Goal: Task Accomplishment & Management: Use online tool/utility

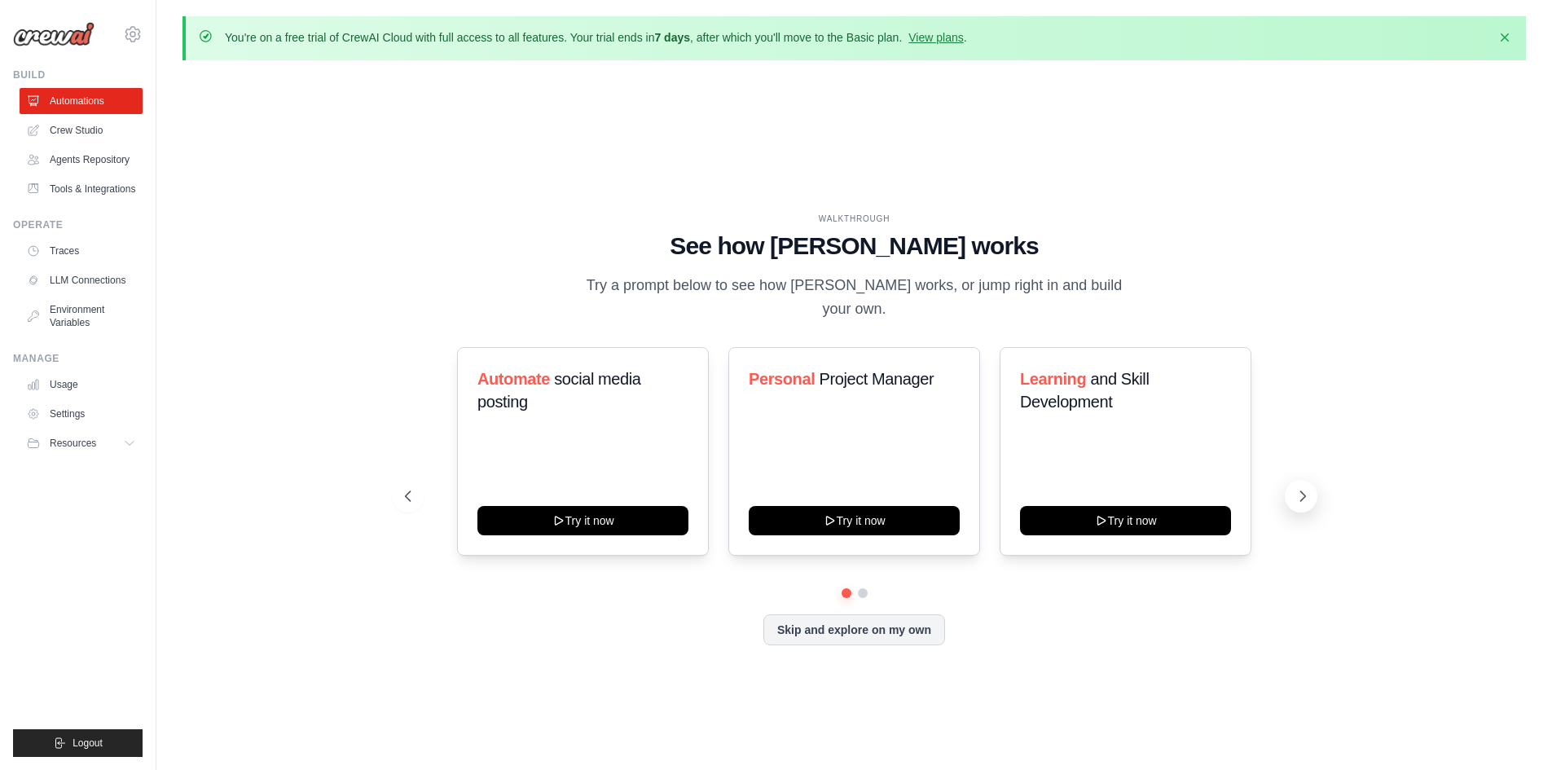
click at [1305, 491] on icon at bounding box center [1303, 496] width 16 height 16
click at [910, 624] on button "Skip and explore on my own" at bounding box center [855, 628] width 182 height 31
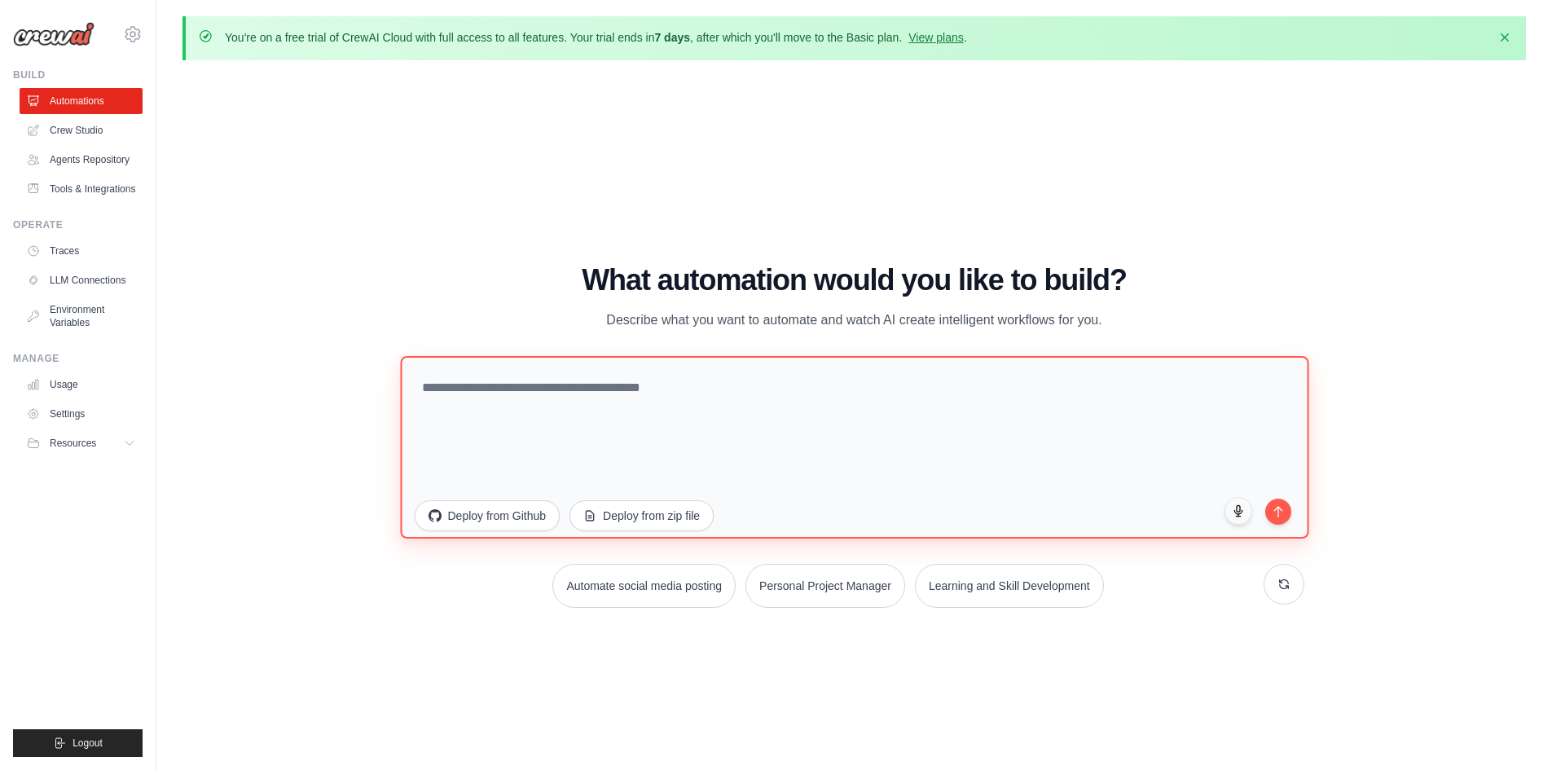
click at [584, 383] on textarea at bounding box center [854, 446] width 909 height 183
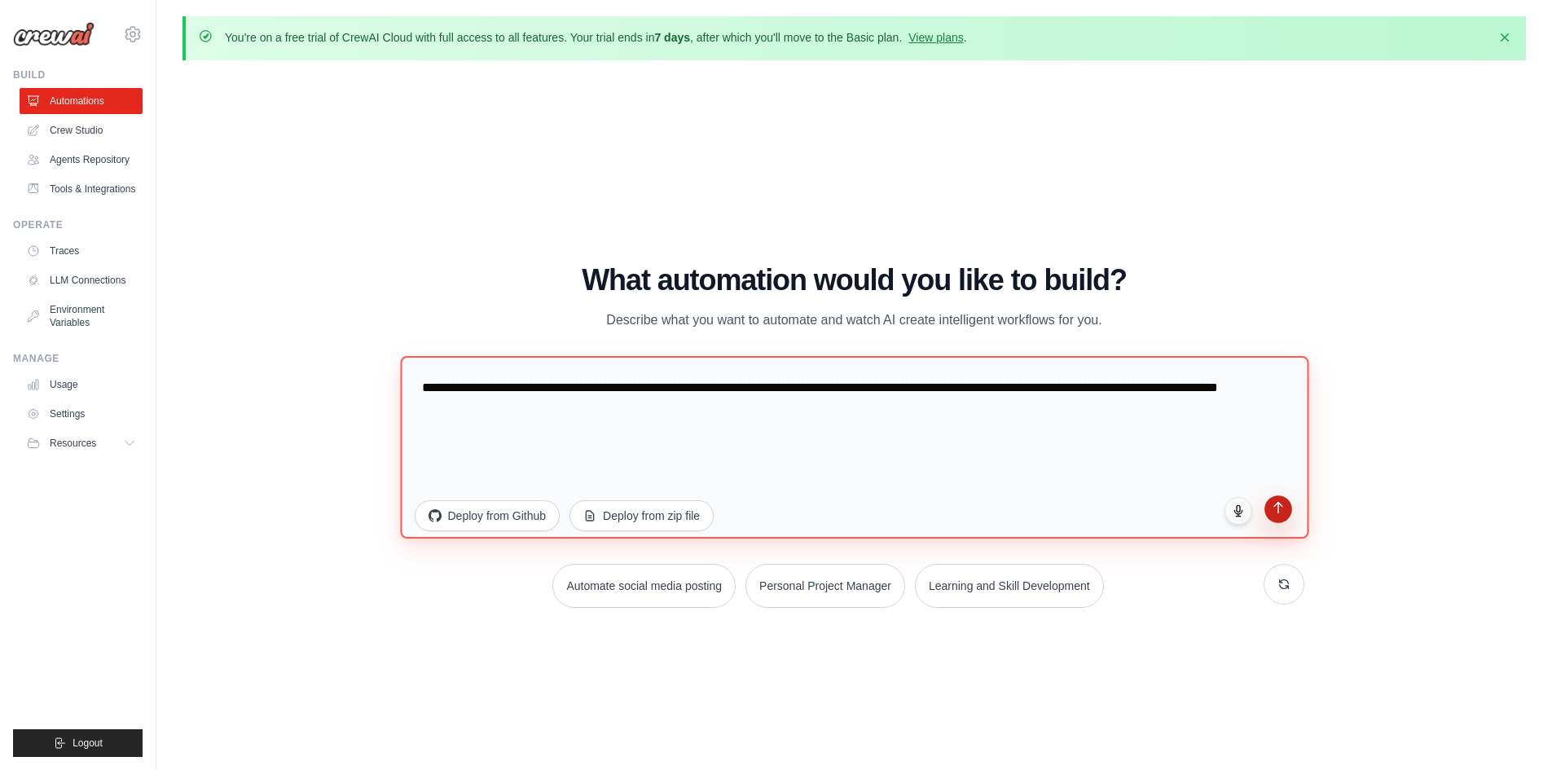
type textarea "**********"
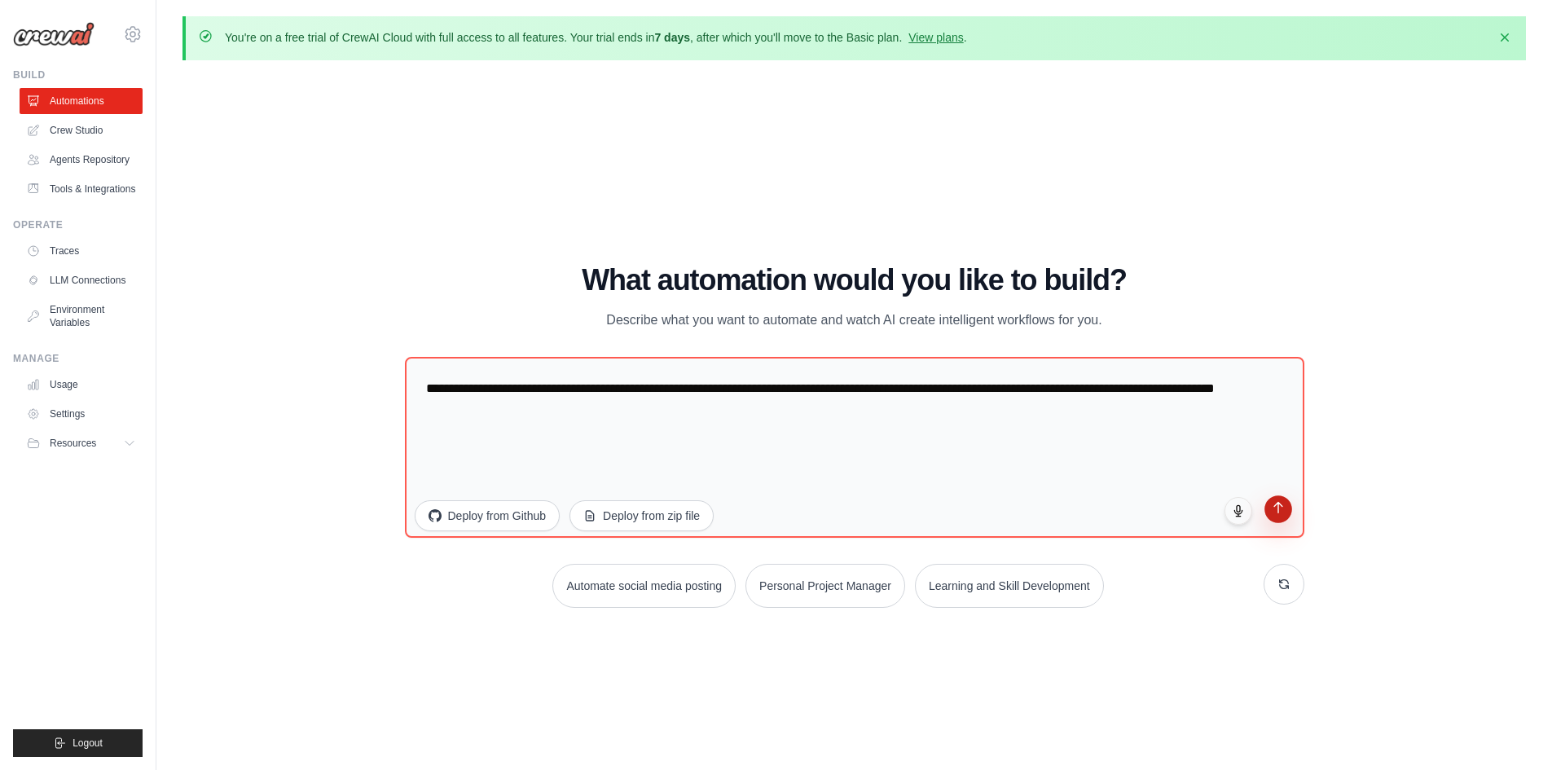
click at [1279, 507] on icon "submit" at bounding box center [1278, 507] width 14 height 14
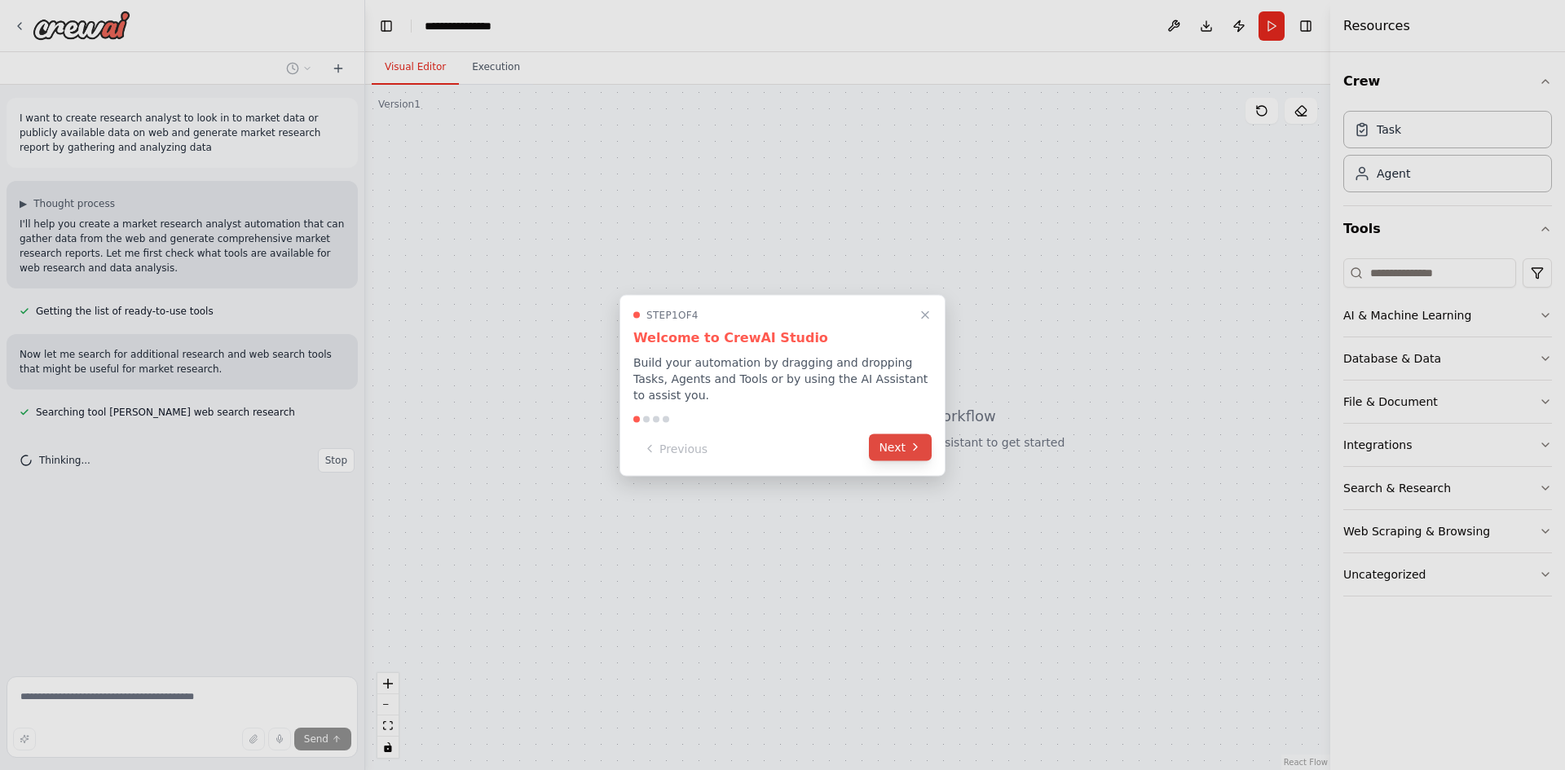
click at [916, 441] on icon at bounding box center [915, 447] width 13 height 13
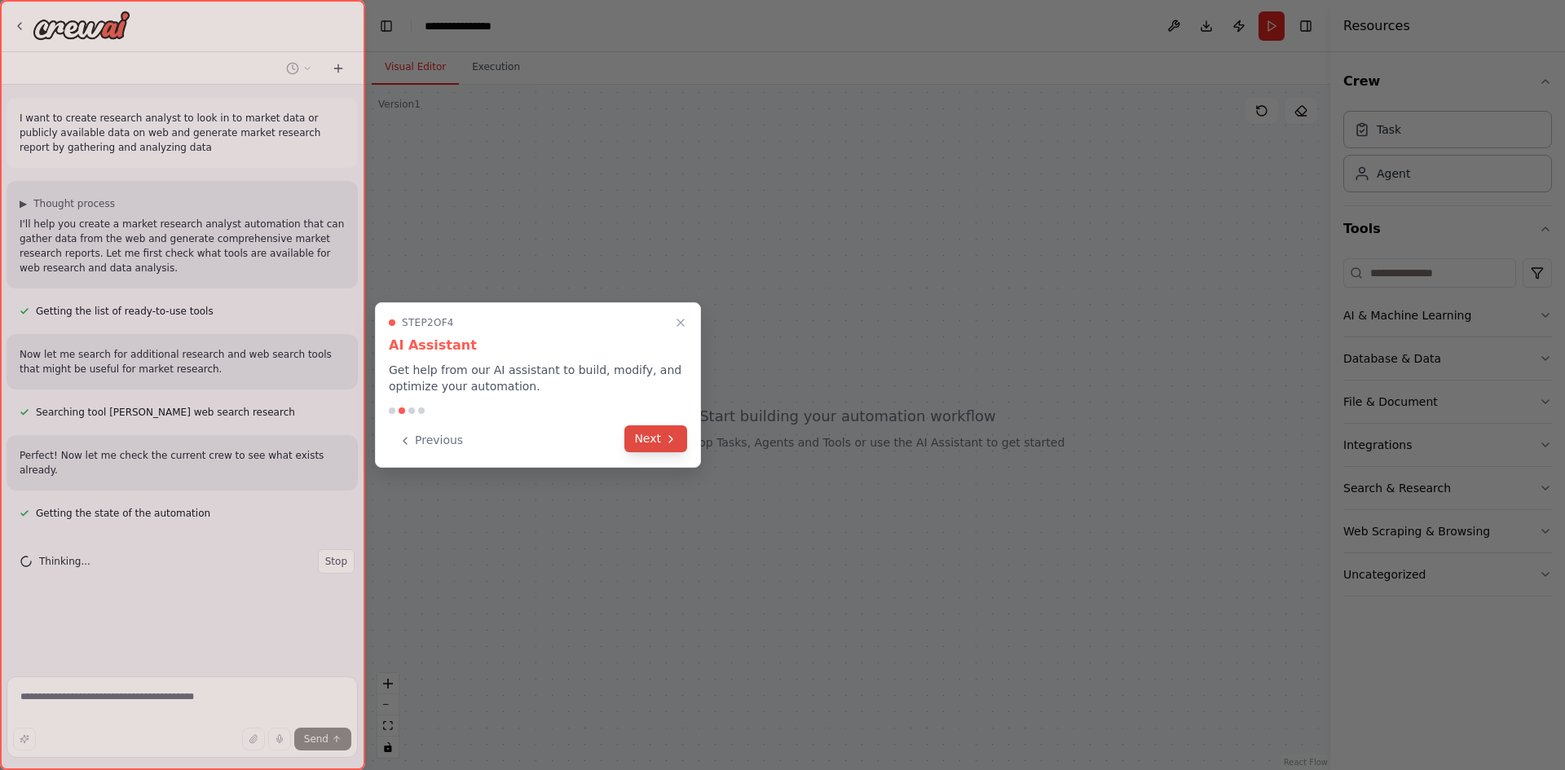
click at [668, 442] on icon at bounding box center [670, 439] width 13 height 13
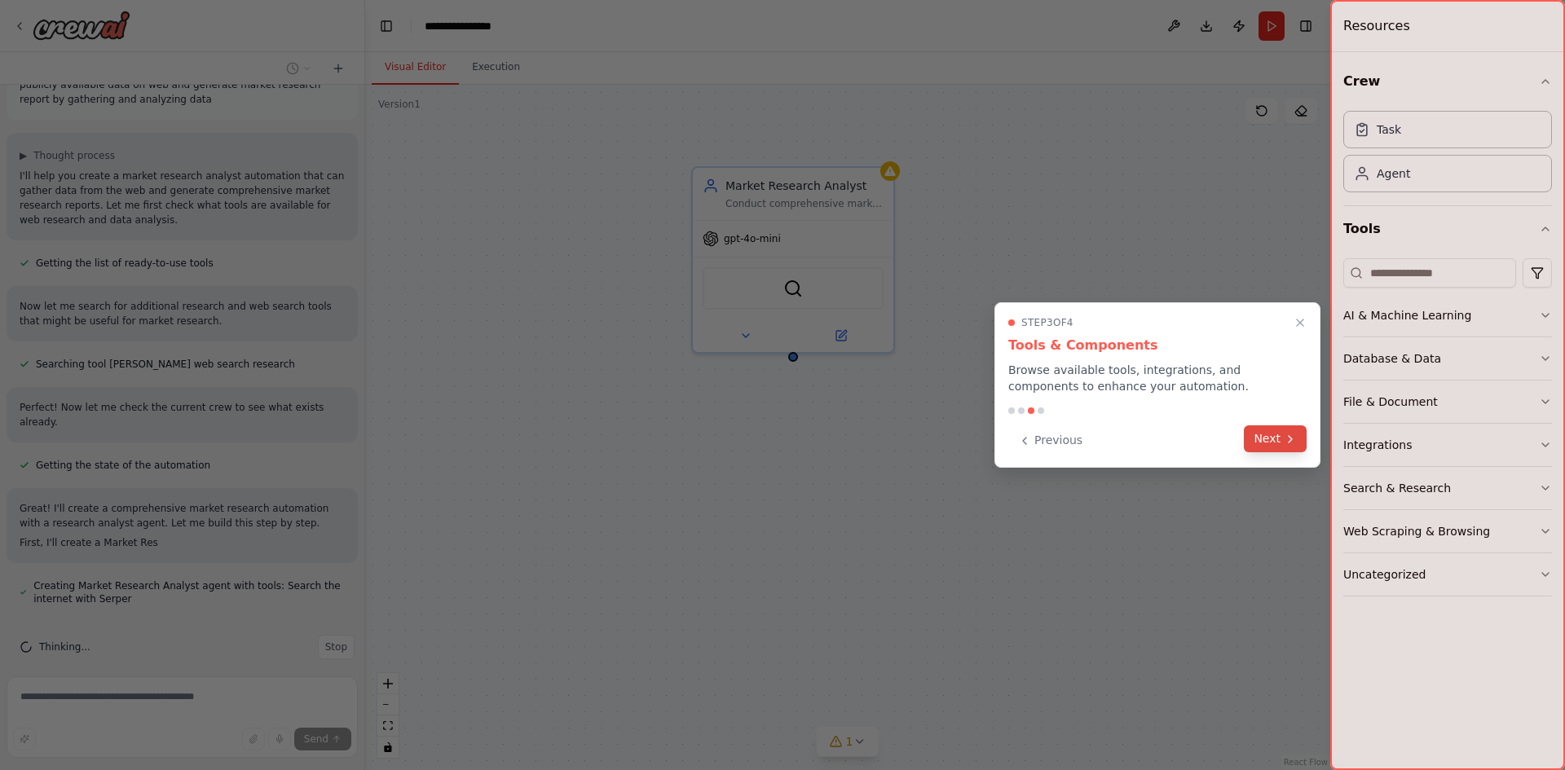
click at [1265, 436] on button "Next" at bounding box center [1275, 438] width 63 height 27
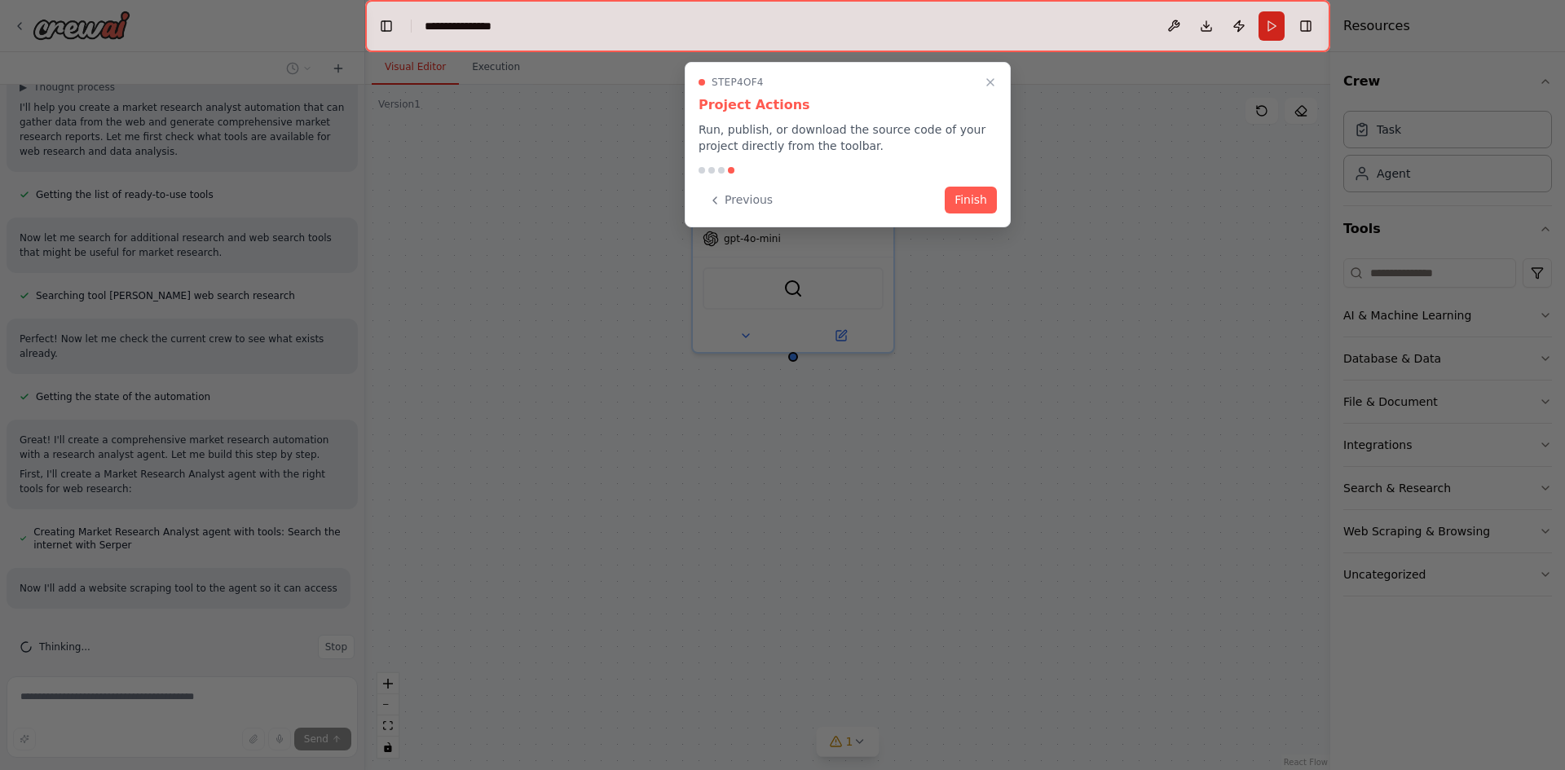
scroll to position [131, 0]
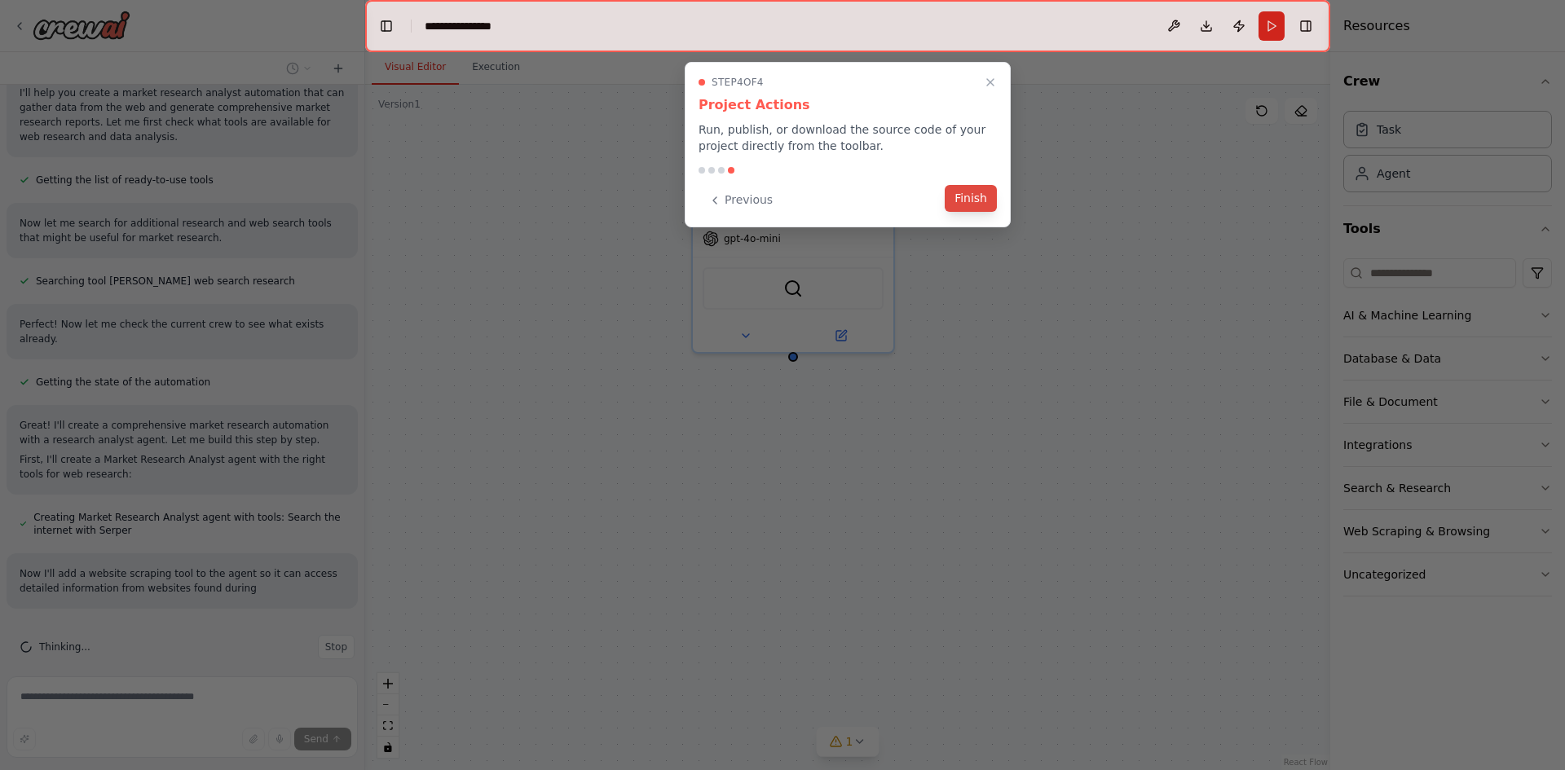
click at [955, 196] on button "Finish" at bounding box center [971, 198] width 52 height 27
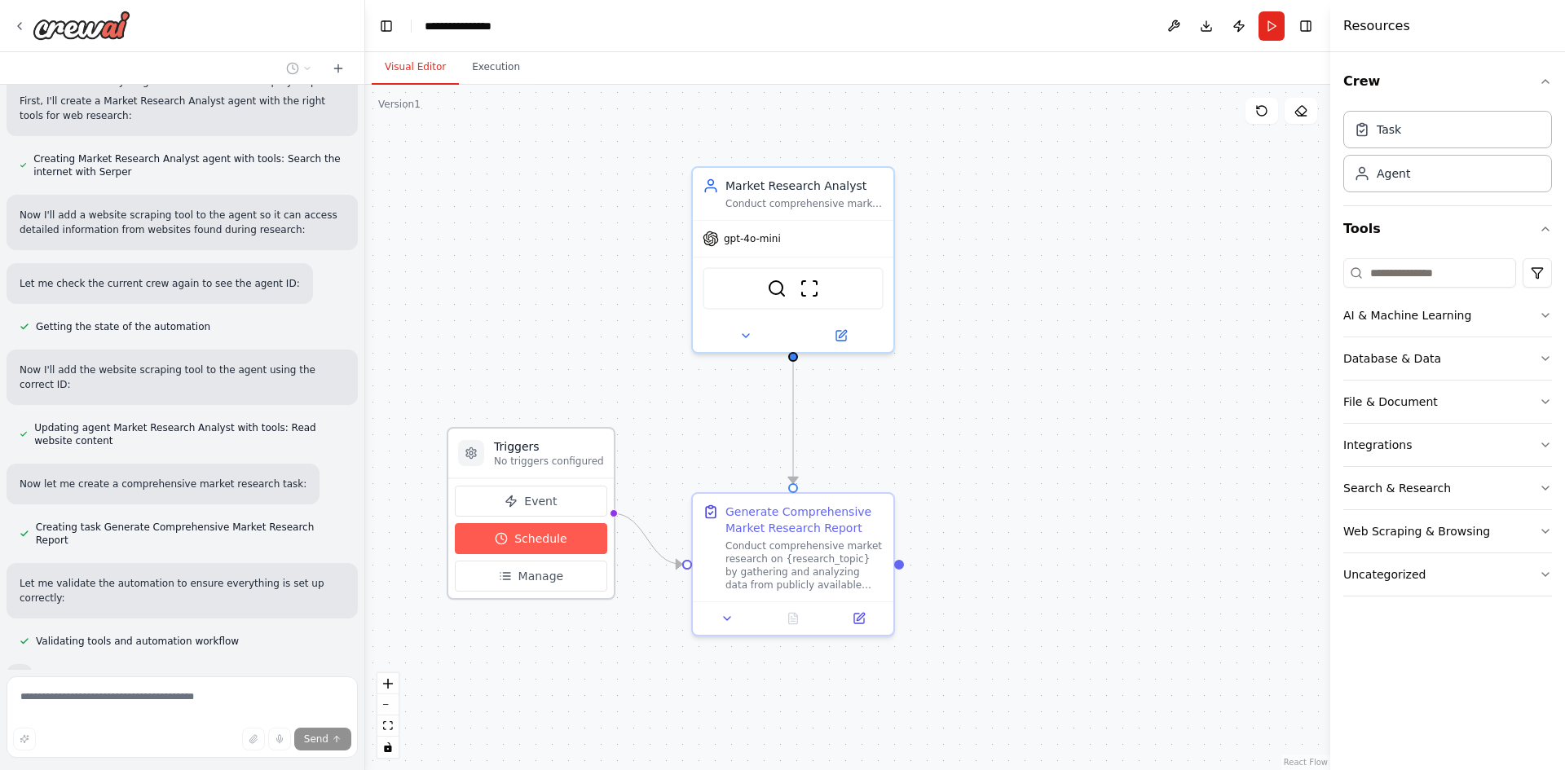
scroll to position [529, 0]
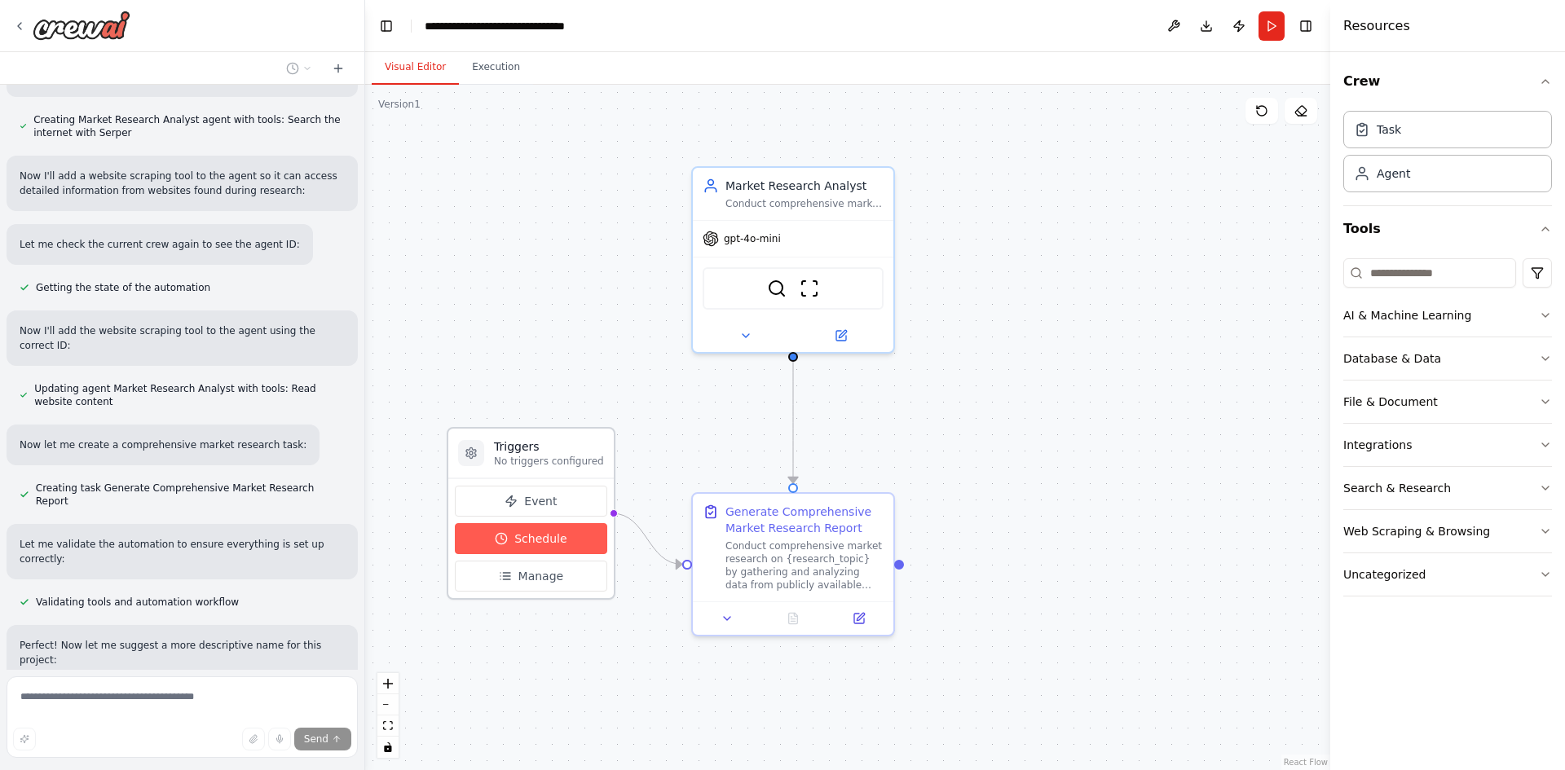
click at [527, 532] on span "Schedule" at bounding box center [540, 539] width 52 height 16
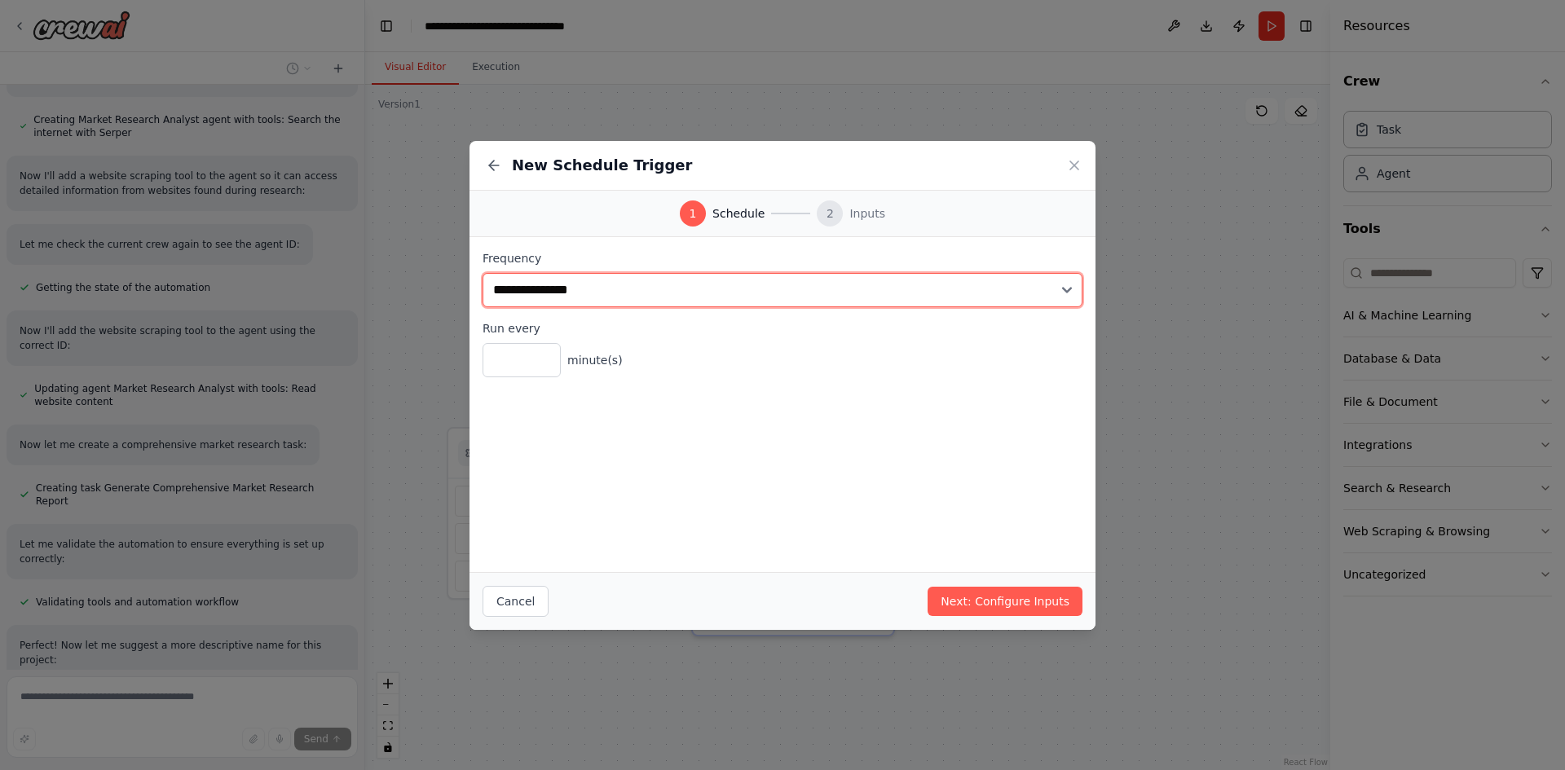
click at [810, 281] on select "**********" at bounding box center [782, 290] width 600 height 34
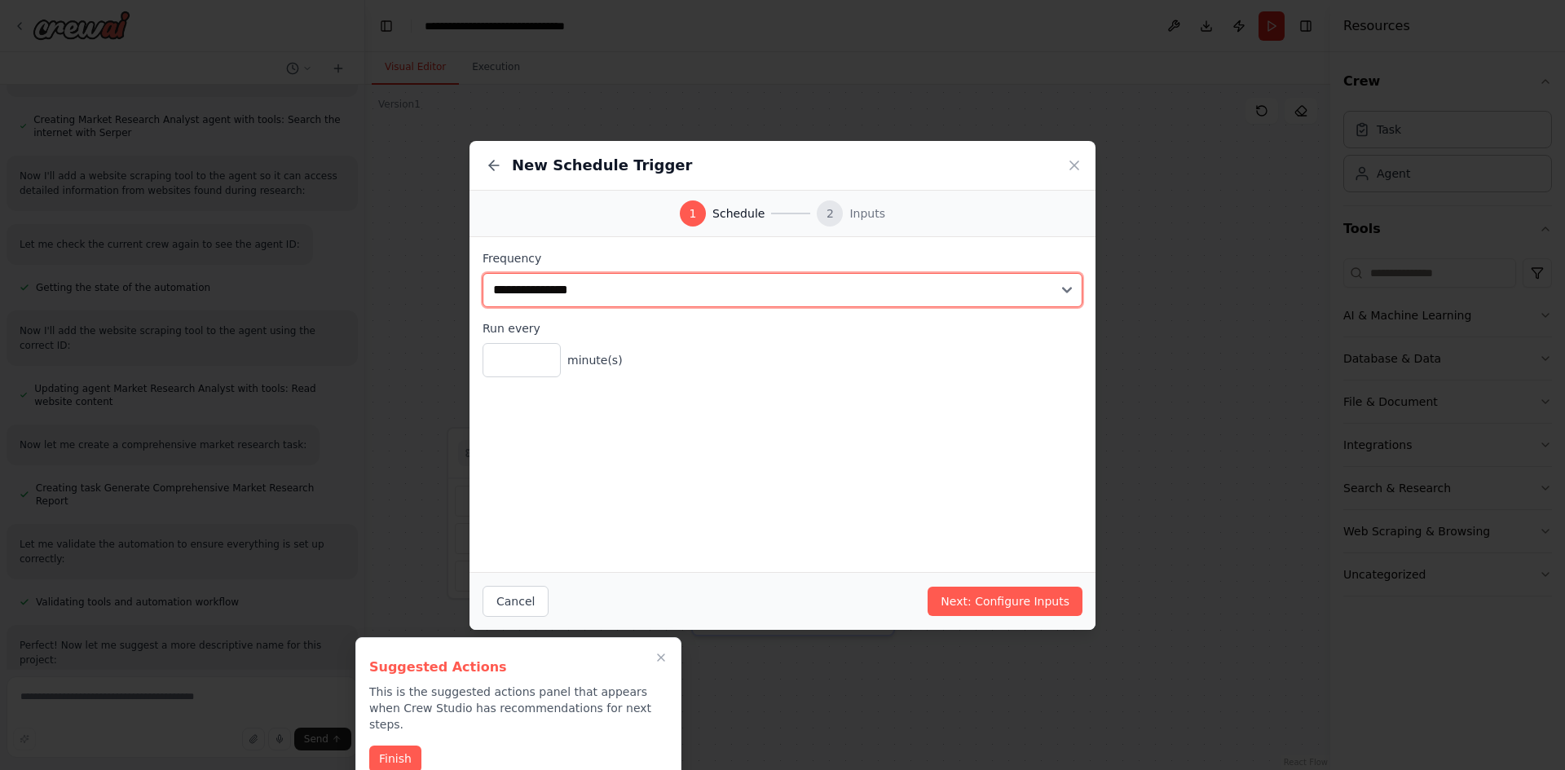
click at [810, 281] on select "**********" at bounding box center [782, 290] width 600 height 34
select select "*****"
click at [482, 273] on select "**********" at bounding box center [782, 290] width 600 height 34
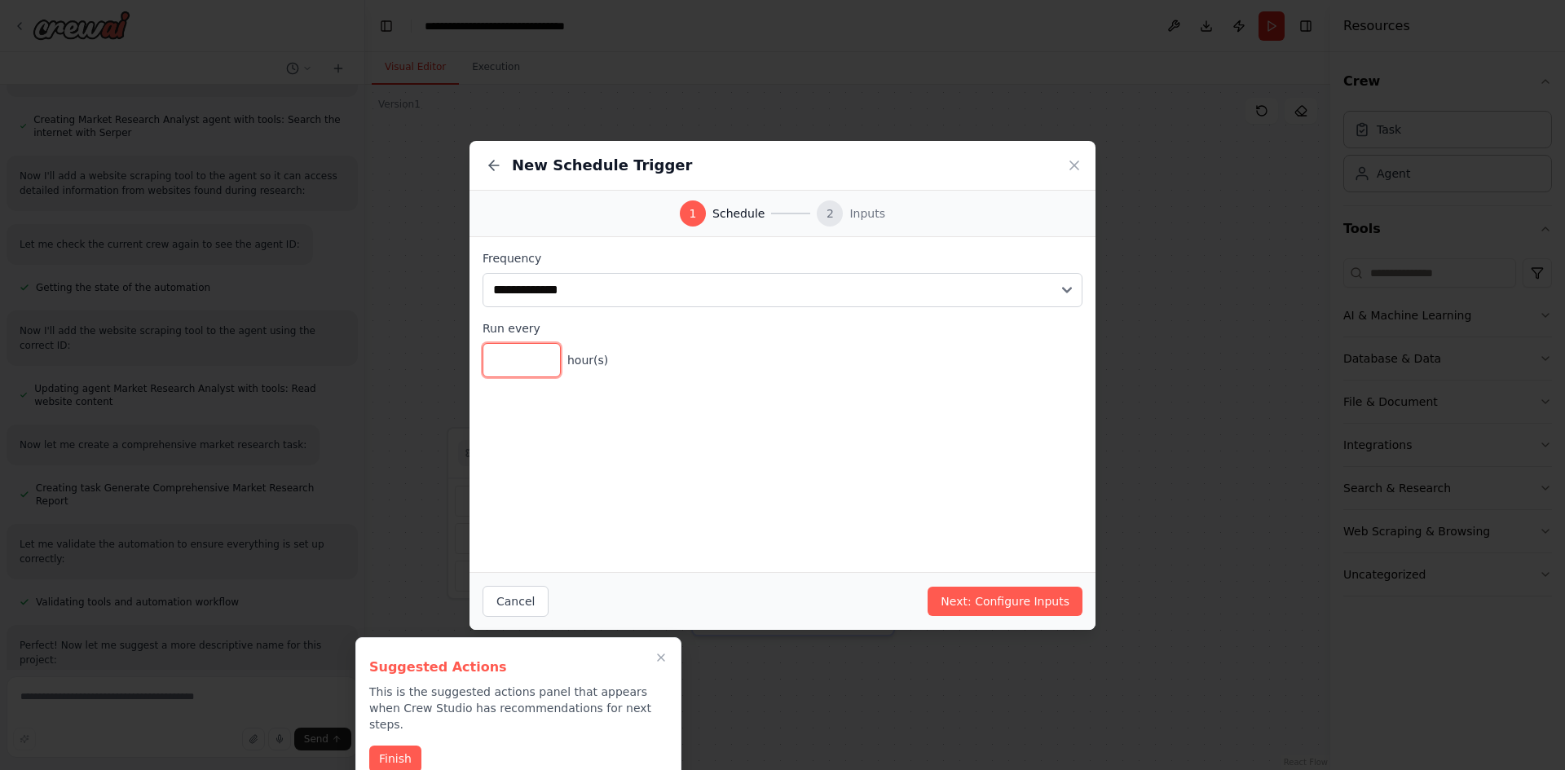
click at [513, 368] on input "*" at bounding box center [521, 360] width 78 height 34
click at [551, 350] on input "*" at bounding box center [521, 360] width 78 height 34
click at [544, 353] on input "*" at bounding box center [521, 360] width 78 height 34
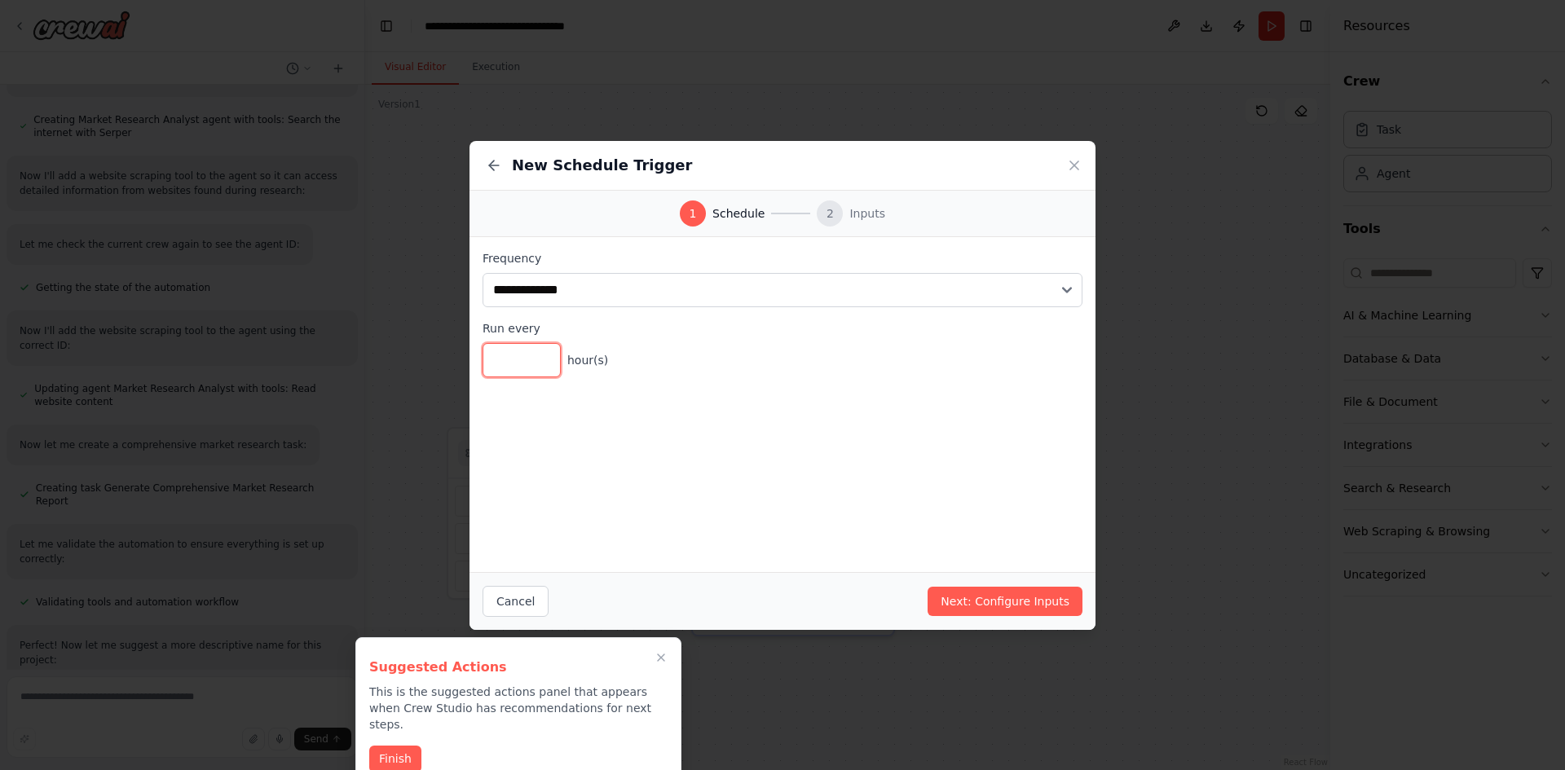
click at [544, 353] on input "*" at bounding box center [521, 360] width 78 height 34
click at [544, 353] on input "**" at bounding box center [521, 360] width 78 height 34
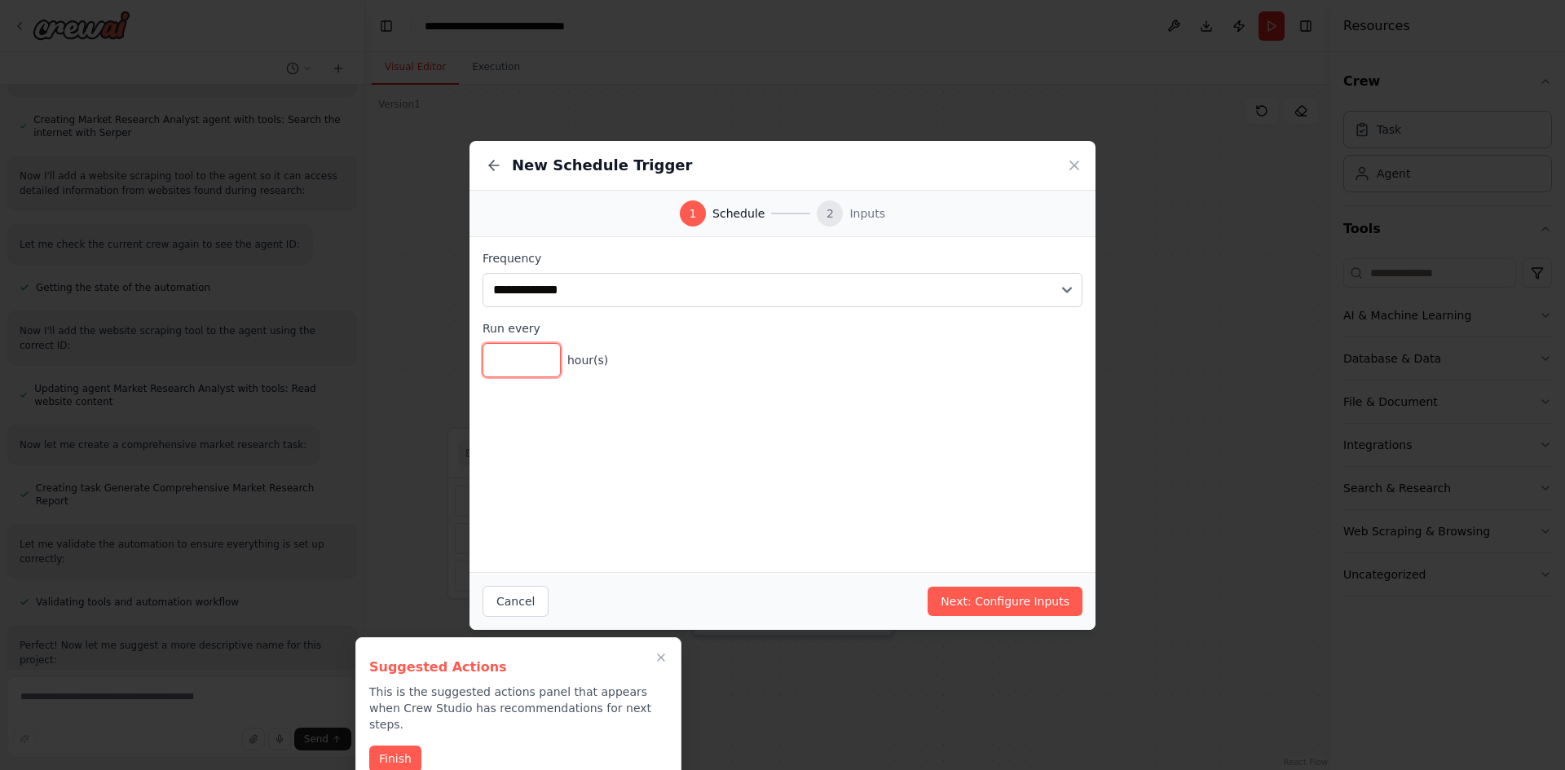
click at [544, 353] on input "**" at bounding box center [521, 360] width 78 height 34
type input "**"
click at [544, 353] on input "**" at bounding box center [521, 360] width 78 height 34
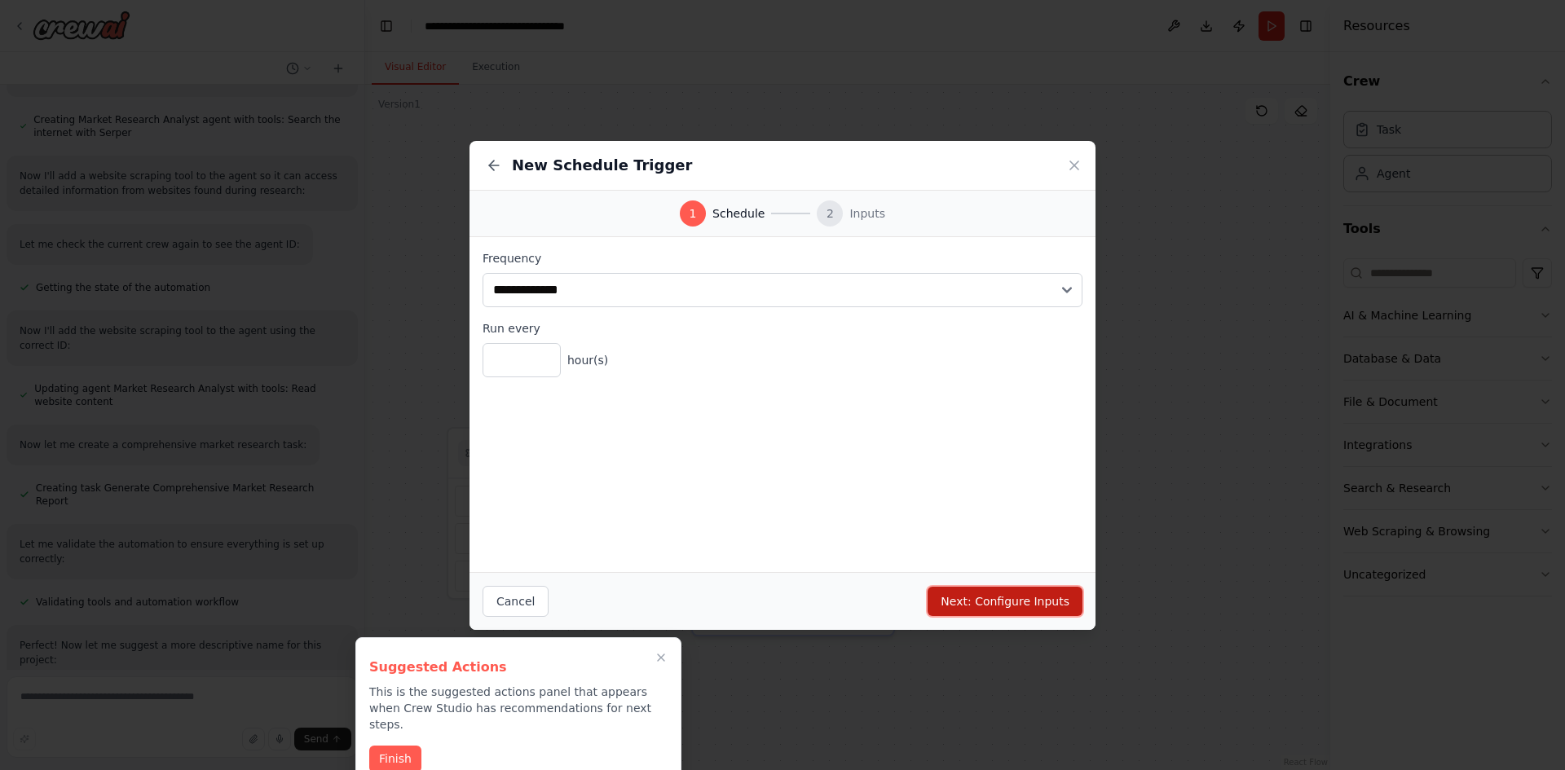
click at [984, 587] on button "Next: Configure Inputs" at bounding box center [1004, 601] width 155 height 29
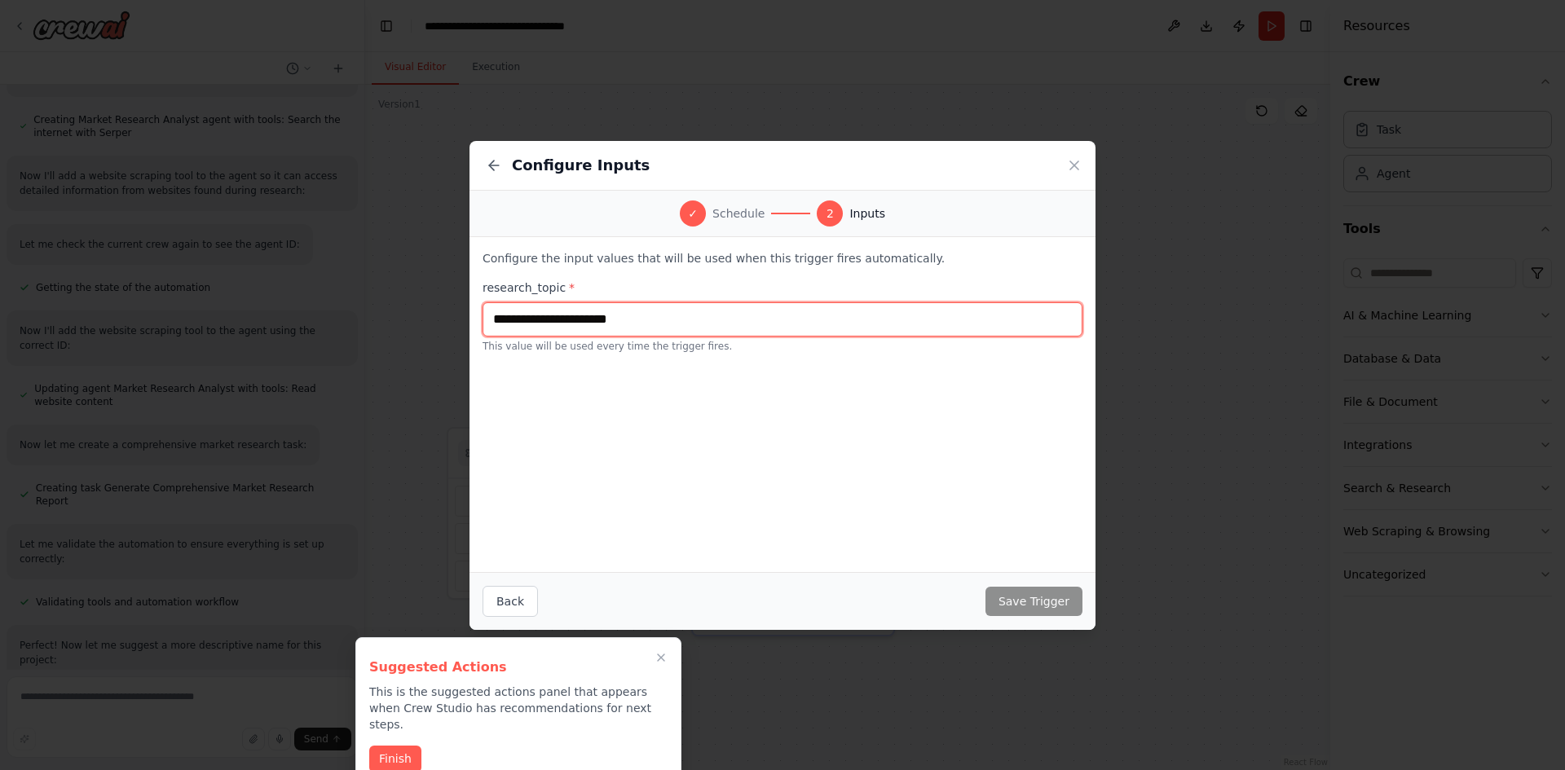
click at [619, 332] on input "text" at bounding box center [782, 319] width 600 height 34
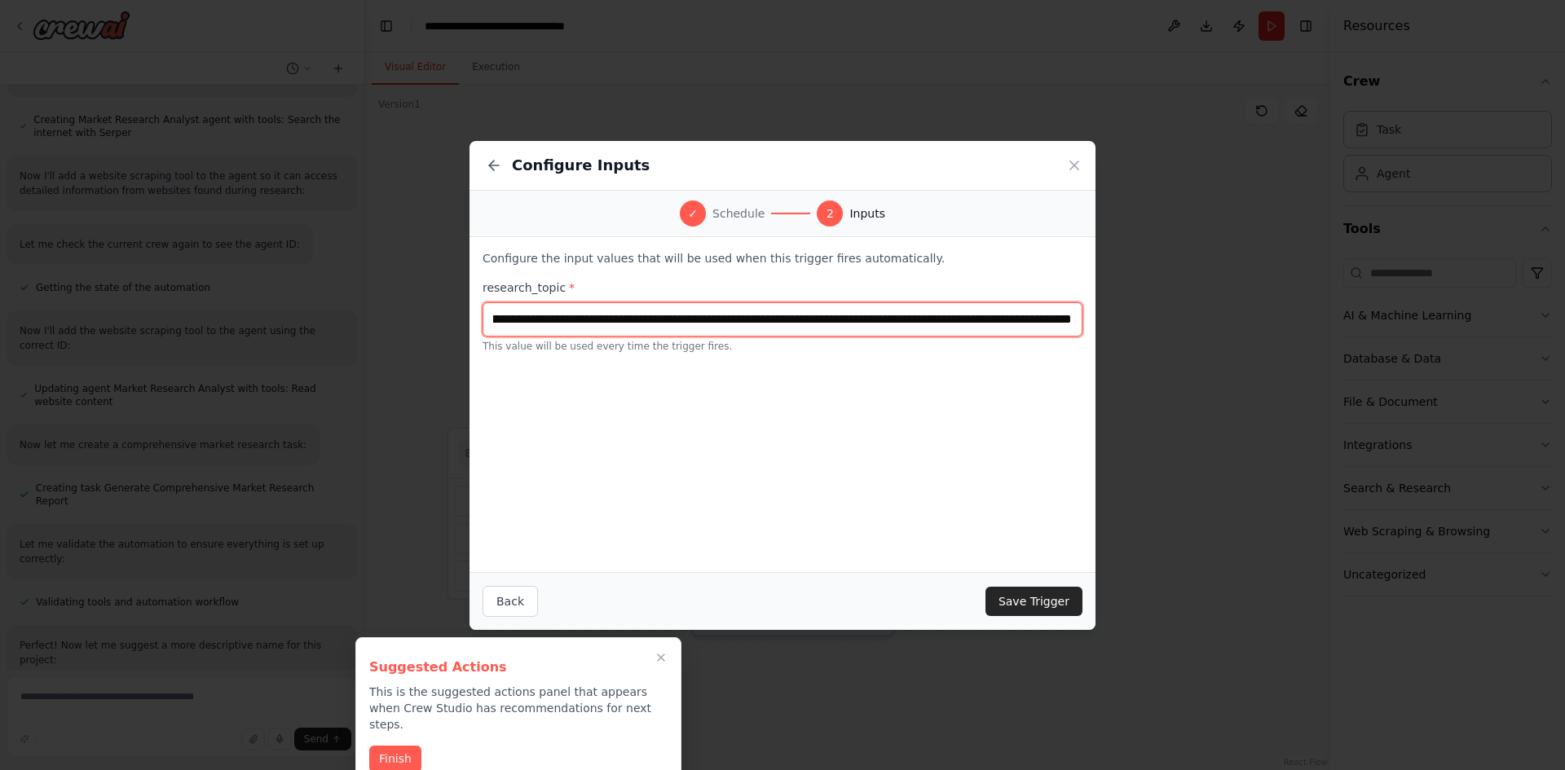
scroll to position [0, 135]
type input "**********"
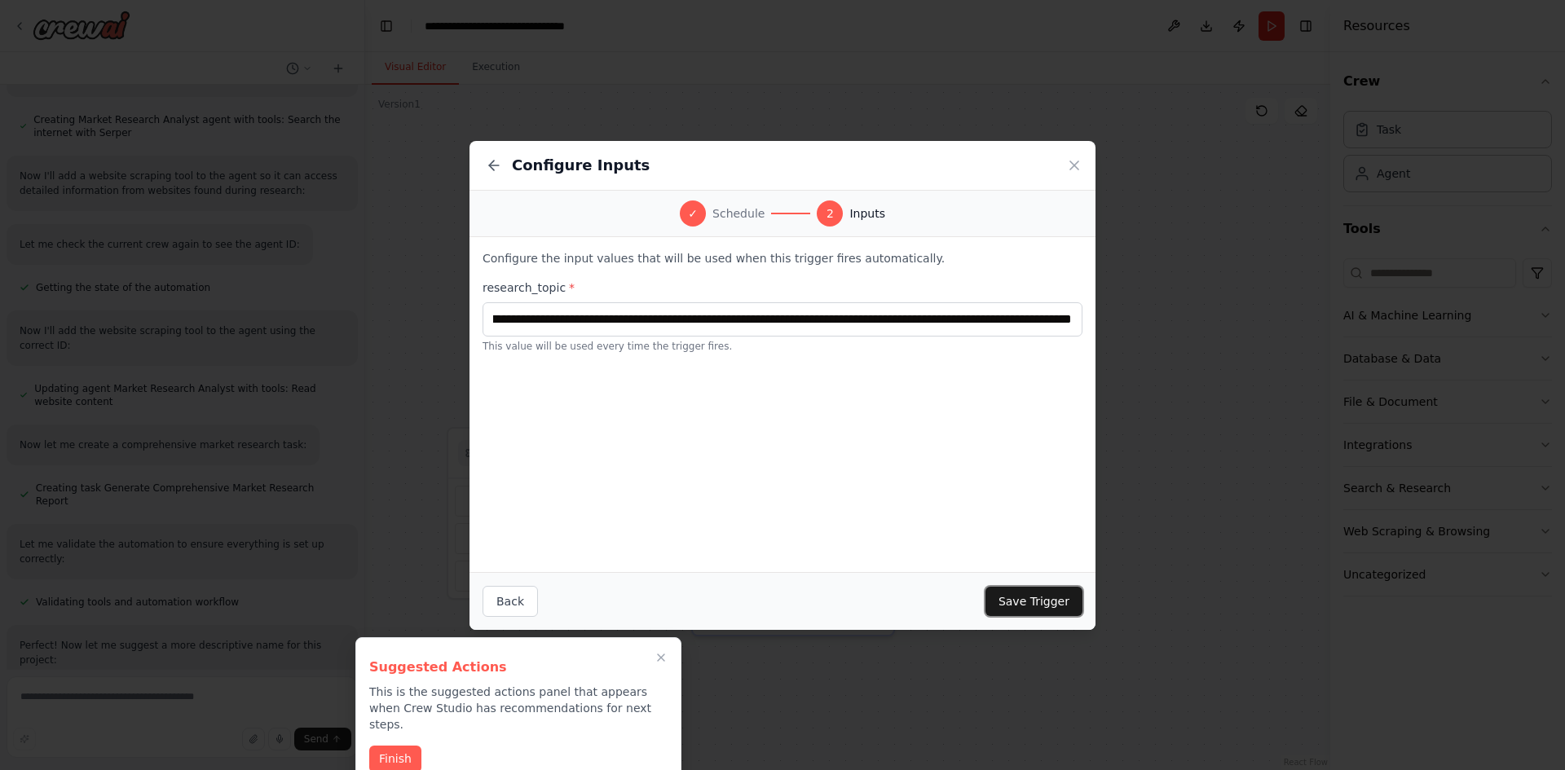
click at [1006, 605] on button "Save Trigger" at bounding box center [1033, 601] width 97 height 29
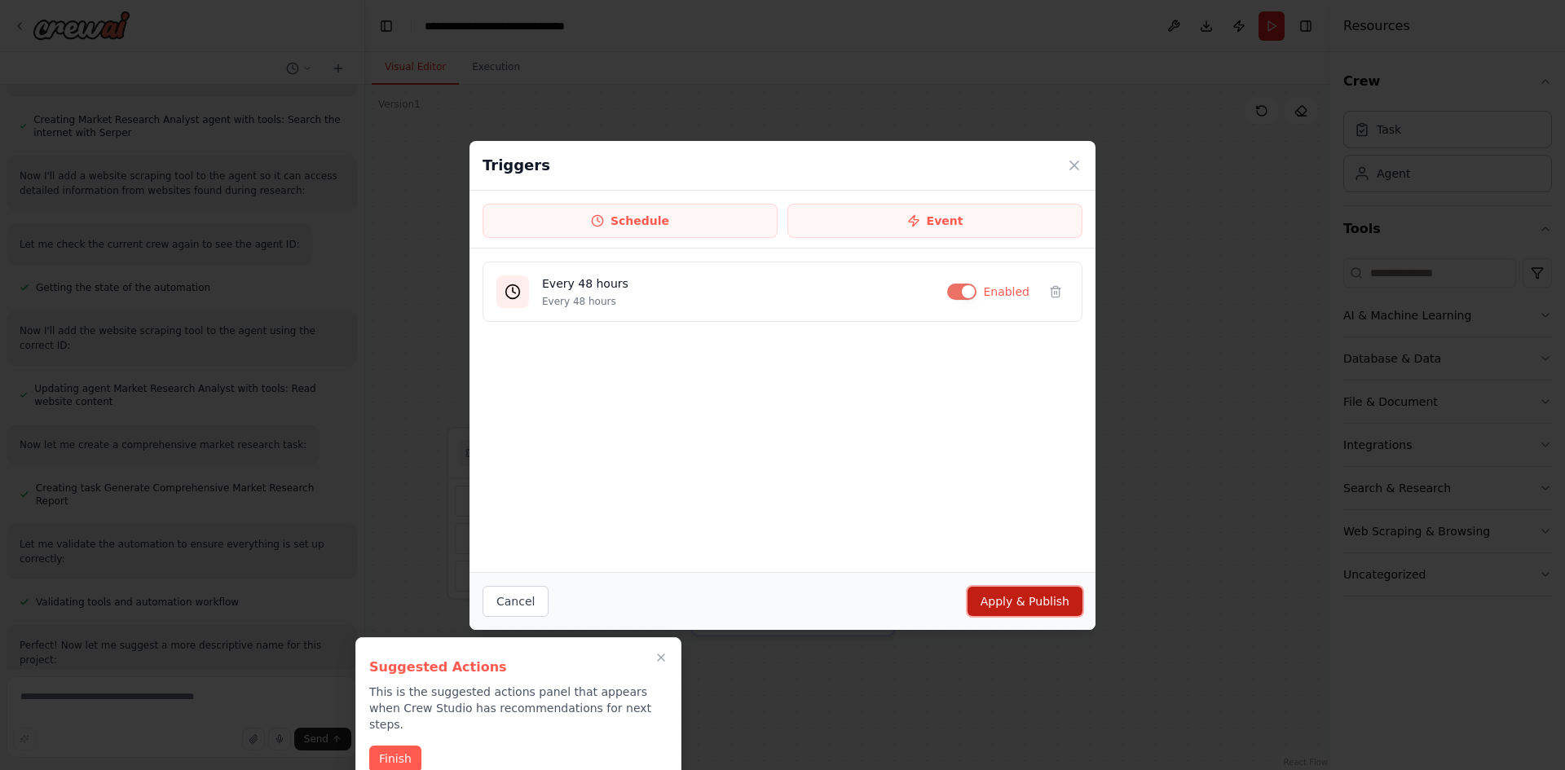
click at [1024, 603] on button "Apply & Publish" at bounding box center [1024, 601] width 115 height 29
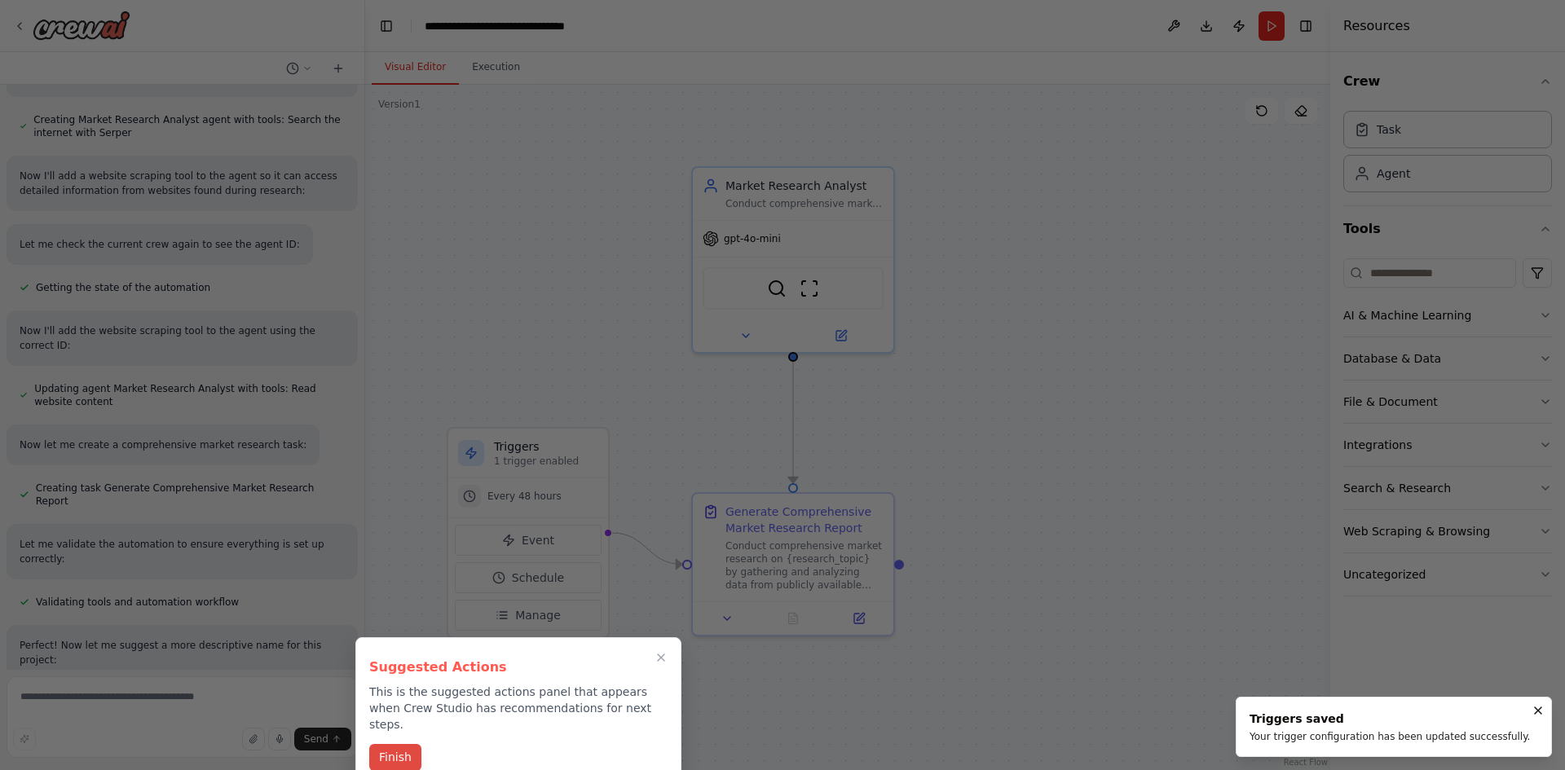
click at [402, 744] on button "Finish" at bounding box center [395, 757] width 52 height 27
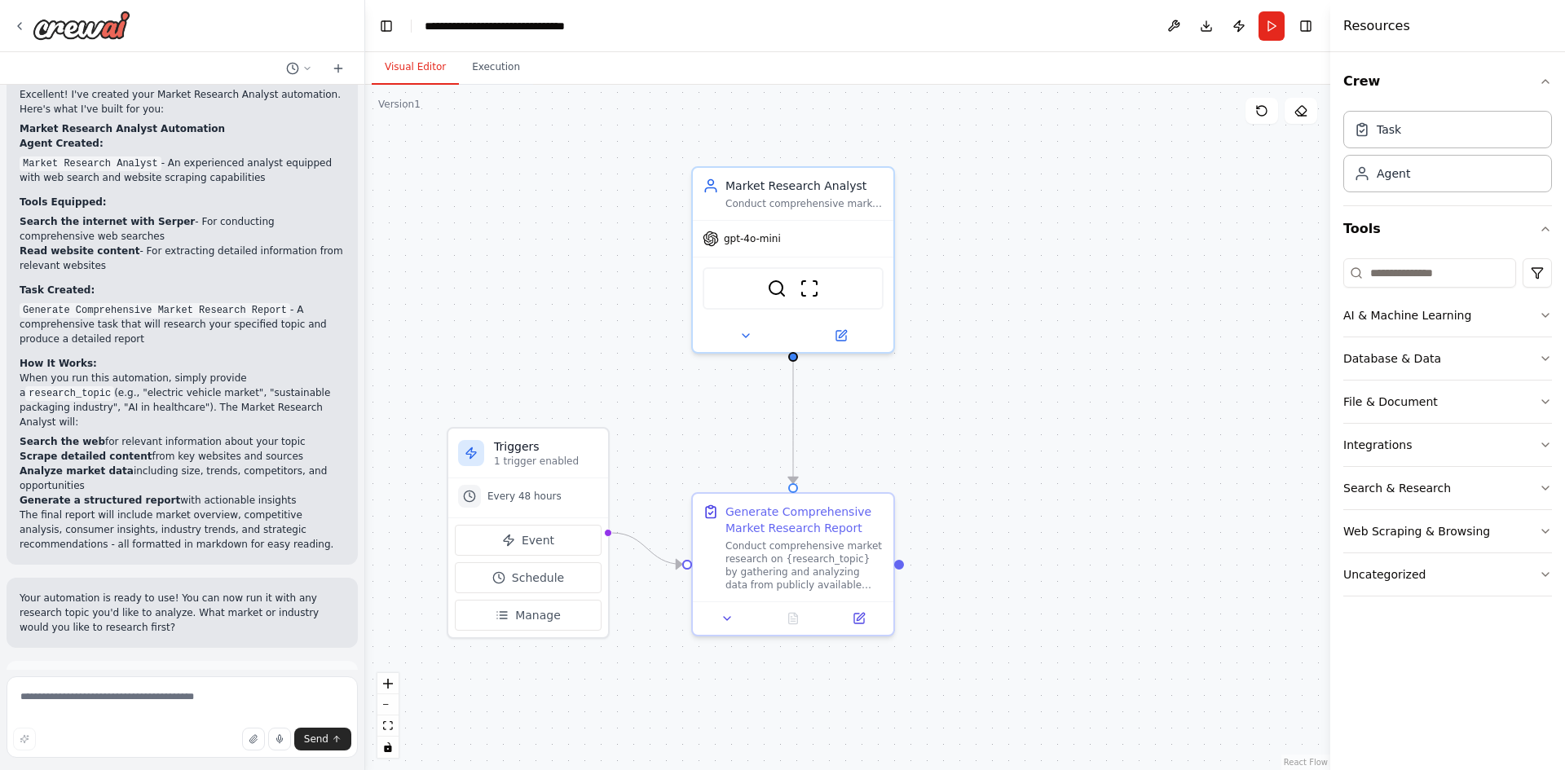
scroll to position [1217, 0]
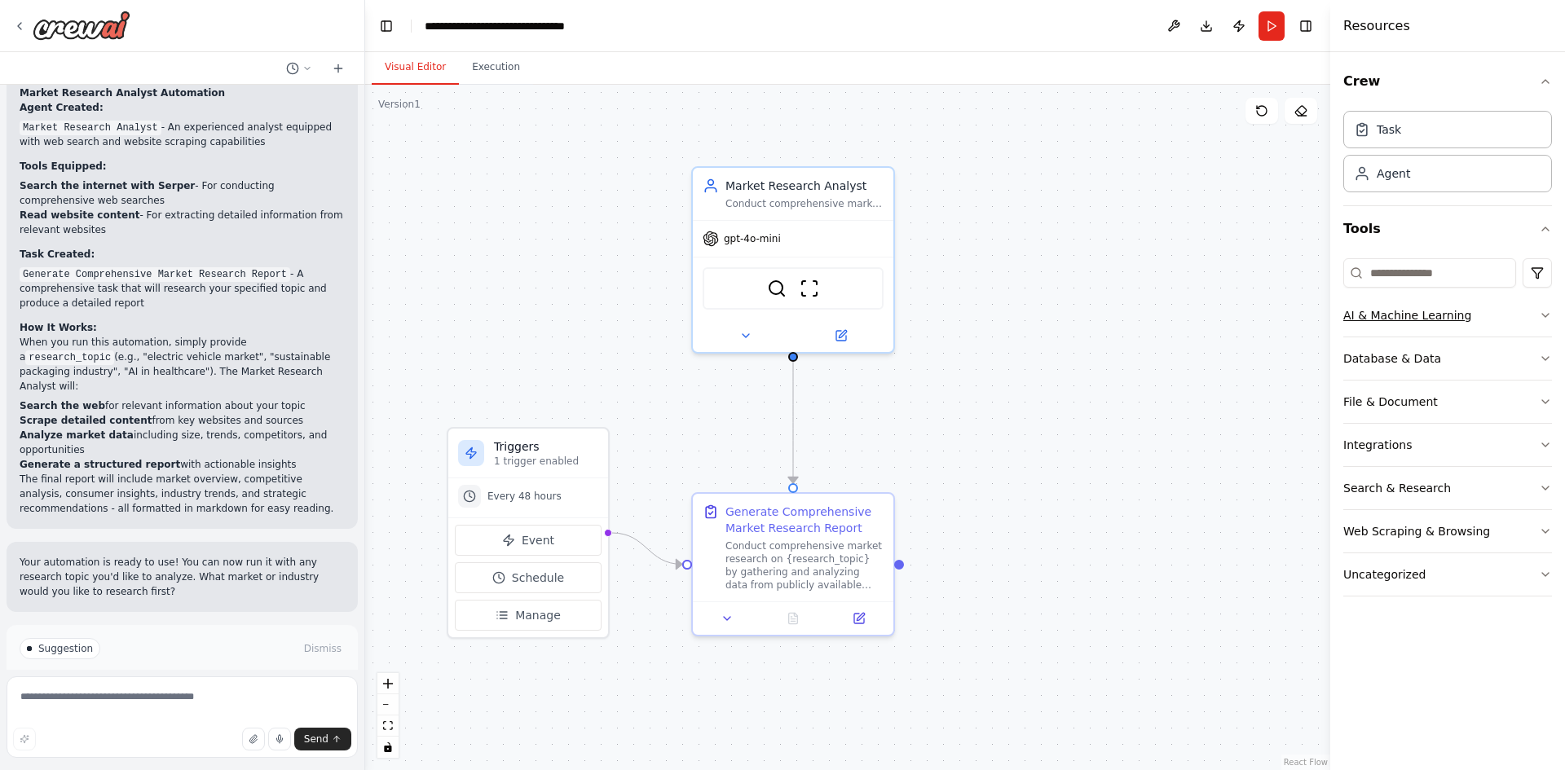
click at [1460, 314] on div "AI & Machine Learning" at bounding box center [1407, 315] width 128 height 16
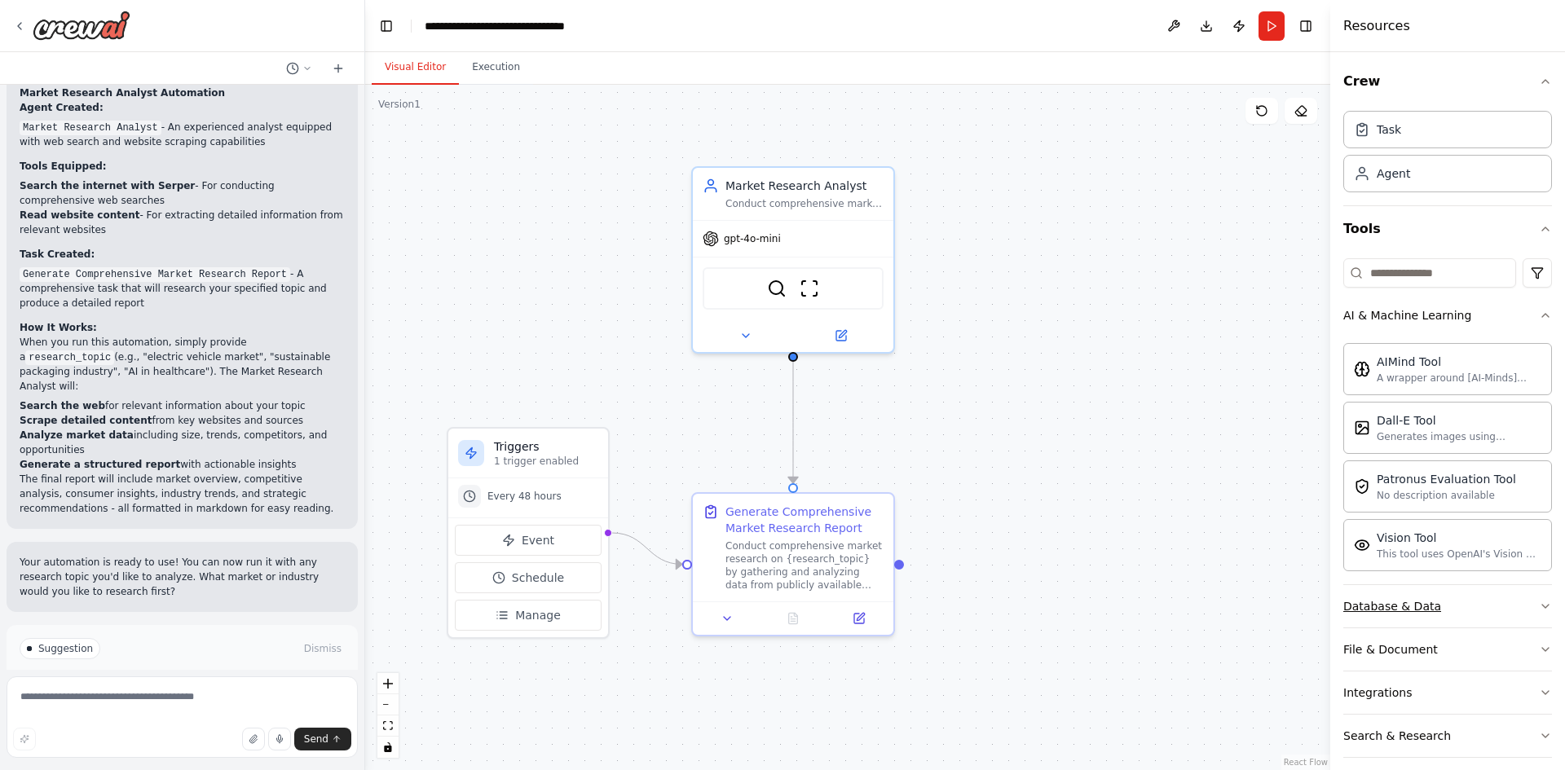
click at [1446, 595] on button "Database & Data" at bounding box center [1447, 606] width 209 height 42
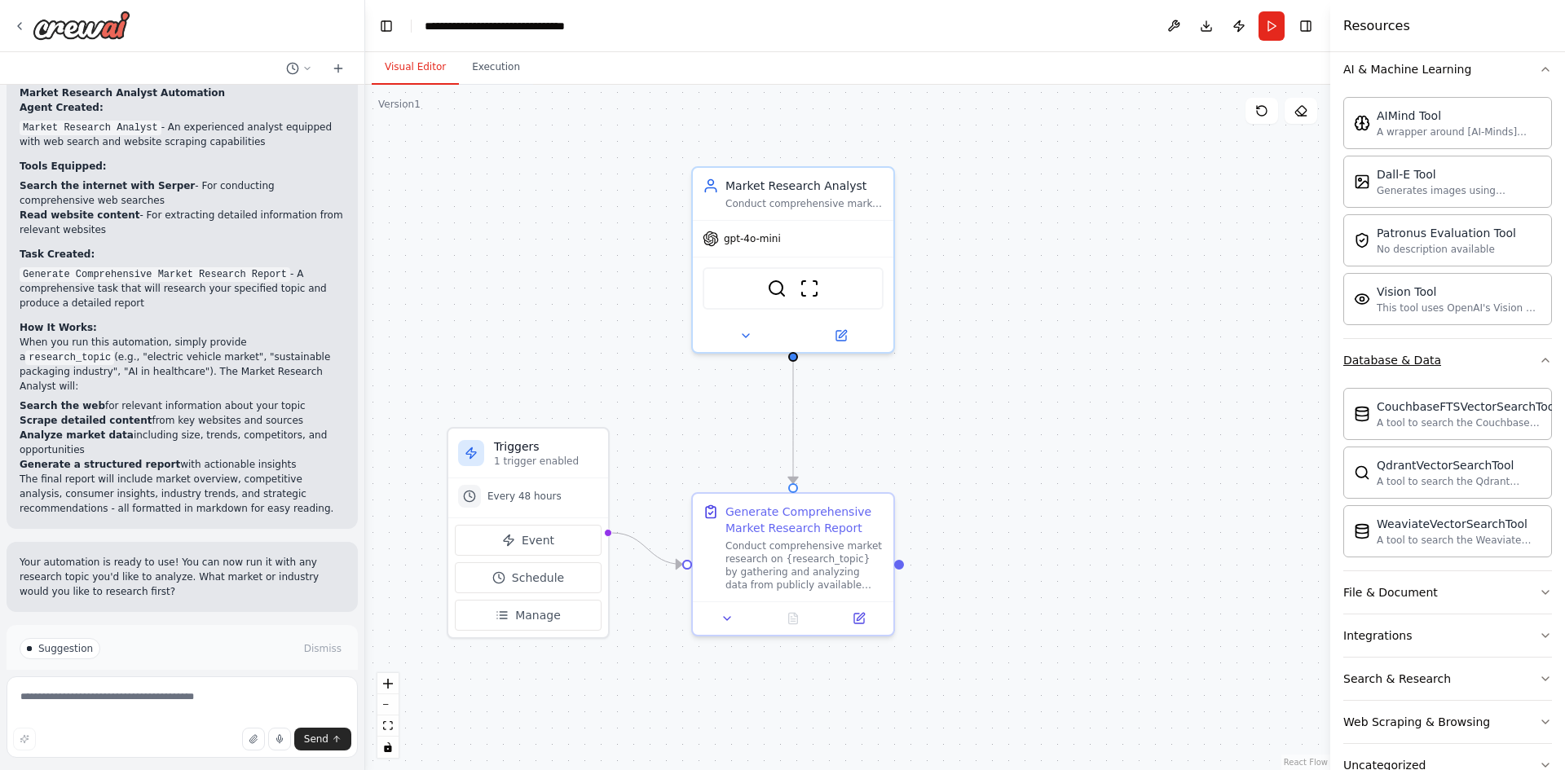
scroll to position [289, 0]
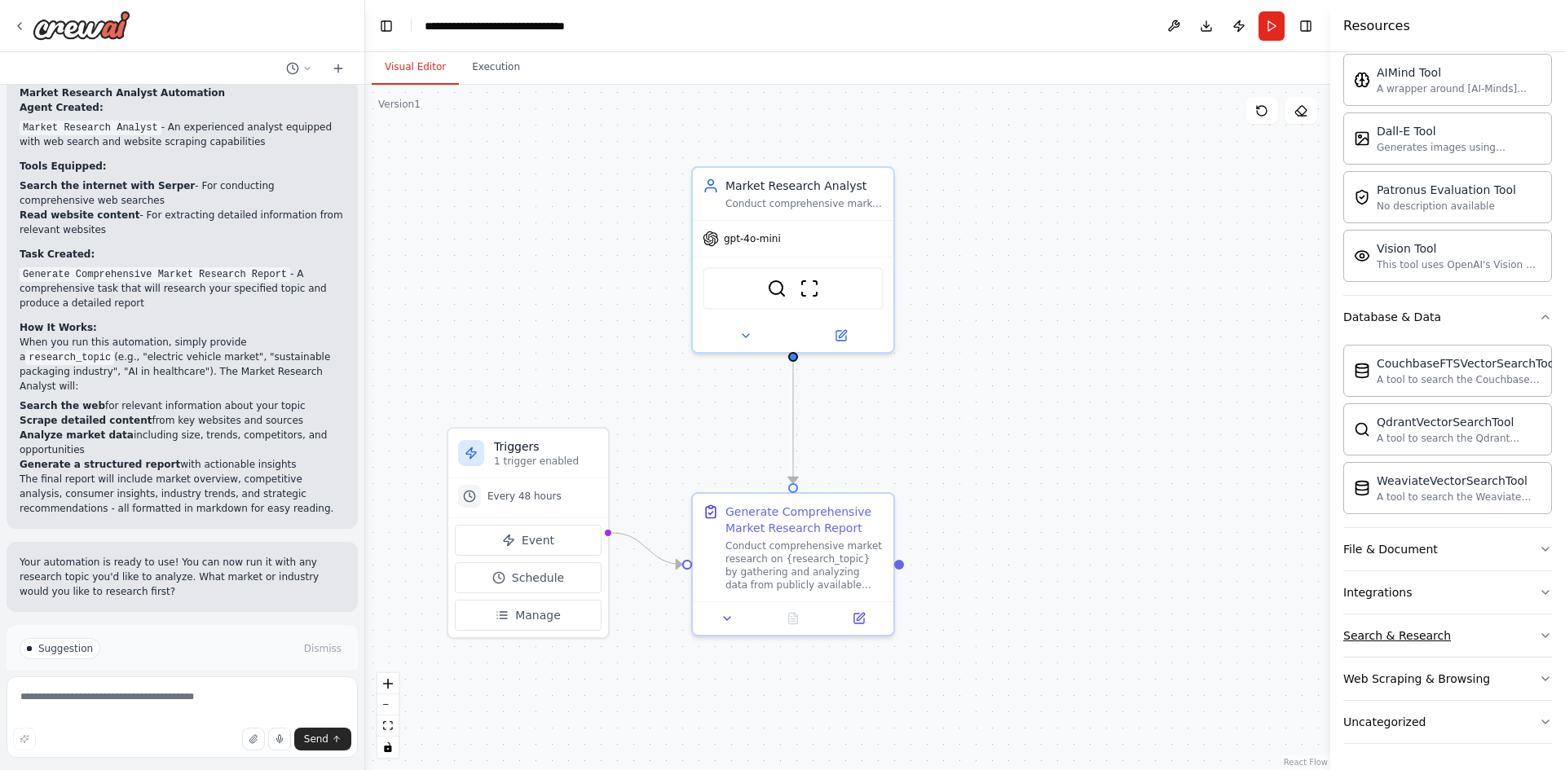
click at [1451, 632] on button "Search & Research" at bounding box center [1447, 635] width 209 height 42
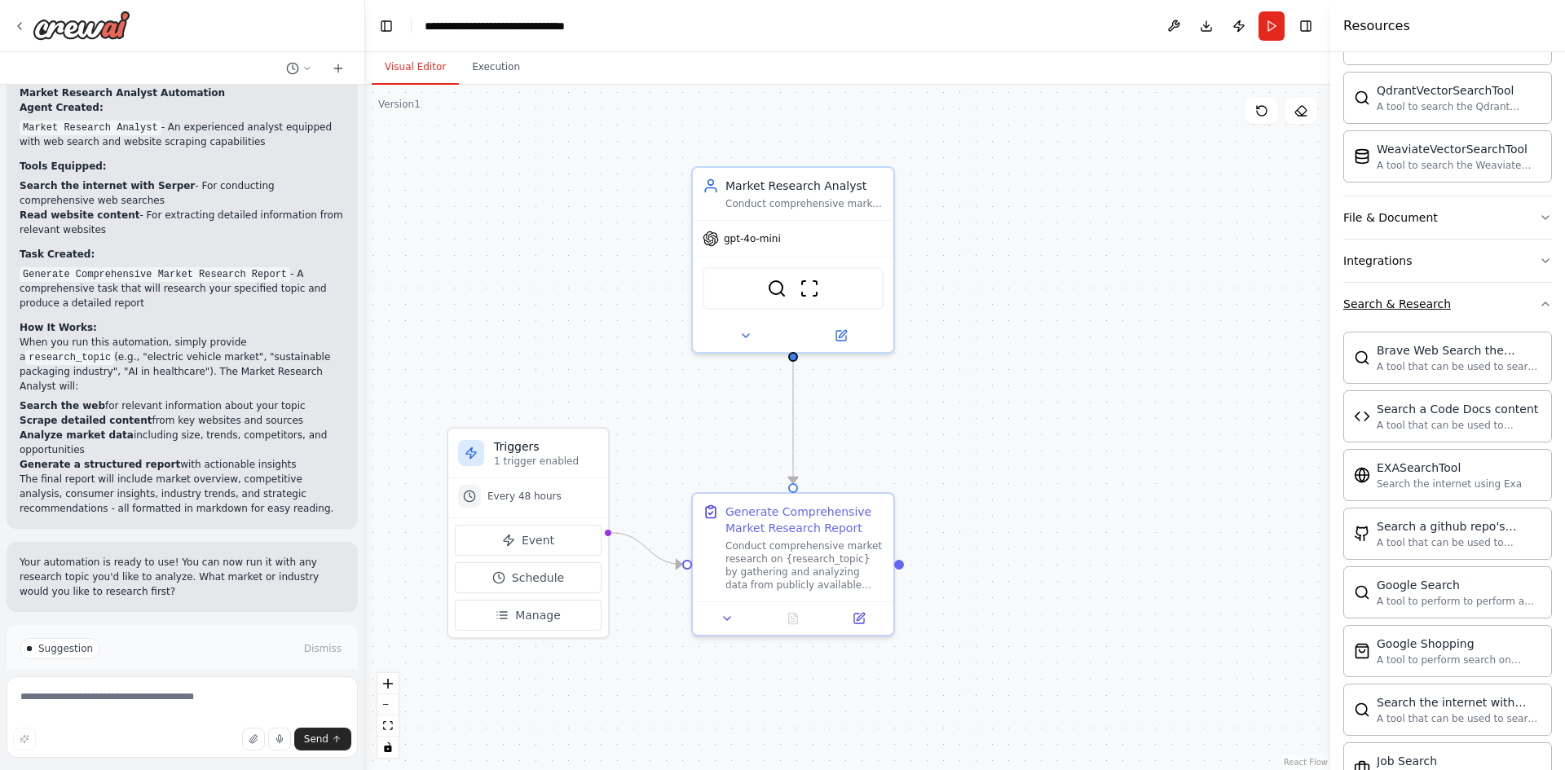
scroll to position [697, 0]
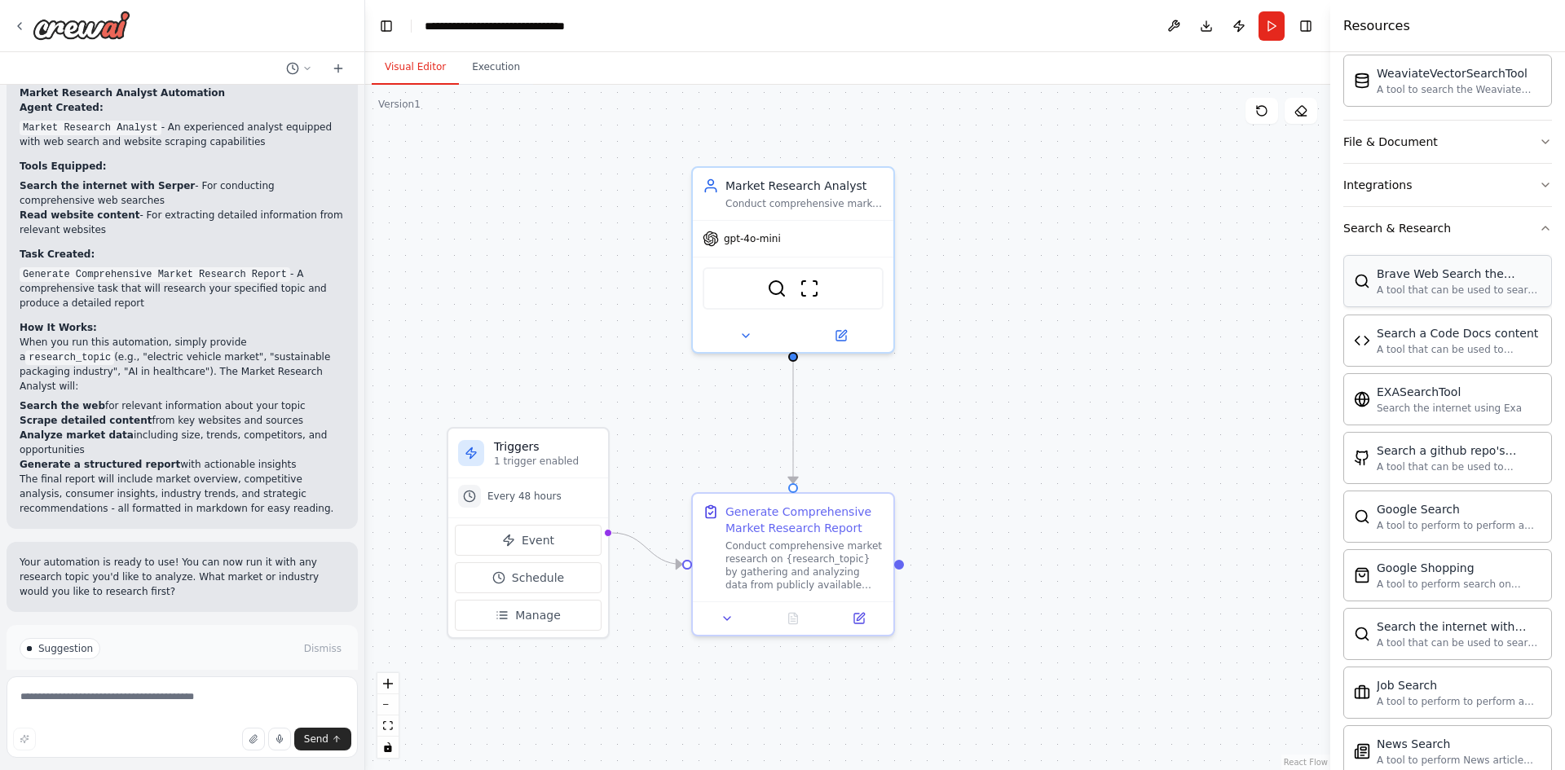
click at [1471, 286] on div "A tool that can be used to search the internet with a search_query." at bounding box center [1458, 290] width 165 height 13
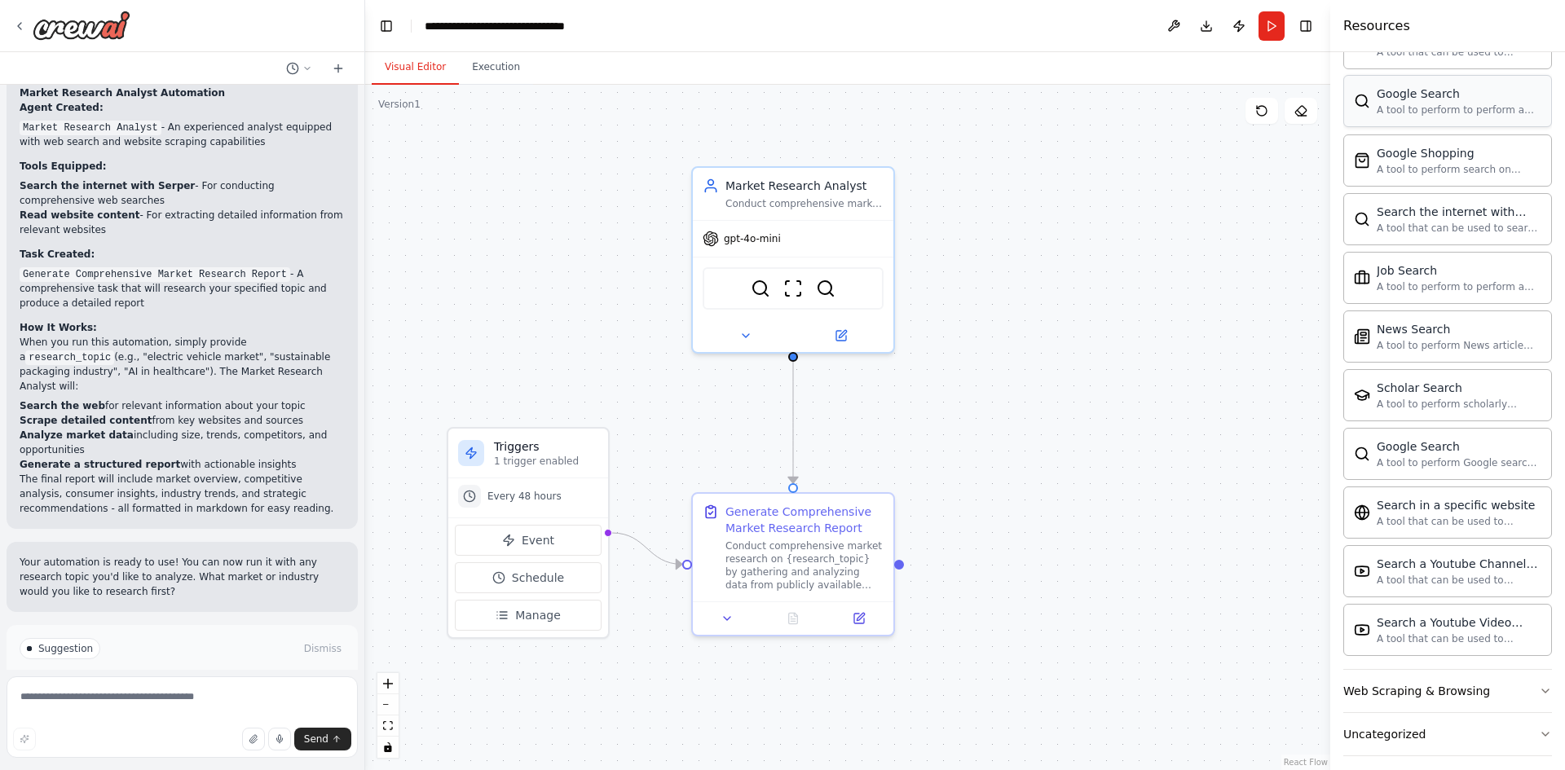
scroll to position [1124, 0]
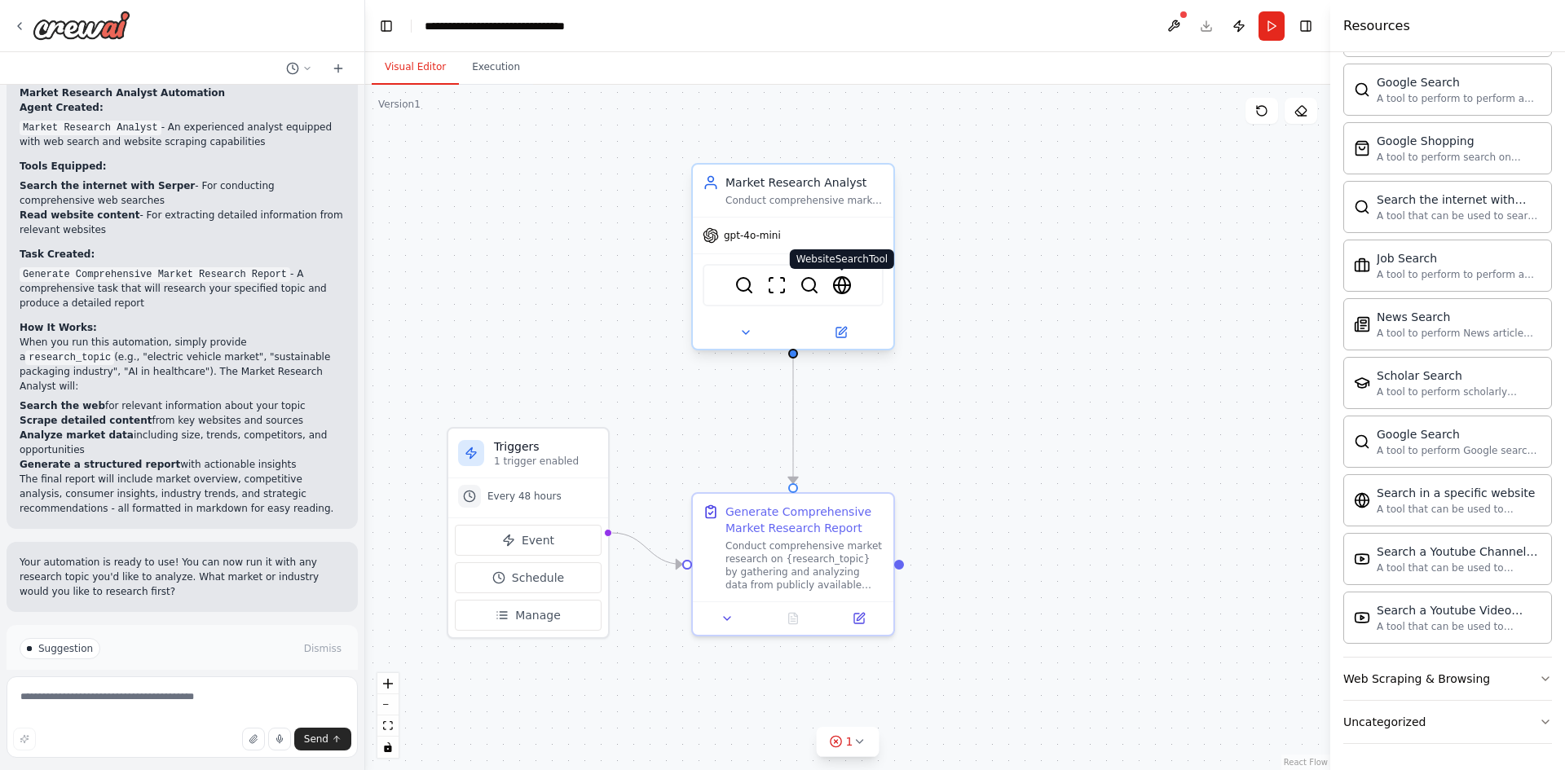
click at [841, 289] on img at bounding box center [842, 285] width 20 height 20
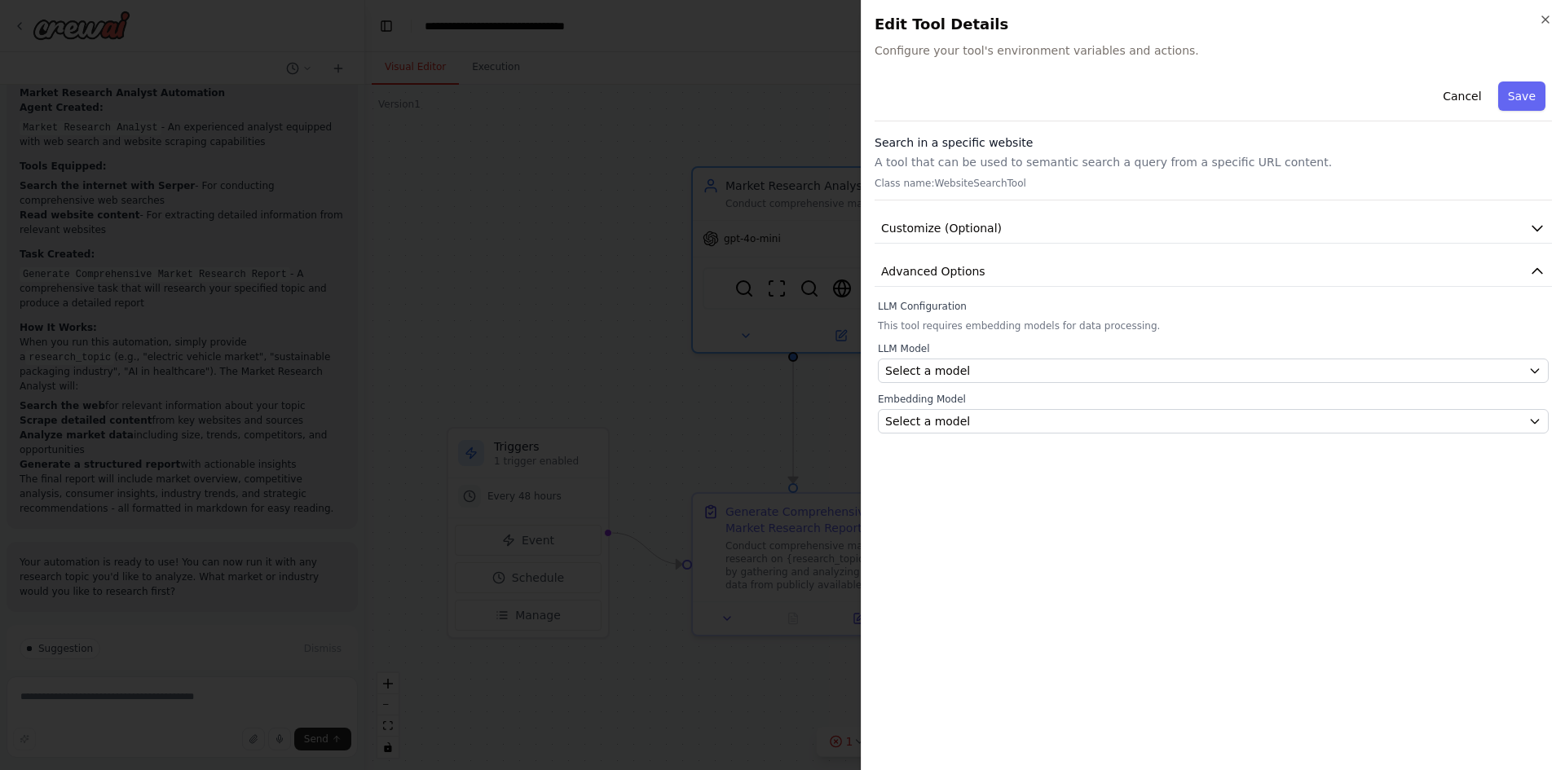
click at [1013, 172] on div "Search in a specific website A tool that can be used to semantic search a query…" at bounding box center [1212, 167] width 677 height 66
click at [987, 192] on div "Search in a specific website A tool that can be used to semantic search a query…" at bounding box center [1212, 167] width 677 height 66
click at [993, 191] on div "Search in a specific website A tool that can be used to semantic search a query…" at bounding box center [1212, 167] width 677 height 66
click at [967, 246] on div "Cancel Save Search in a specific website A tool that can be used to semantic se…" at bounding box center [1212, 254] width 677 height 359
click at [978, 240] on button "Customize (Optional)" at bounding box center [1212, 229] width 677 height 30
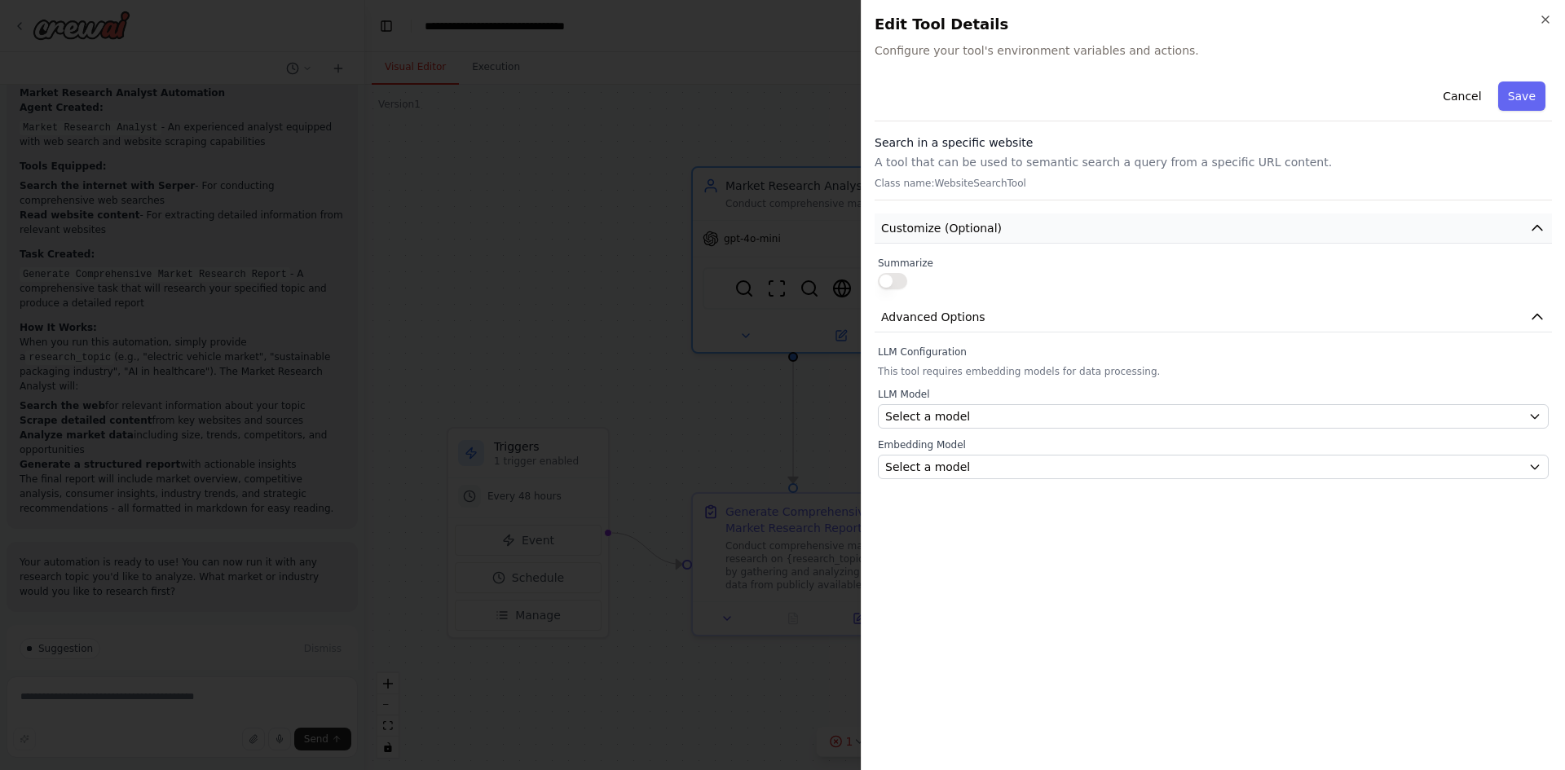
click at [978, 240] on button "Customize (Optional)" at bounding box center [1212, 229] width 677 height 30
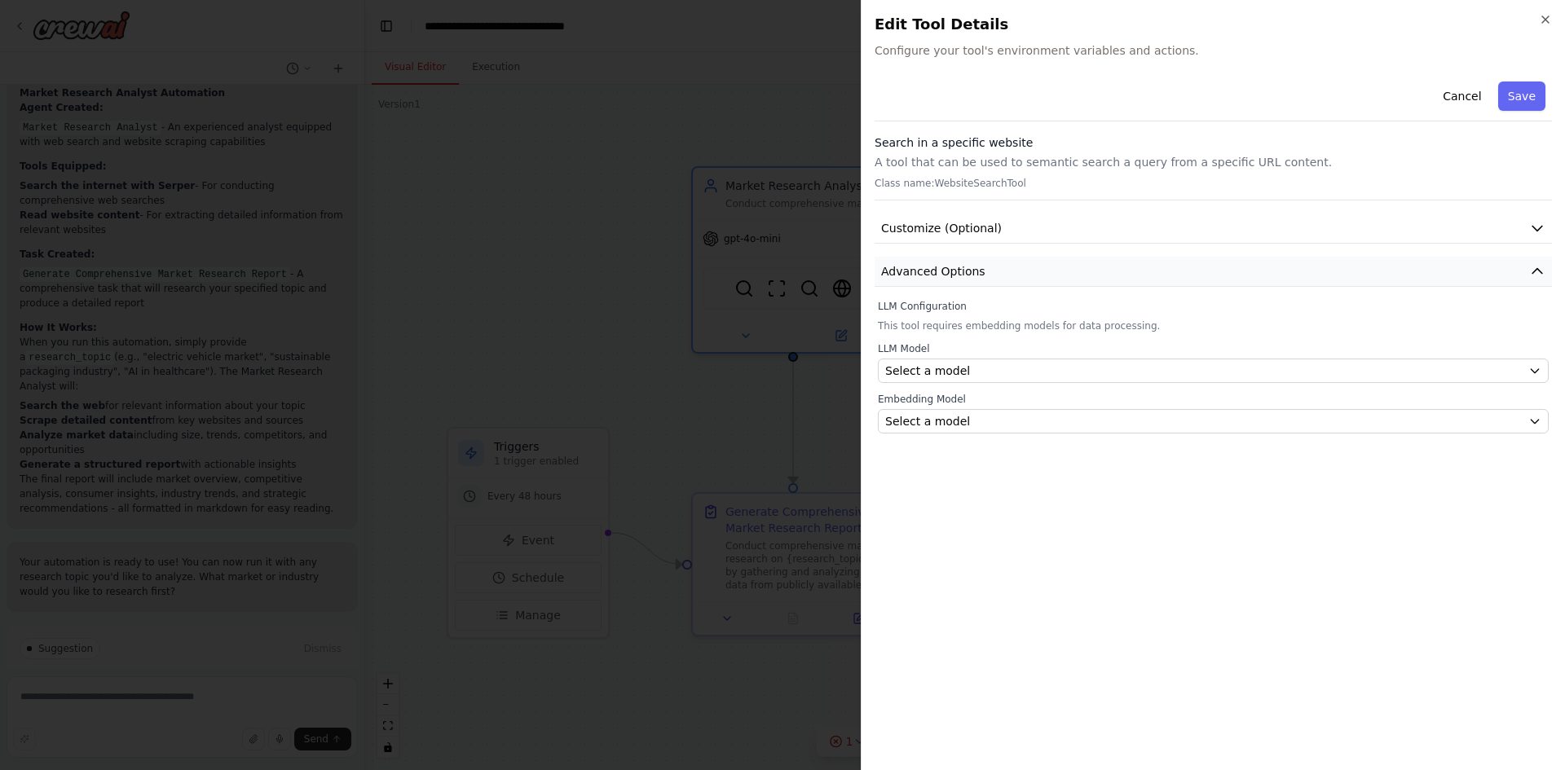
click at [975, 270] on span "Advanced Options" at bounding box center [933, 271] width 104 height 16
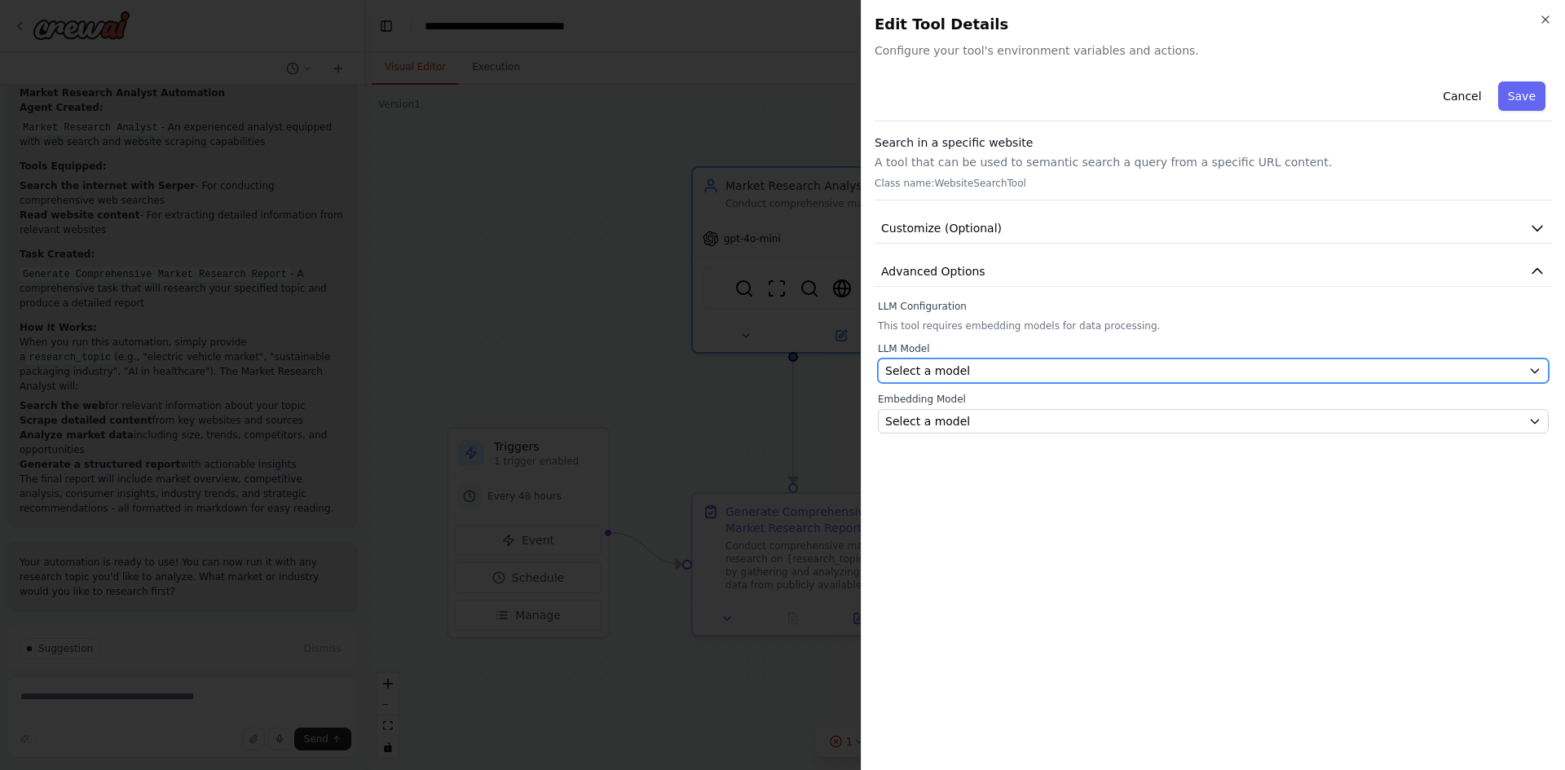
click at [967, 376] on div "Select a model" at bounding box center [1203, 371] width 636 height 16
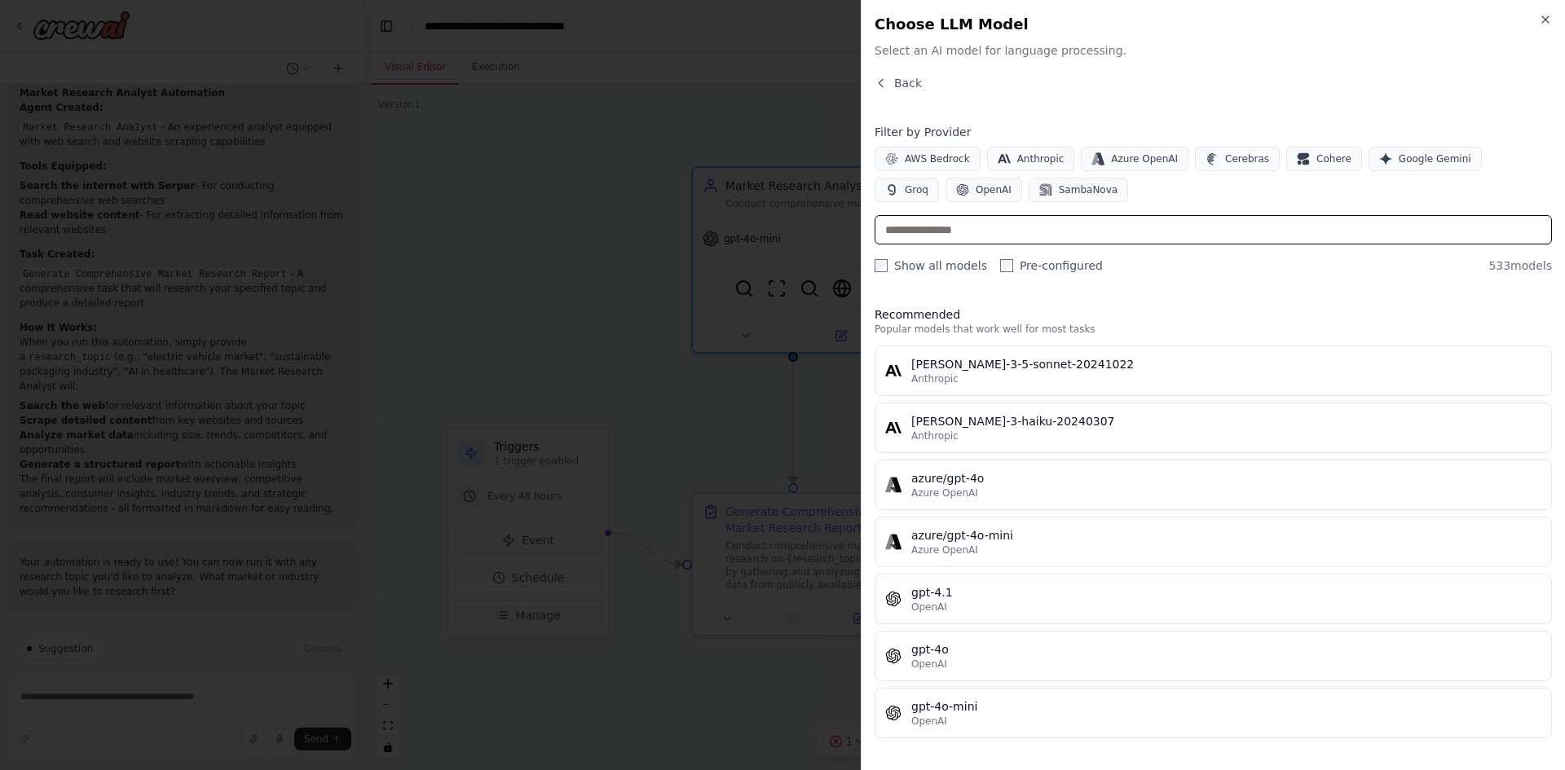
click at [1292, 227] on input "text" at bounding box center [1212, 229] width 677 height 29
click at [1244, 267] on div "Show all models Pre-configured 533 models" at bounding box center [1212, 266] width 677 height 16
click at [939, 178] on button "Groq" at bounding box center [906, 190] width 64 height 24
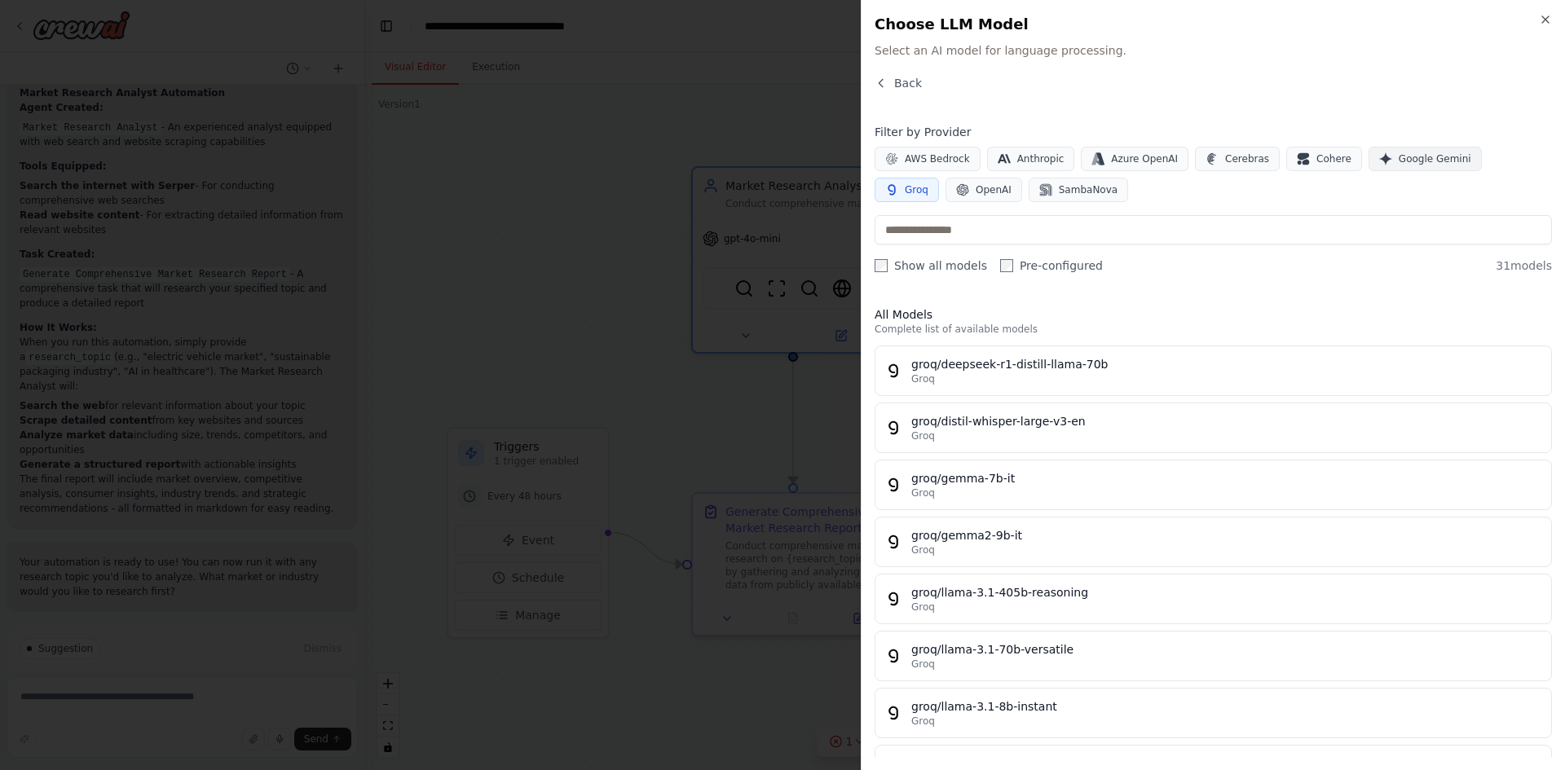
click at [1398, 165] on span "Google Gemini" at bounding box center [1434, 158] width 73 height 13
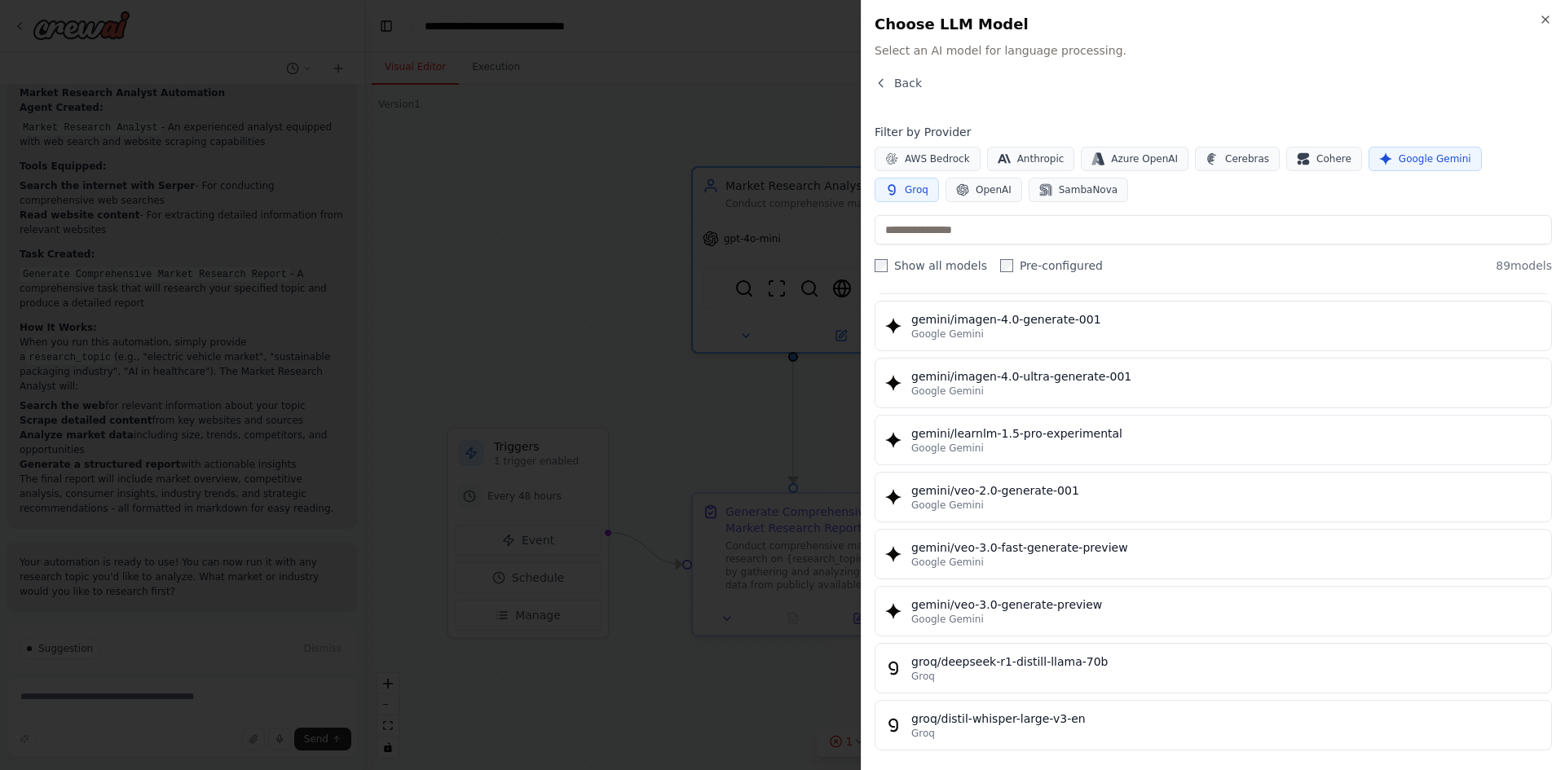
scroll to position [3015, 0]
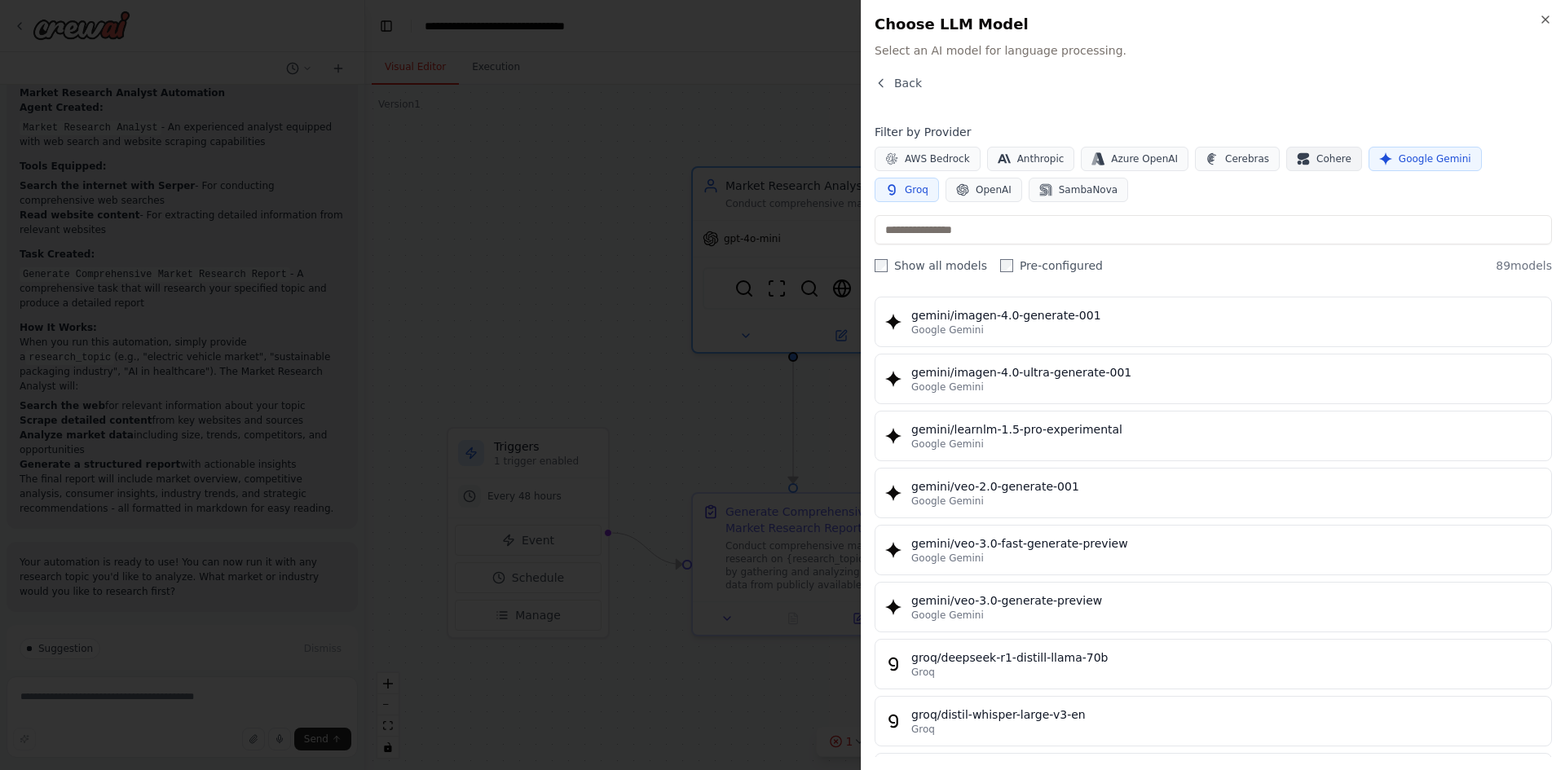
click at [1316, 165] on span "Cohere" at bounding box center [1333, 158] width 35 height 13
click at [939, 178] on button "Groq" at bounding box center [906, 190] width 64 height 24
click at [1408, 159] on span "Google Gemini" at bounding box center [1434, 158] width 73 height 13
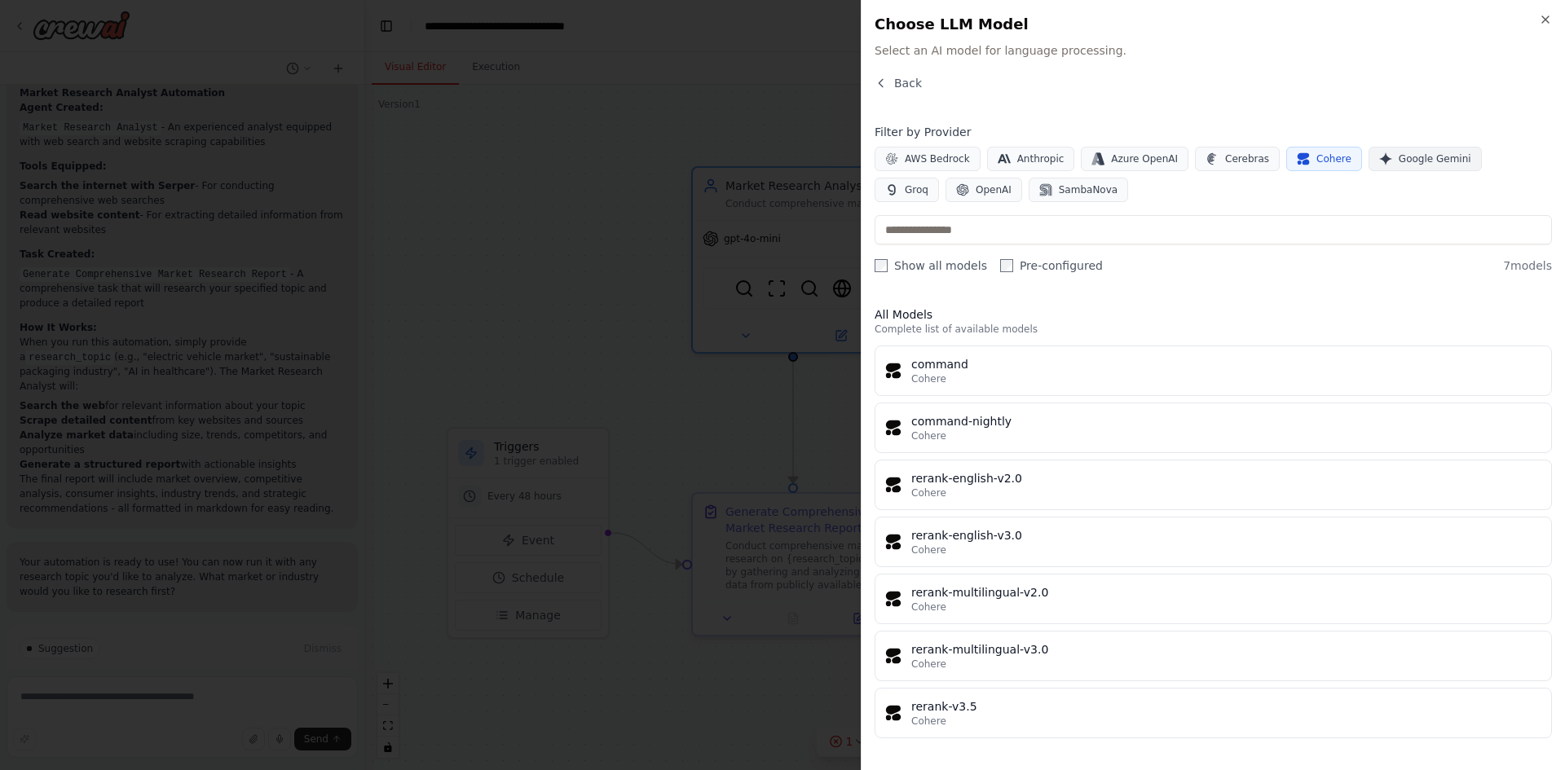
scroll to position [0, 0]
click at [975, 187] on span "OpenAI" at bounding box center [993, 189] width 36 height 13
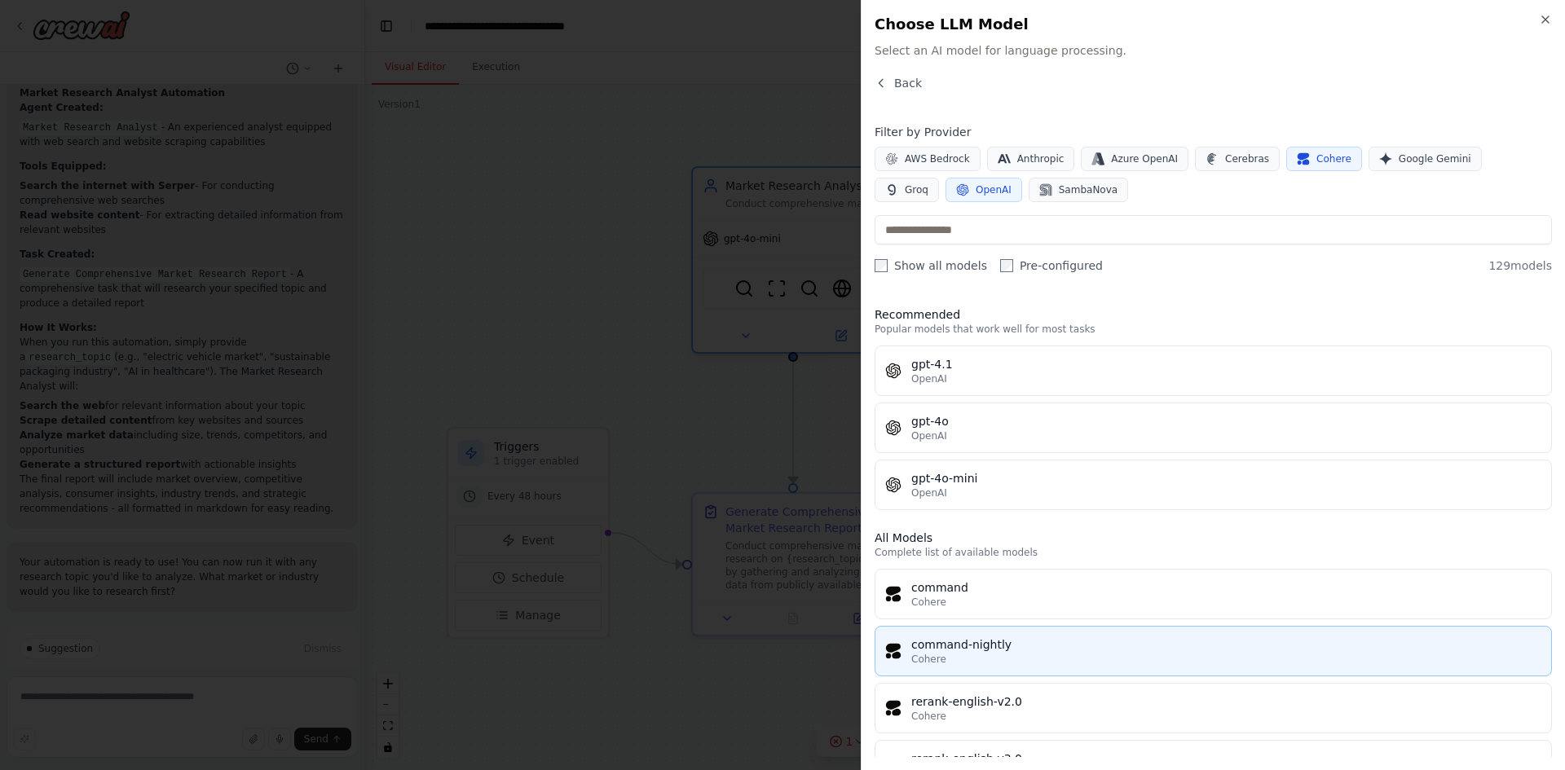
scroll to position [326, 0]
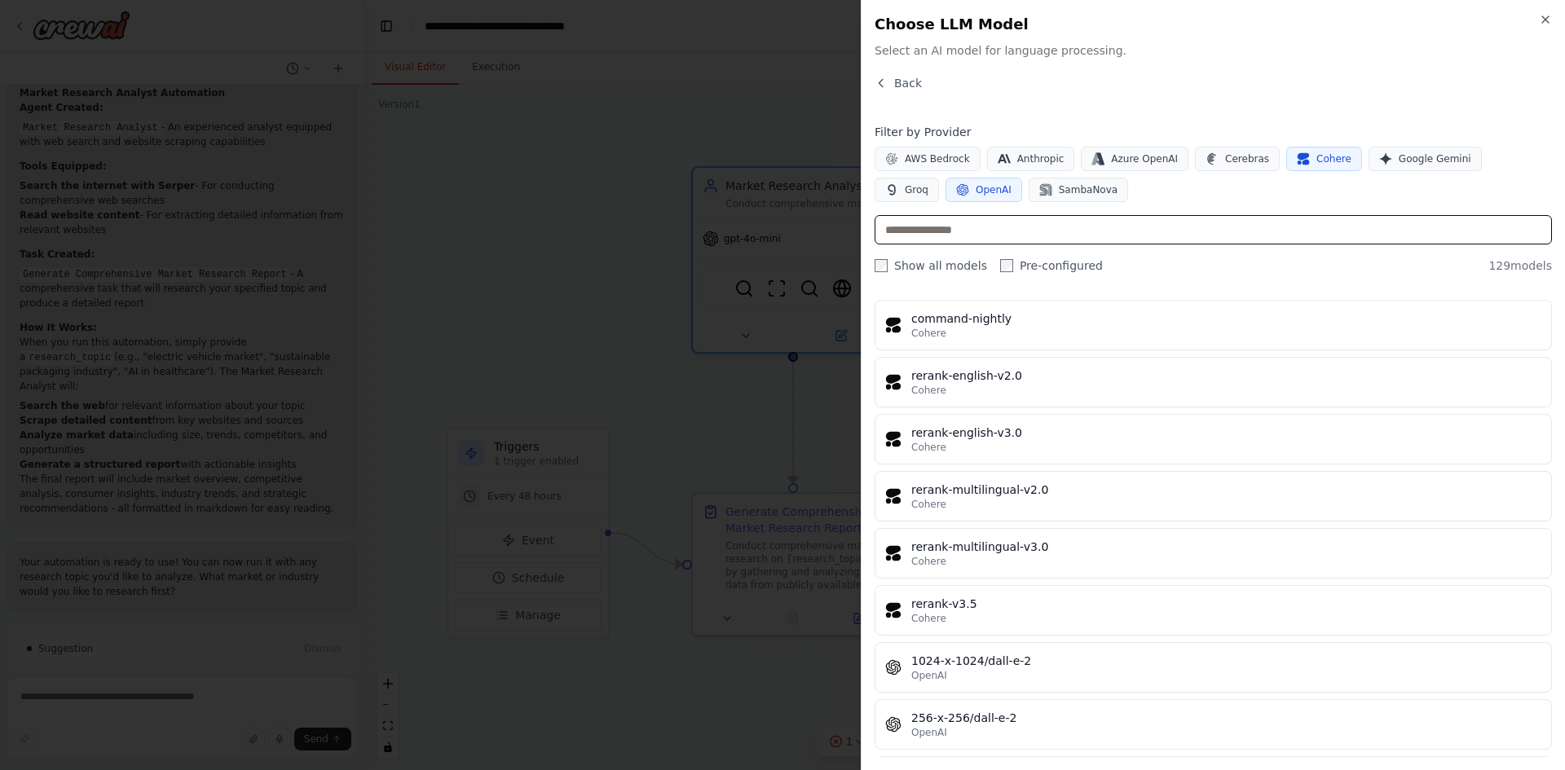
click at [1048, 230] on input "text" at bounding box center [1212, 229] width 677 height 29
click at [945, 179] on button "OpenAI" at bounding box center [983, 190] width 77 height 24
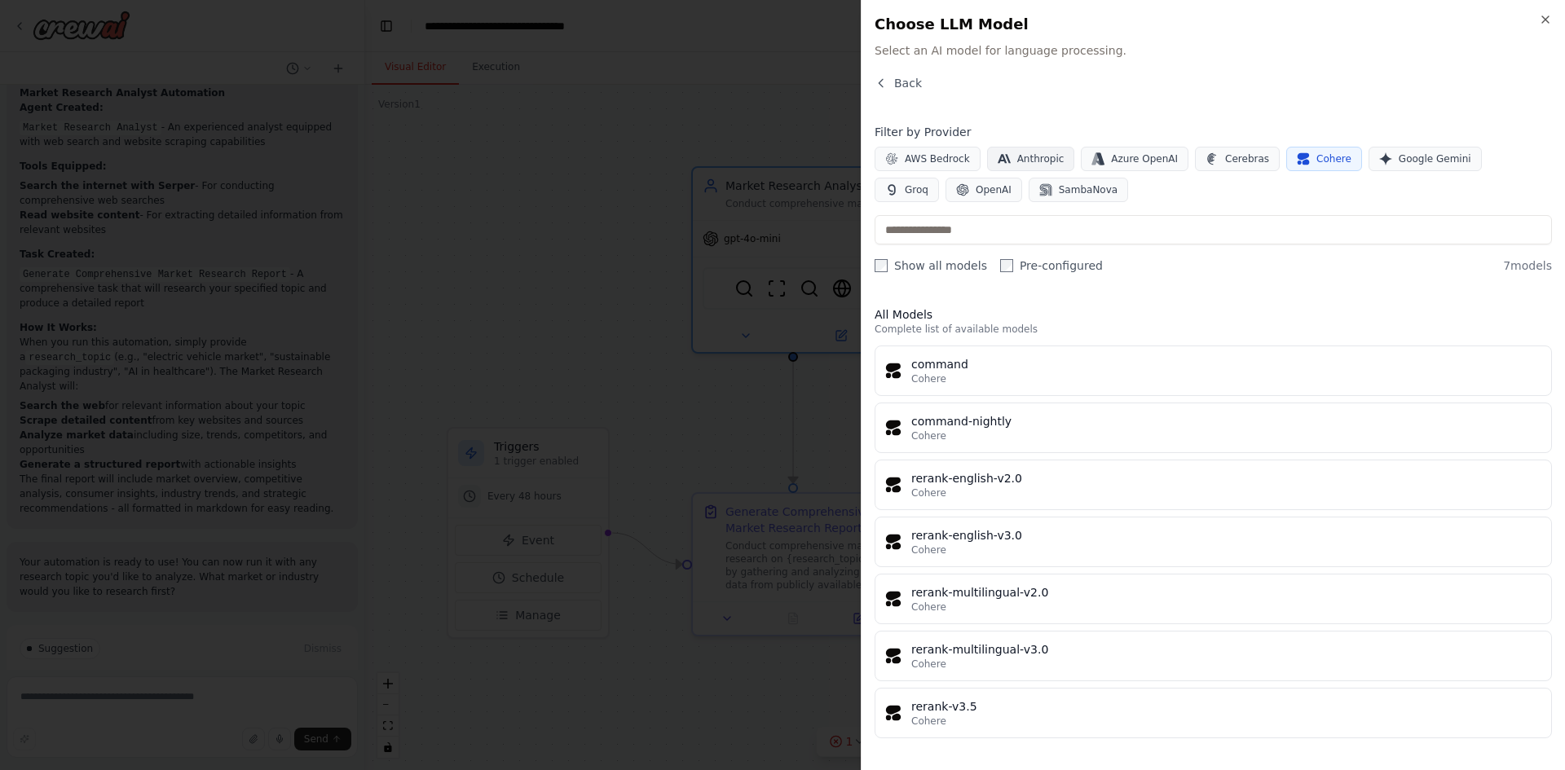
scroll to position [0, 0]
click at [1321, 151] on button "Cohere" at bounding box center [1324, 159] width 76 height 24
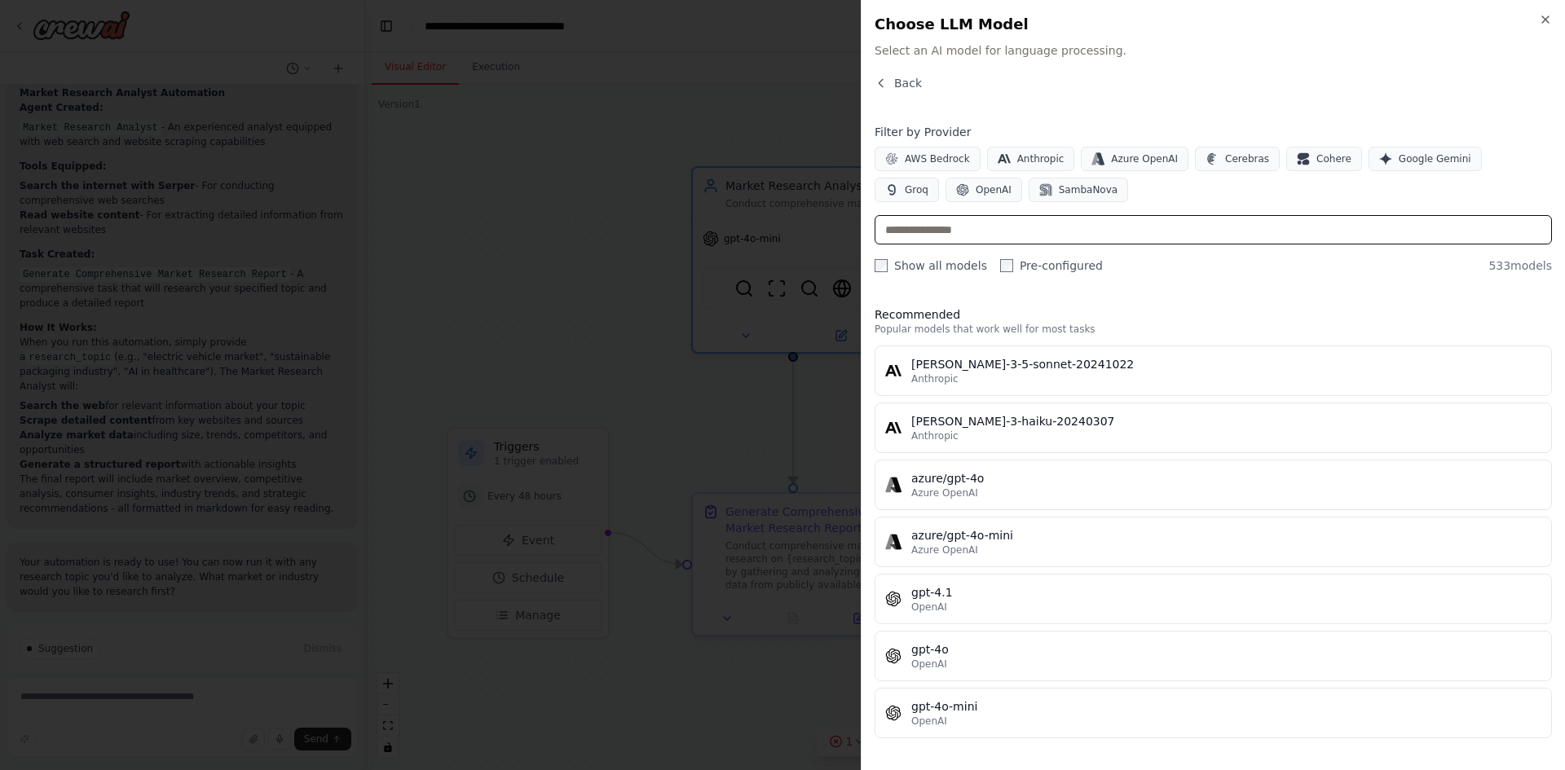
click at [1235, 220] on input "text" at bounding box center [1212, 229] width 677 height 29
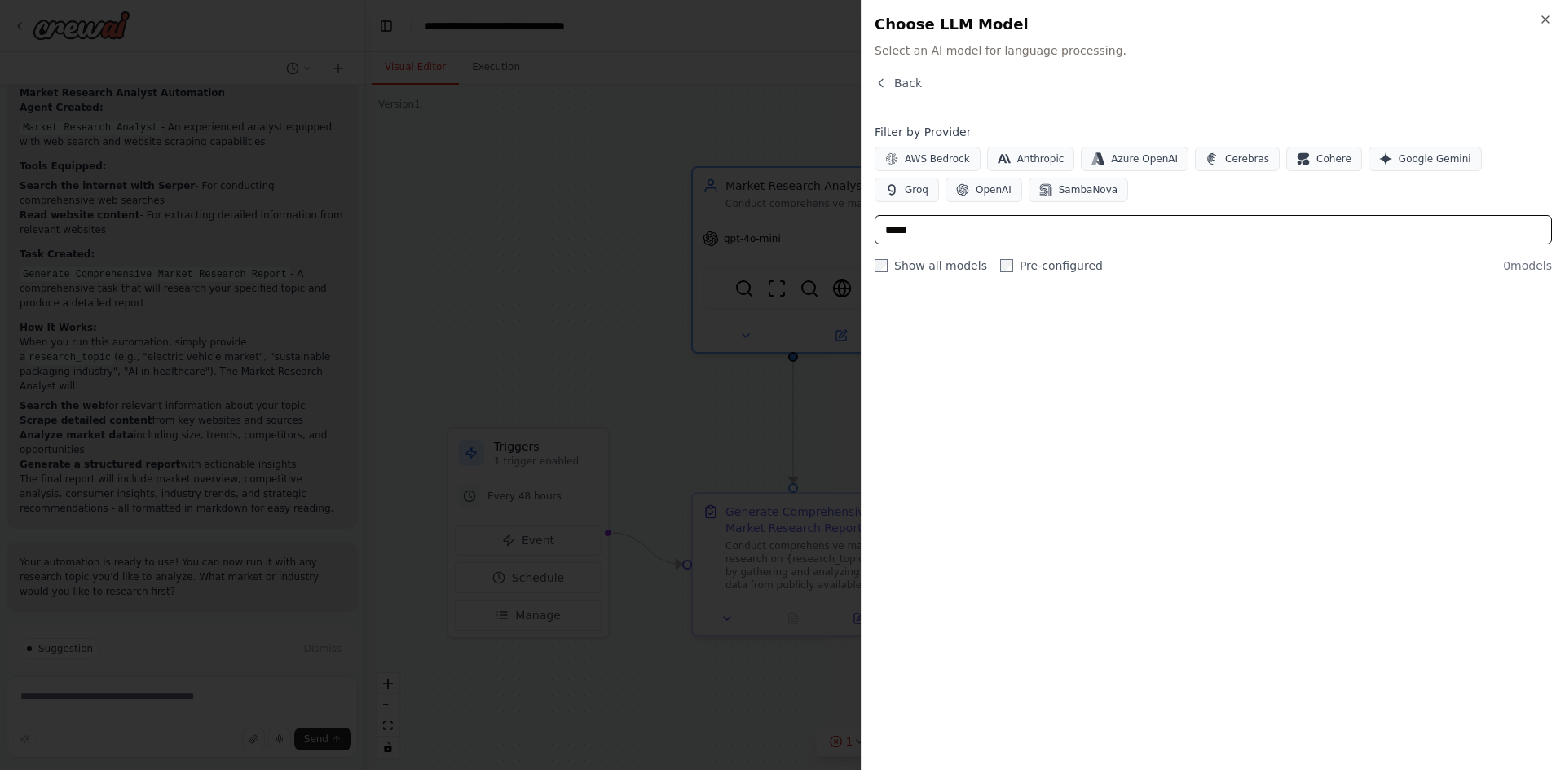
type input "*****"
click at [879, 68] on div "Close Choose LLM Model Select an AI model for language processing. Back Filter …" at bounding box center [1213, 385] width 704 height 770
click at [885, 86] on icon "button" at bounding box center [880, 83] width 13 height 13
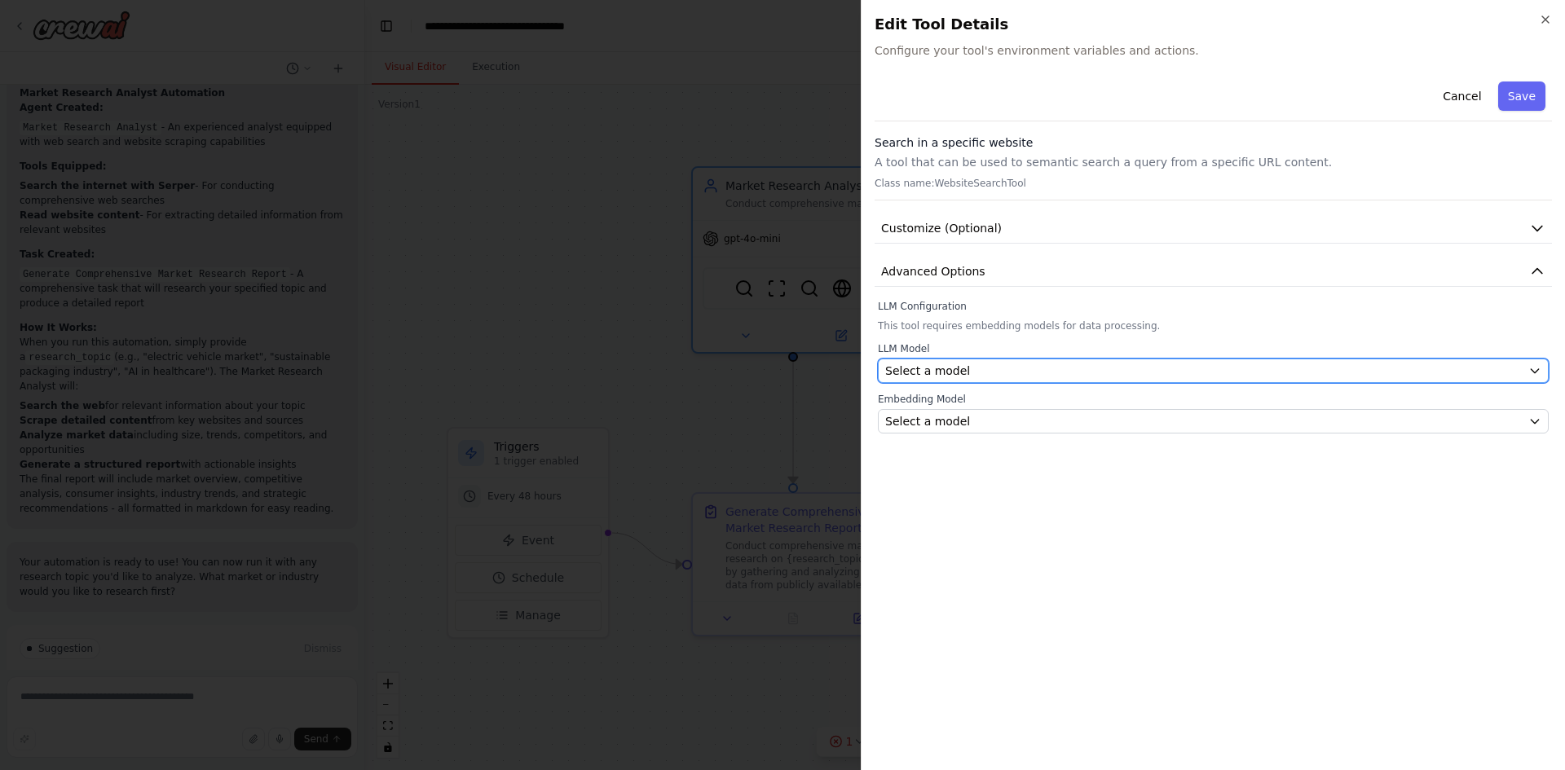
click at [1245, 372] on div "Select a model" at bounding box center [1203, 371] width 636 height 16
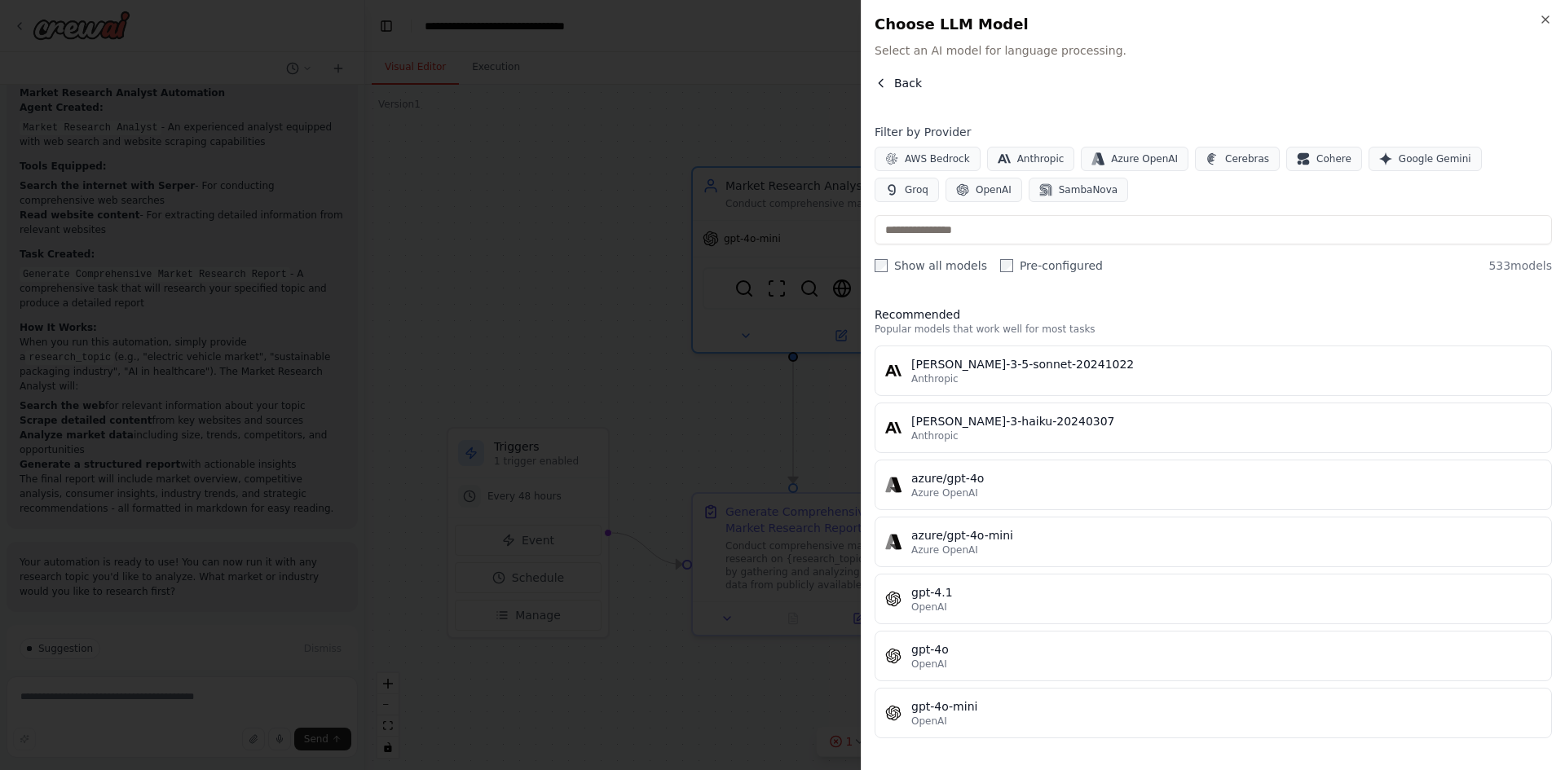
click at [895, 86] on span "Back" at bounding box center [908, 83] width 28 height 16
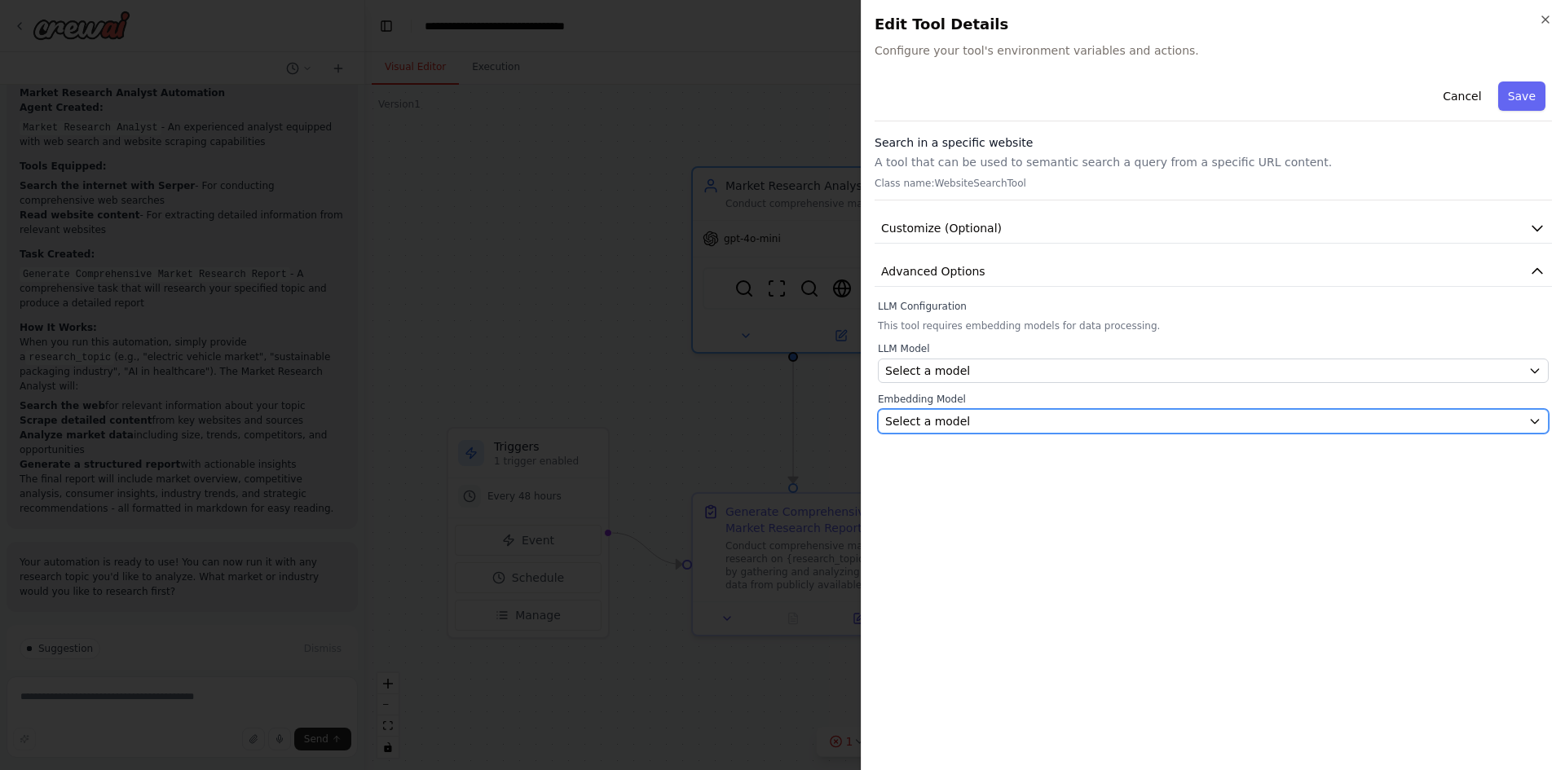
click at [1034, 416] on div "Select a model" at bounding box center [1203, 421] width 636 height 16
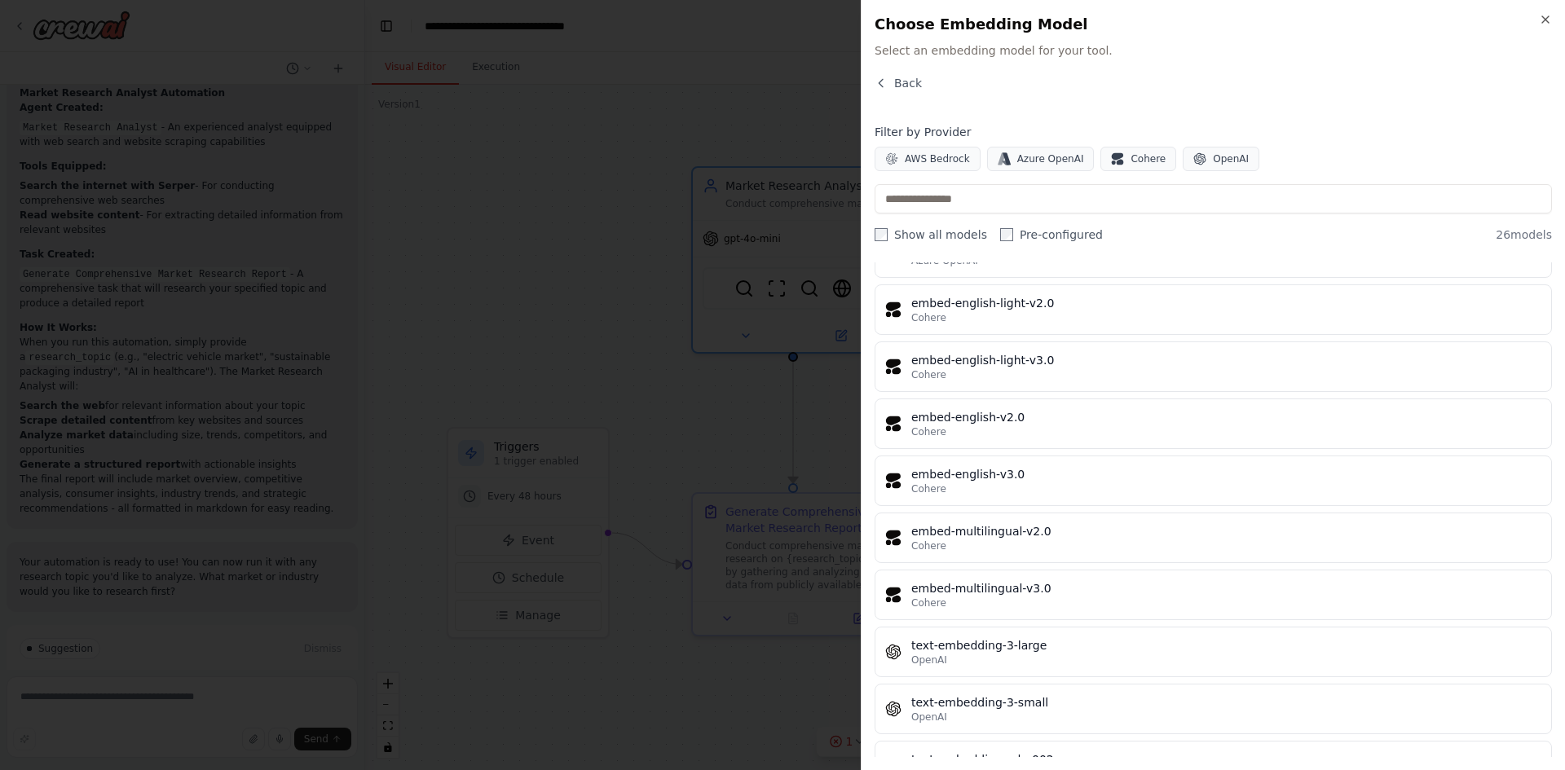
scroll to position [1047, 0]
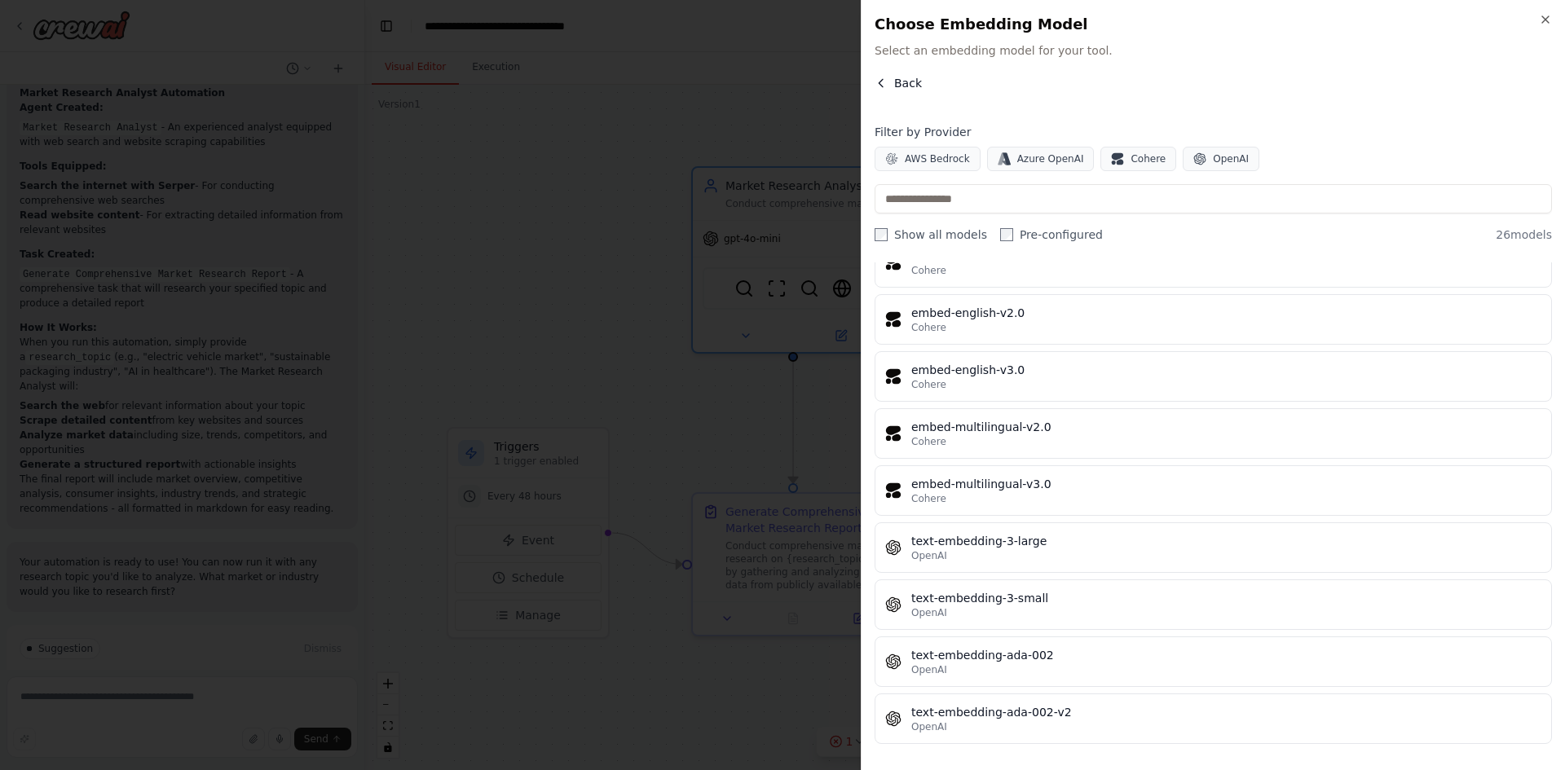
click at [883, 78] on icon "button" at bounding box center [880, 83] width 13 height 13
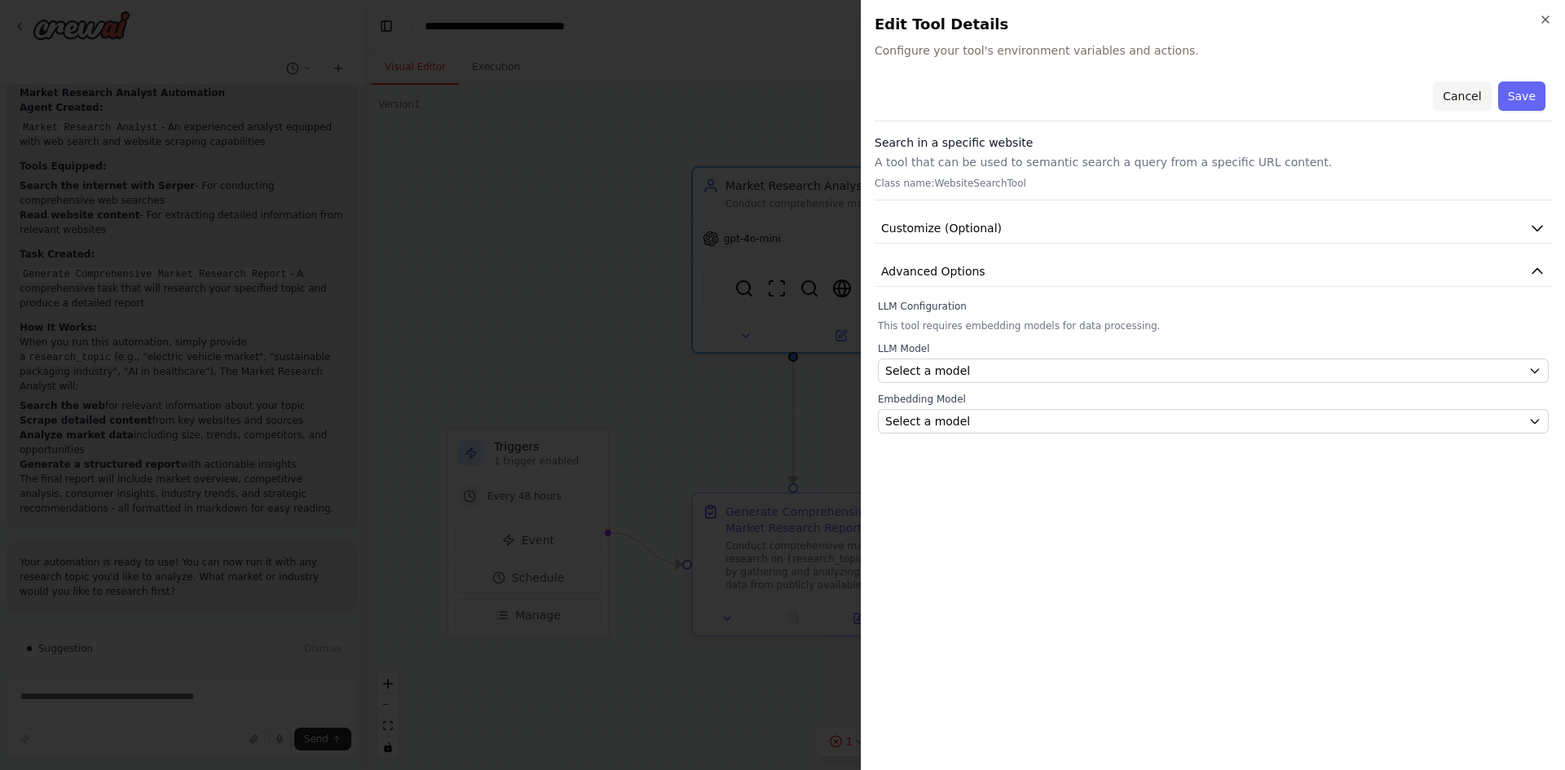
click at [1469, 90] on button "Cancel" at bounding box center [1462, 95] width 58 height 29
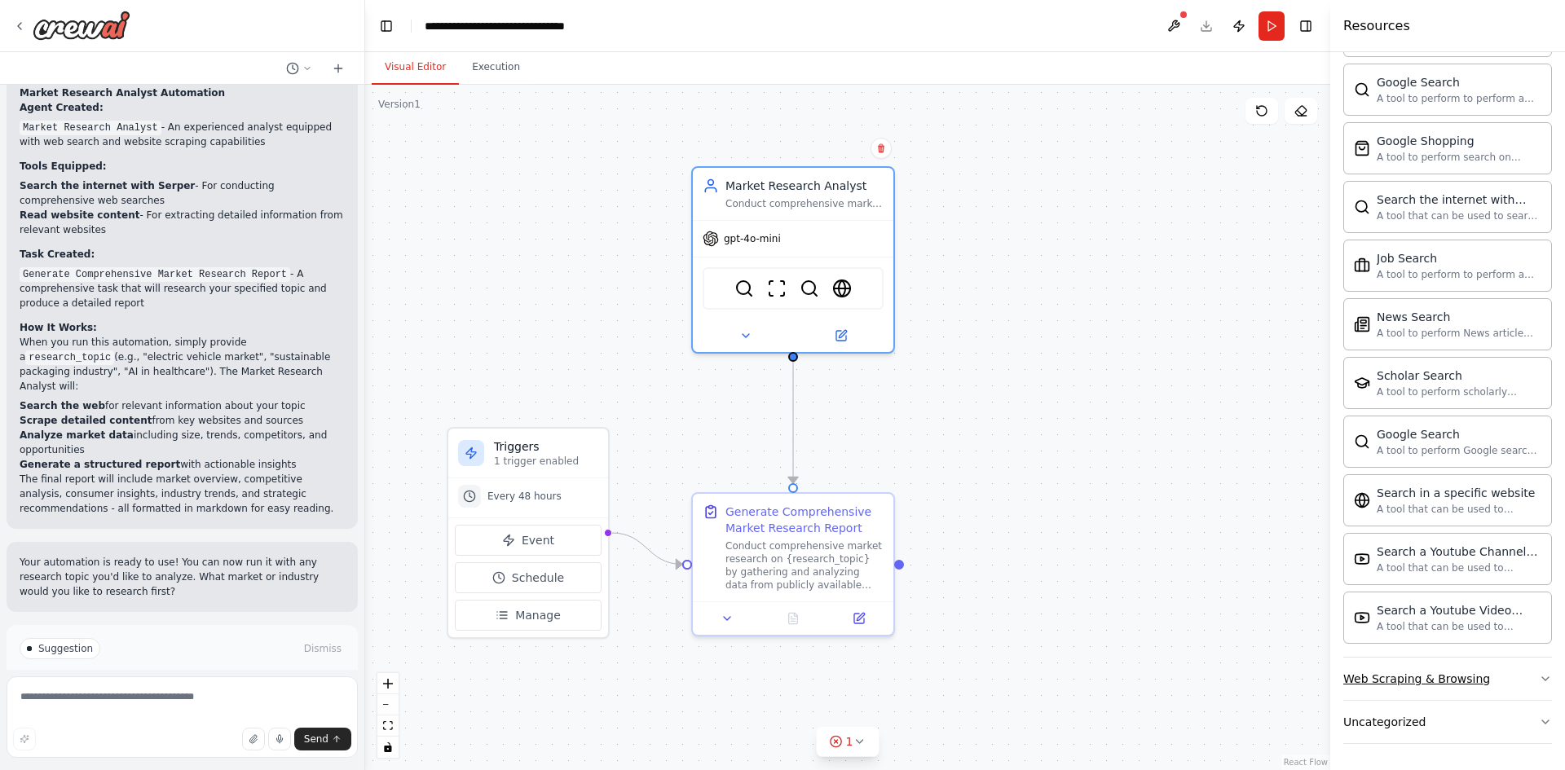
click at [1451, 685] on div "Web Scraping & Browsing" at bounding box center [1416, 679] width 147 height 16
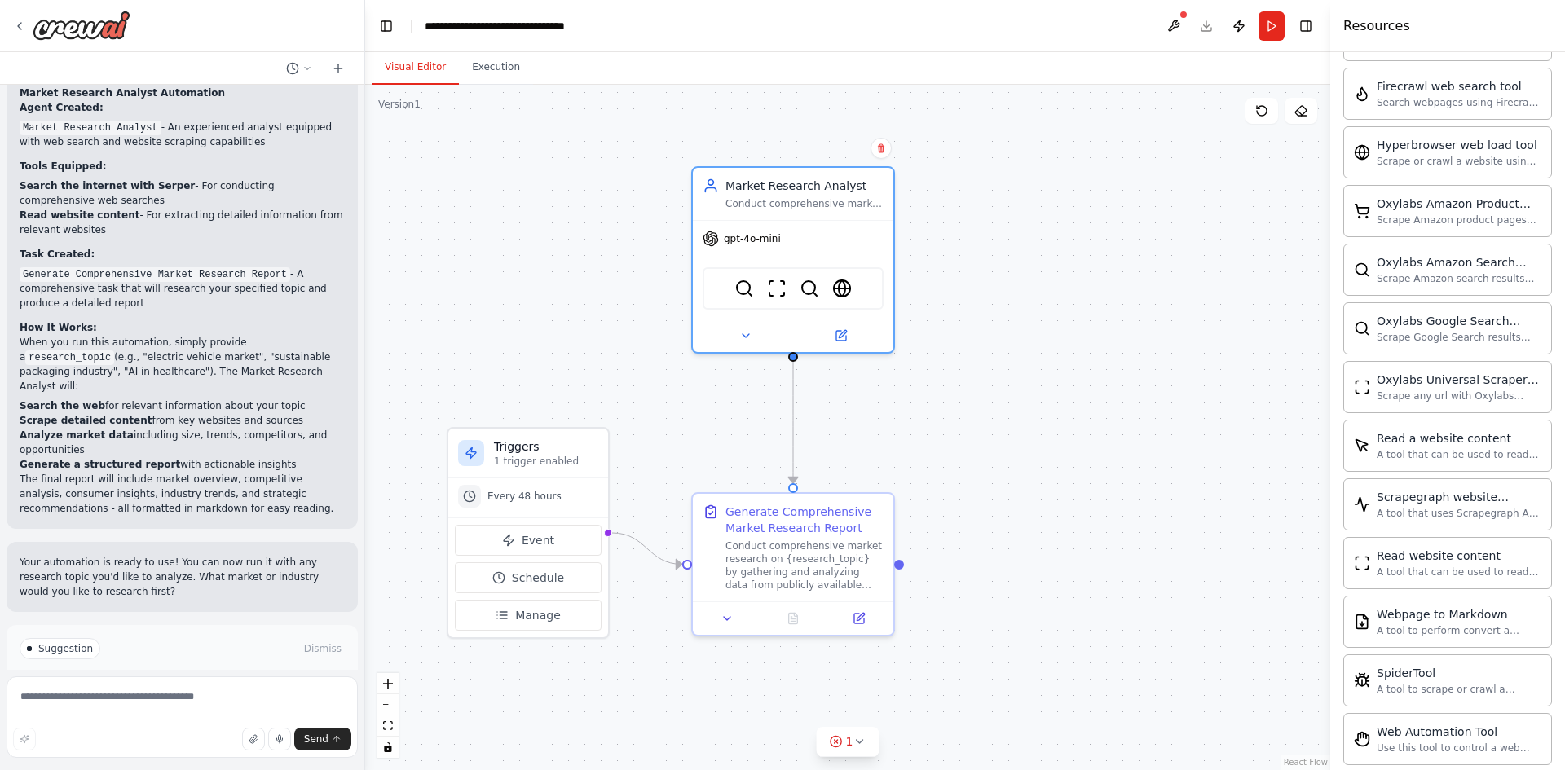
scroll to position [2017, 0]
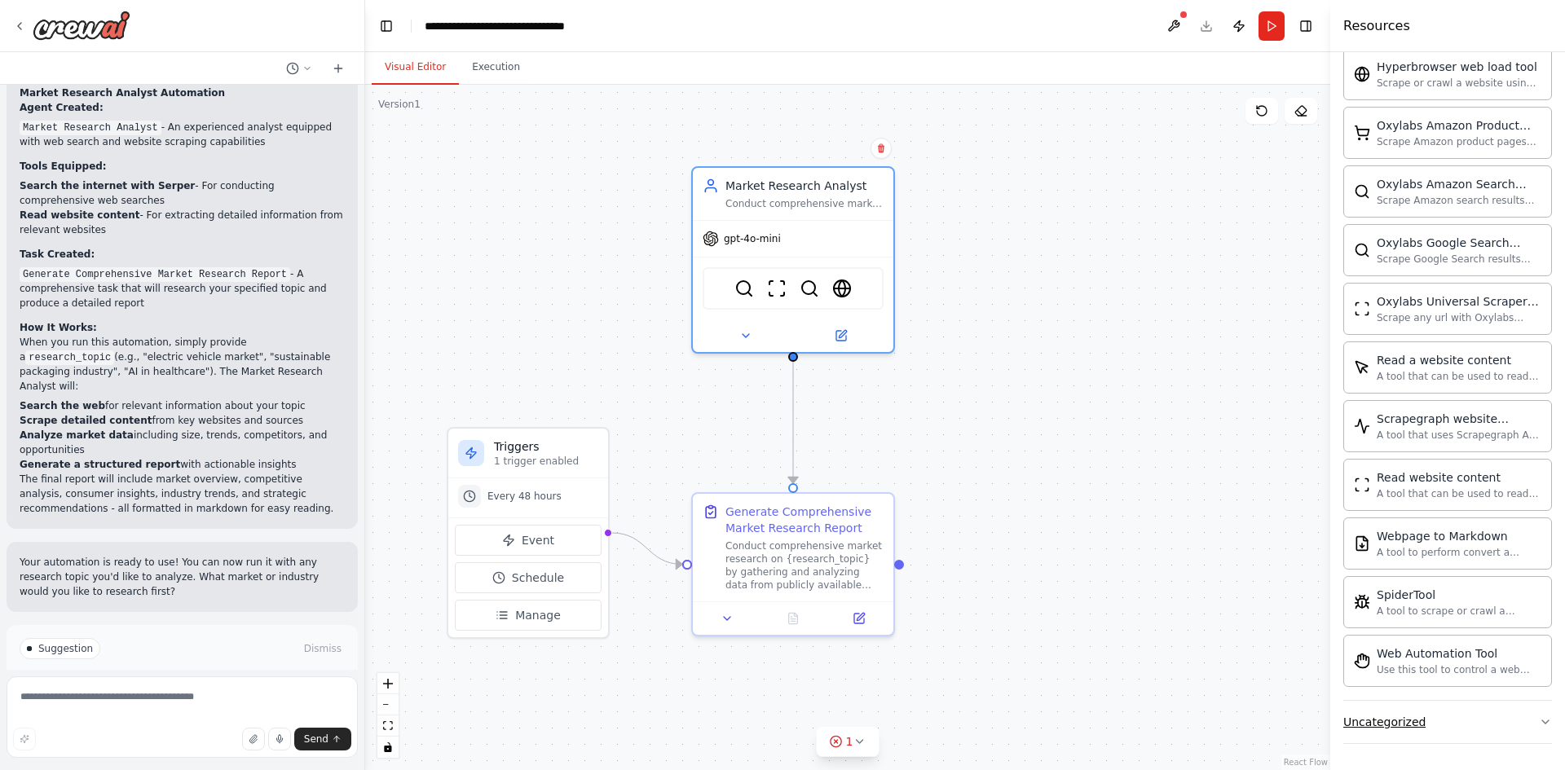
click at [1421, 713] on button "Uncategorized" at bounding box center [1447, 722] width 209 height 42
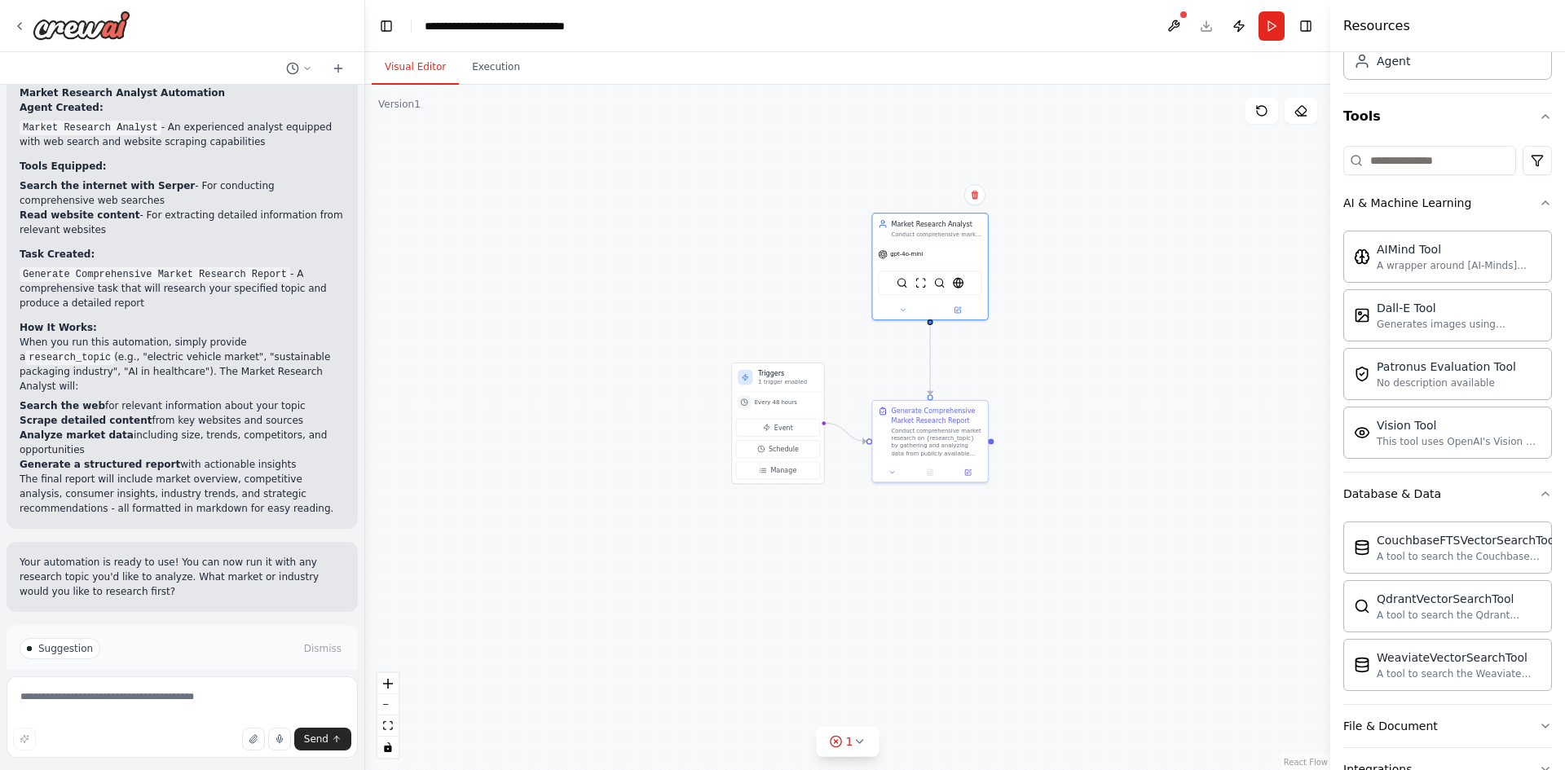
scroll to position [0, 0]
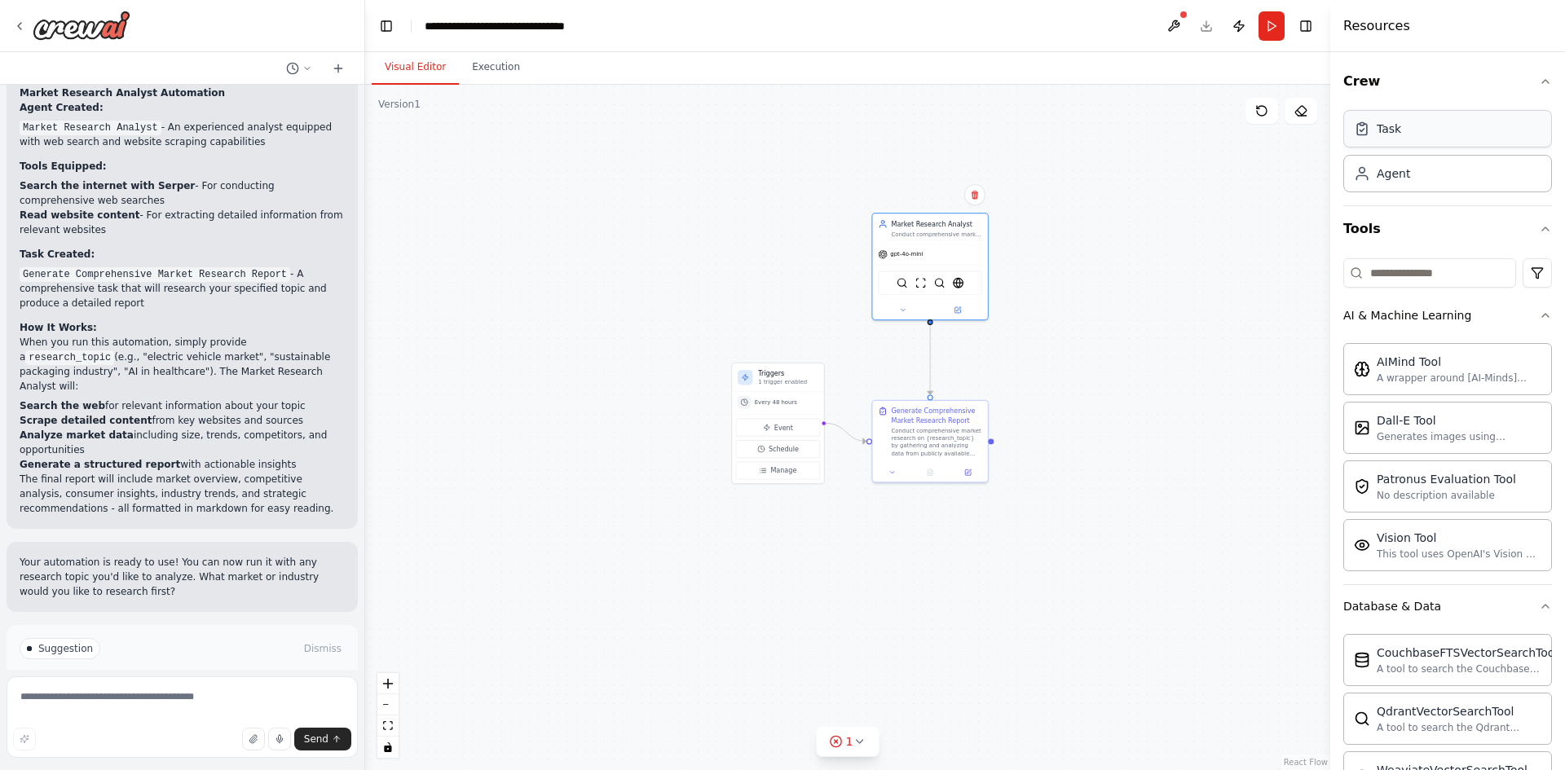
click at [1435, 119] on div "Task" at bounding box center [1447, 128] width 209 height 37
click at [1435, 135] on div "Task" at bounding box center [1447, 128] width 209 height 37
click at [1434, 183] on div "Agent" at bounding box center [1447, 172] width 209 height 37
click at [180, 705] on button "Run Automation" at bounding box center [182, 718] width 325 height 26
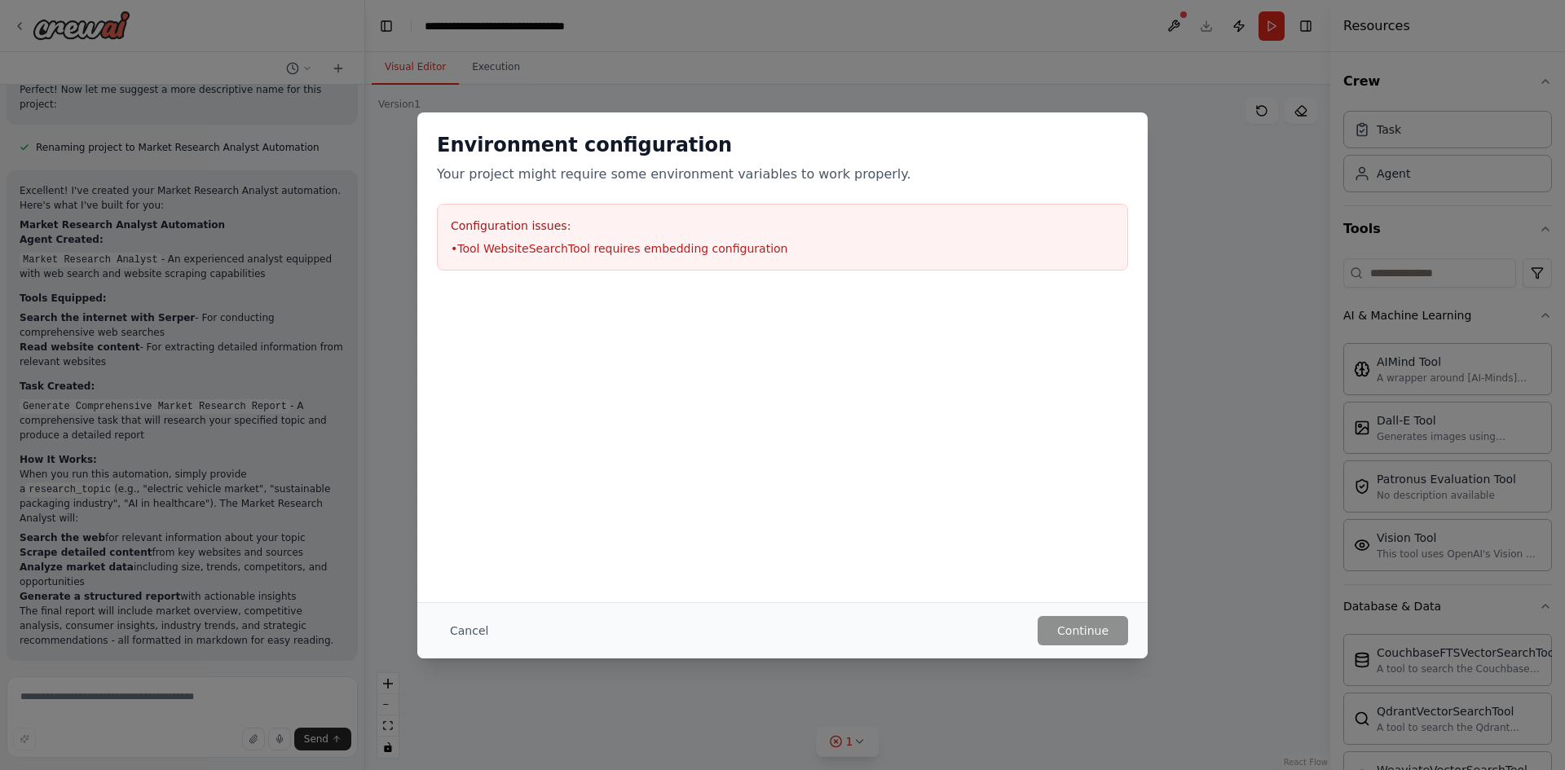
click at [640, 231] on h3 "Configuration issues:" at bounding box center [782, 226] width 663 height 16
click at [782, 243] on li "• Tool WebsiteSearchTool requires embedding configuration" at bounding box center [782, 248] width 663 height 16
click at [456, 640] on button "Cancel" at bounding box center [469, 630] width 64 height 29
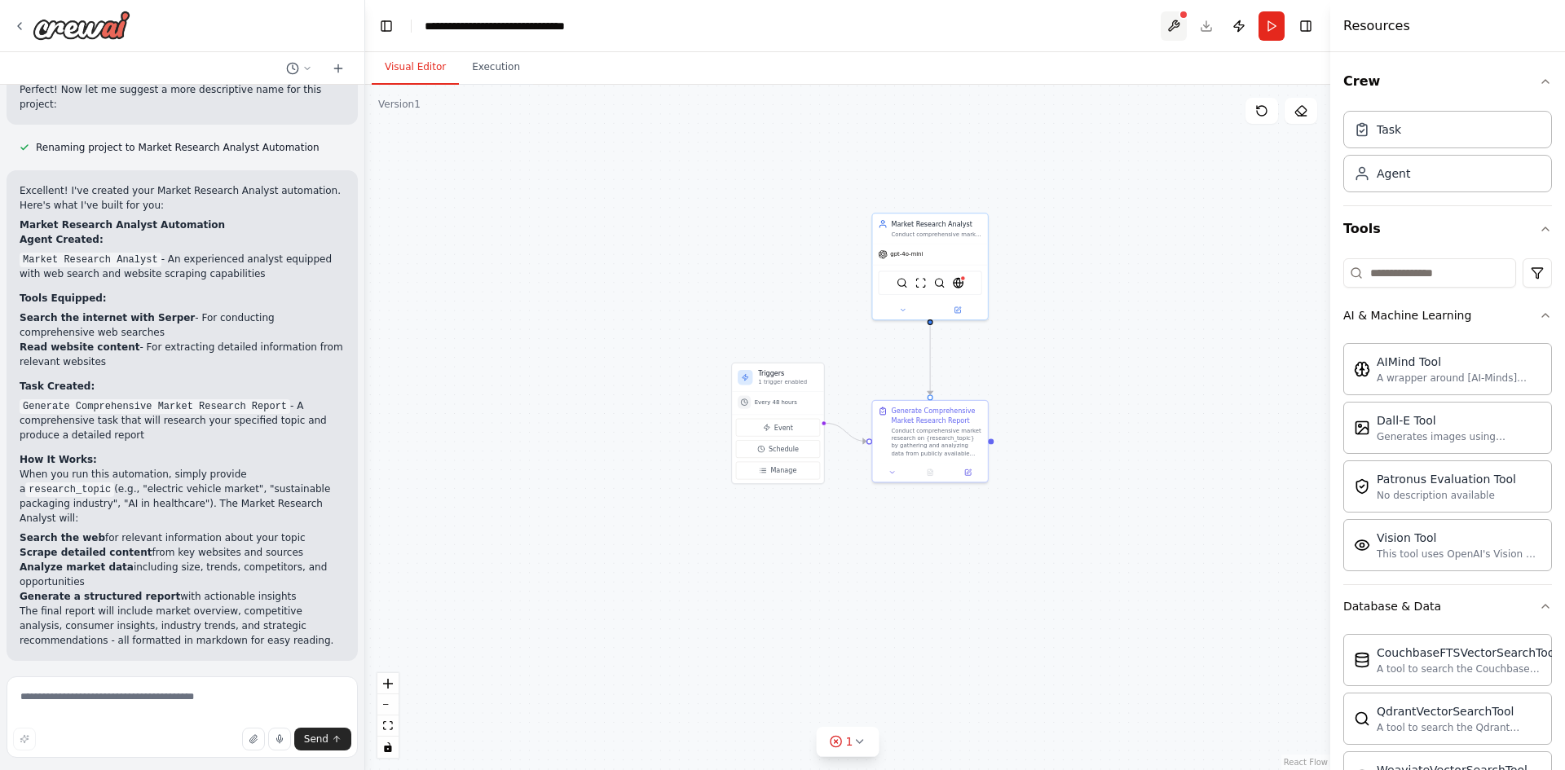
click at [1165, 29] on button at bounding box center [1173, 25] width 26 height 29
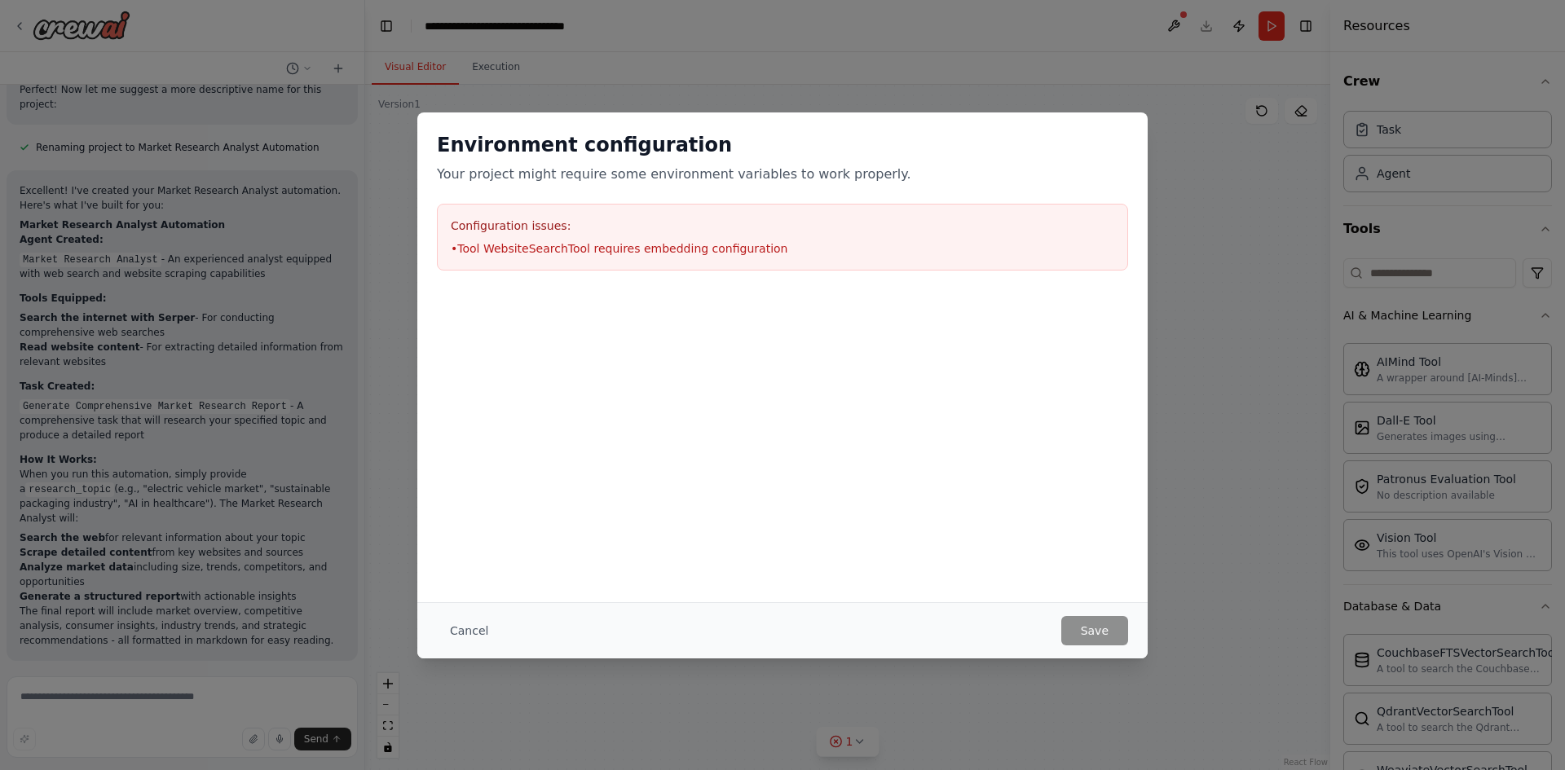
click at [769, 251] on li "• Tool WebsiteSearchTool requires embedding configuration" at bounding box center [782, 248] width 663 height 16
click at [460, 625] on button "Cancel" at bounding box center [469, 630] width 64 height 29
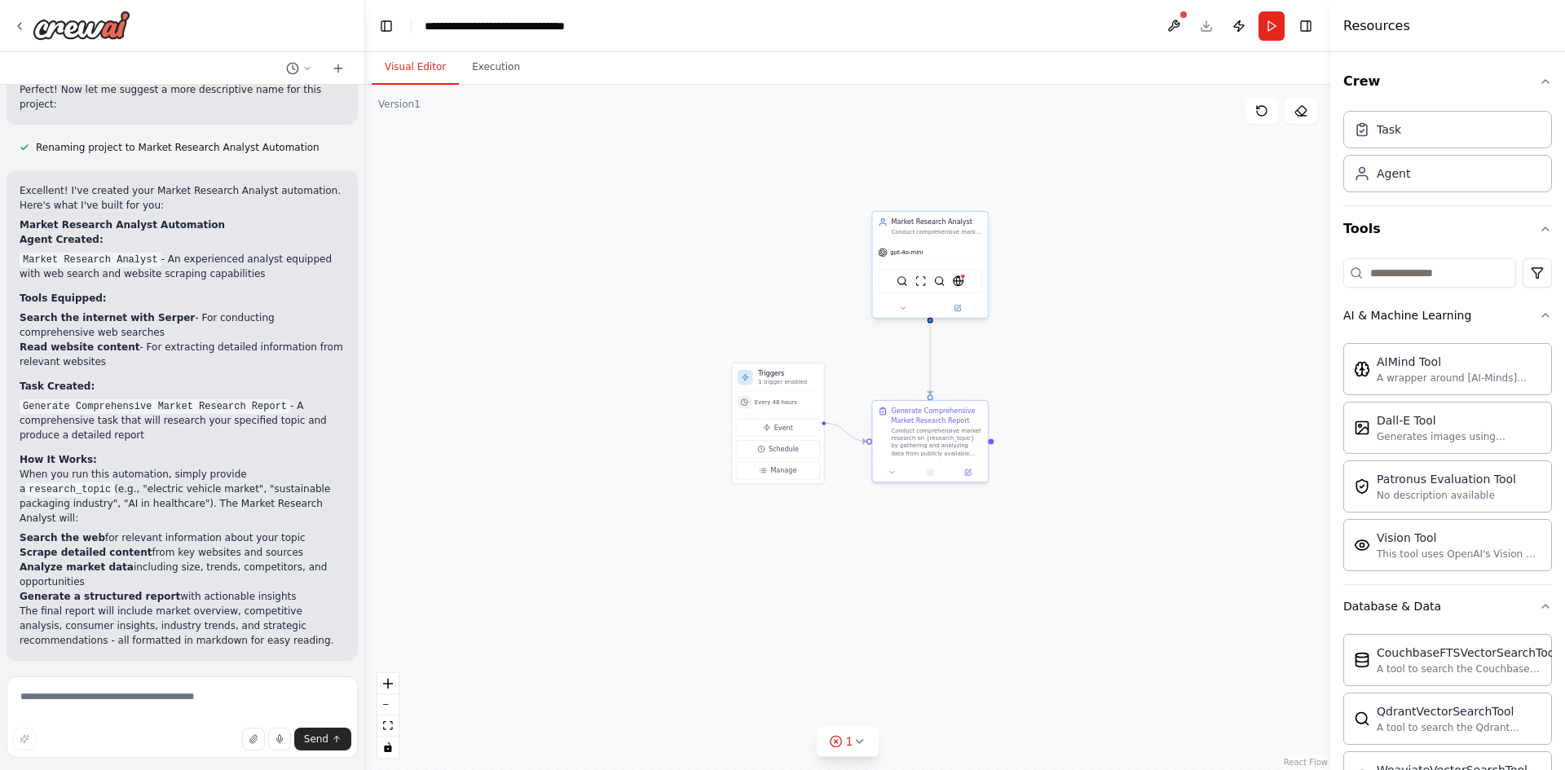
click at [962, 288] on div "SerperDevTool ScrapeWebsiteTool BraveSearchTool WebsiteSearchTool" at bounding box center [930, 281] width 104 height 24
click at [905, 313] on button at bounding box center [902, 307] width 53 height 11
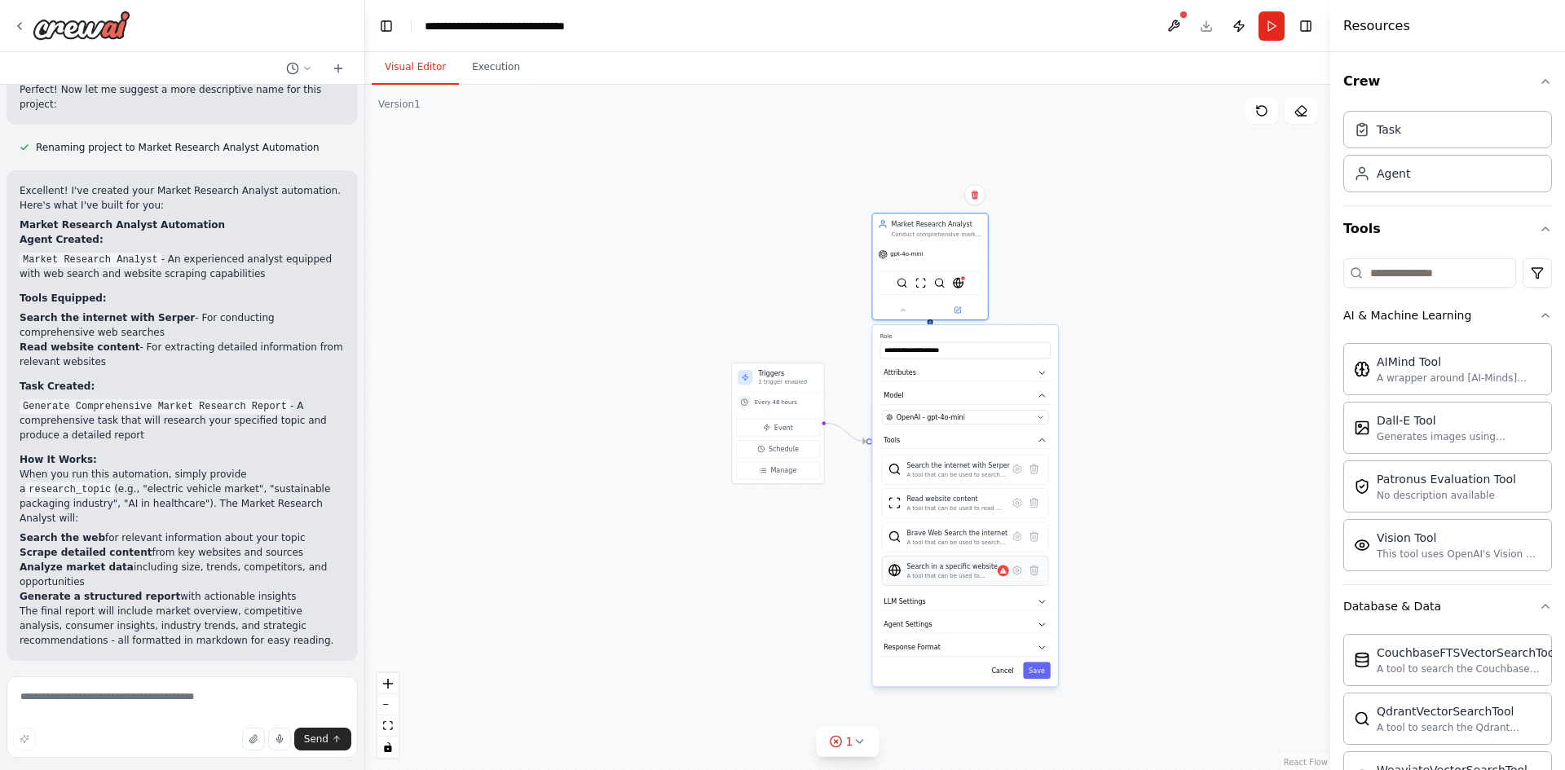
click at [1002, 579] on div "Search in a specific website A tool that can be used to semantic search a query…" at bounding box center [954, 571] width 96 height 18
click at [992, 579] on div "Search in a specific website A tool that can be used to semantic search a query…" at bounding box center [954, 571] width 96 height 18
click at [1021, 570] on icon at bounding box center [1016, 570] width 11 height 11
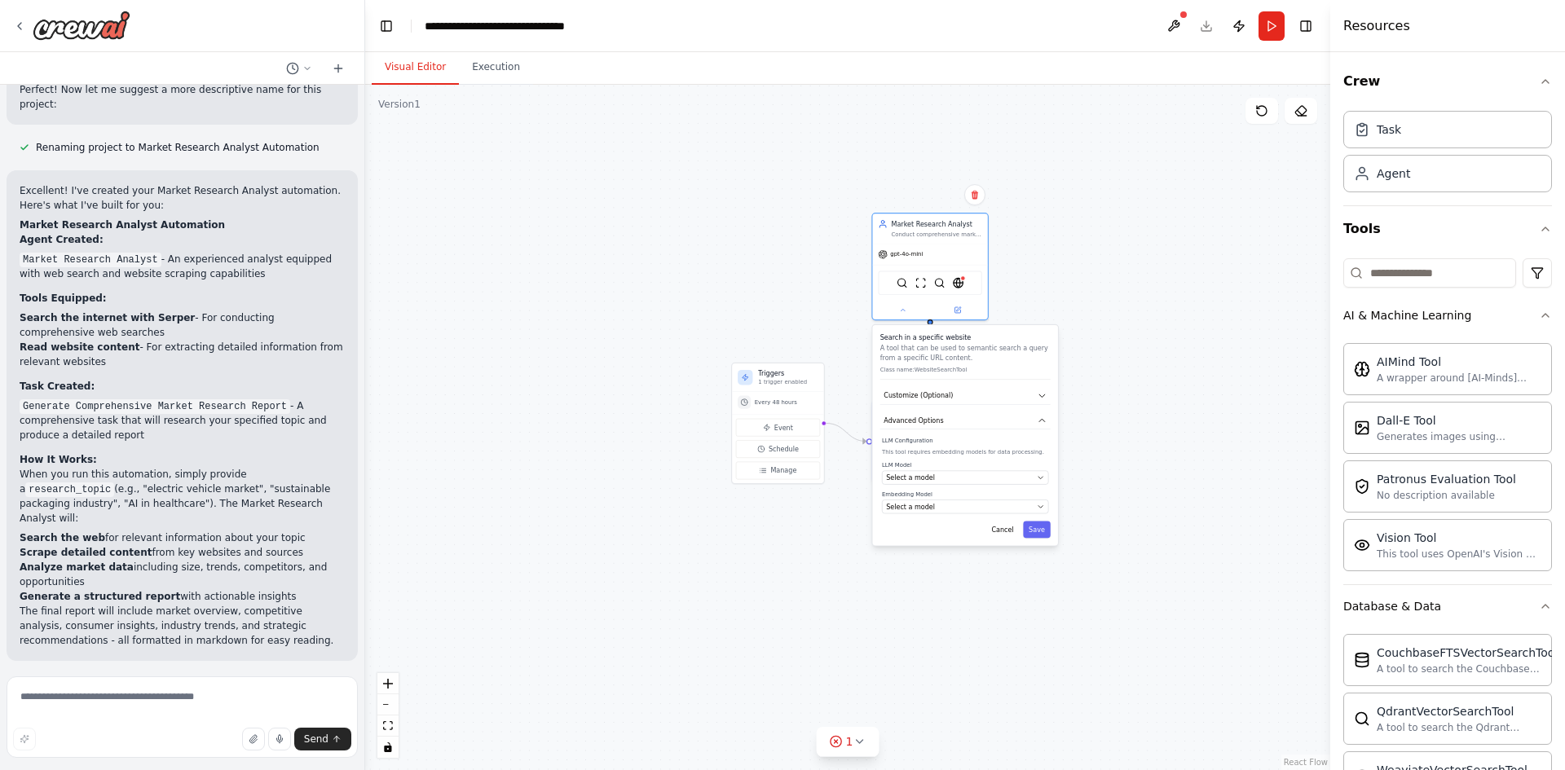
click at [960, 371] on p "Class name: WebsiteSearchTool" at bounding box center [965, 369] width 170 height 7
click at [953, 394] on button "Customize (Optional)" at bounding box center [965, 395] width 170 height 17
click at [899, 437] on div "Search in a specific website A tool that can be used to semantic search a query…" at bounding box center [964, 448] width 185 height 247
click at [897, 434] on div "Search in a specific website A tool that can be used to semantic search a query…" at bounding box center [964, 448] width 185 height 247
click at [892, 433] on div "Search in a specific website A tool that can be used to semantic search a query…" at bounding box center [964, 448] width 185 height 247
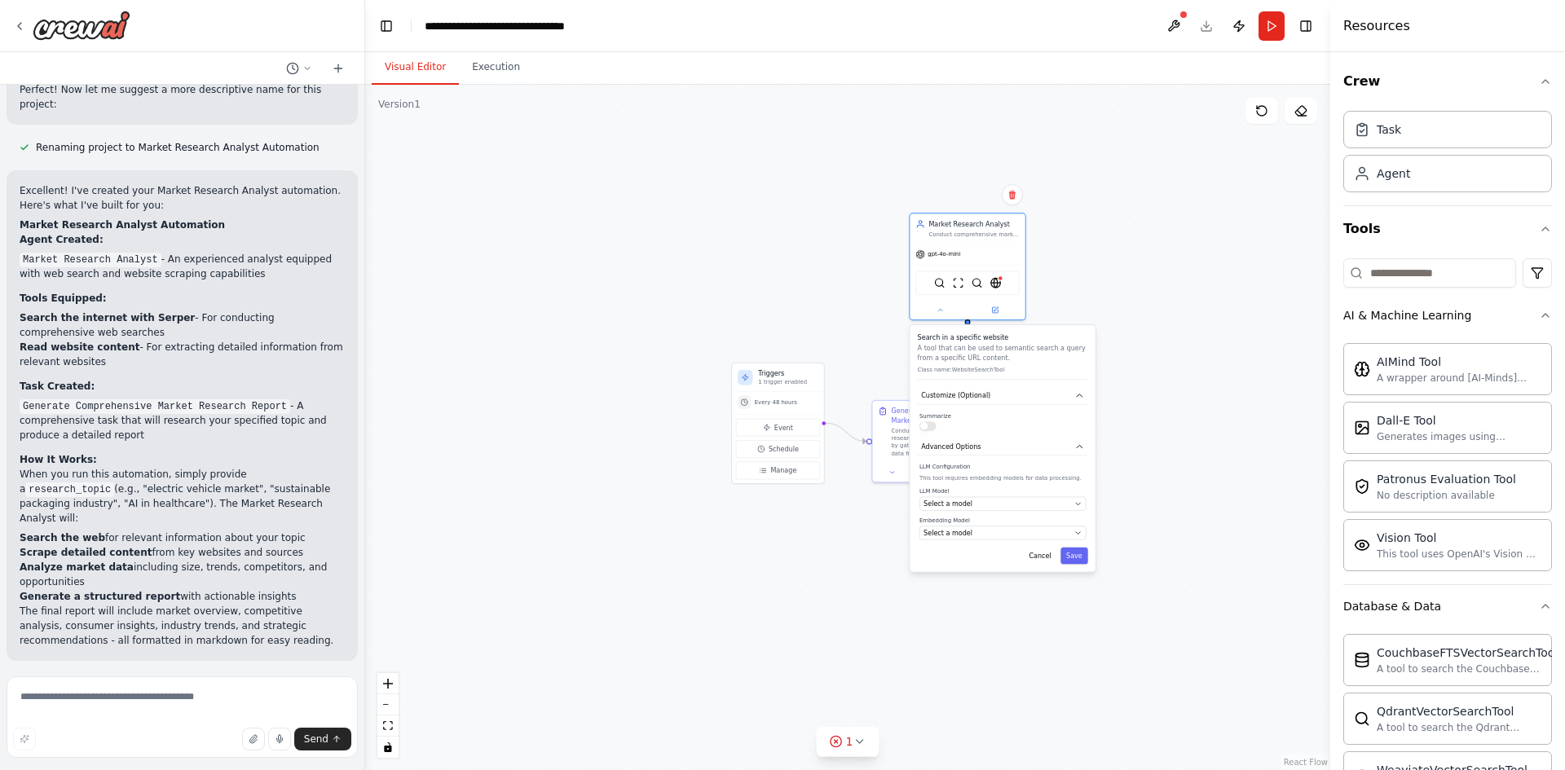
drag, startPoint x: 892, startPoint y: 433, endPoint x: 940, endPoint y: 431, distance: 48.9
click at [940, 431] on div "Search in a specific website A tool that can be used to semantic search a query…" at bounding box center [1001, 448] width 185 height 247
click at [1062, 258] on div ".deletable-edge-delete-btn { width: 20px; height: 20px; border: 0px solid #ffff…" at bounding box center [847, 427] width 965 height 685
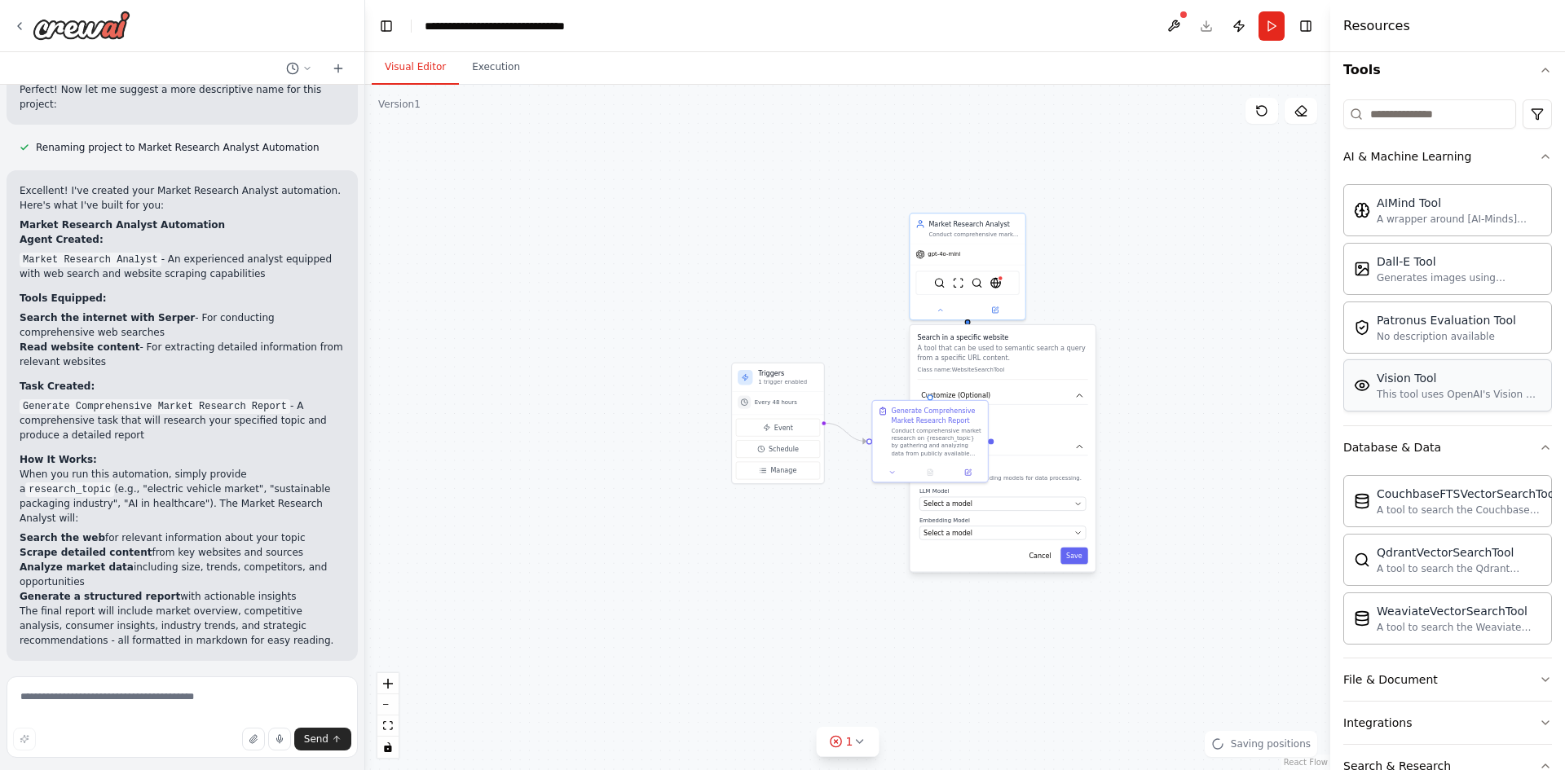
scroll to position [326, 0]
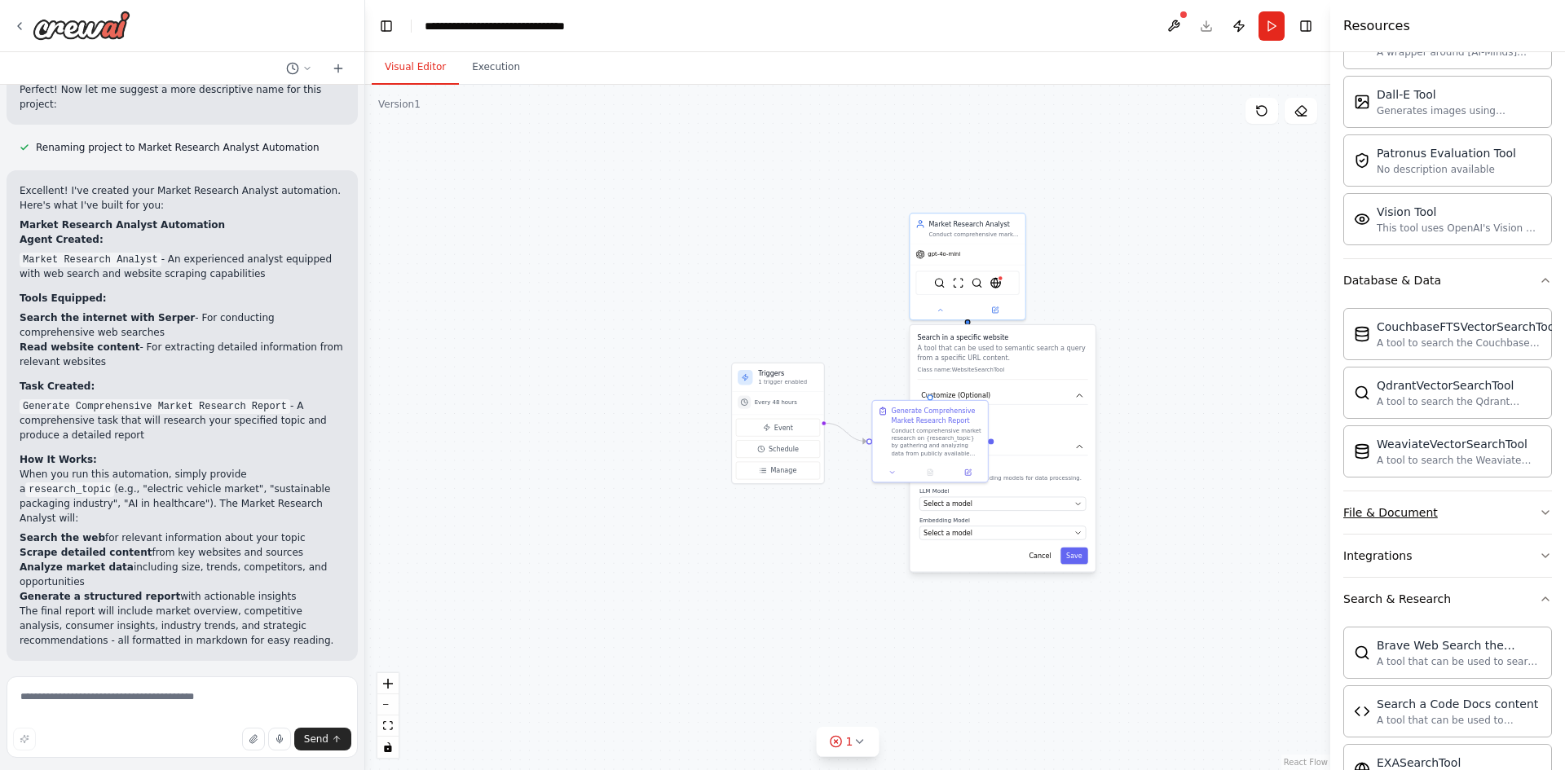
click at [1435, 520] on button "File & Document" at bounding box center [1447, 512] width 209 height 42
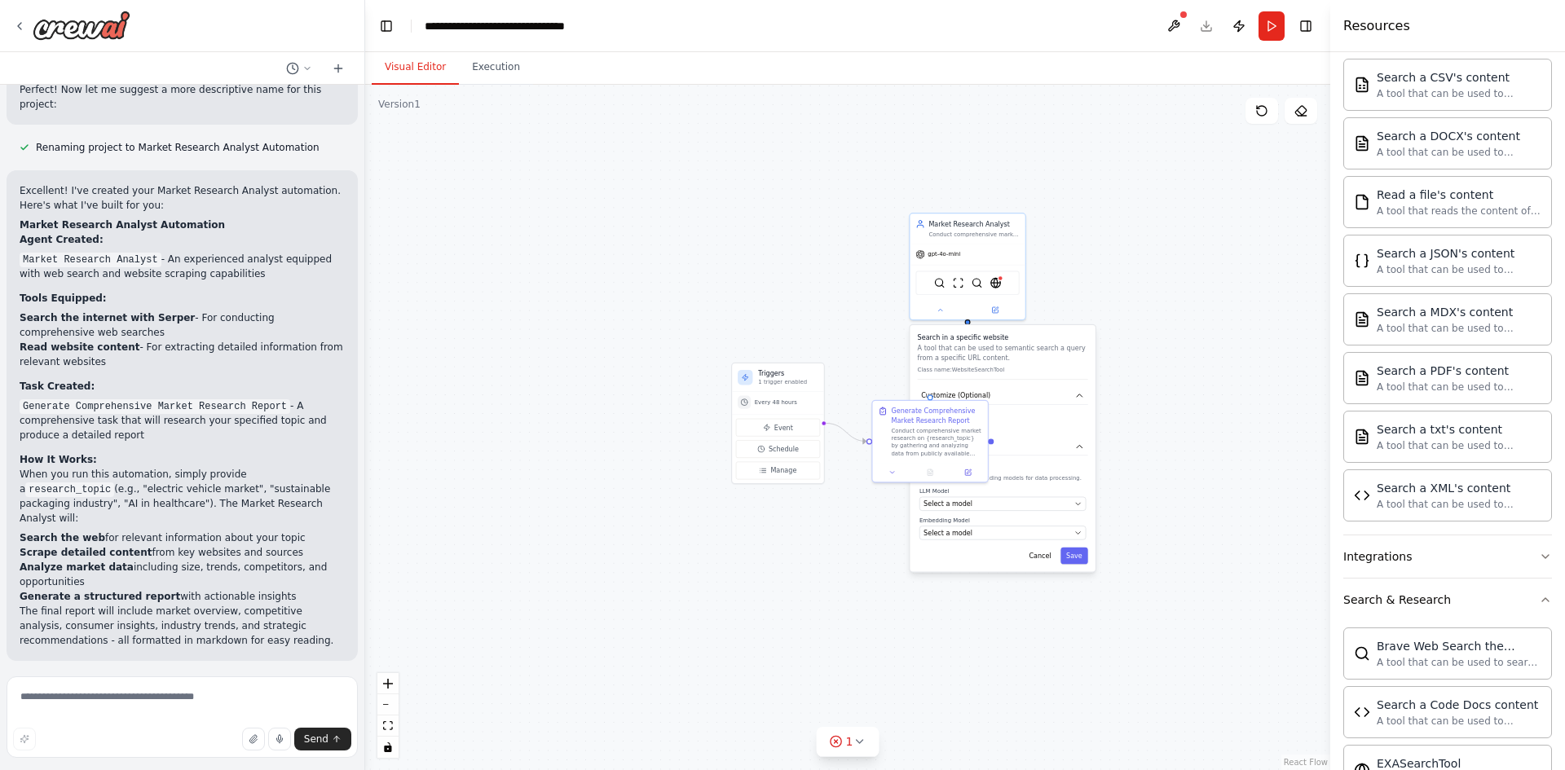
scroll to position [978, 0]
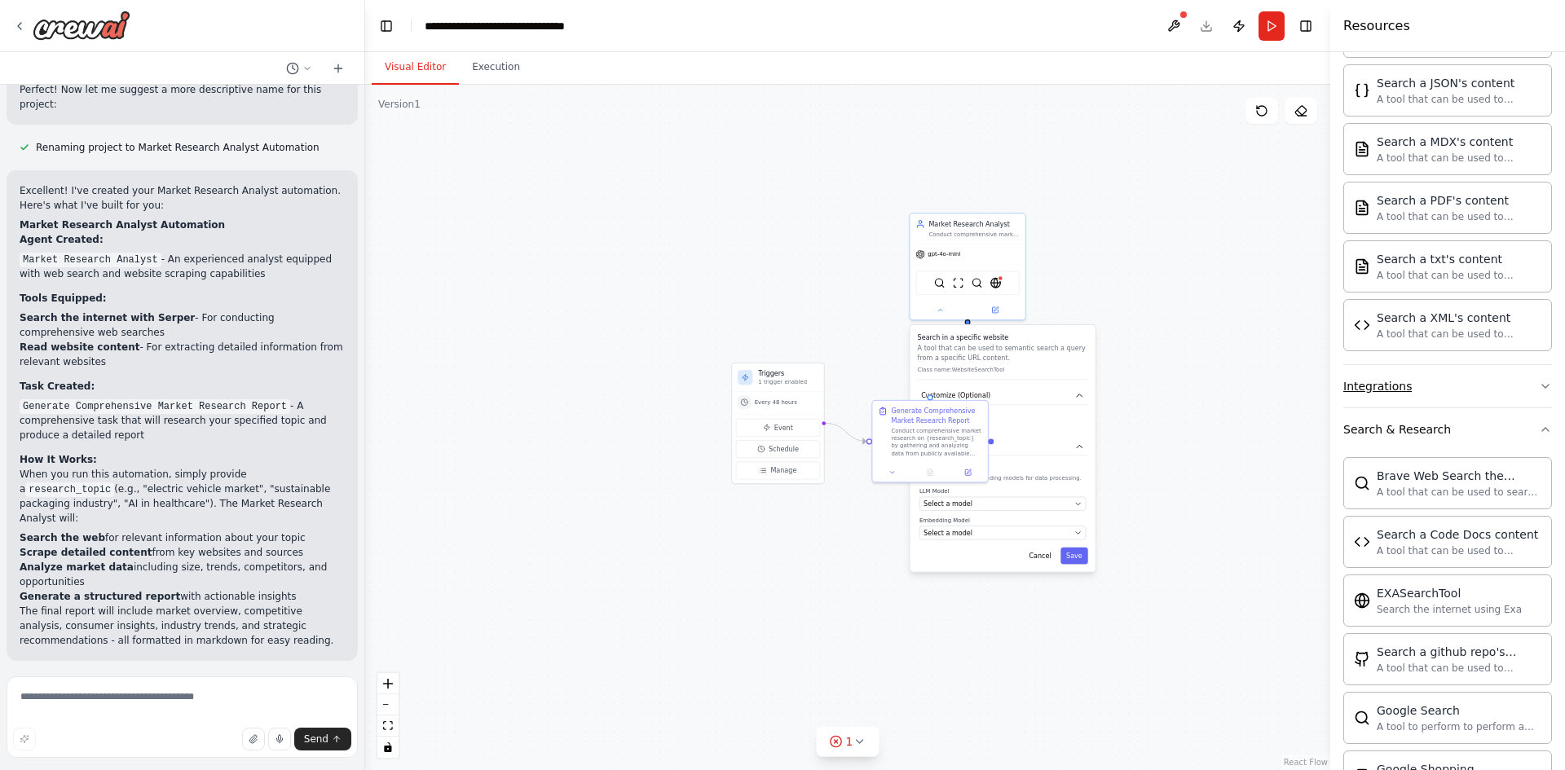
click at [1438, 383] on button "Integrations" at bounding box center [1447, 386] width 209 height 42
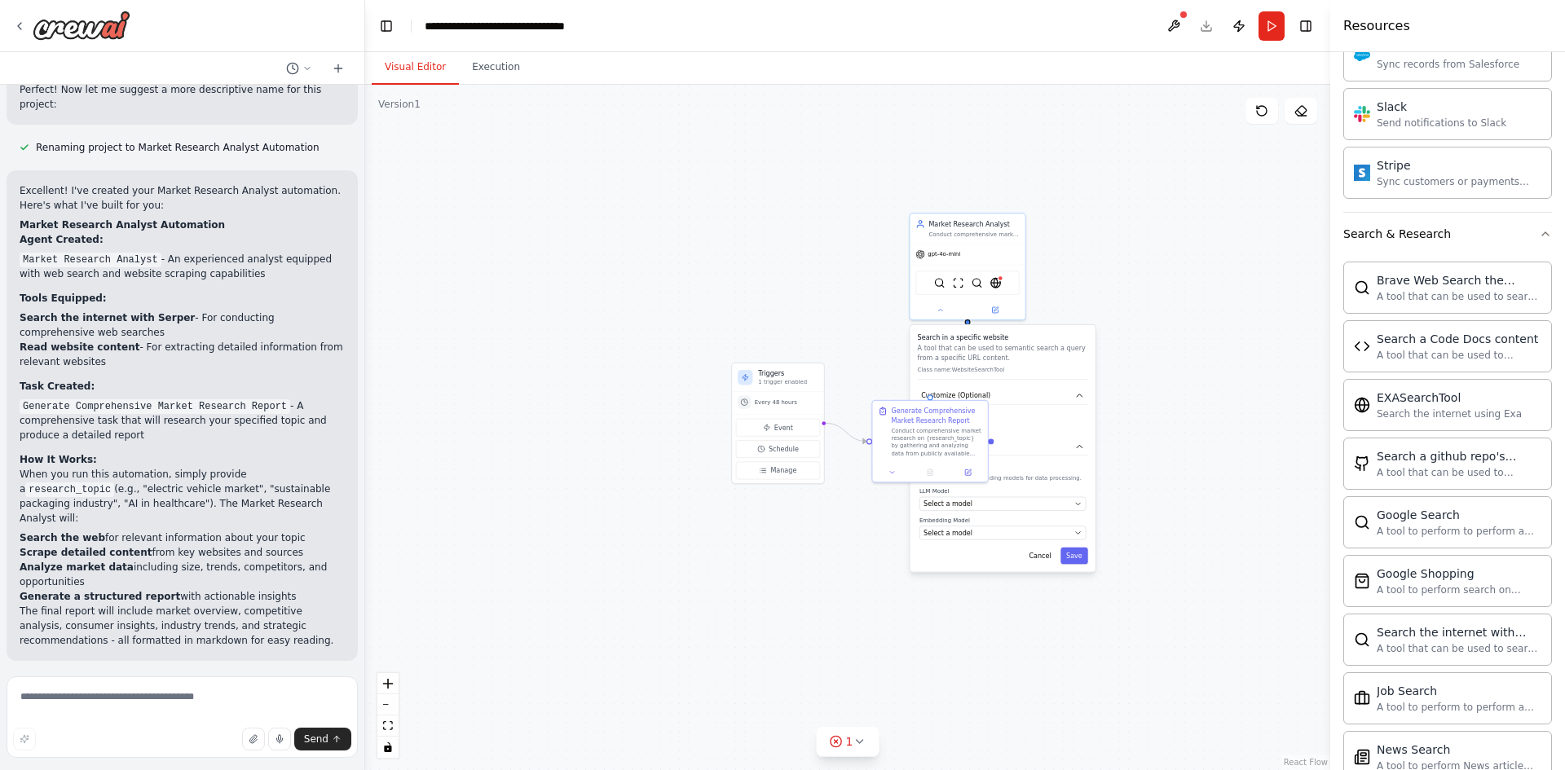
scroll to position [2119, 0]
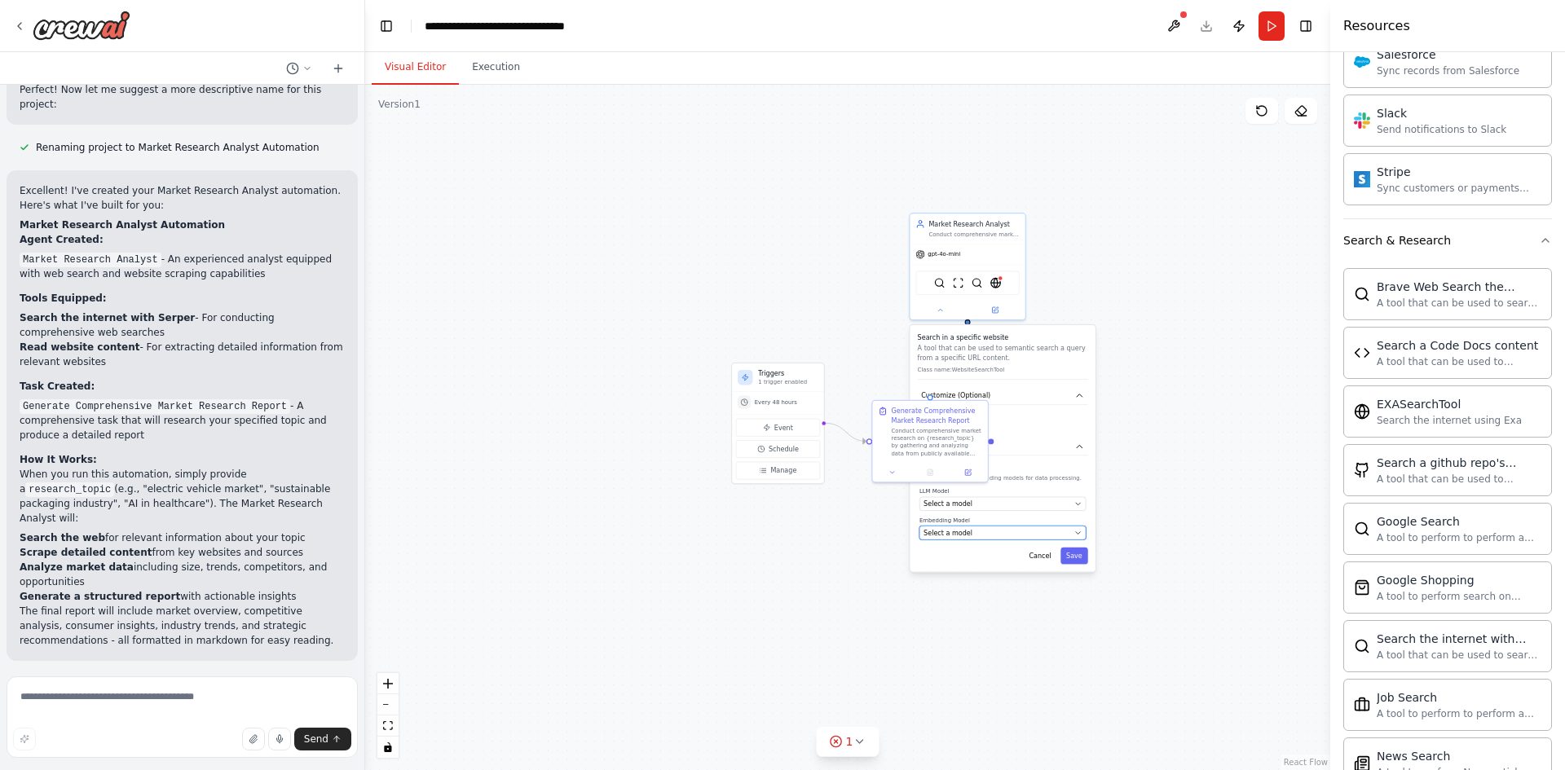
click at [990, 539] on button "Select a model" at bounding box center [1002, 533] width 166 height 14
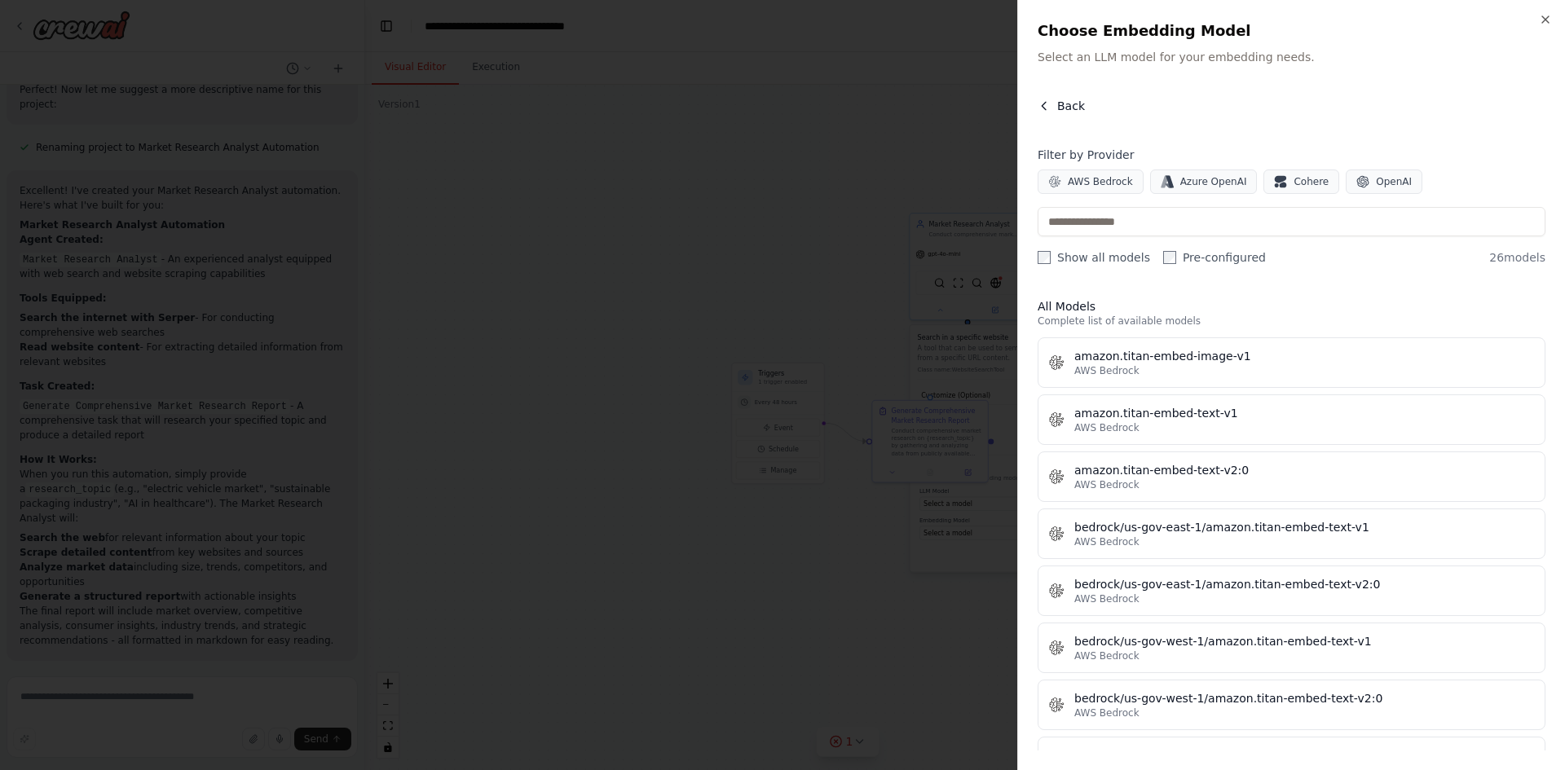
click at [1063, 103] on span "Back" at bounding box center [1071, 106] width 28 height 16
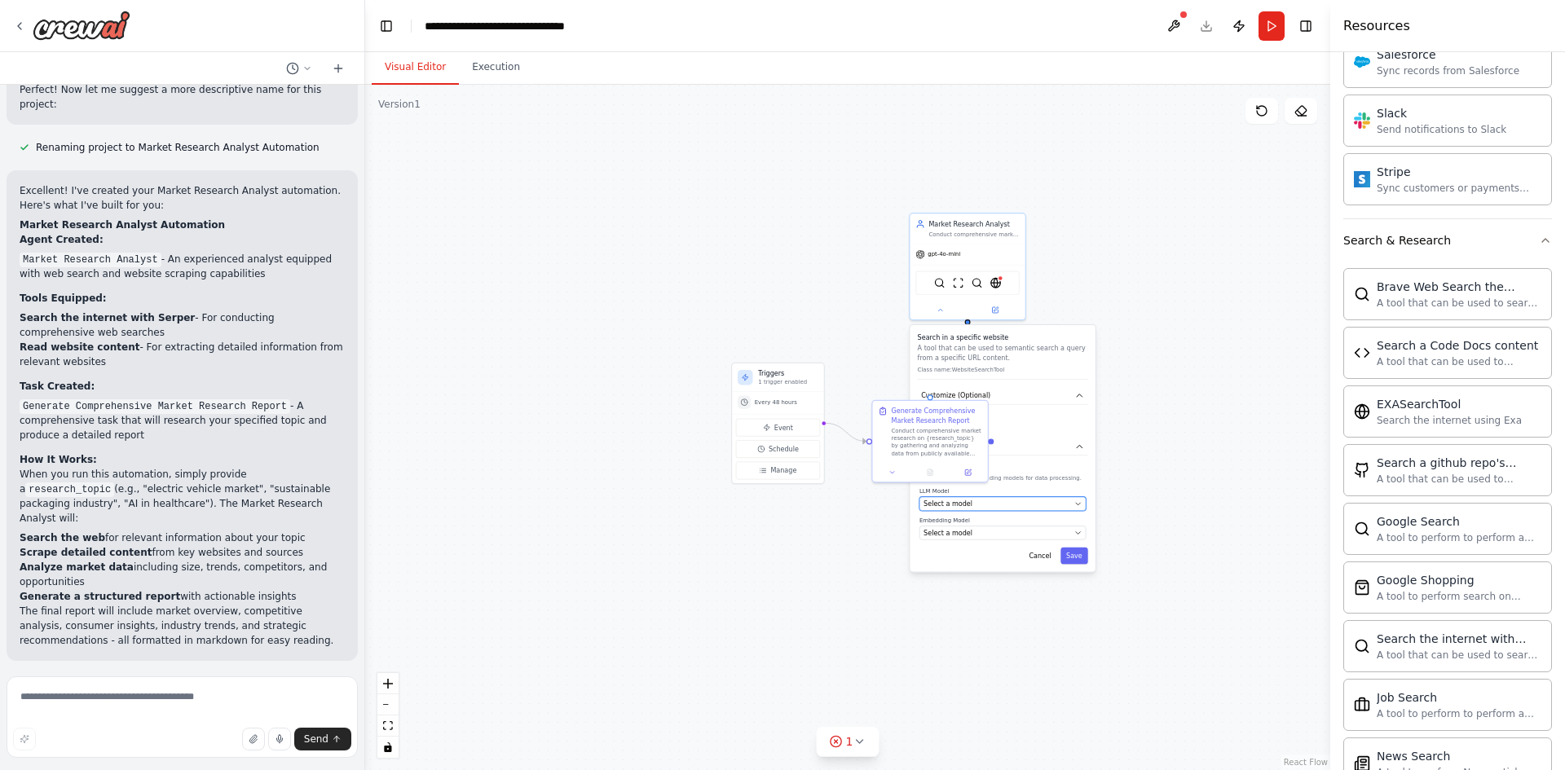
click at [960, 506] on span "Select a model" at bounding box center [947, 504] width 49 height 9
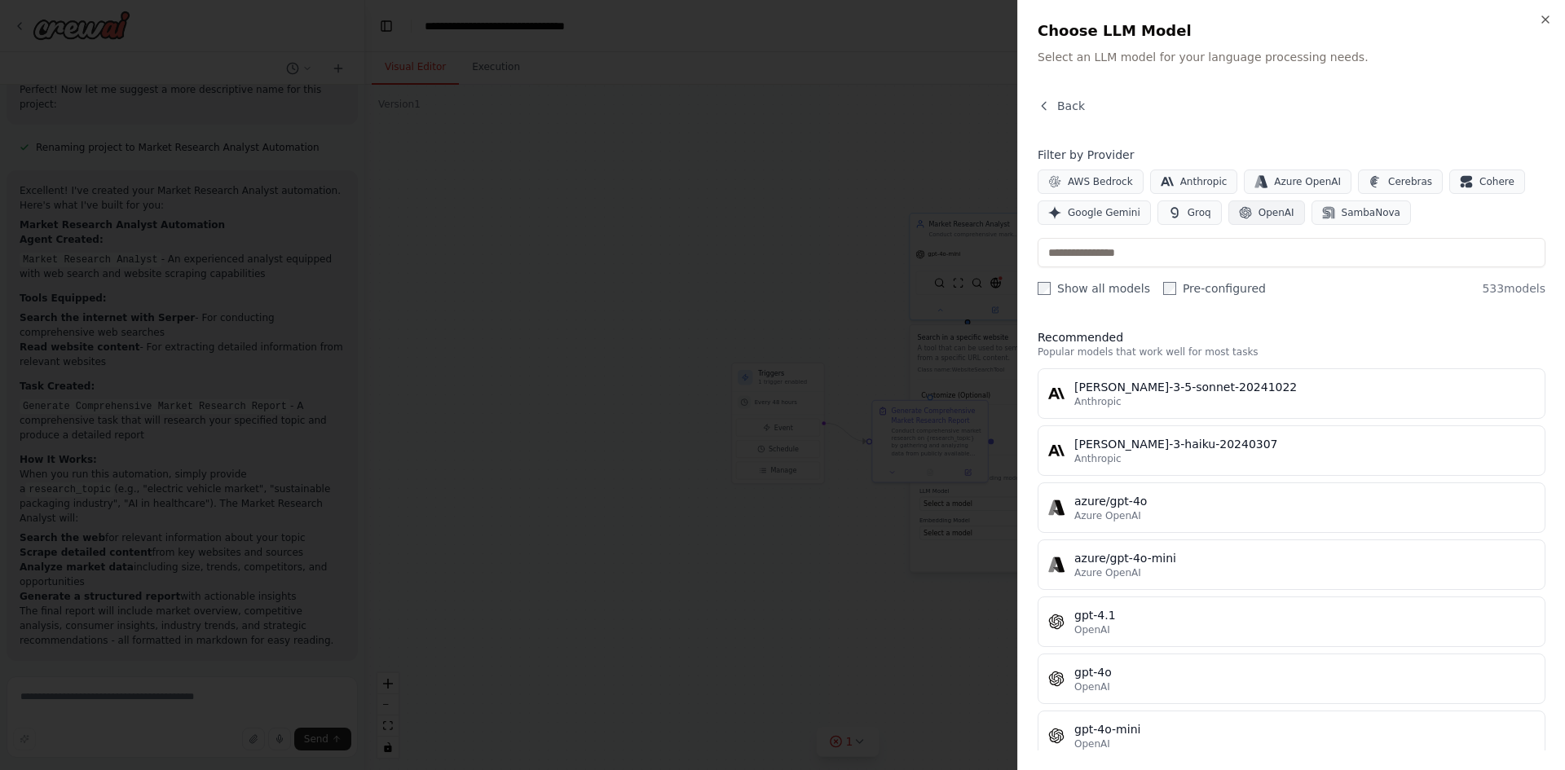
click at [1270, 204] on button "OpenAI" at bounding box center [1266, 212] width 77 height 24
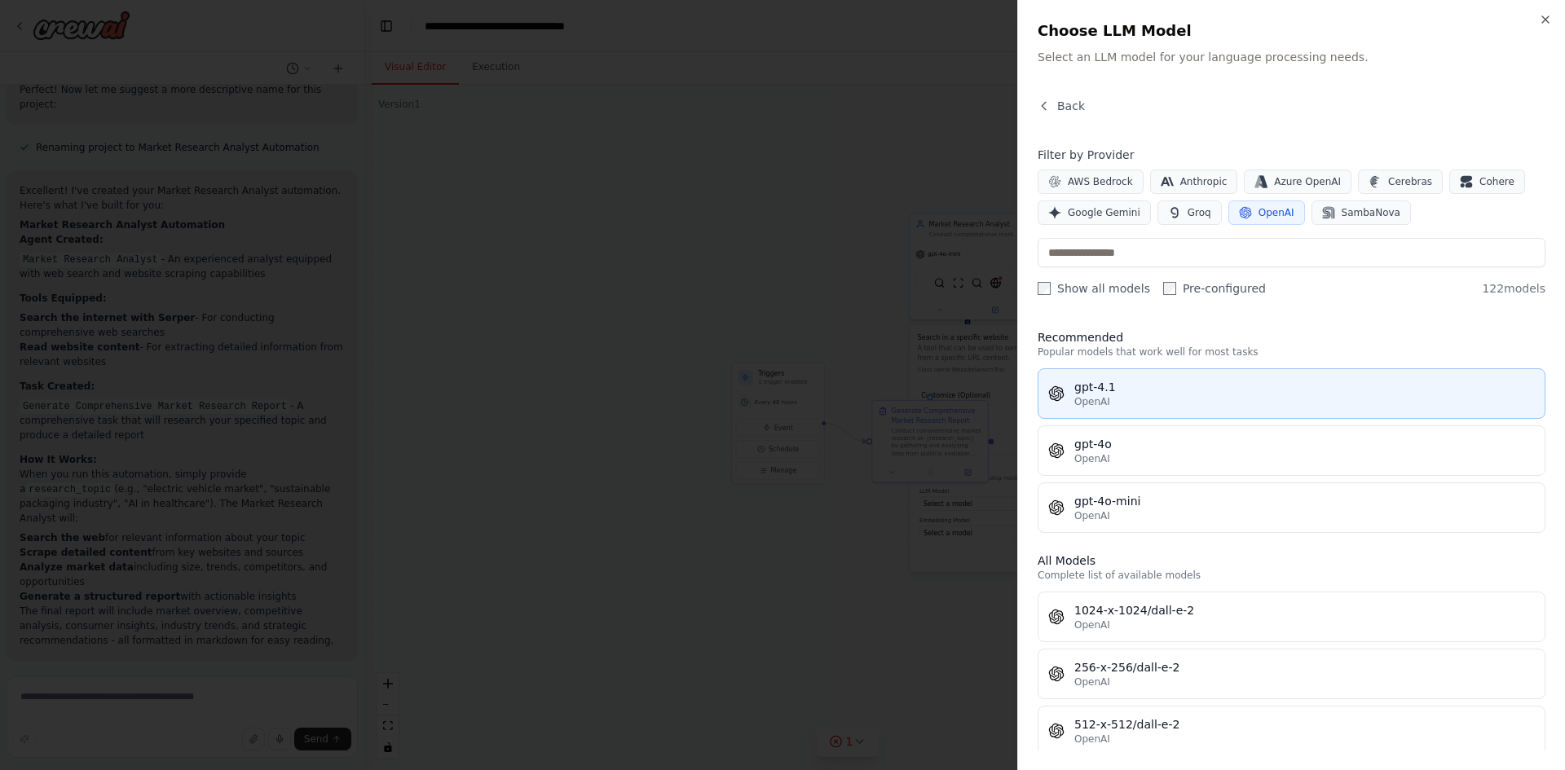
click at [1135, 398] on div "OpenAI" at bounding box center [1304, 401] width 460 height 13
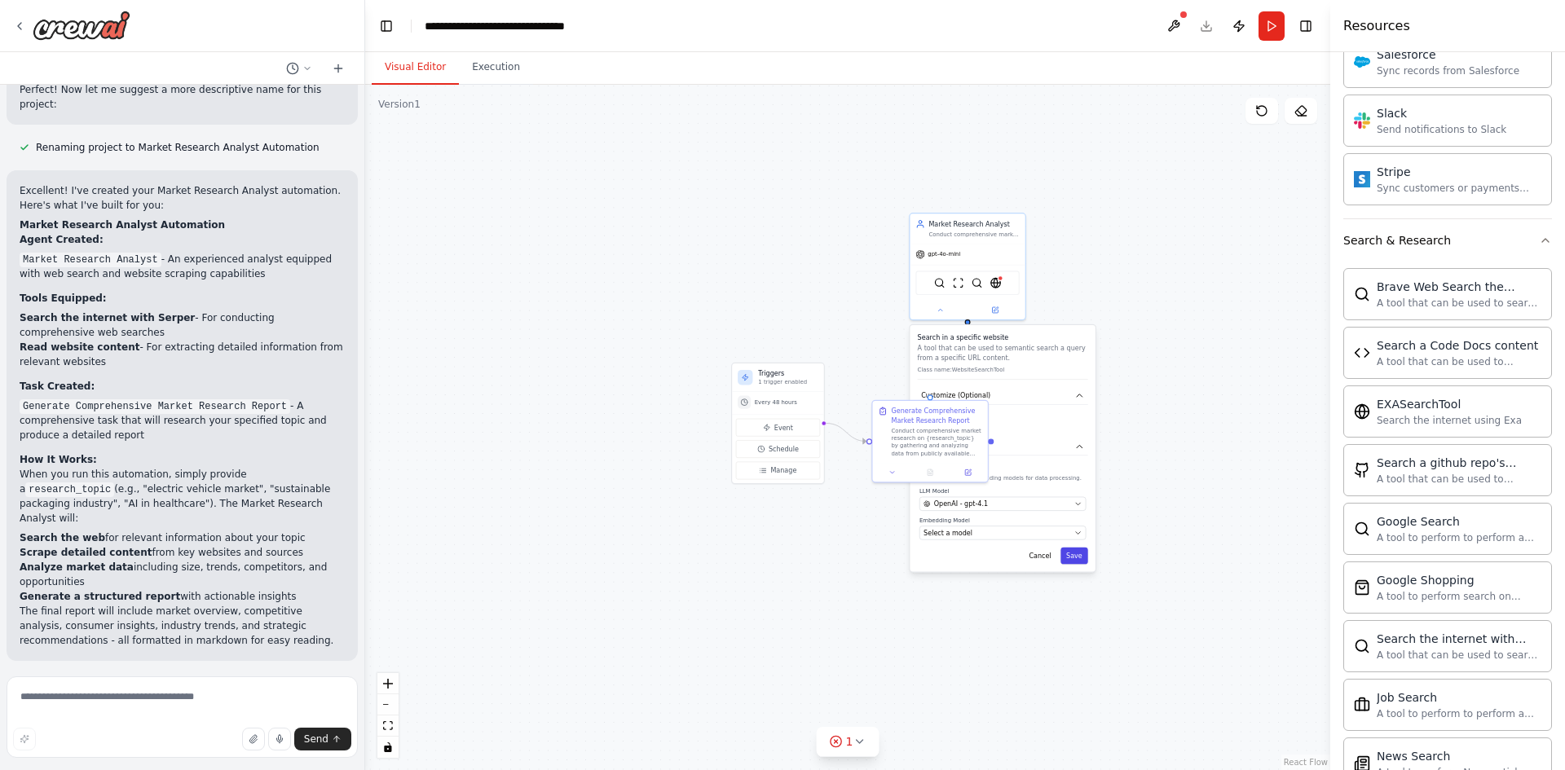
click at [1075, 548] on button "Save" at bounding box center [1074, 556] width 28 height 17
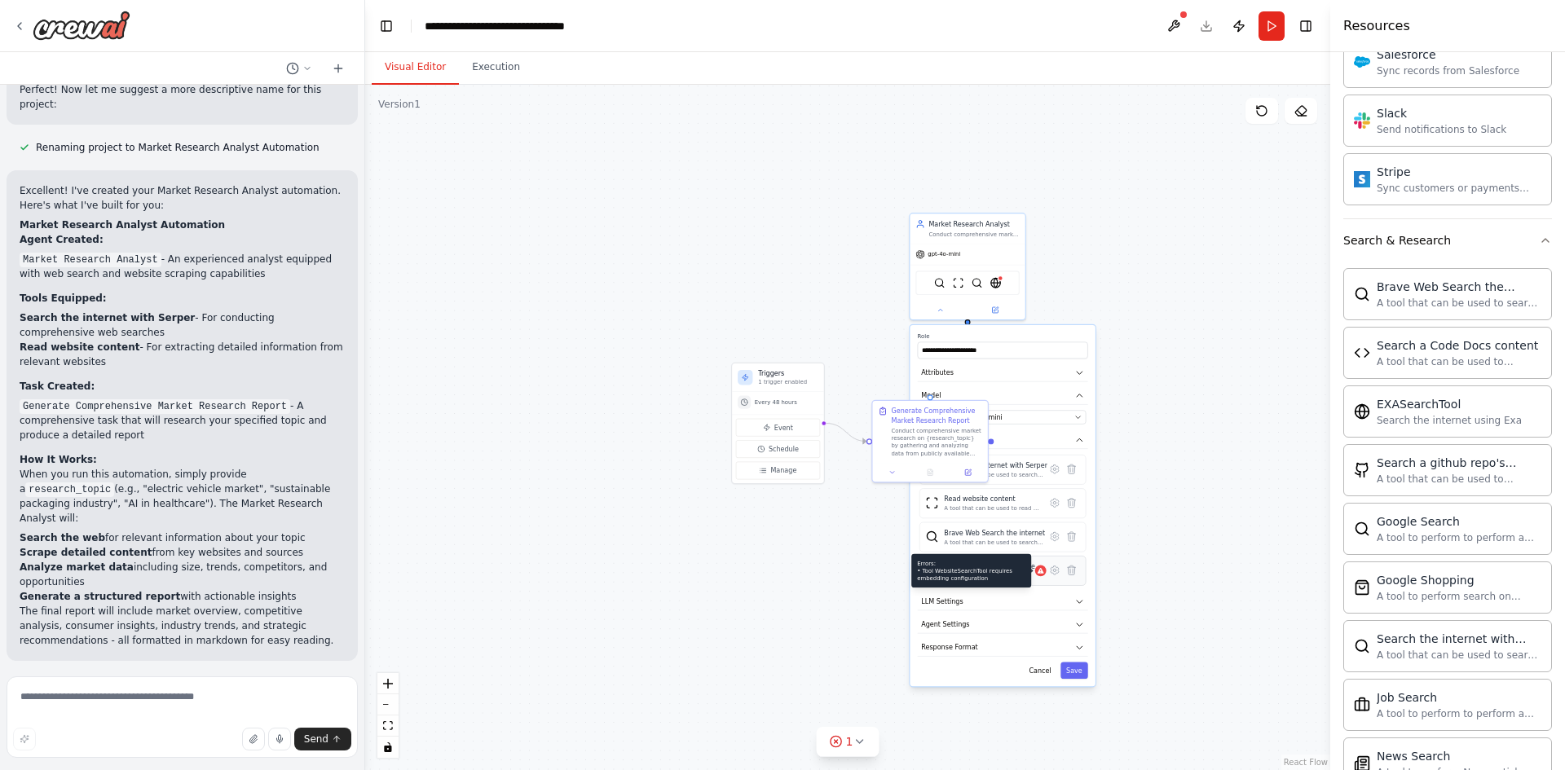
click at [1037, 576] on div "Errors: • Tool WebsiteSearchTool requires embedding configuration" at bounding box center [1040, 571] width 11 height 11
click at [1059, 570] on icon at bounding box center [1054, 570] width 11 height 11
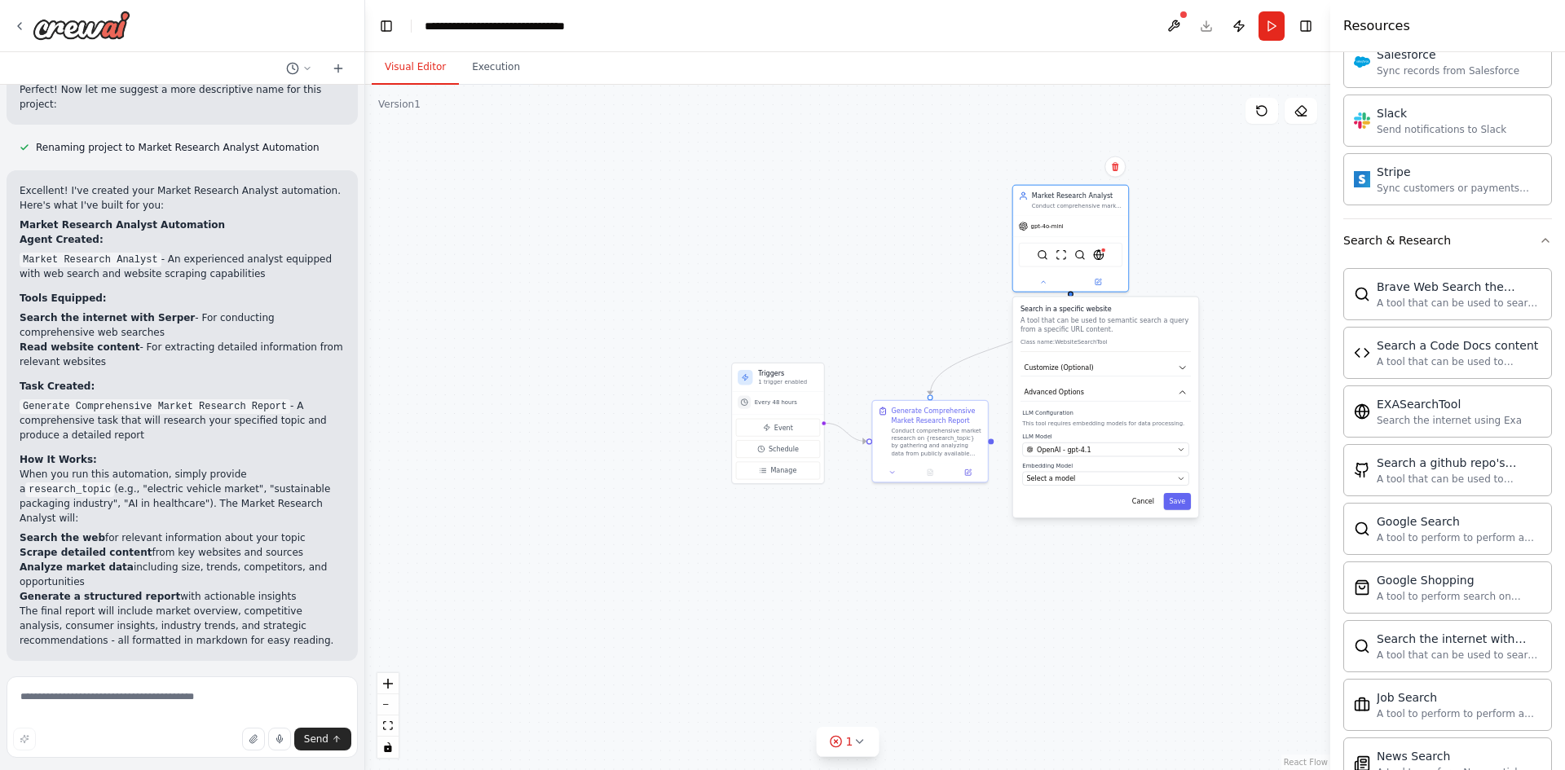
drag, startPoint x: 1067, startPoint y: 346, endPoint x: 1171, endPoint y: 319, distance: 107.9
click at [1171, 319] on p "A tool that can be used to semantic search a query from a specific URL content." at bounding box center [1105, 324] width 170 height 19
click at [1109, 487] on div "Search in a specific website A tool that can be used to semantic search a query…" at bounding box center [1105, 407] width 185 height 221
click at [1187, 483] on button "Select a model" at bounding box center [1105, 479] width 166 height 14
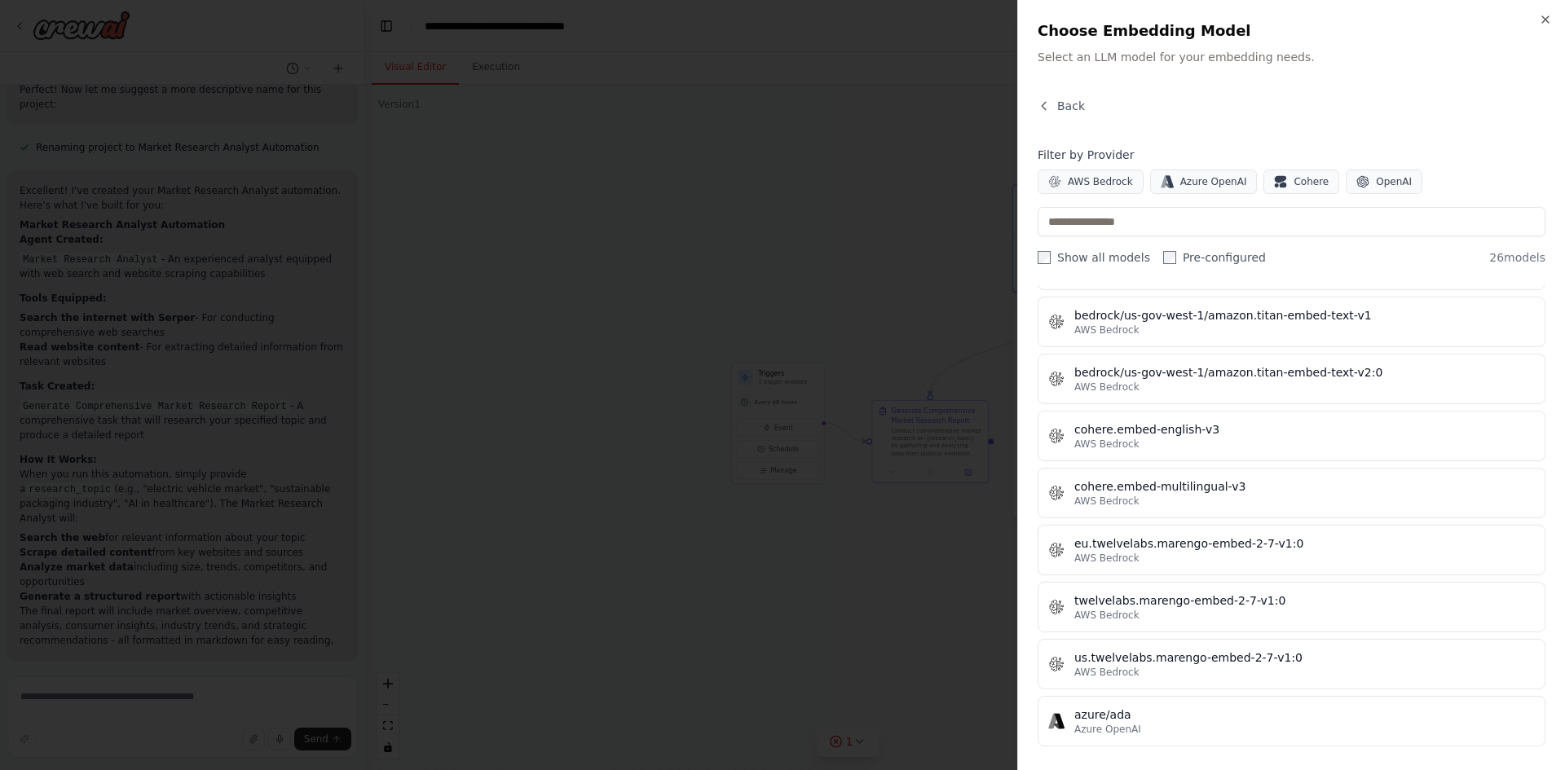
scroll to position [652, 0]
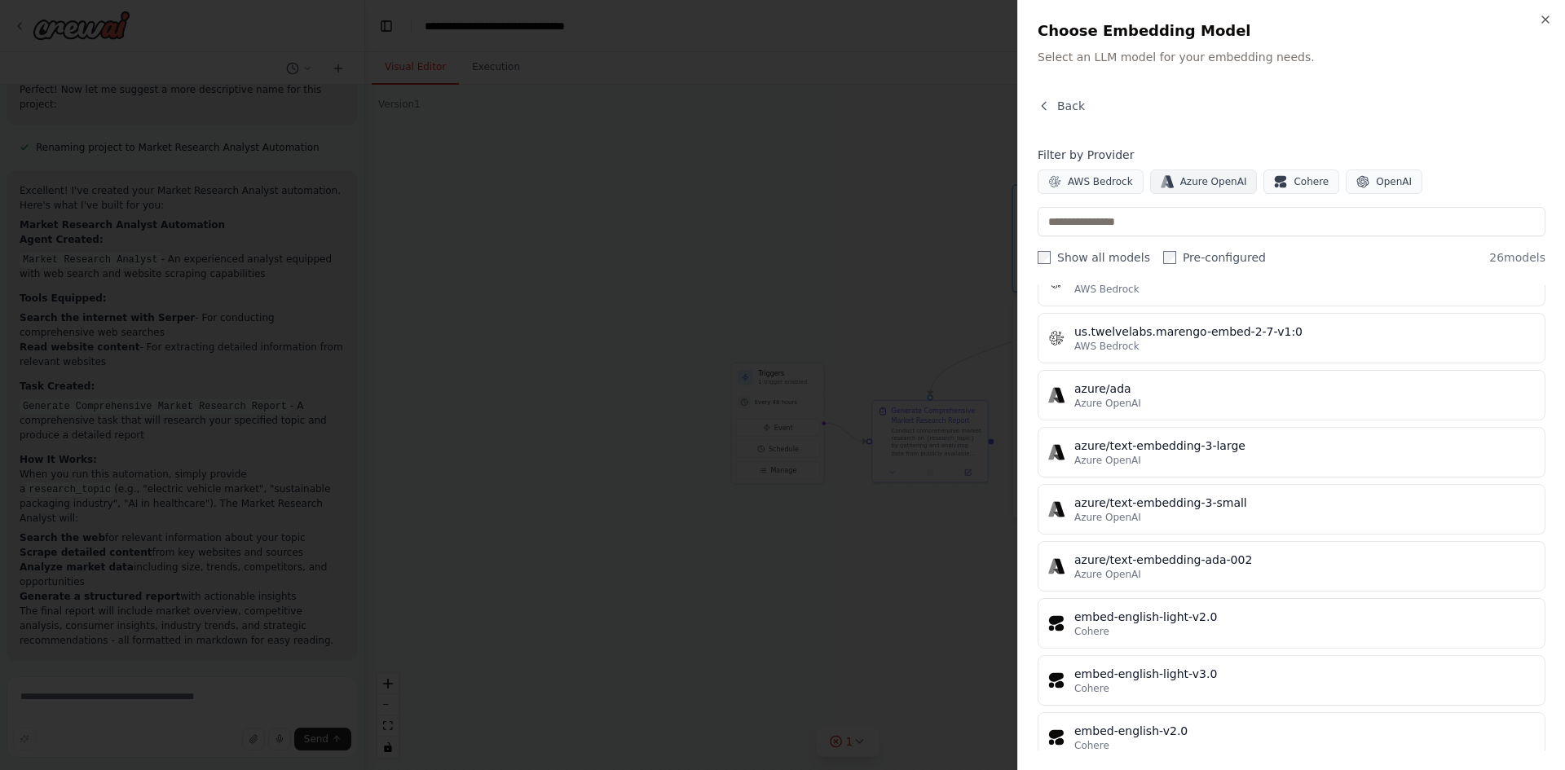
click at [1204, 178] on span "Azure OpenAI" at bounding box center [1213, 181] width 67 height 13
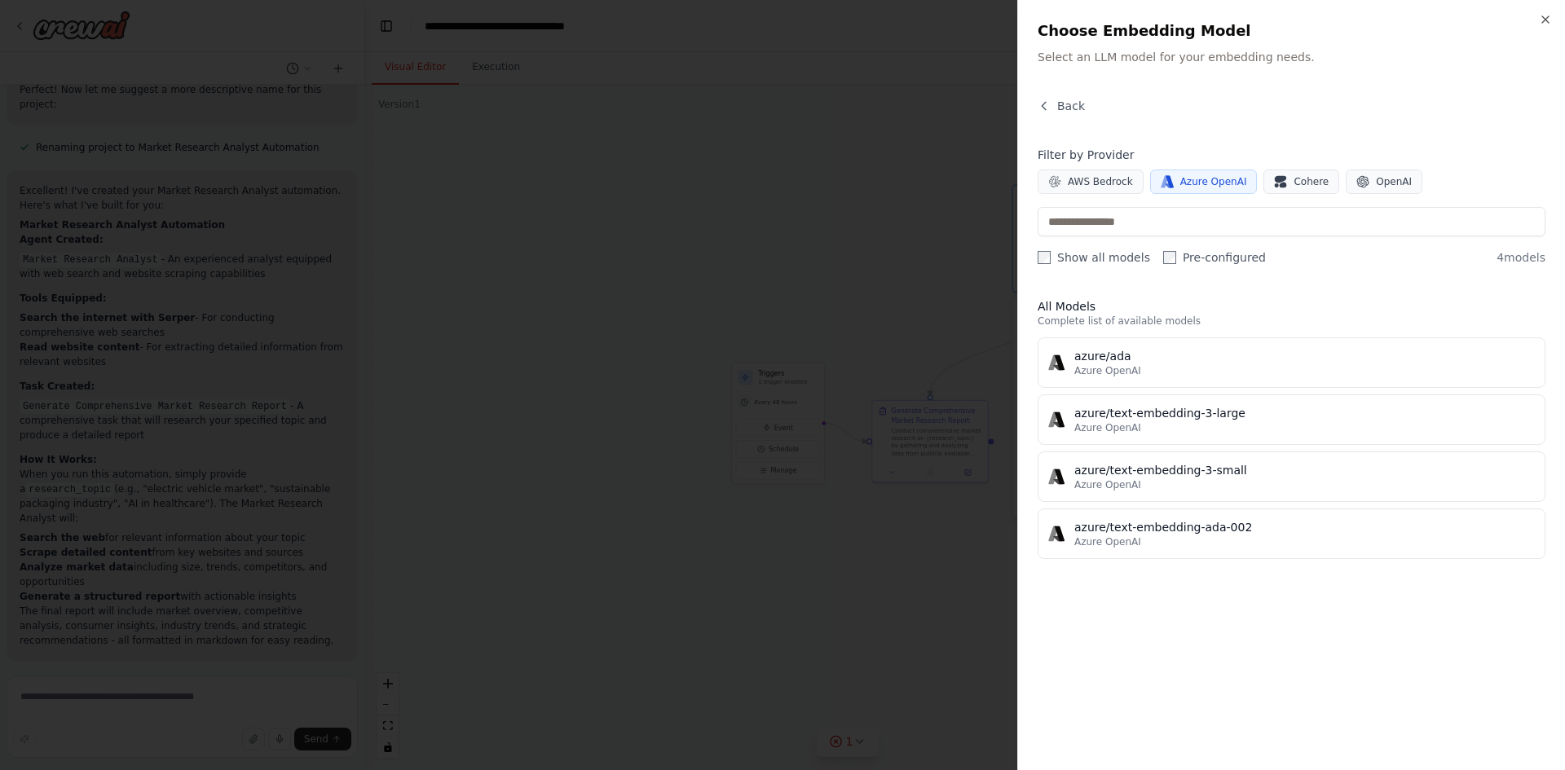
scroll to position [0, 0]
click at [1376, 183] on span "OpenAI" at bounding box center [1394, 181] width 36 height 13
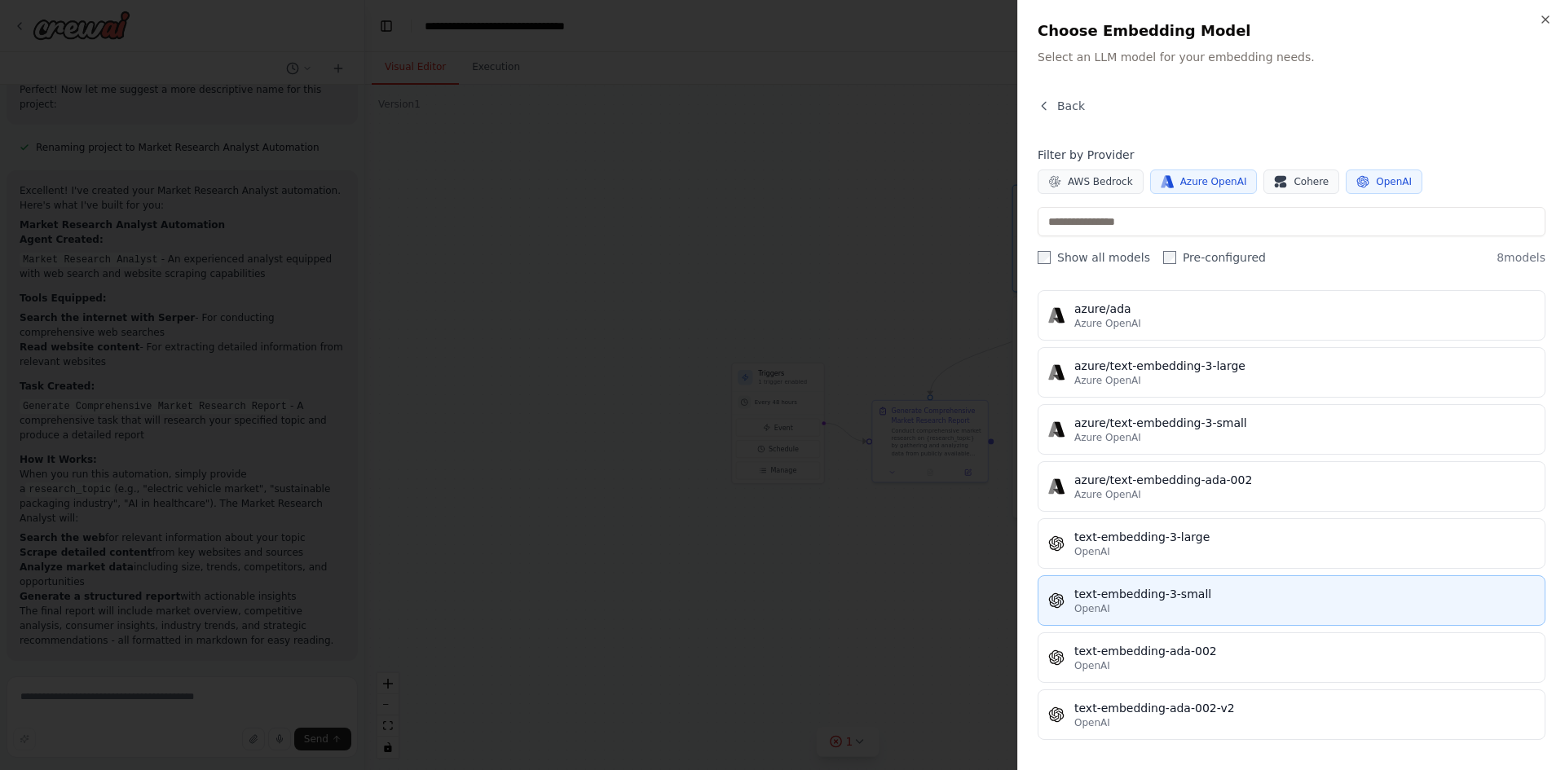
scroll to position [50, 0]
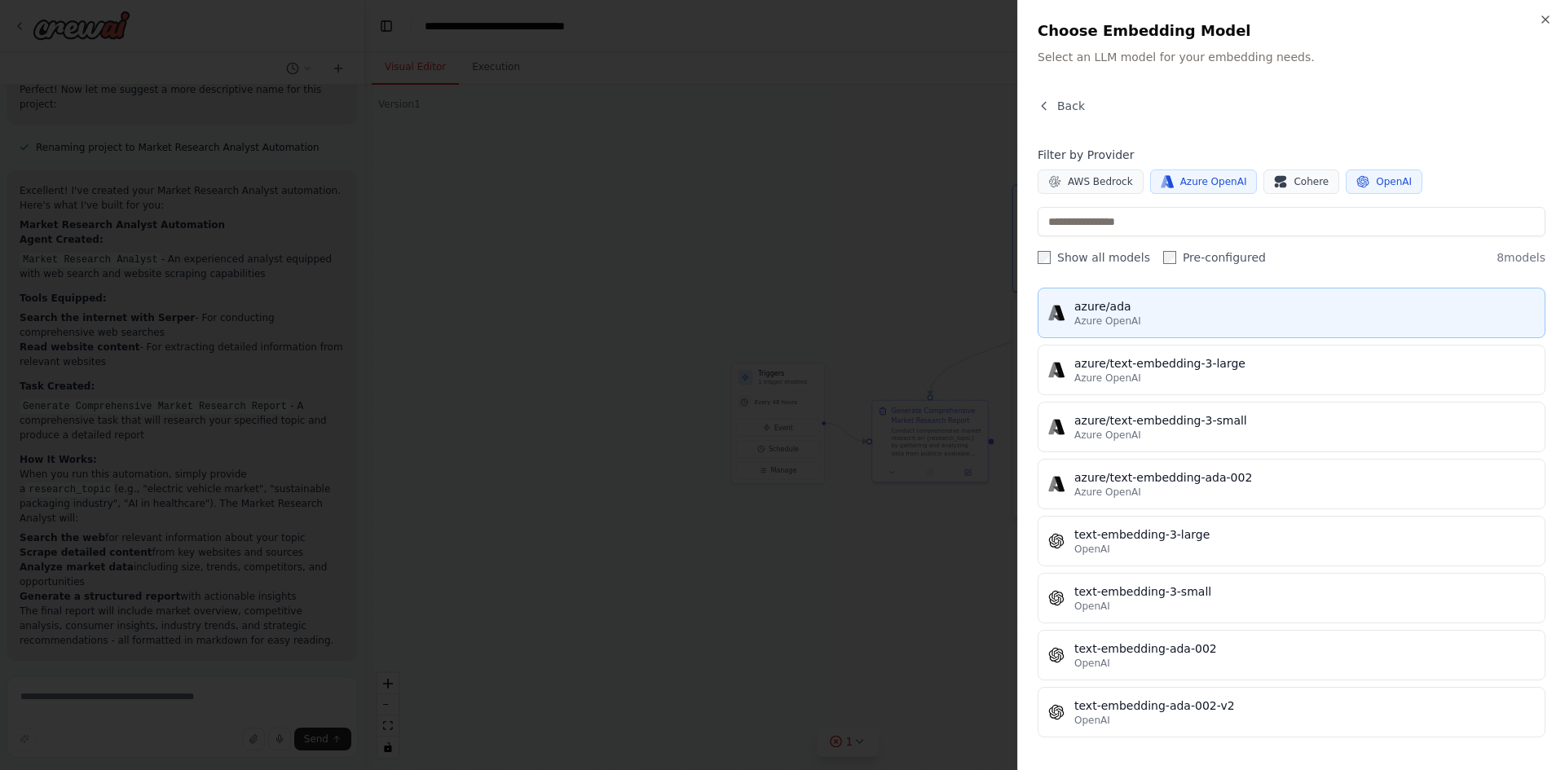
click at [1151, 322] on div "Azure OpenAI" at bounding box center [1304, 321] width 460 height 13
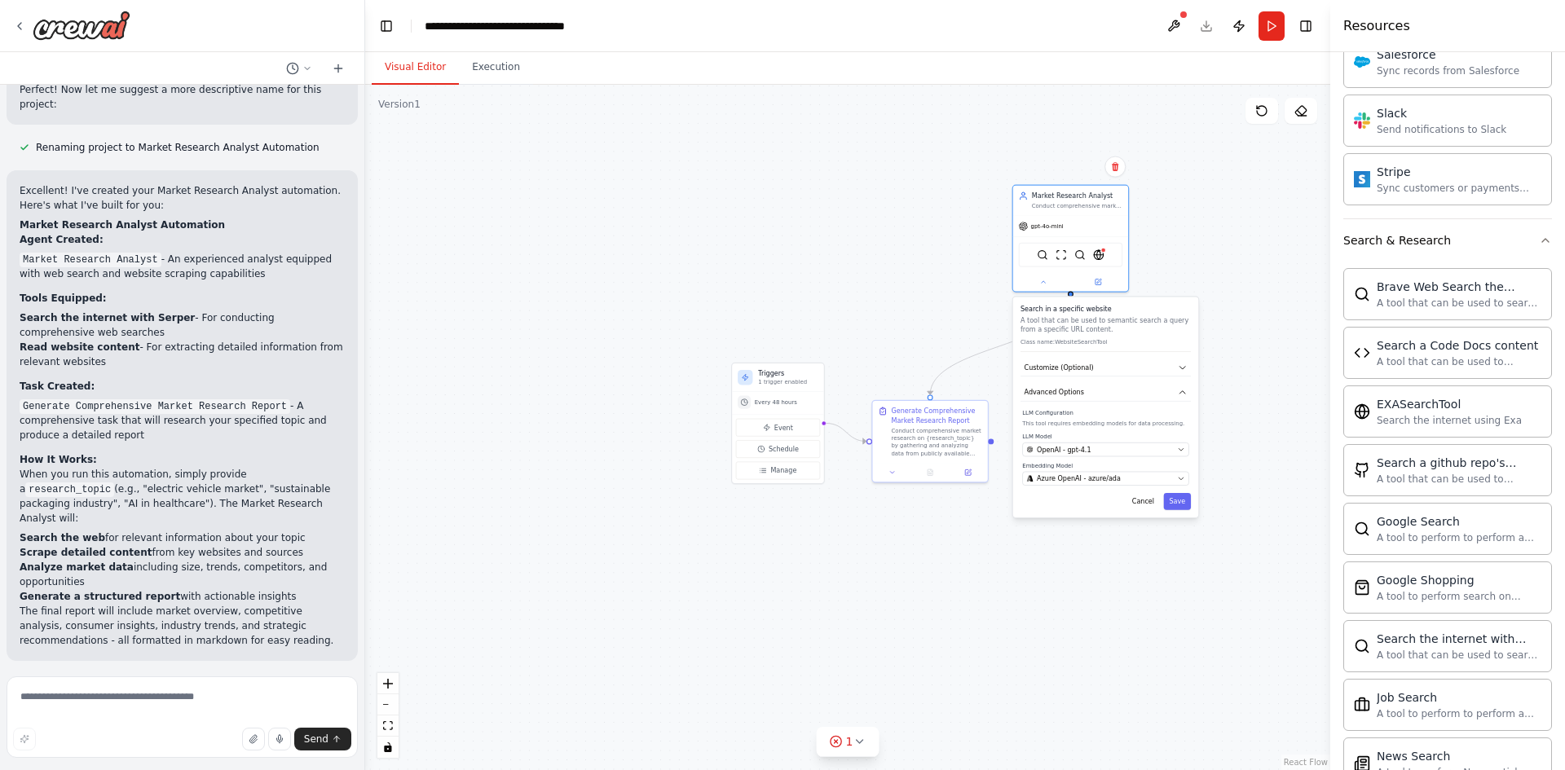
click at [1184, 518] on div "Search in a specific website A tool that can be used to semantic search a query…" at bounding box center [1105, 407] width 187 height 222
click at [1183, 513] on div "Search in a specific website A tool that can be used to semantic search a query…" at bounding box center [1105, 407] width 185 height 221
click at [1178, 509] on button "Save" at bounding box center [1178, 501] width 28 height 17
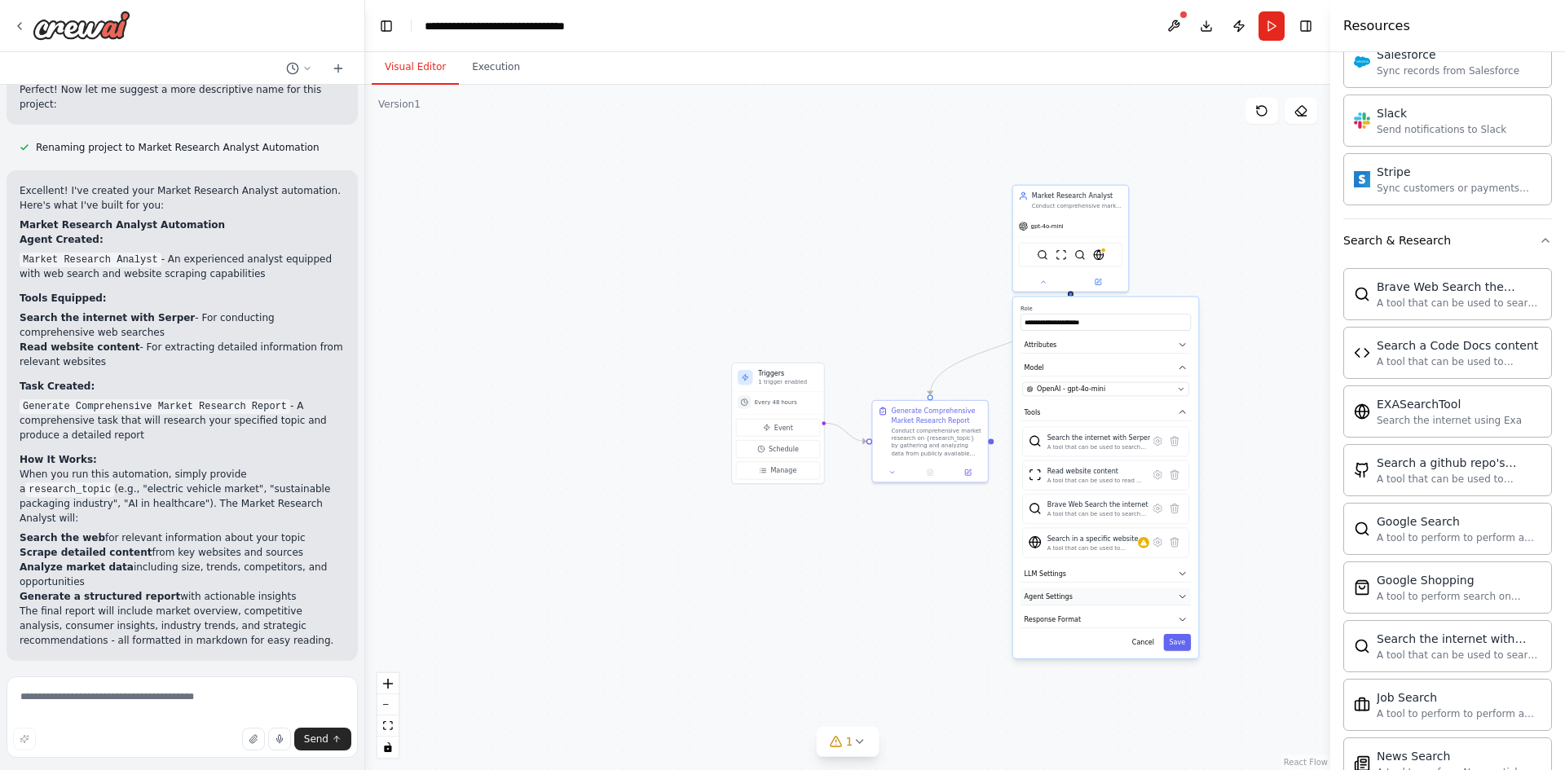
click at [1081, 589] on button "Agent Settings" at bounding box center [1105, 596] width 170 height 17
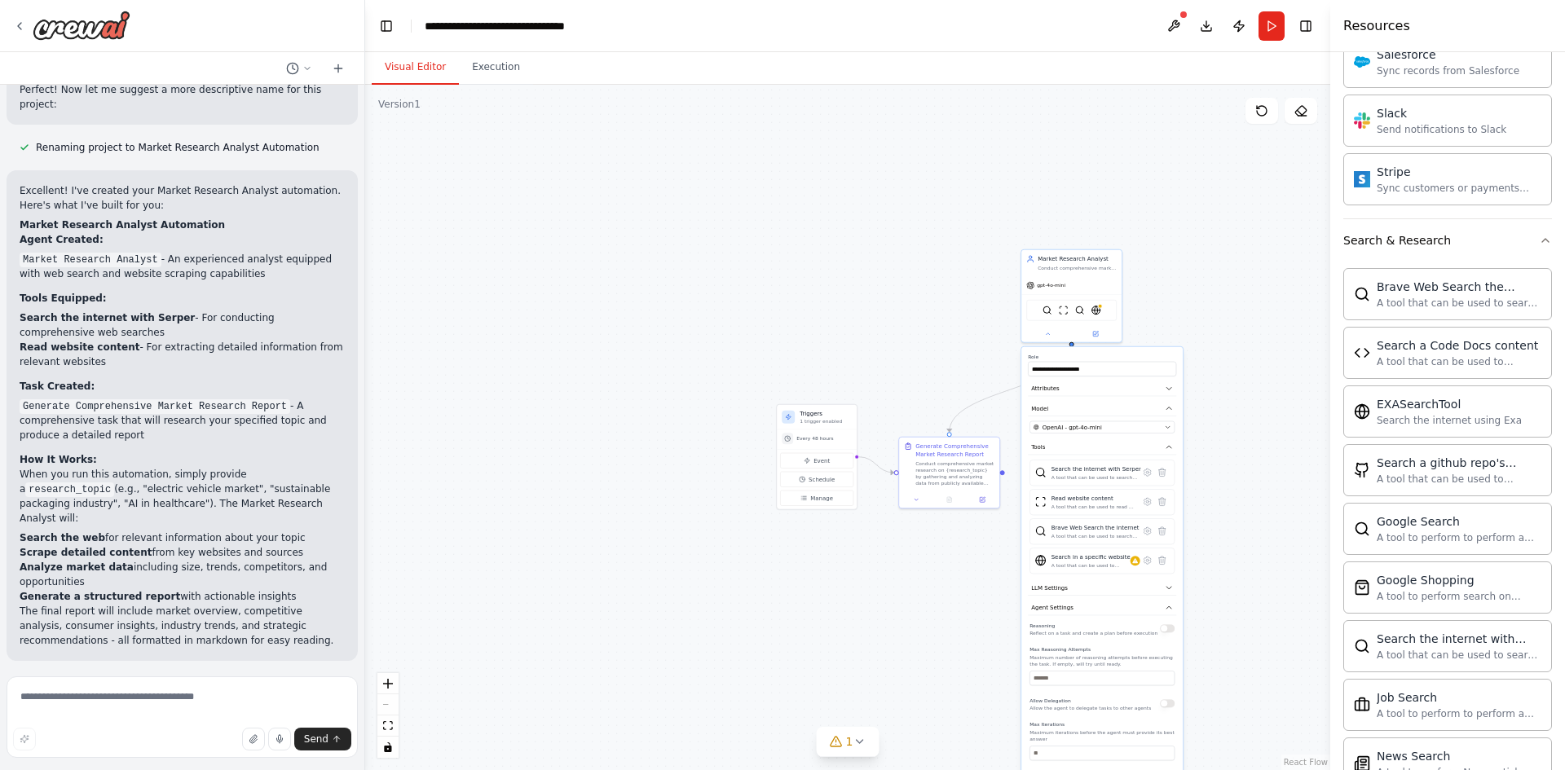
click at [1195, 340] on div ".deletable-edge-delete-btn { width: 20px; height: 20px; border: 0px solid #ffff…" at bounding box center [847, 427] width 965 height 685
click at [1160, 566] on button at bounding box center [1162, 560] width 15 height 15
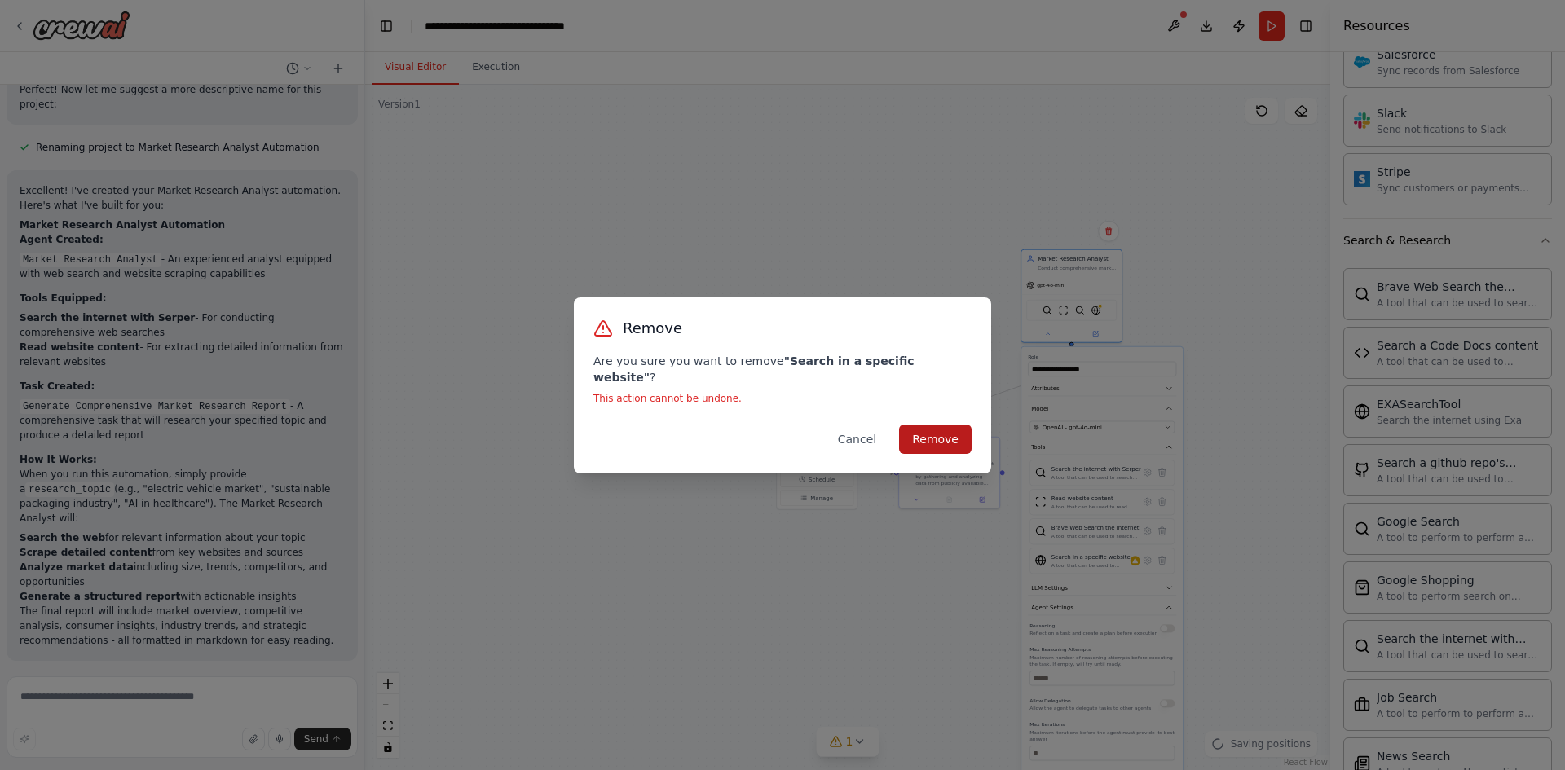
click at [936, 442] on button "Remove" at bounding box center [935, 439] width 73 height 29
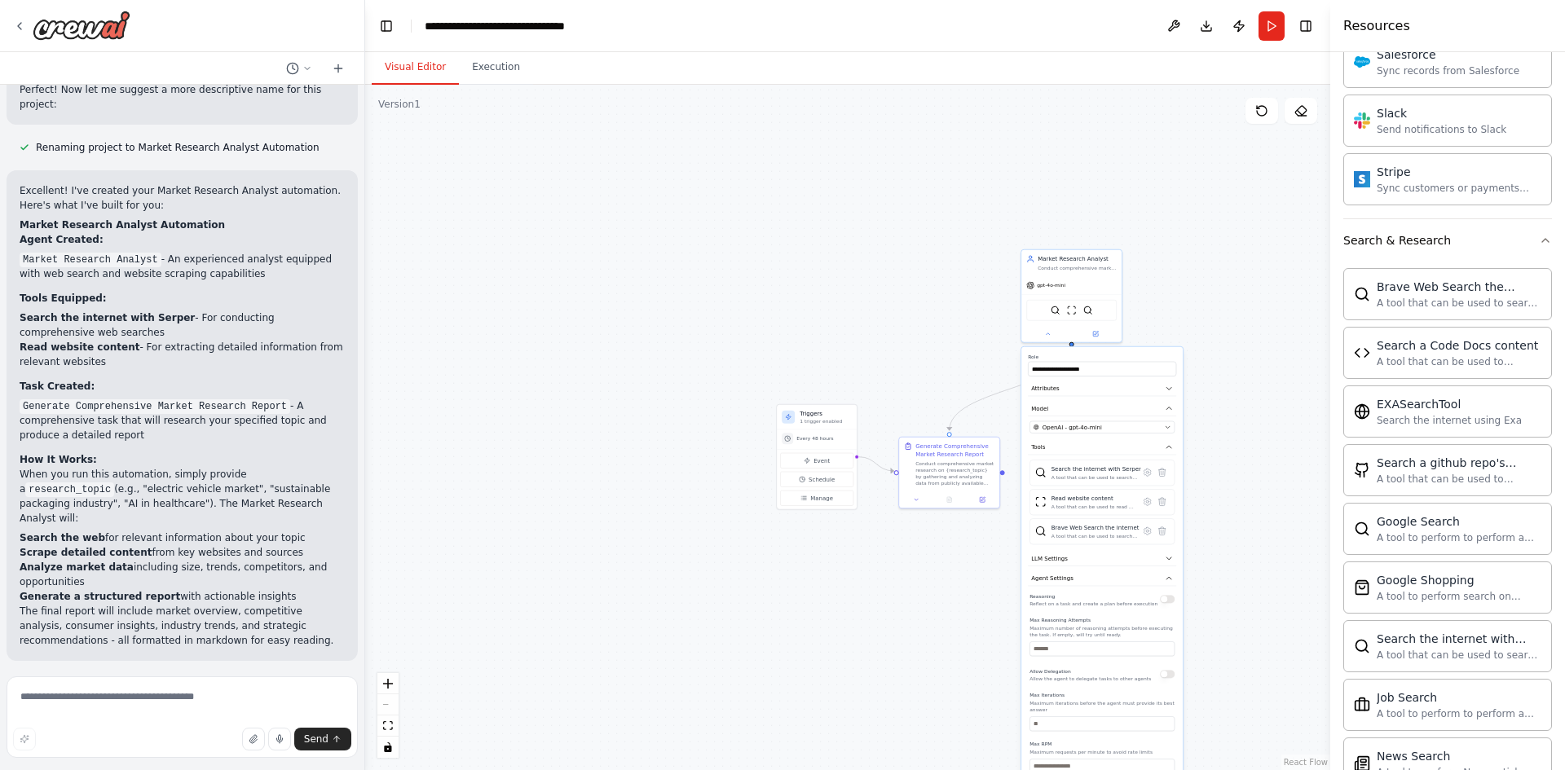
click at [1261, 297] on div ".deletable-edge-delete-btn { width: 20px; height: 20px; border: 0px solid #ffff…" at bounding box center [847, 427] width 965 height 685
click at [1046, 330] on icon at bounding box center [1047, 332] width 7 height 7
click at [1270, 17] on button "Run" at bounding box center [1271, 25] width 26 height 29
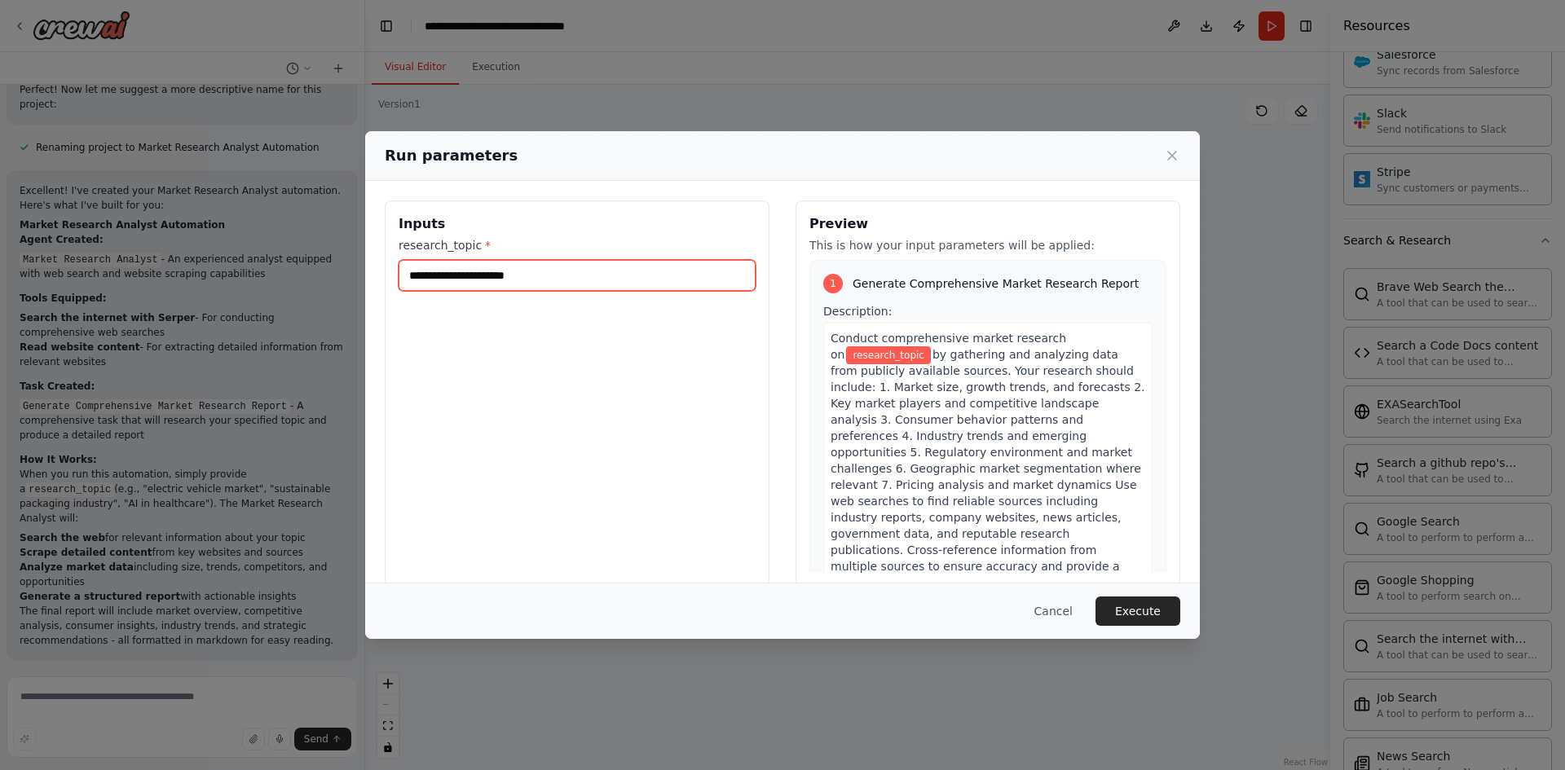
click at [648, 279] on input "research_topic *" at bounding box center [576, 275] width 357 height 31
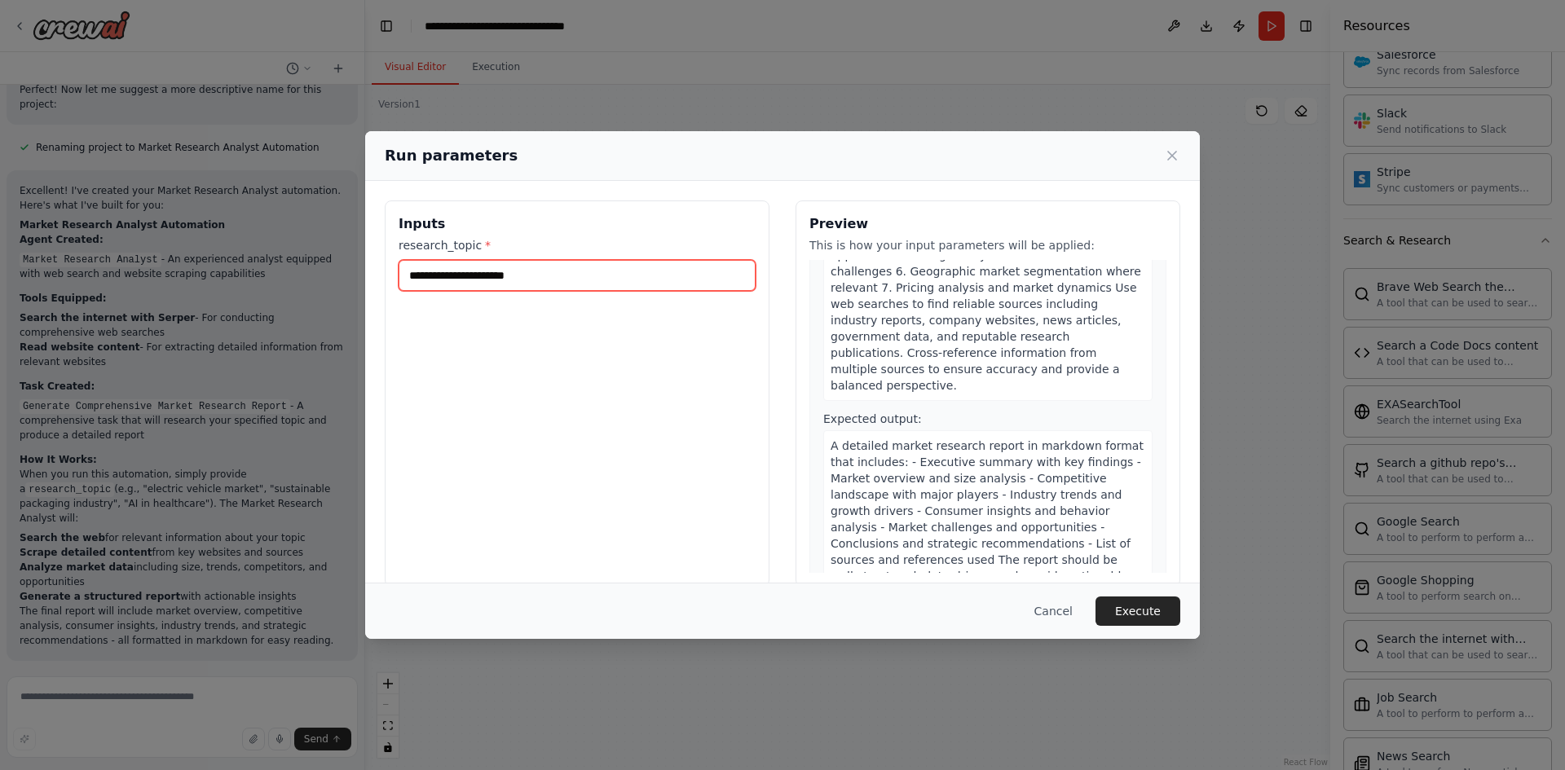
scroll to position [23, 0]
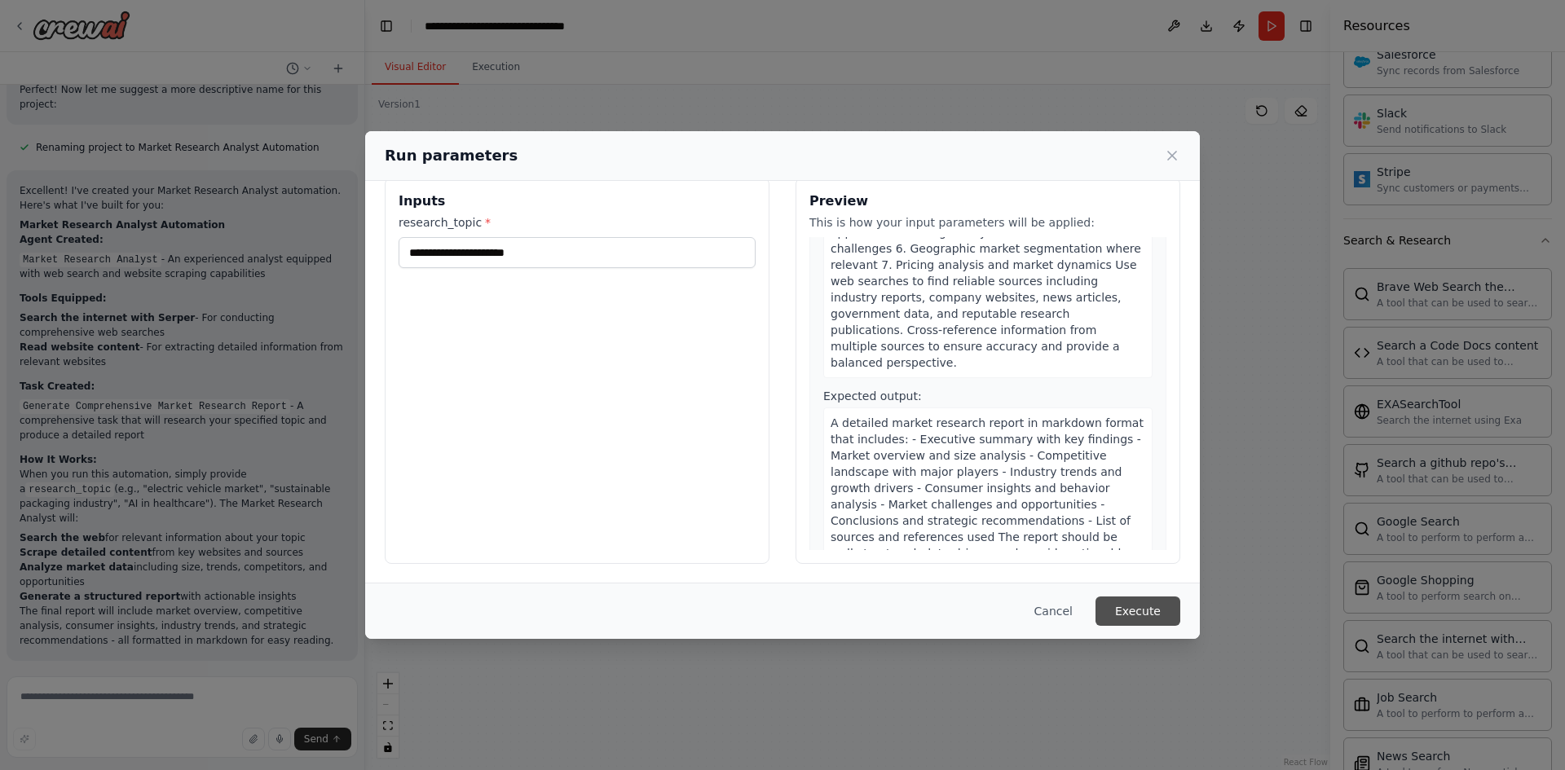
click at [1165, 613] on button "Execute" at bounding box center [1137, 611] width 85 height 29
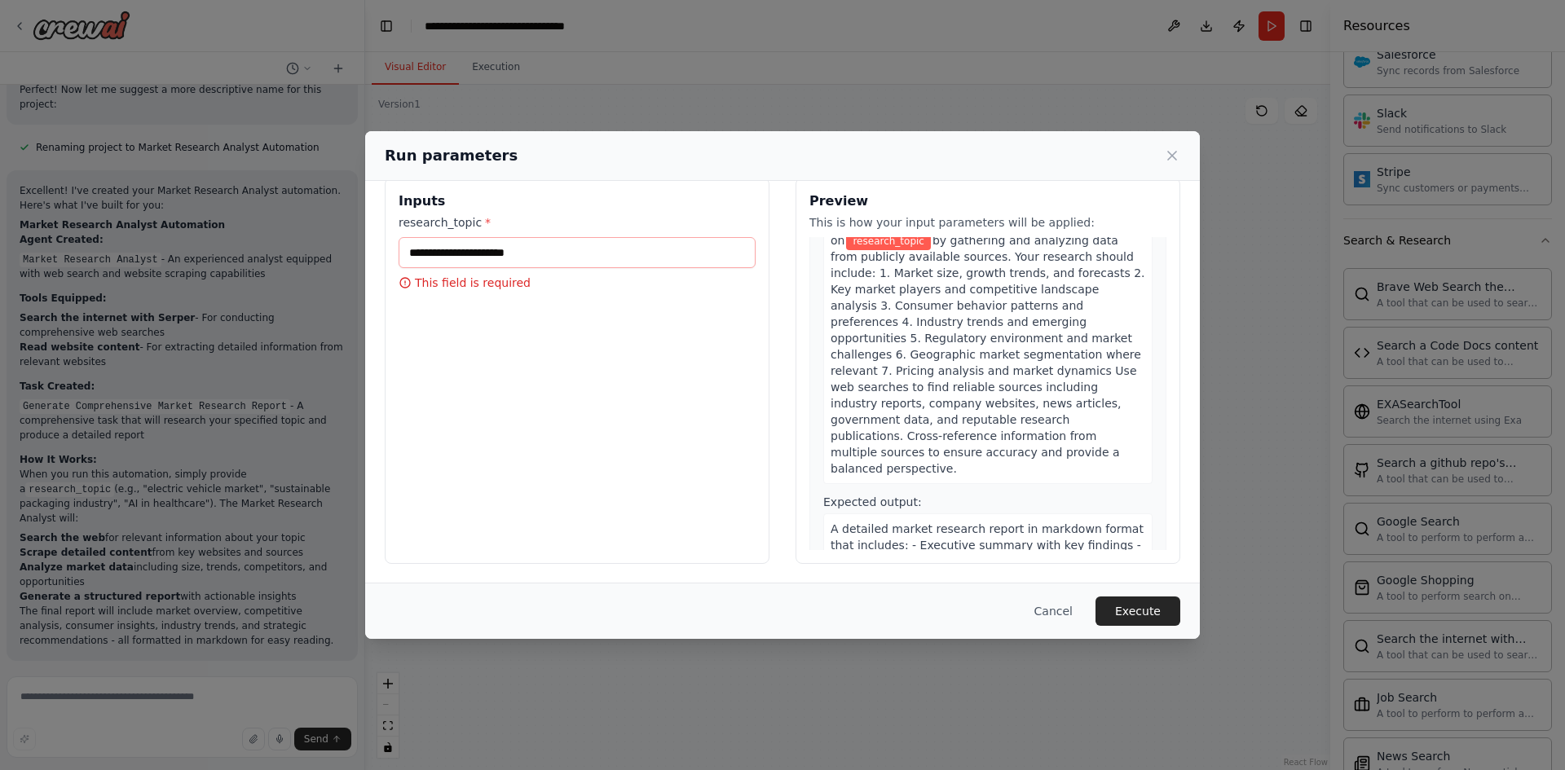
scroll to position [0, 0]
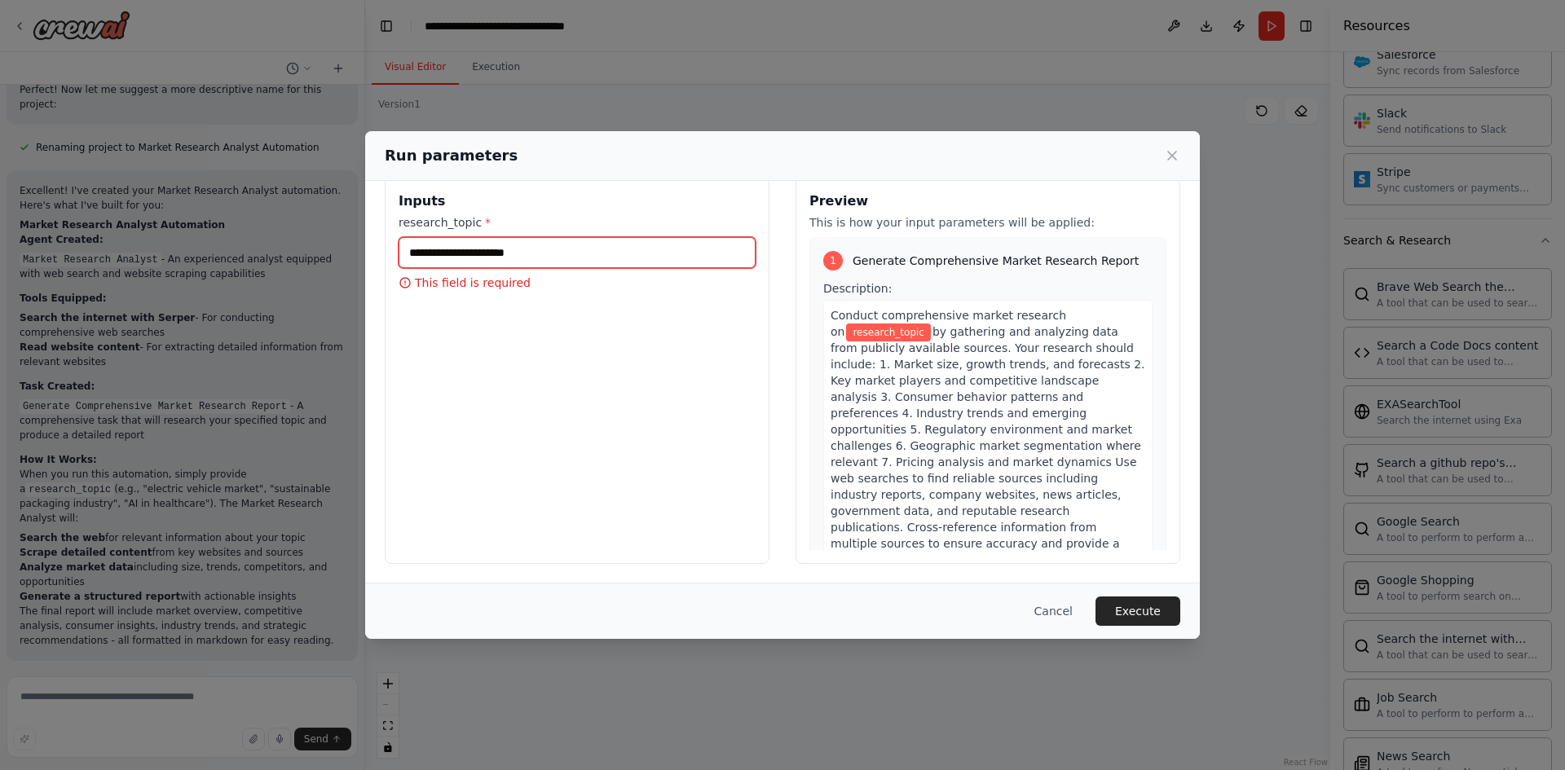
click at [615, 252] on input "research_topic *" at bounding box center [576, 252] width 357 height 31
type input "*"
drag, startPoint x: 403, startPoint y: 256, endPoint x: 621, endPoint y: 244, distance: 217.9
click at [621, 244] on input "**********" at bounding box center [576, 252] width 357 height 31
paste input "**********"
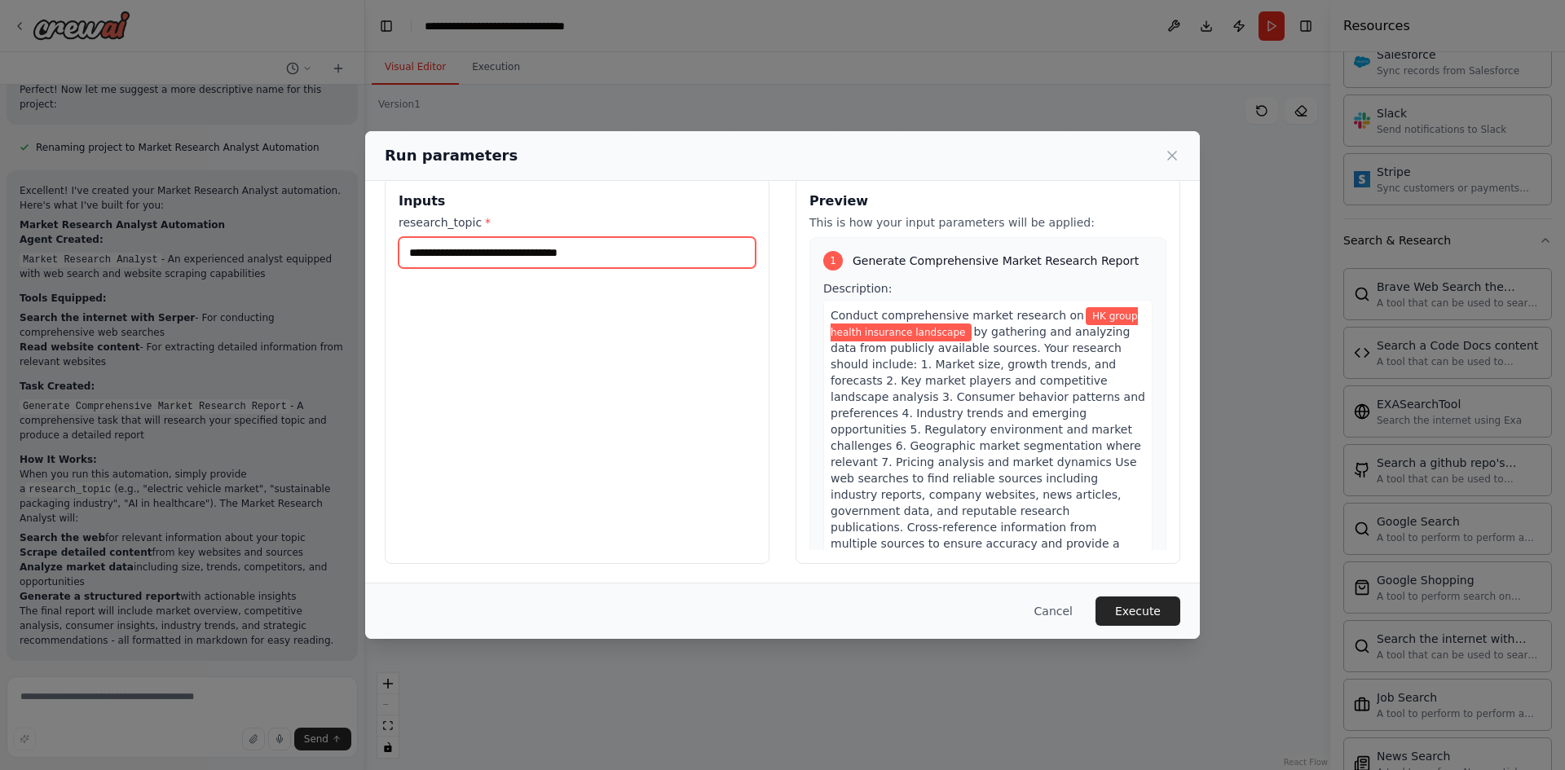
click at [416, 249] on input "**********" at bounding box center [576, 252] width 357 height 31
click at [534, 252] on input "**********" at bounding box center [576, 252] width 357 height 31
type input "**********"
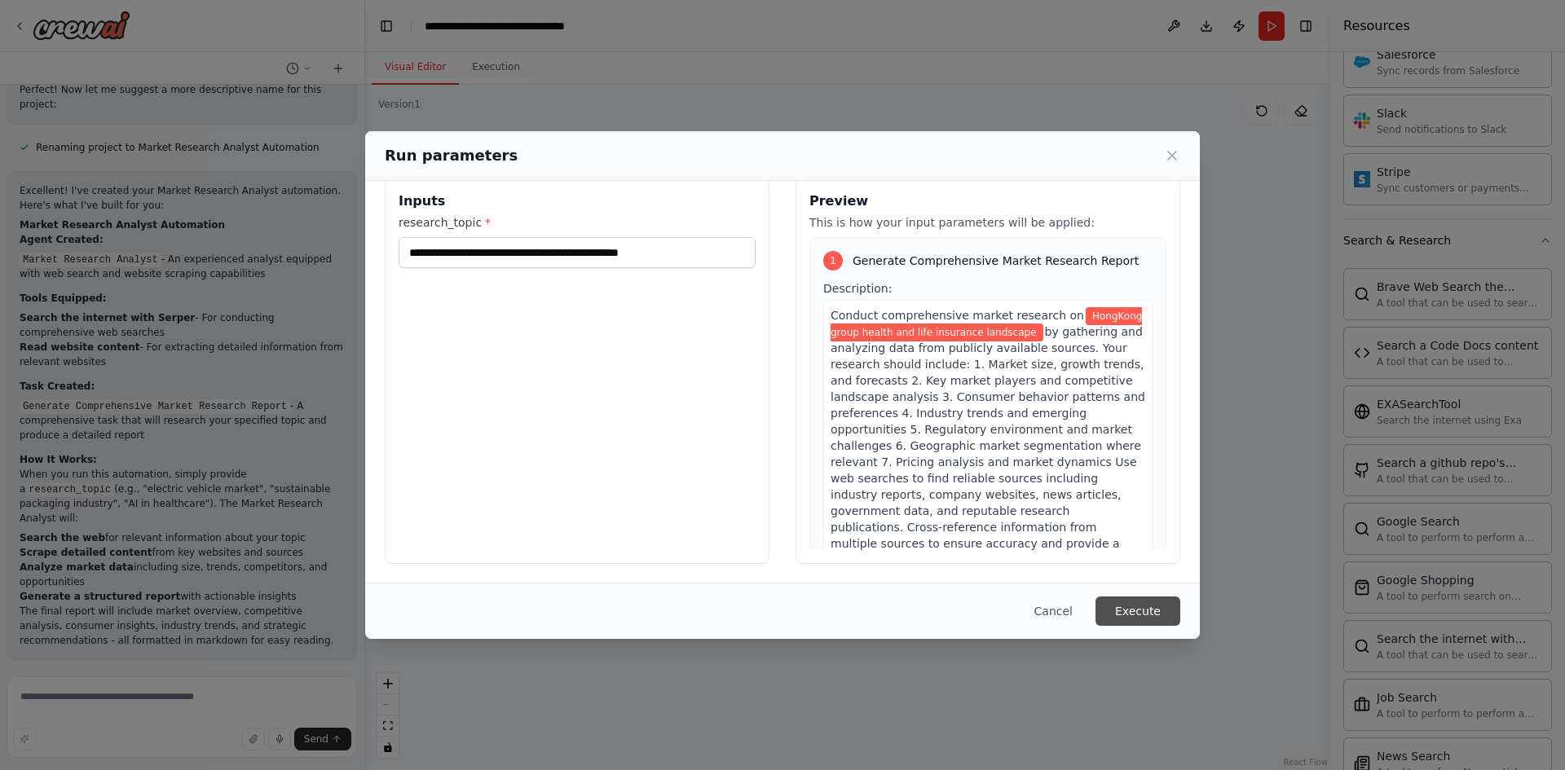
click at [1168, 620] on button "Execute" at bounding box center [1137, 611] width 85 height 29
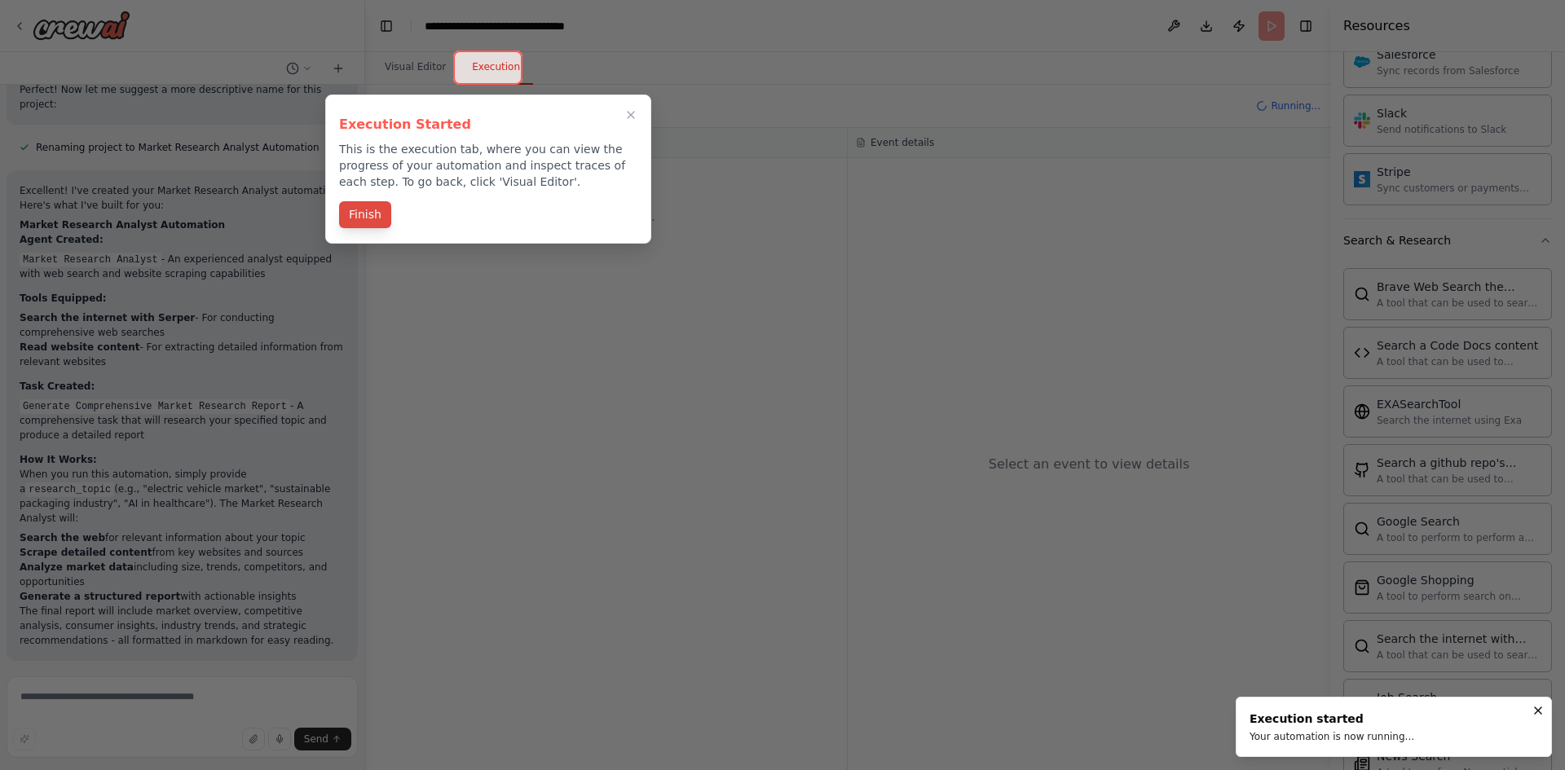
click at [352, 218] on button "Finish" at bounding box center [365, 214] width 52 height 27
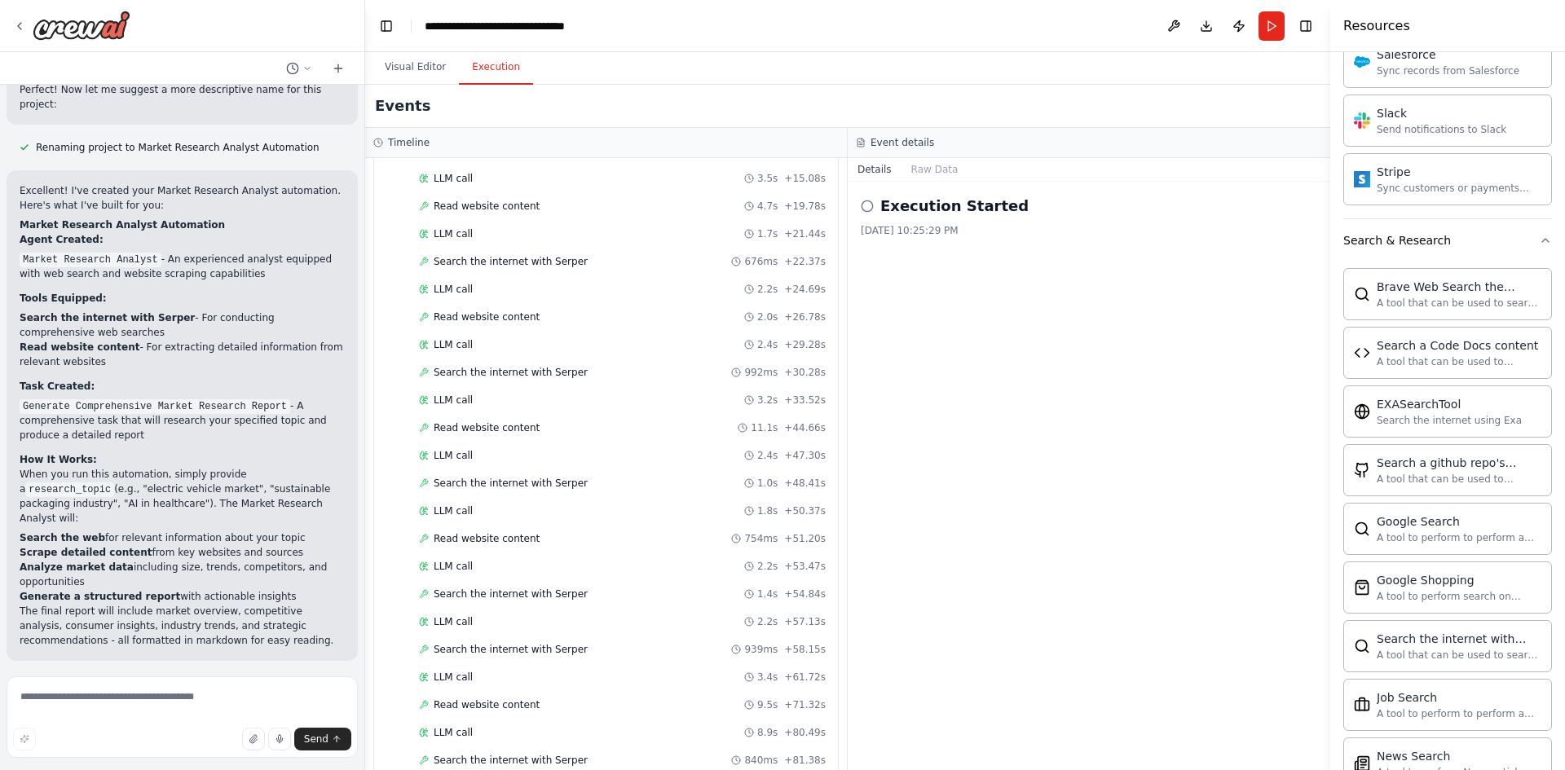
scroll to position [301, 0]
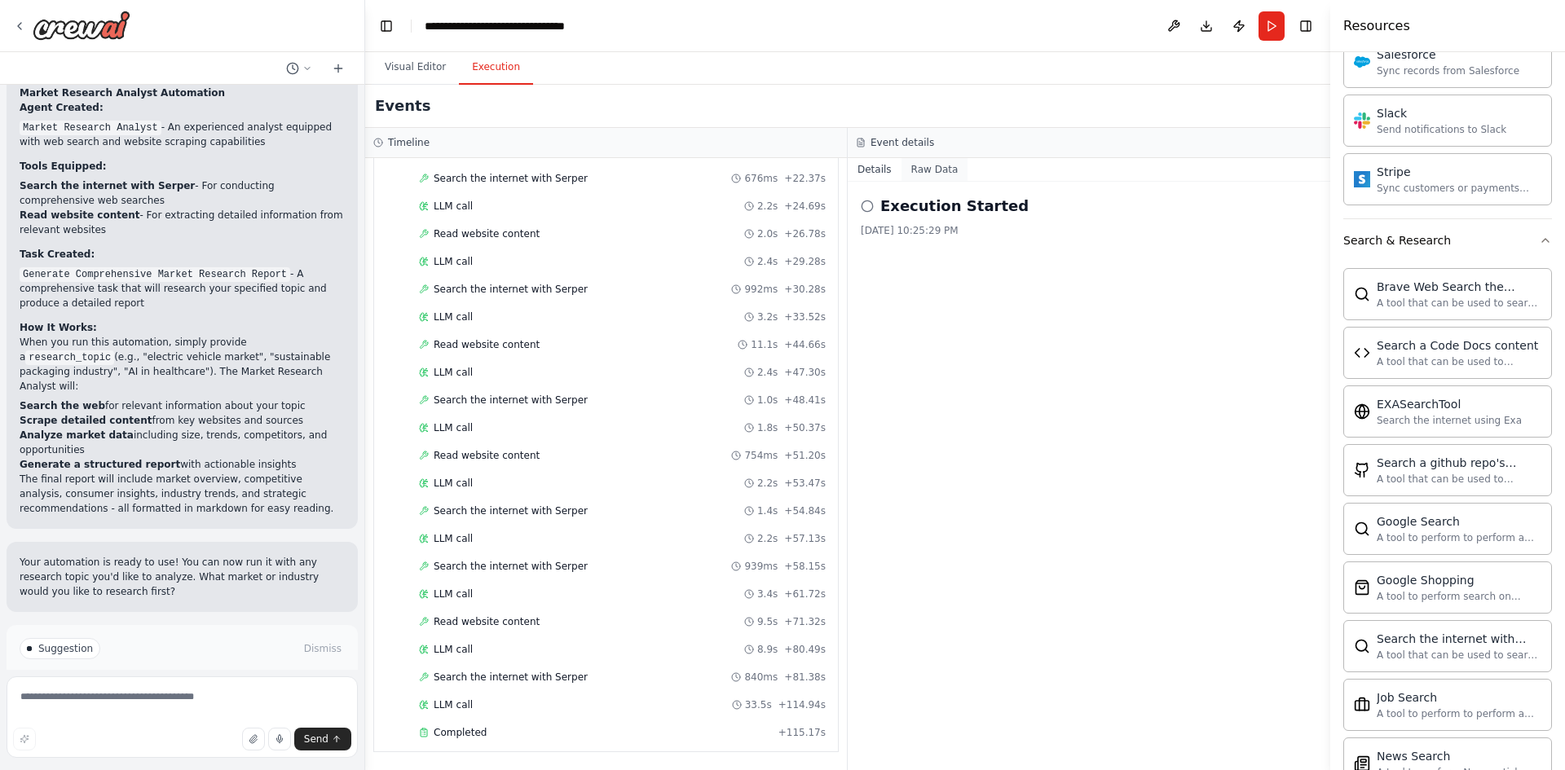
click at [920, 174] on button "Raw Data" at bounding box center [934, 169] width 67 height 23
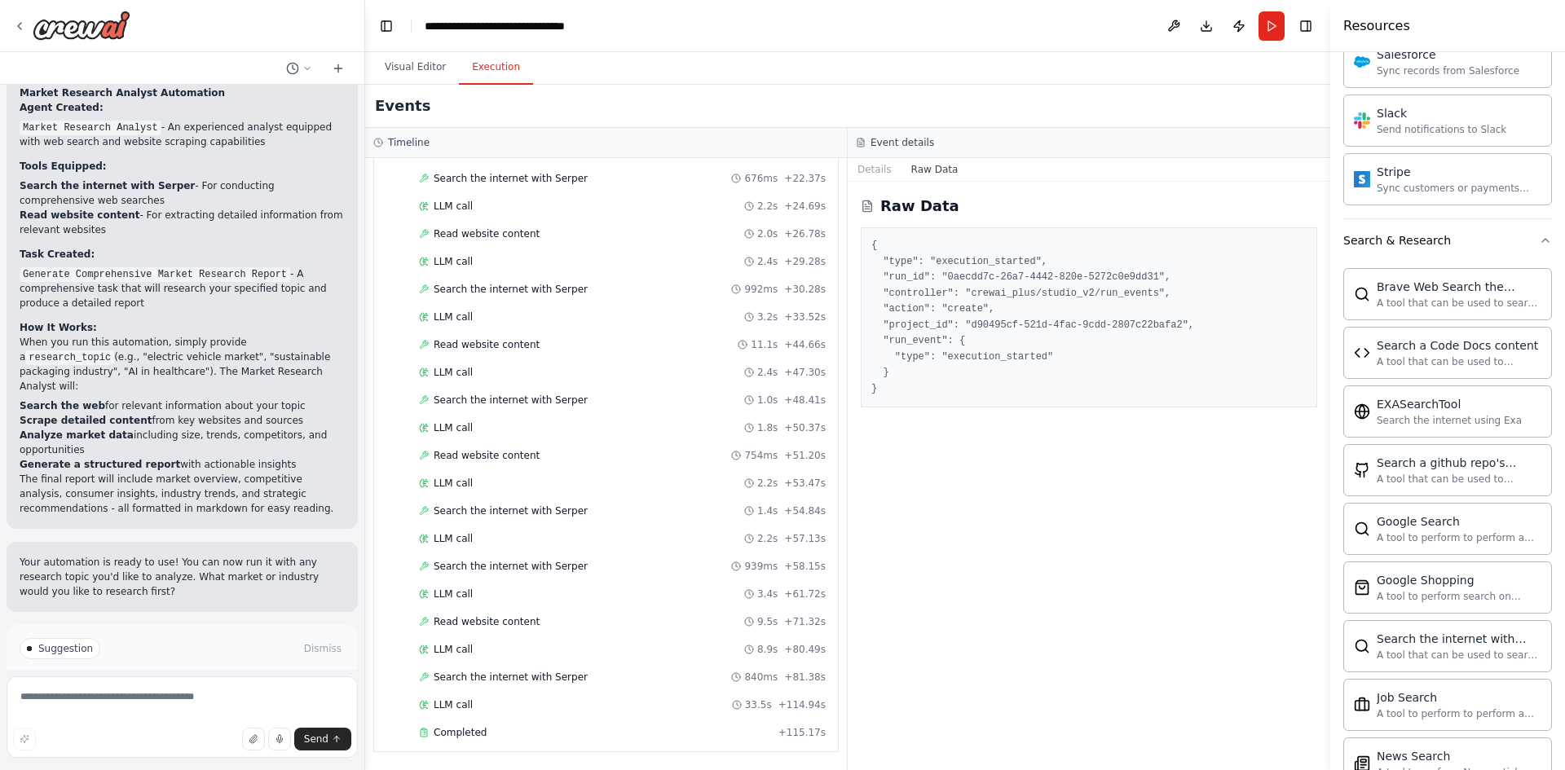
click at [901, 164] on button "Raw Data" at bounding box center [934, 169] width 67 height 23
click at [871, 168] on button "Details" at bounding box center [875, 169] width 54 height 23
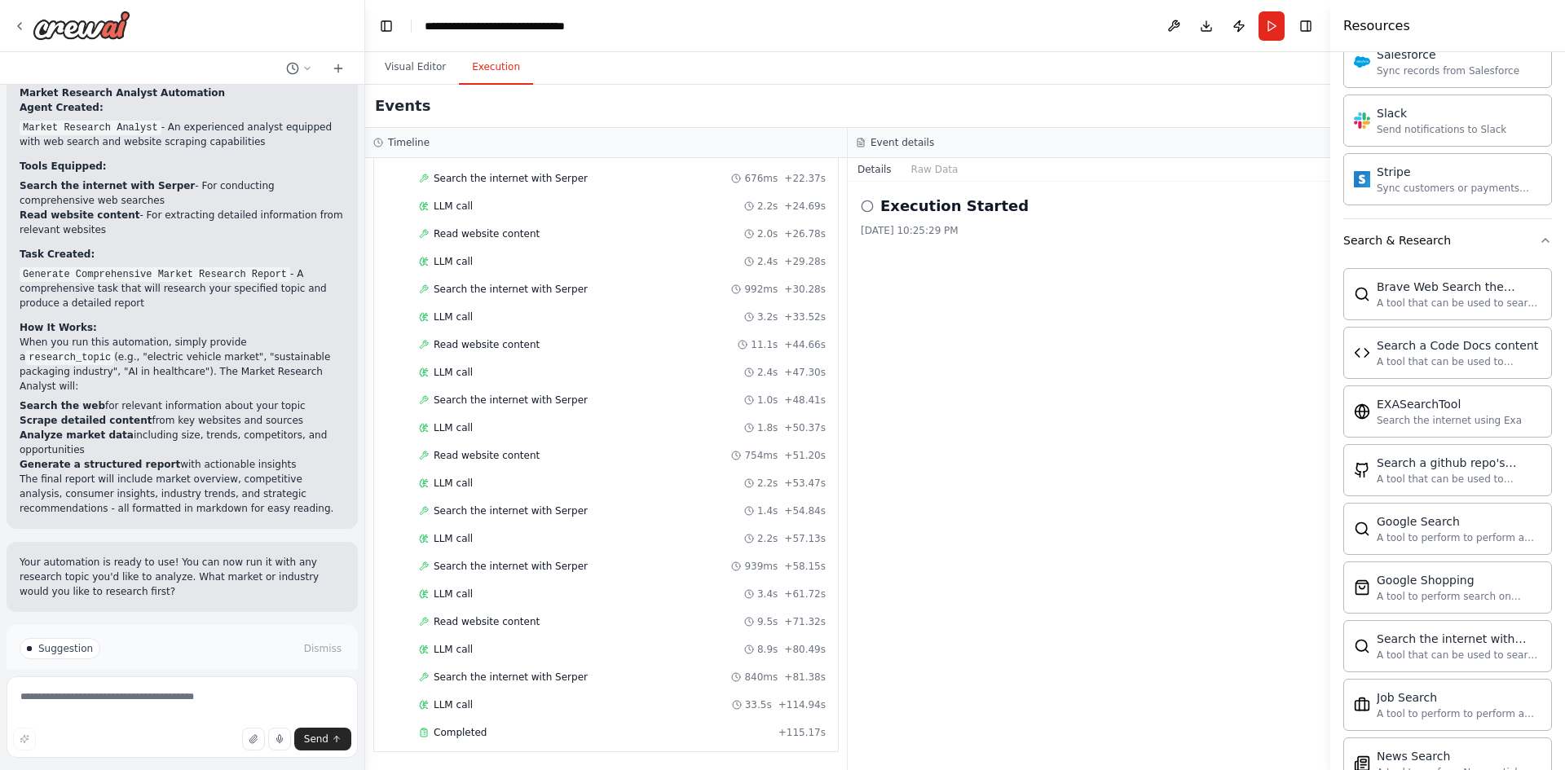
click at [866, 203] on icon at bounding box center [867, 206] width 13 height 13
click at [139, 704] on textarea at bounding box center [182, 716] width 351 height 81
click at [378, 28] on button "Toggle Left Sidebar" at bounding box center [386, 26] width 23 height 23
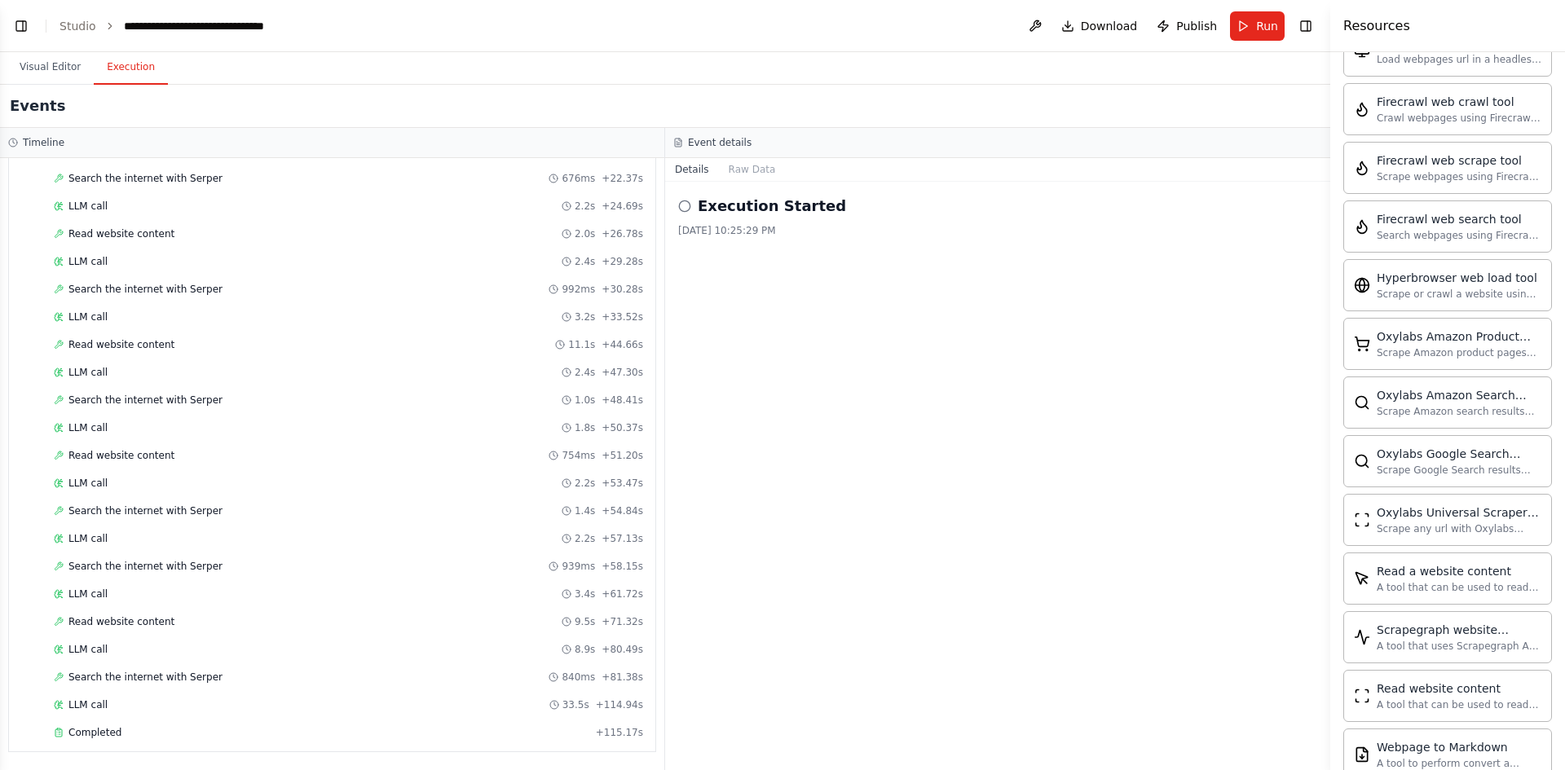
scroll to position [3303, 0]
click at [1308, 36] on button "Toggle Right Sidebar" at bounding box center [1305, 26] width 23 height 23
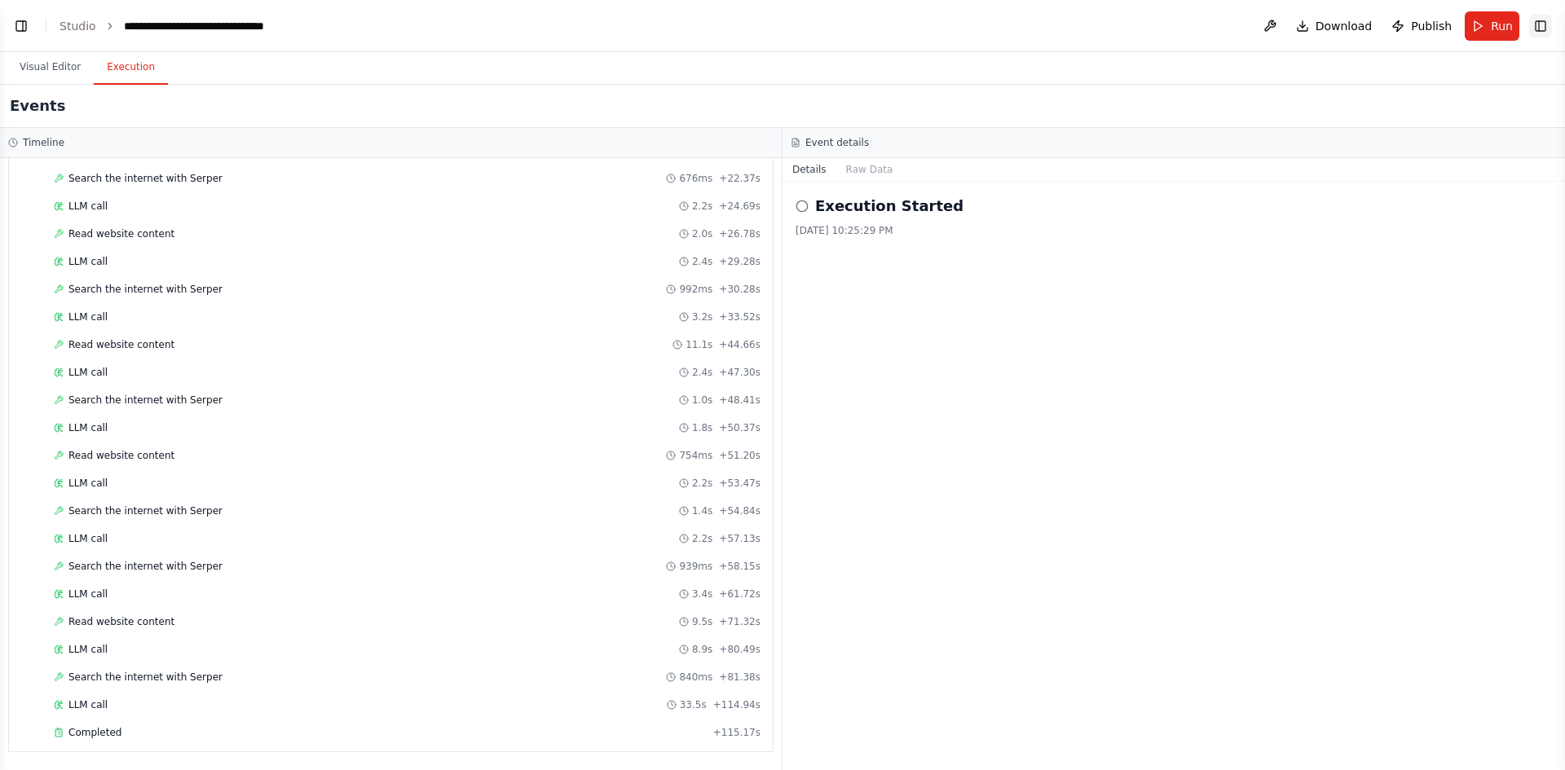
click at [1308, 36] on button "Download" at bounding box center [1334, 25] width 90 height 29
click at [1431, 34] on button "Publish" at bounding box center [1421, 25] width 73 height 29
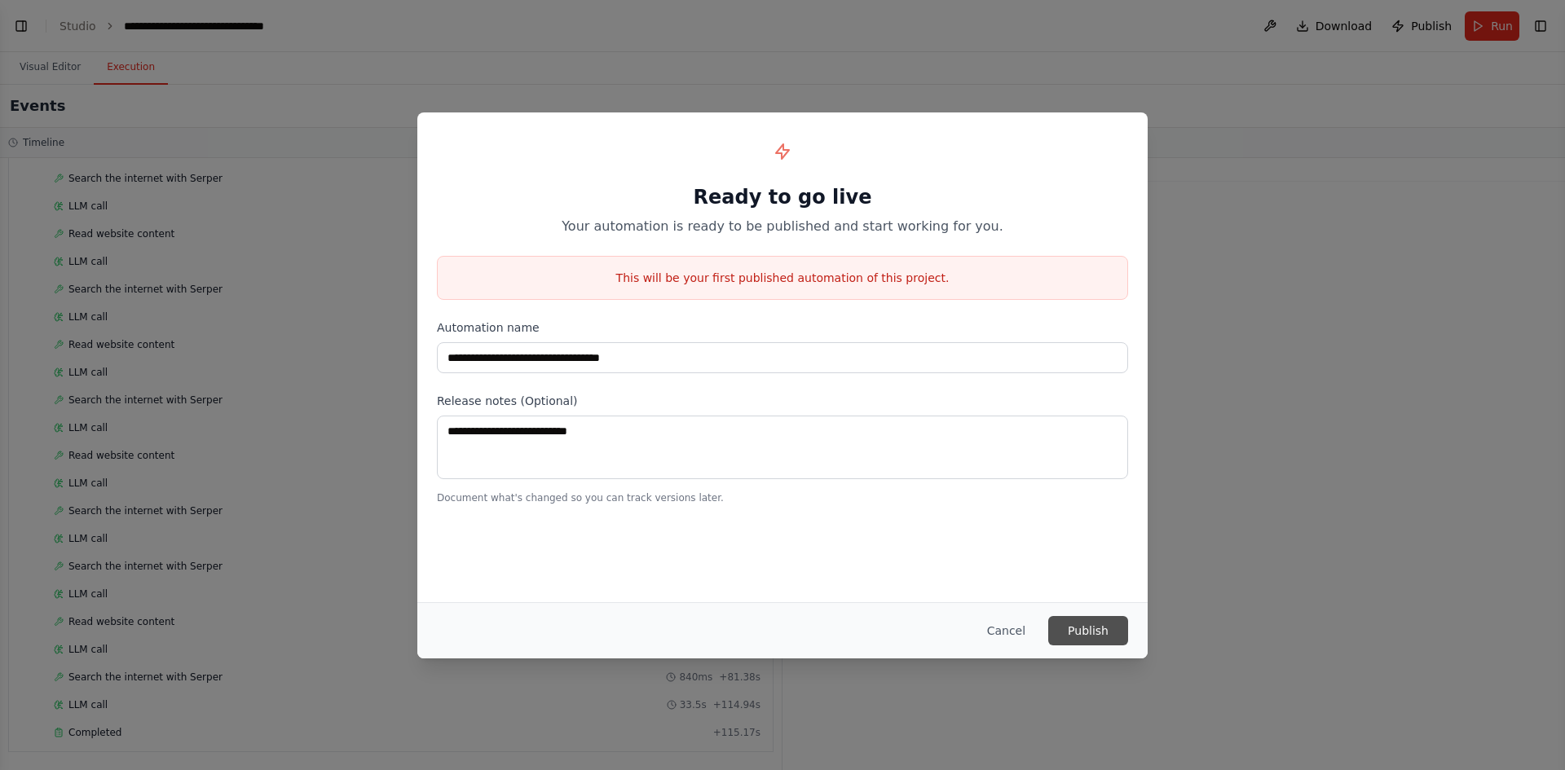
click at [1074, 623] on button "Publish" at bounding box center [1088, 630] width 80 height 29
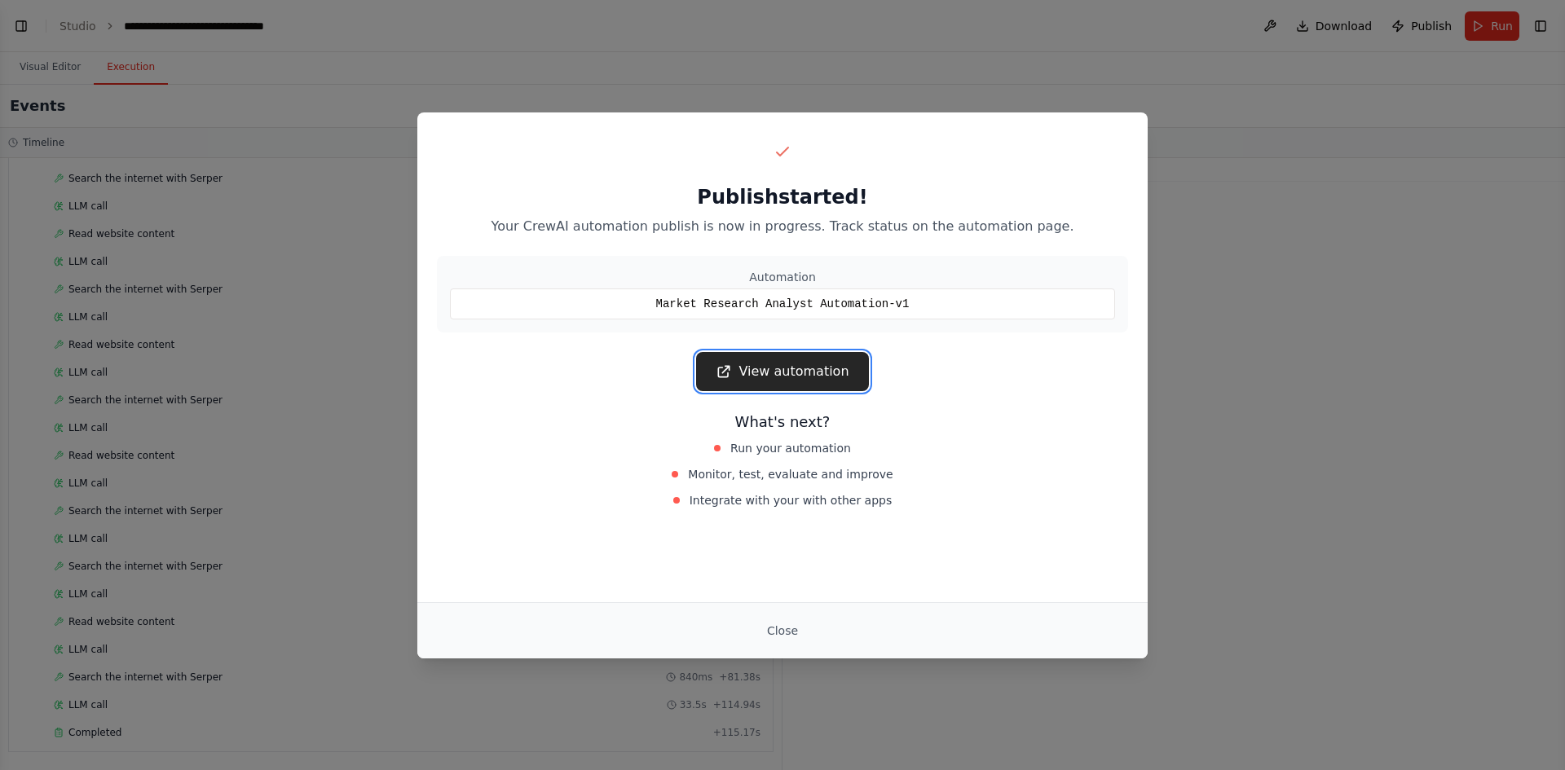
click at [766, 376] on link "View automation" at bounding box center [782, 371] width 172 height 39
click at [780, 634] on button "Close" at bounding box center [782, 630] width 57 height 29
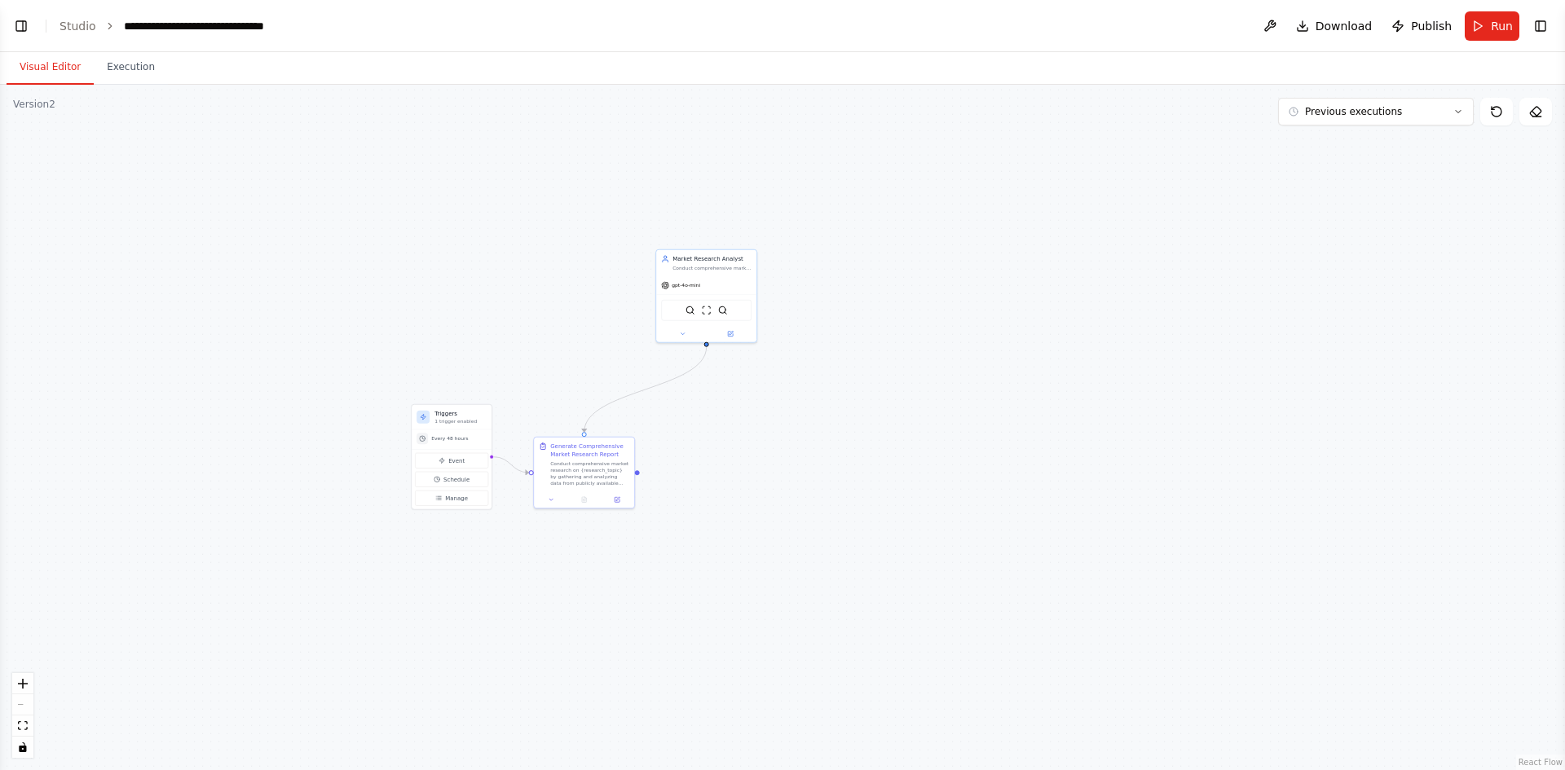
click at [46, 70] on button "Visual Editor" at bounding box center [50, 68] width 87 height 34
click at [83, 24] on link "Studio" at bounding box center [77, 26] width 37 height 13
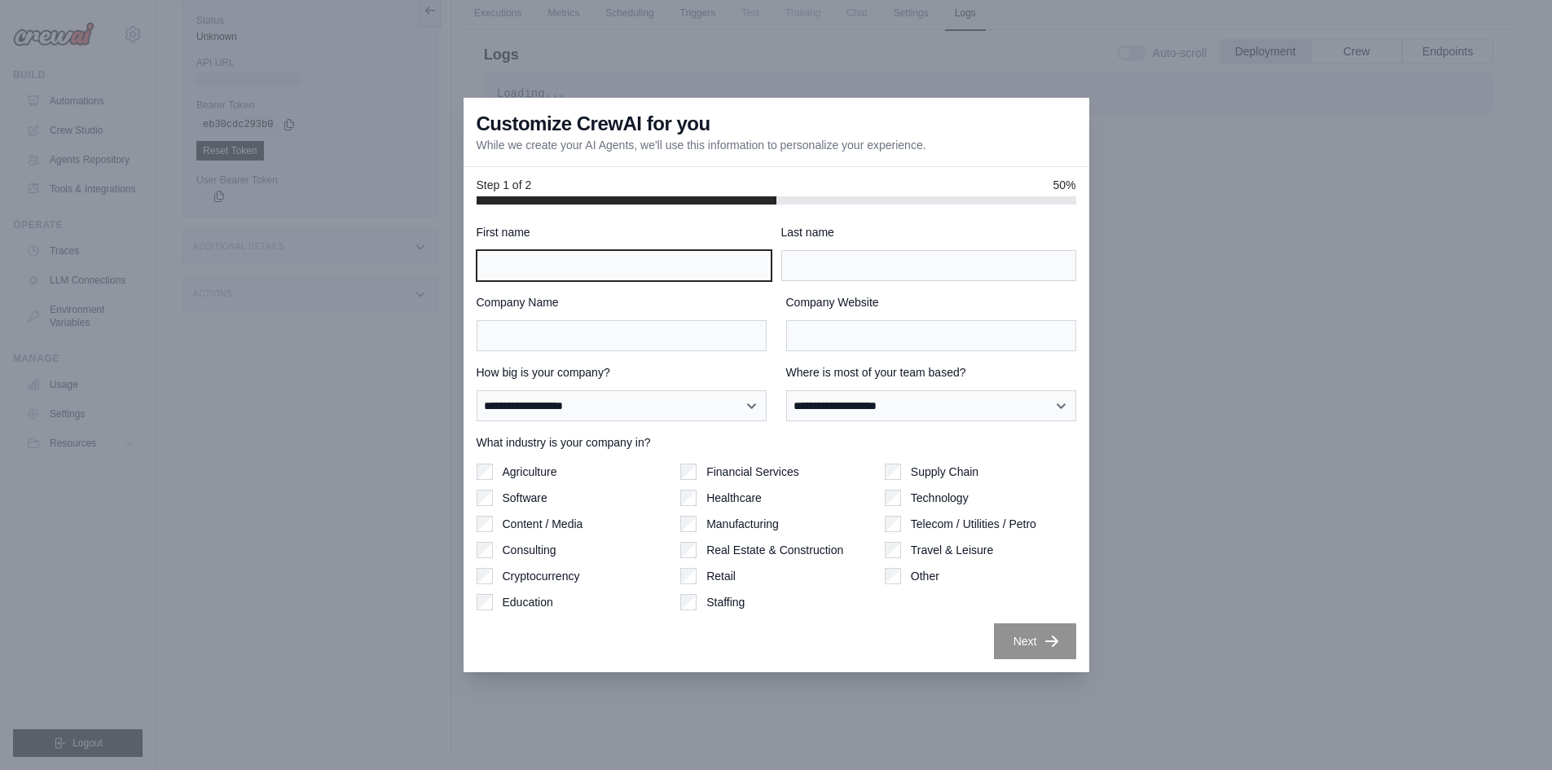
click at [605, 264] on input "First name" at bounding box center [624, 265] width 295 height 31
type input "**"
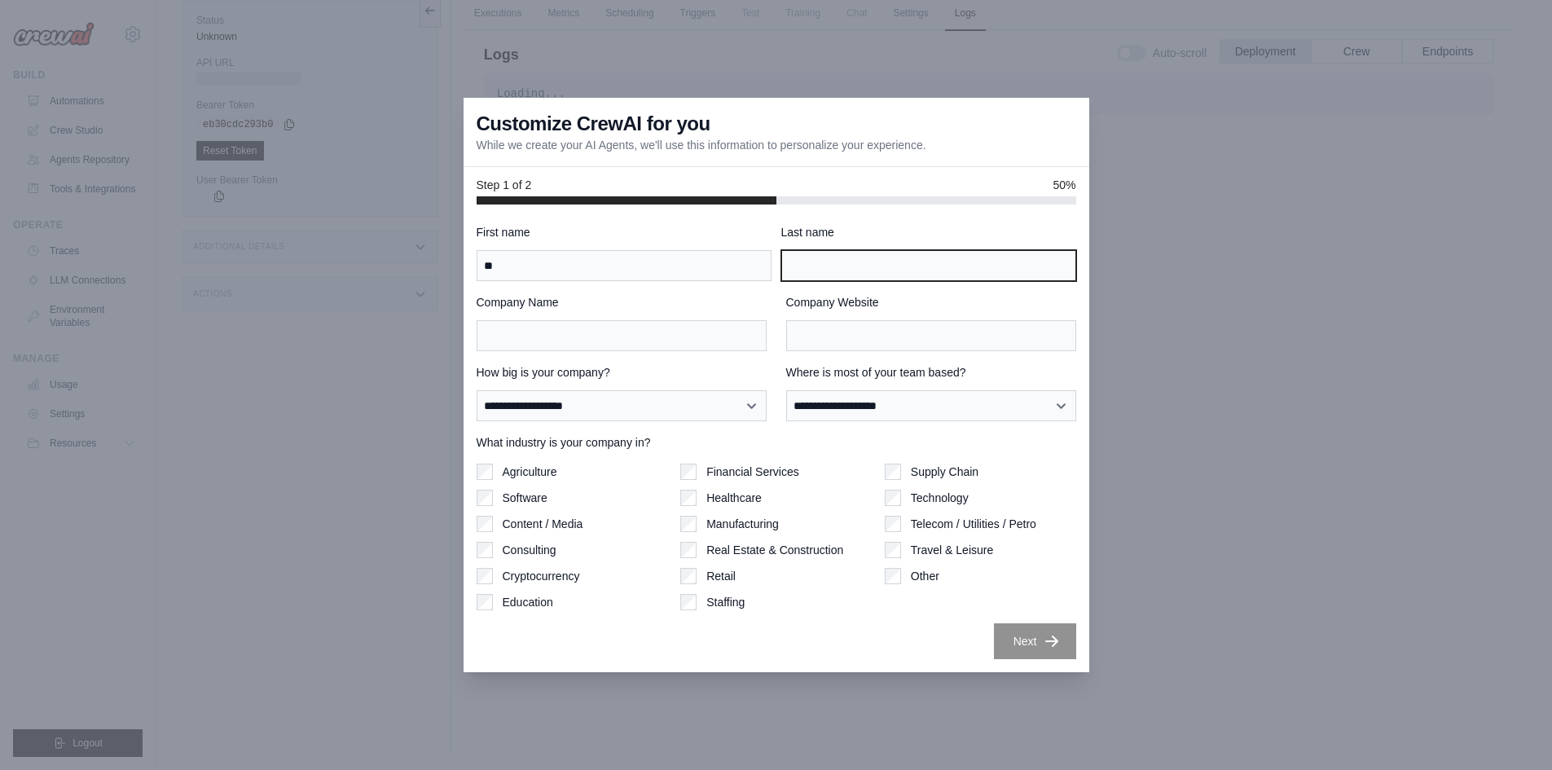
click at [833, 273] on input "Last name" at bounding box center [929, 265] width 295 height 31
type input "**"
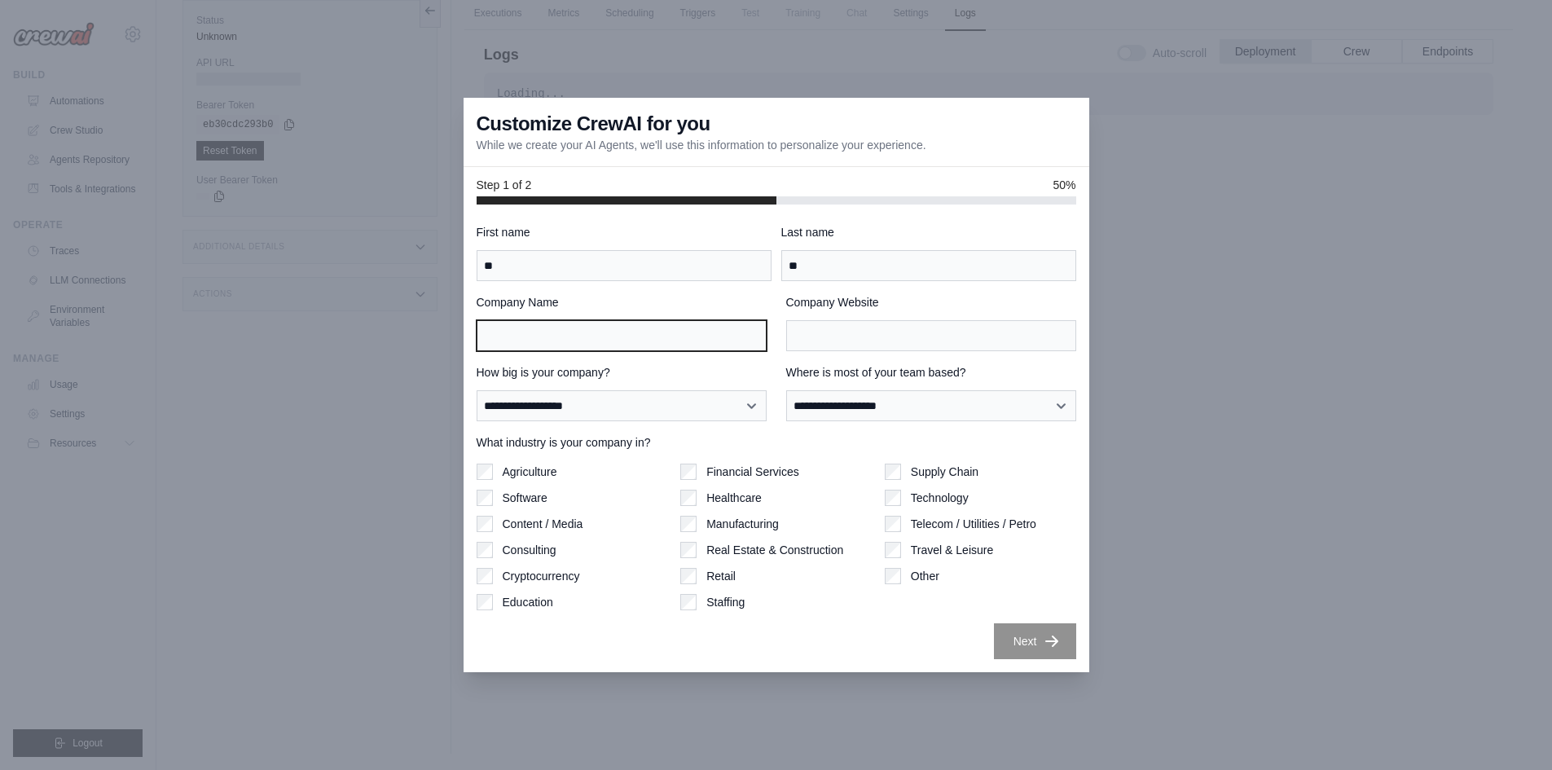
click at [693, 321] on input "Company Name" at bounding box center [622, 335] width 290 height 31
type input "**********"
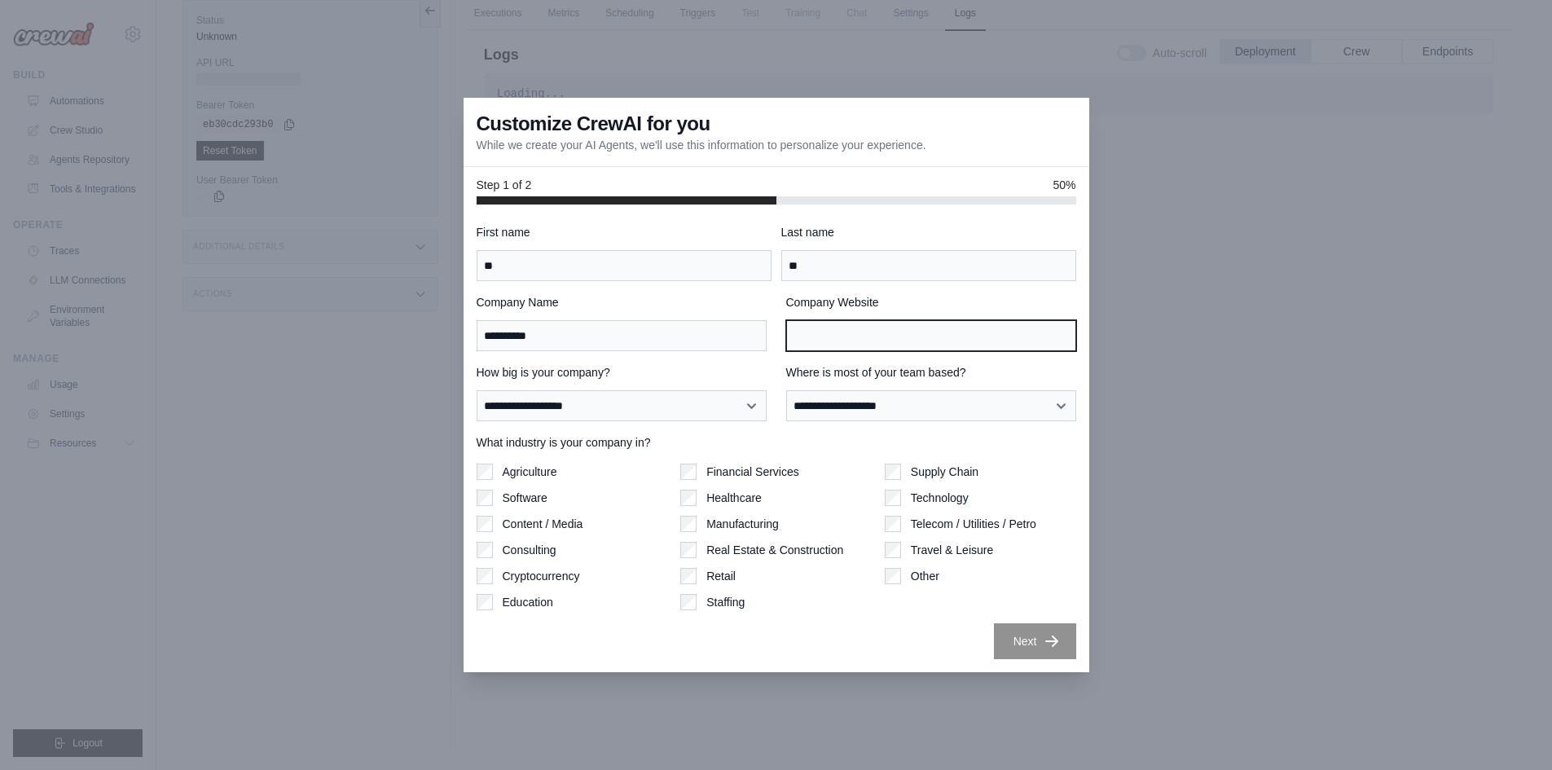
click at [900, 336] on input "Company Website" at bounding box center [931, 335] width 290 height 31
type input "****"
click at [721, 483] on div "Financial Services Healthcare Manufacturing Real Estate & Construction Retail S…" at bounding box center [776, 537] width 192 height 147
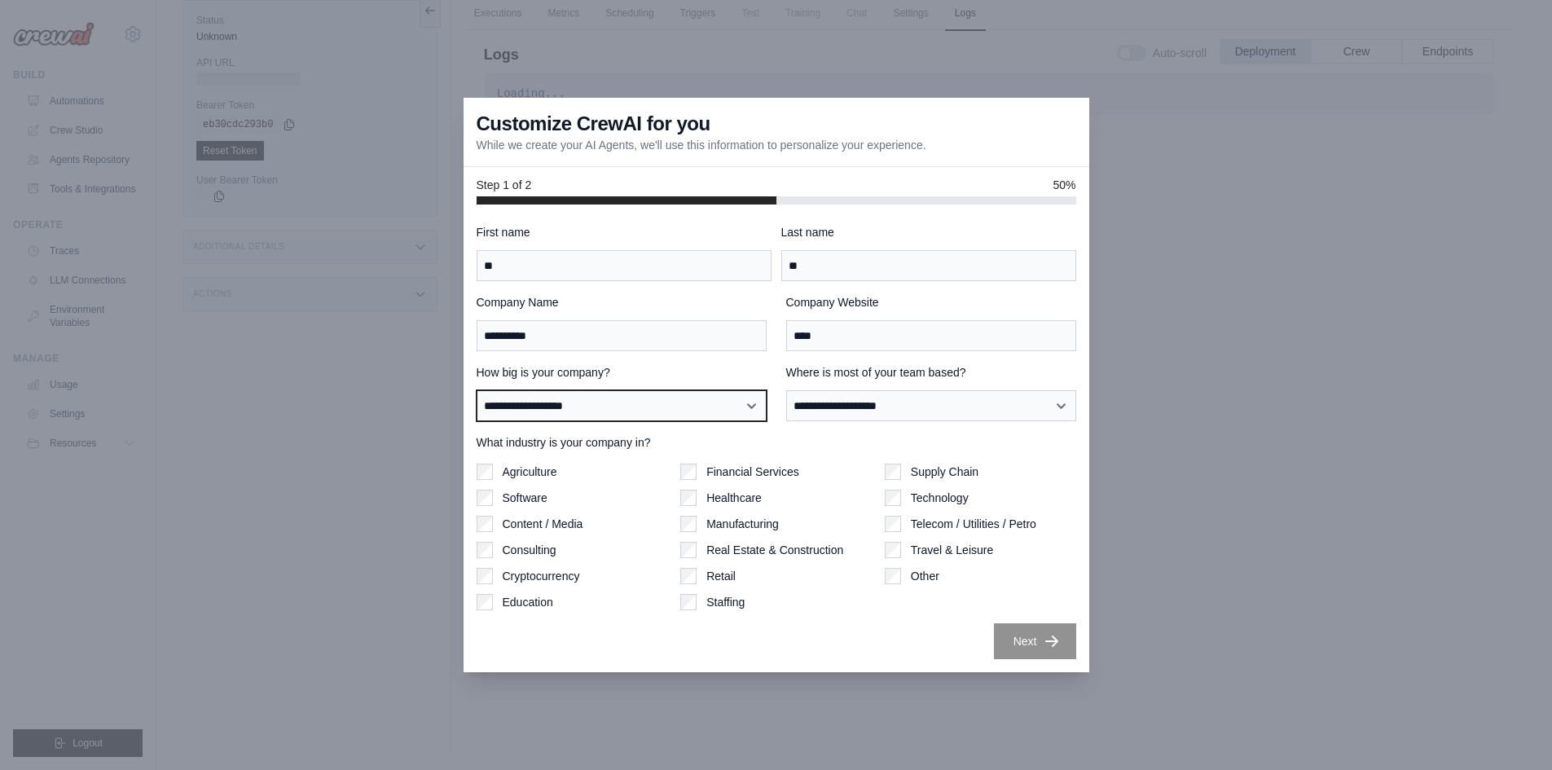
click at [715, 398] on select "**********" at bounding box center [622, 405] width 290 height 31
select select "**********"
click at [477, 390] on select "**********" at bounding box center [622, 405] width 290 height 31
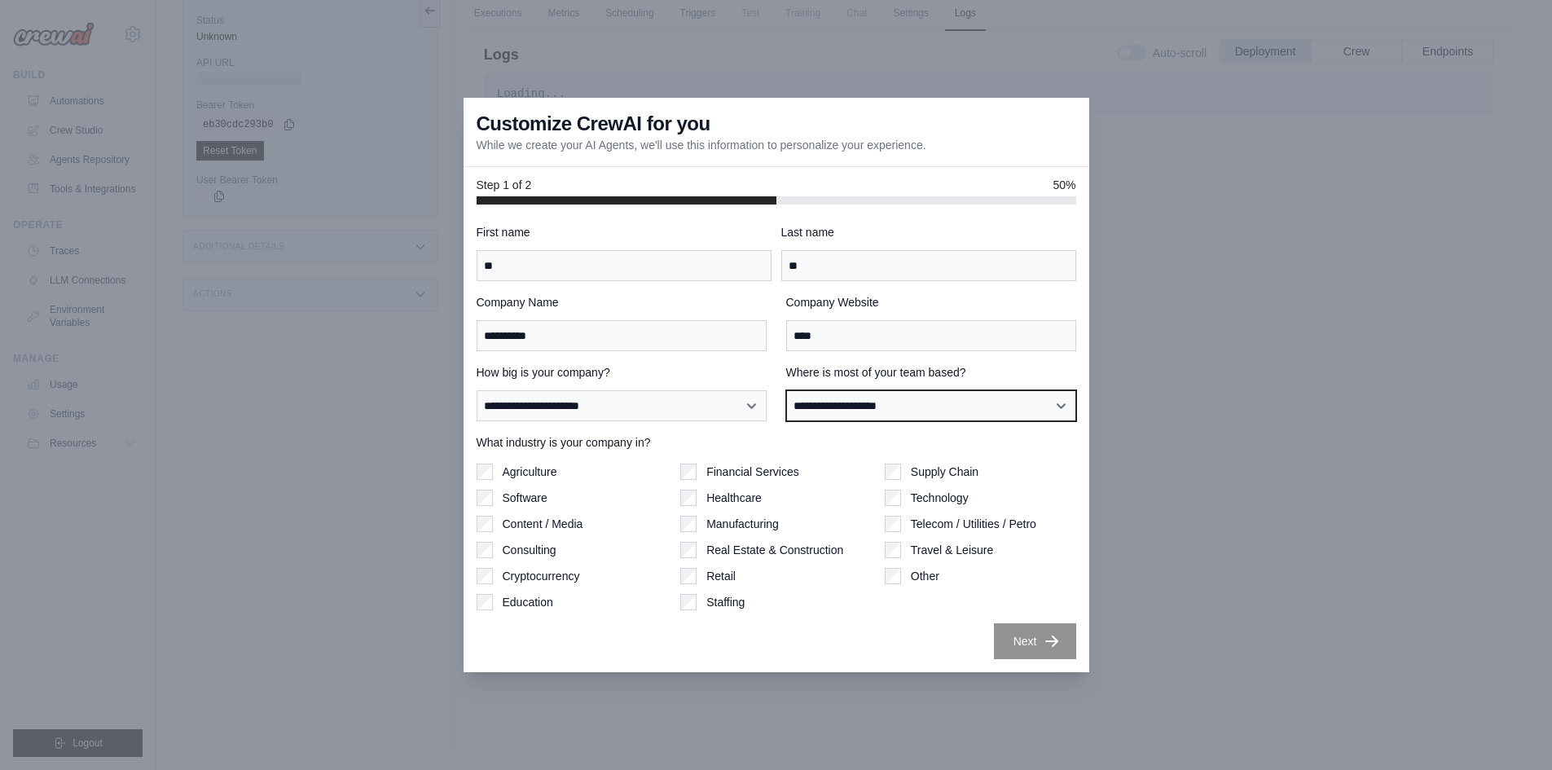
click at [931, 402] on select "**********" at bounding box center [931, 405] width 290 height 31
select select "**********"
click at [786, 390] on select "**********" at bounding box center [931, 405] width 290 height 31
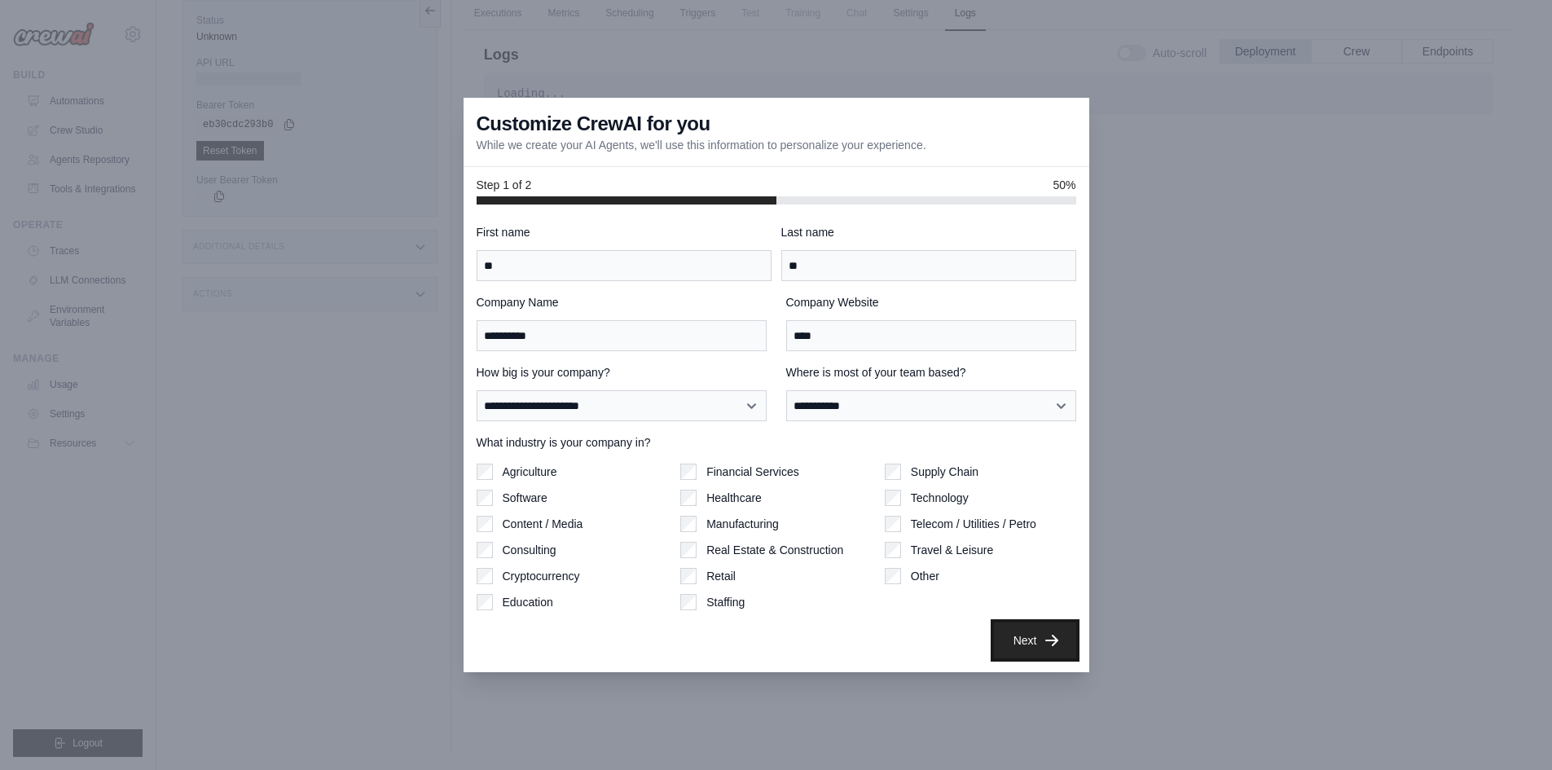
click at [1028, 640] on button "Next" at bounding box center [1035, 641] width 82 height 36
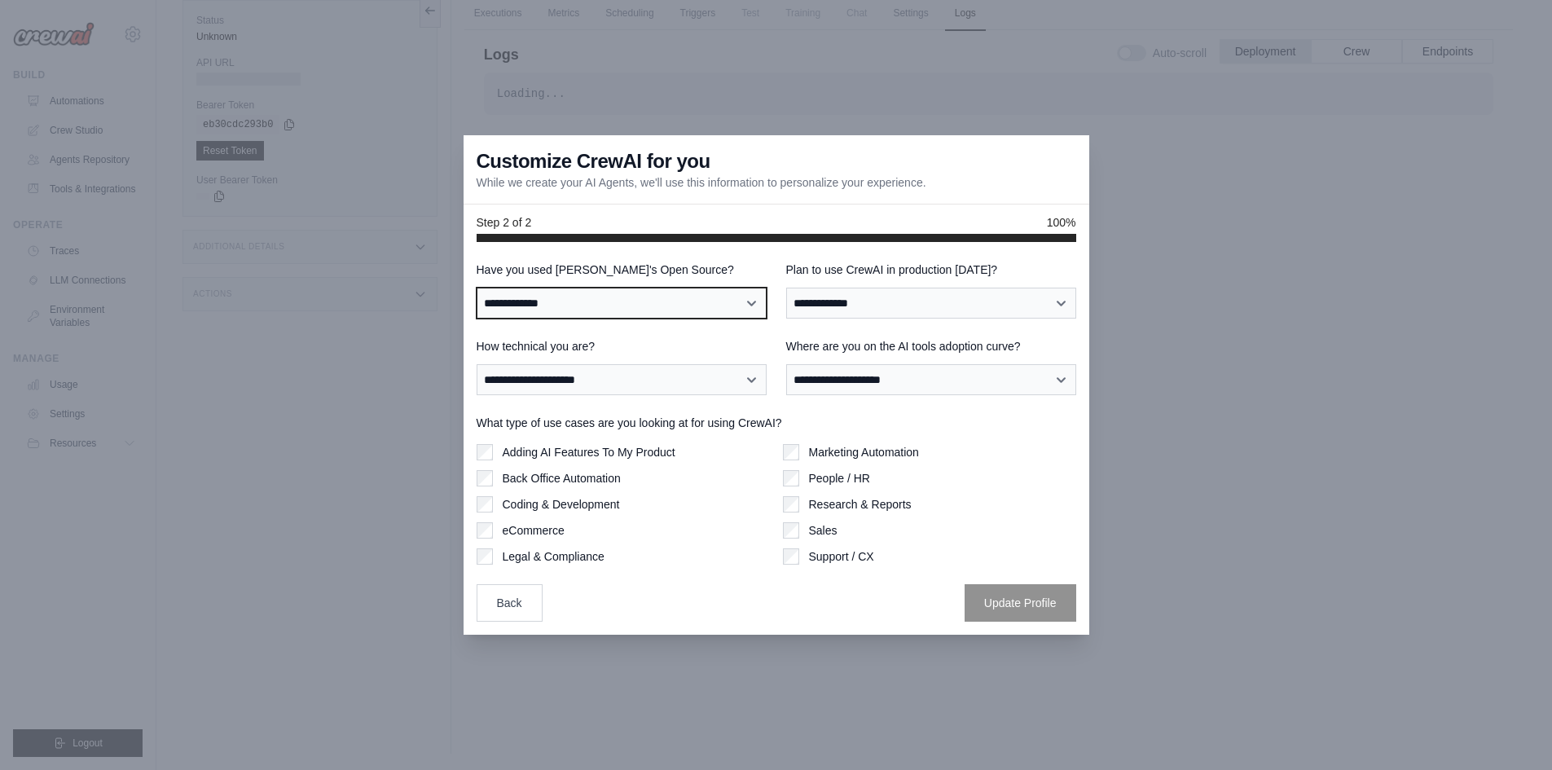
click at [549, 293] on select "**********" at bounding box center [622, 303] width 290 height 31
select select "**"
click at [477, 288] on select "**********" at bounding box center [622, 303] width 290 height 31
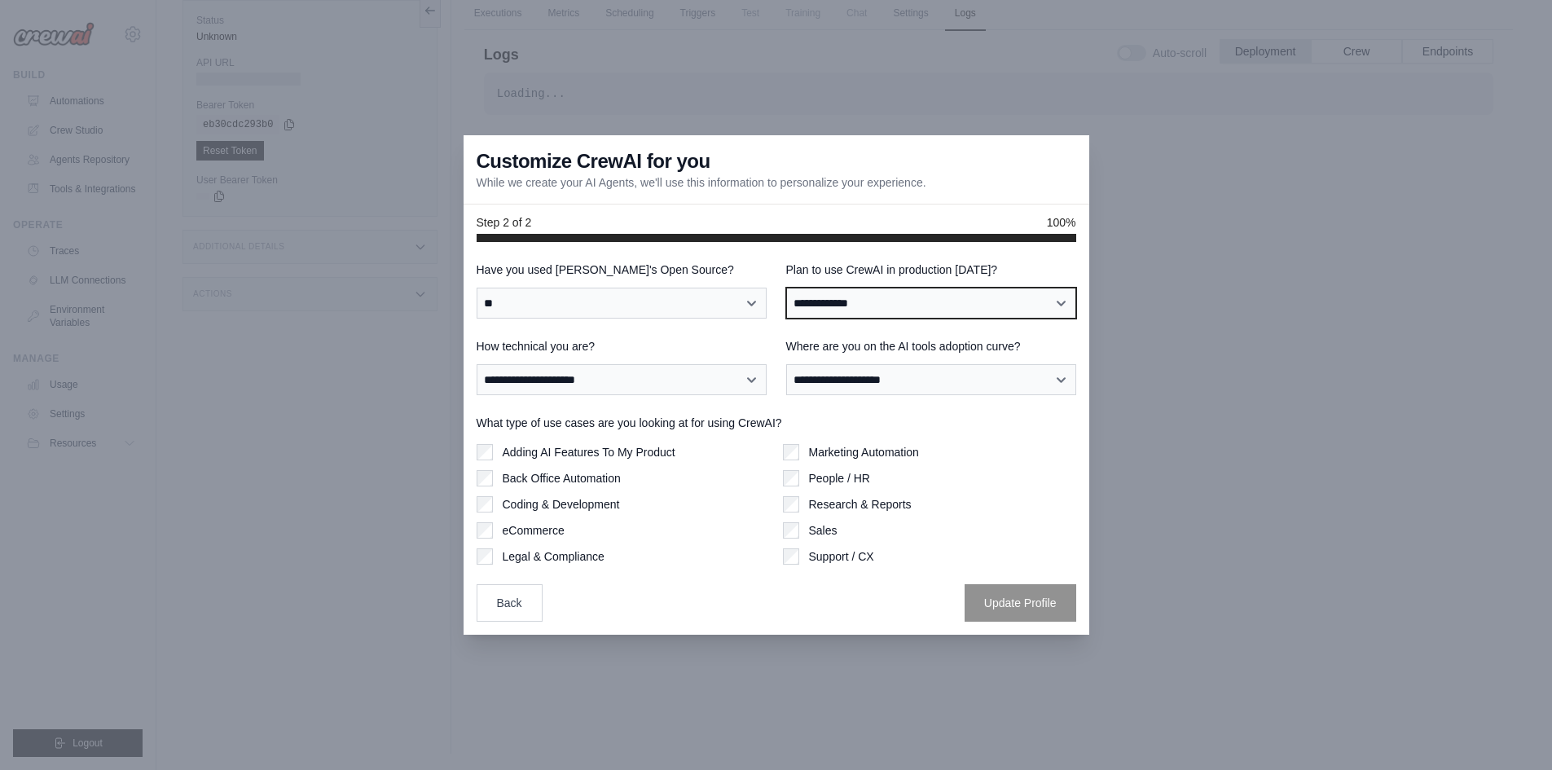
click at [858, 297] on select "**********" at bounding box center [931, 303] width 290 height 31
select select "*****"
click at [786, 288] on select "**********" at bounding box center [931, 303] width 290 height 31
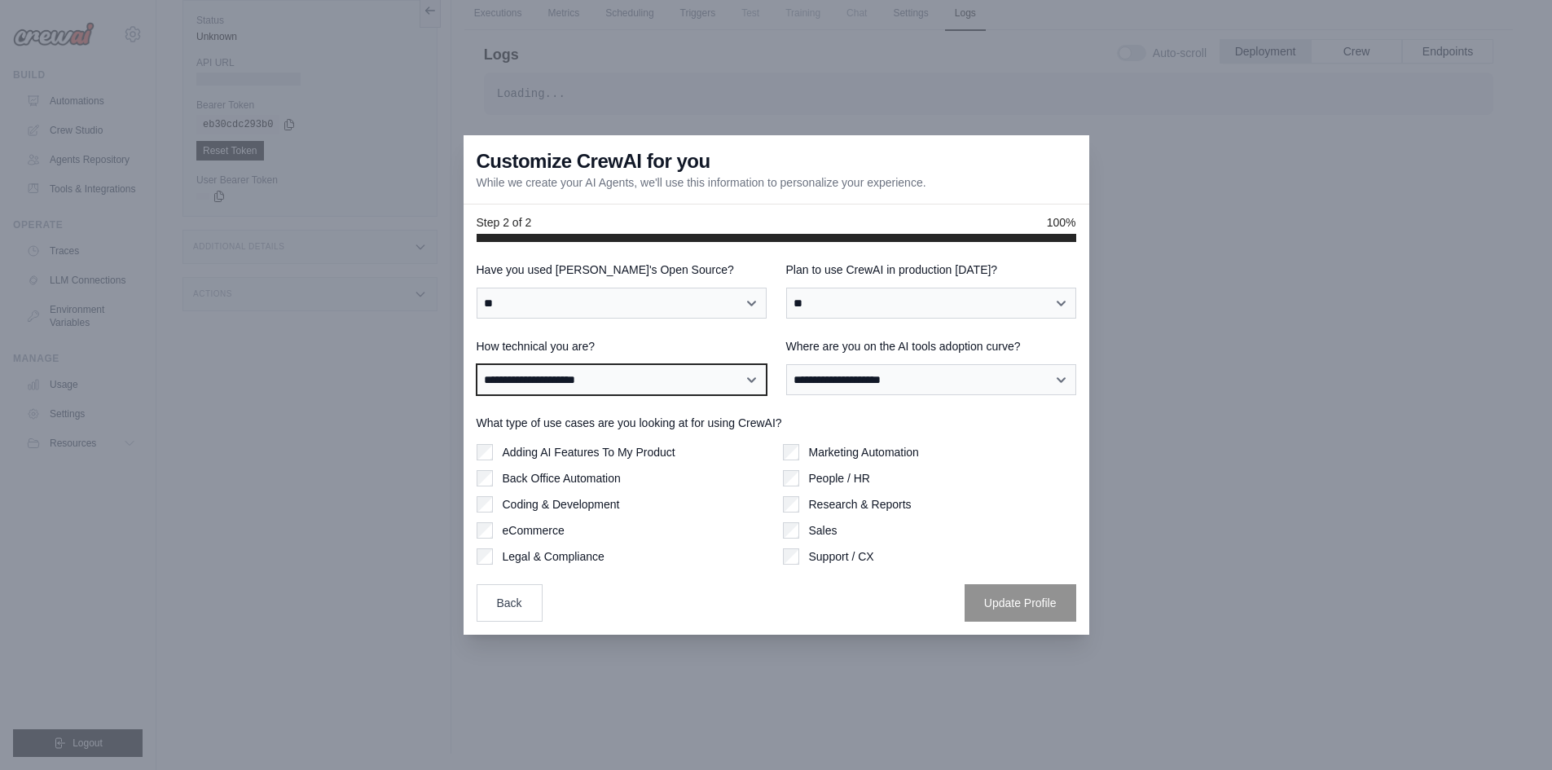
click at [649, 390] on select "**********" at bounding box center [622, 379] width 290 height 31
select select "**********"
click at [477, 364] on select "**********" at bounding box center [622, 379] width 290 height 31
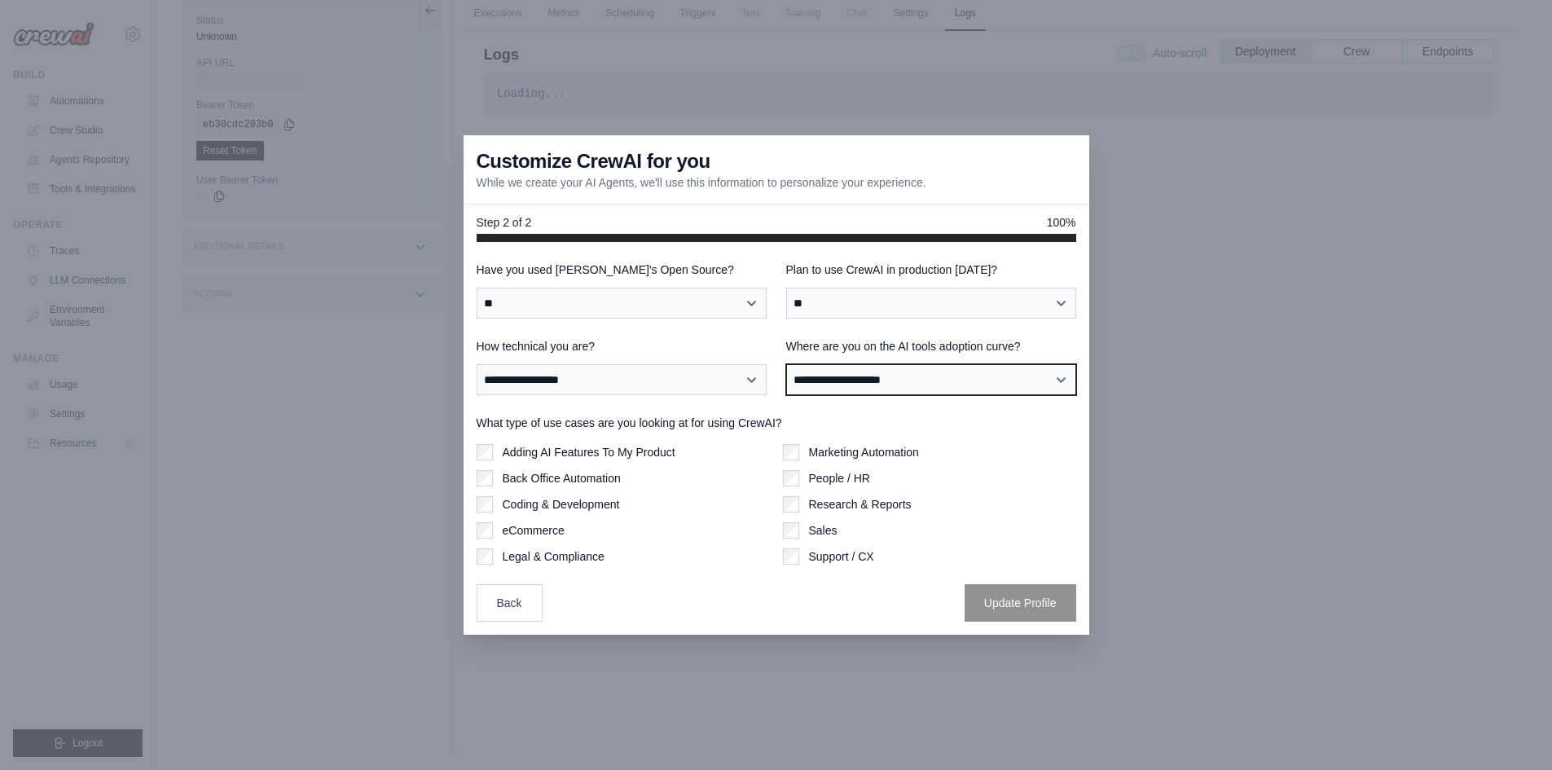
click at [866, 381] on select "**********" at bounding box center [931, 379] width 290 height 31
select select "**********"
click at [786, 364] on select "**********" at bounding box center [931, 379] width 290 height 31
click at [831, 460] on div "Marketing Automation People / HR Research & Reports Sales Support / CX" at bounding box center [929, 504] width 293 height 121
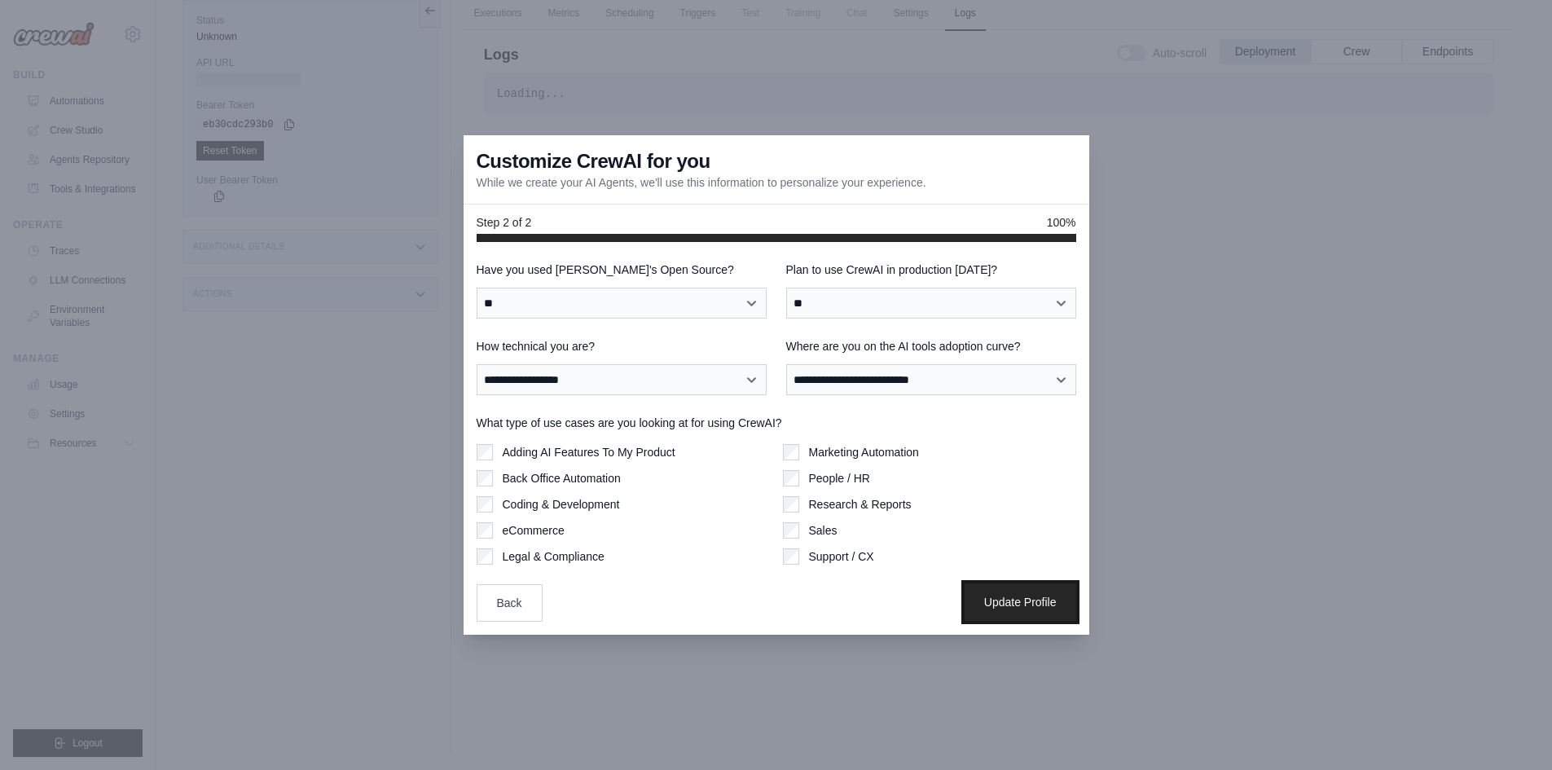
click at [1026, 592] on button "Update Profile" at bounding box center [1021, 601] width 112 height 37
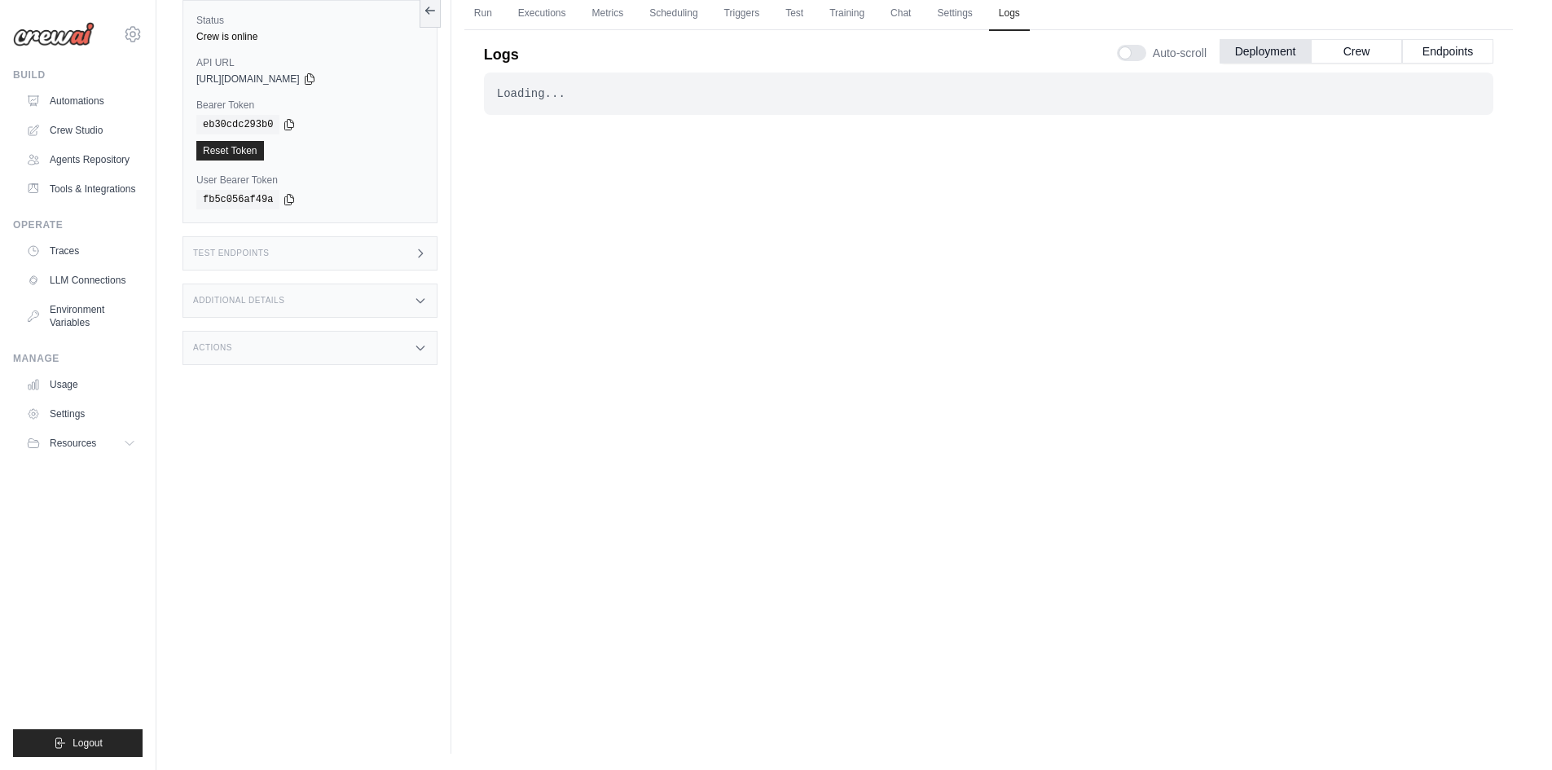
click at [337, 262] on div "Test Endpoints" at bounding box center [310, 253] width 255 height 34
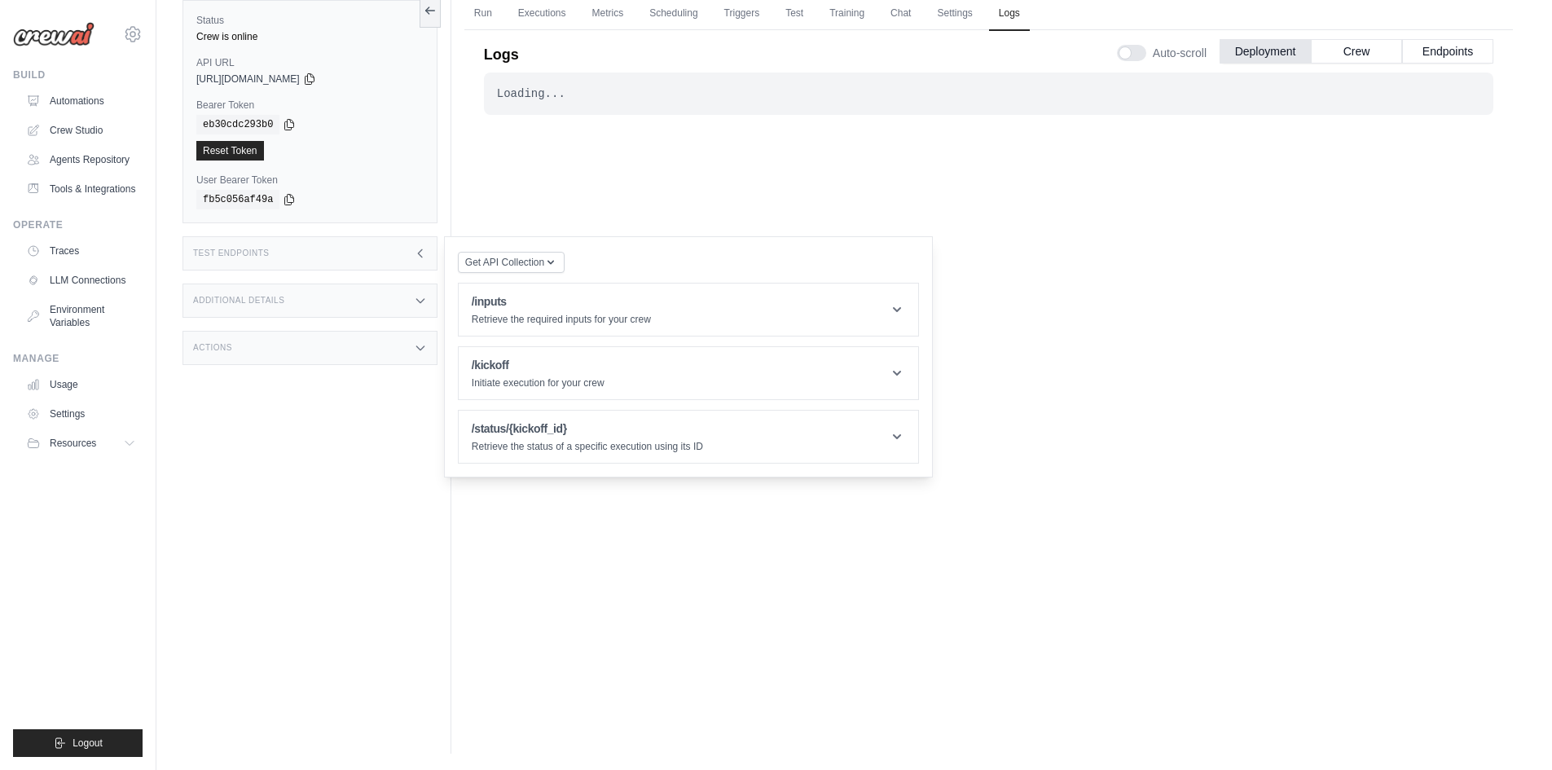
click at [319, 305] on div "Additional Details" at bounding box center [310, 301] width 255 height 34
click at [313, 445] on div "Actions" at bounding box center [310, 444] width 255 height 34
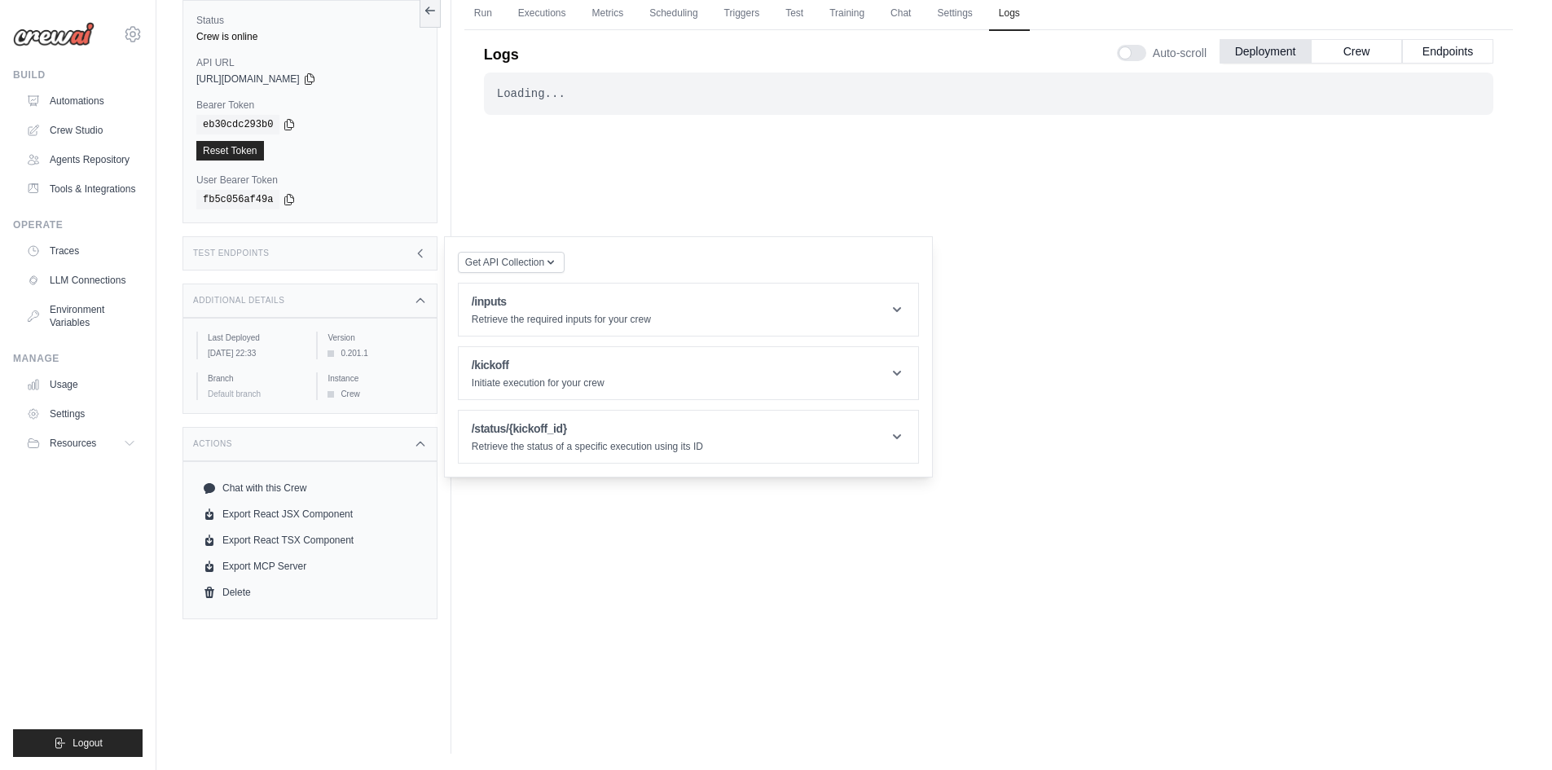
click at [1085, 579] on div "Loading... . . . Successful" at bounding box center [989, 371] width 1010 height 596
click at [1376, 54] on button "Crew" at bounding box center [1356, 50] width 91 height 24
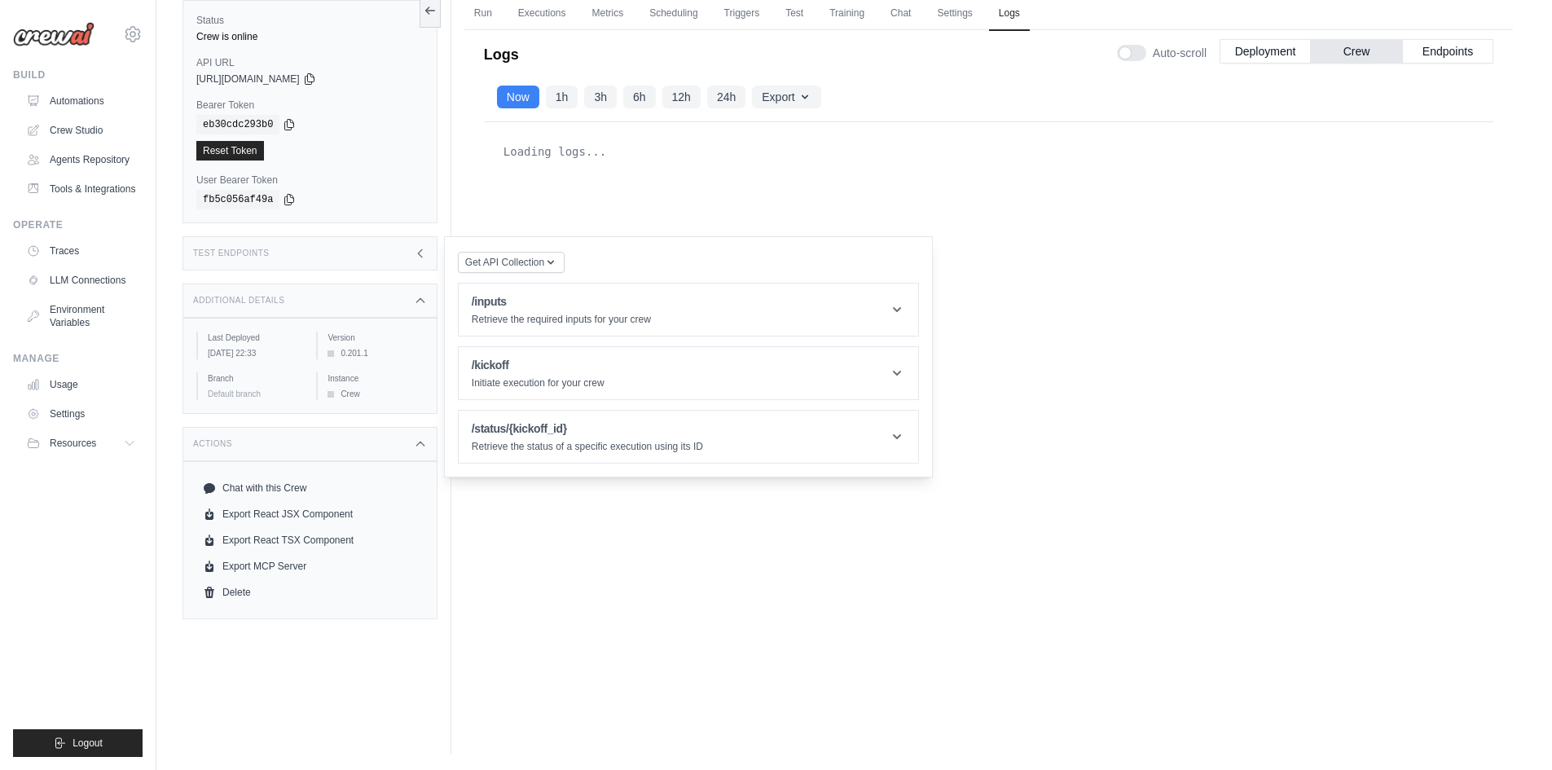
click at [893, 121] on div "Now 1h 3h 6h 12h 24h Export Export as JSON Export as CSV" at bounding box center [989, 98] width 1010 height 50
click at [1404, 42] on button "Endpoints" at bounding box center [1447, 50] width 91 height 24
click at [1432, 49] on button "Endpoints" at bounding box center [1447, 50] width 91 height 24
click at [578, 14] on ul "Run Executions Metrics Scheduling Triggers Test Training Chat Settings Logs" at bounding box center [989, 13] width 1049 height 33
click at [546, 18] on link "Executions" at bounding box center [543, 14] width 68 height 34
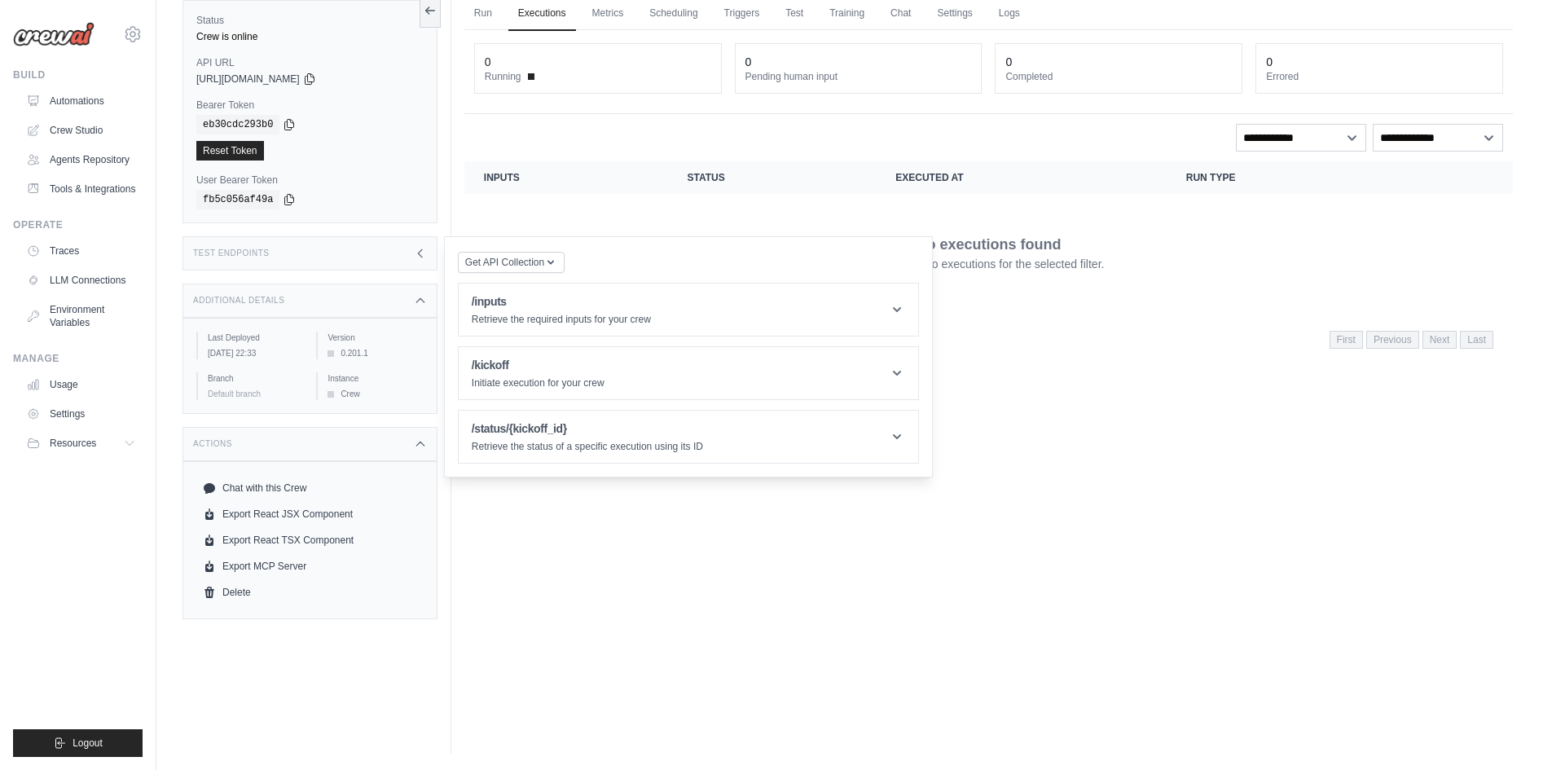
click at [1024, 300] on td "No executions found There are no executions for the selected filter." at bounding box center [989, 252] width 1049 height 117
click at [337, 261] on div "Test Endpoints" at bounding box center [310, 253] width 255 height 34
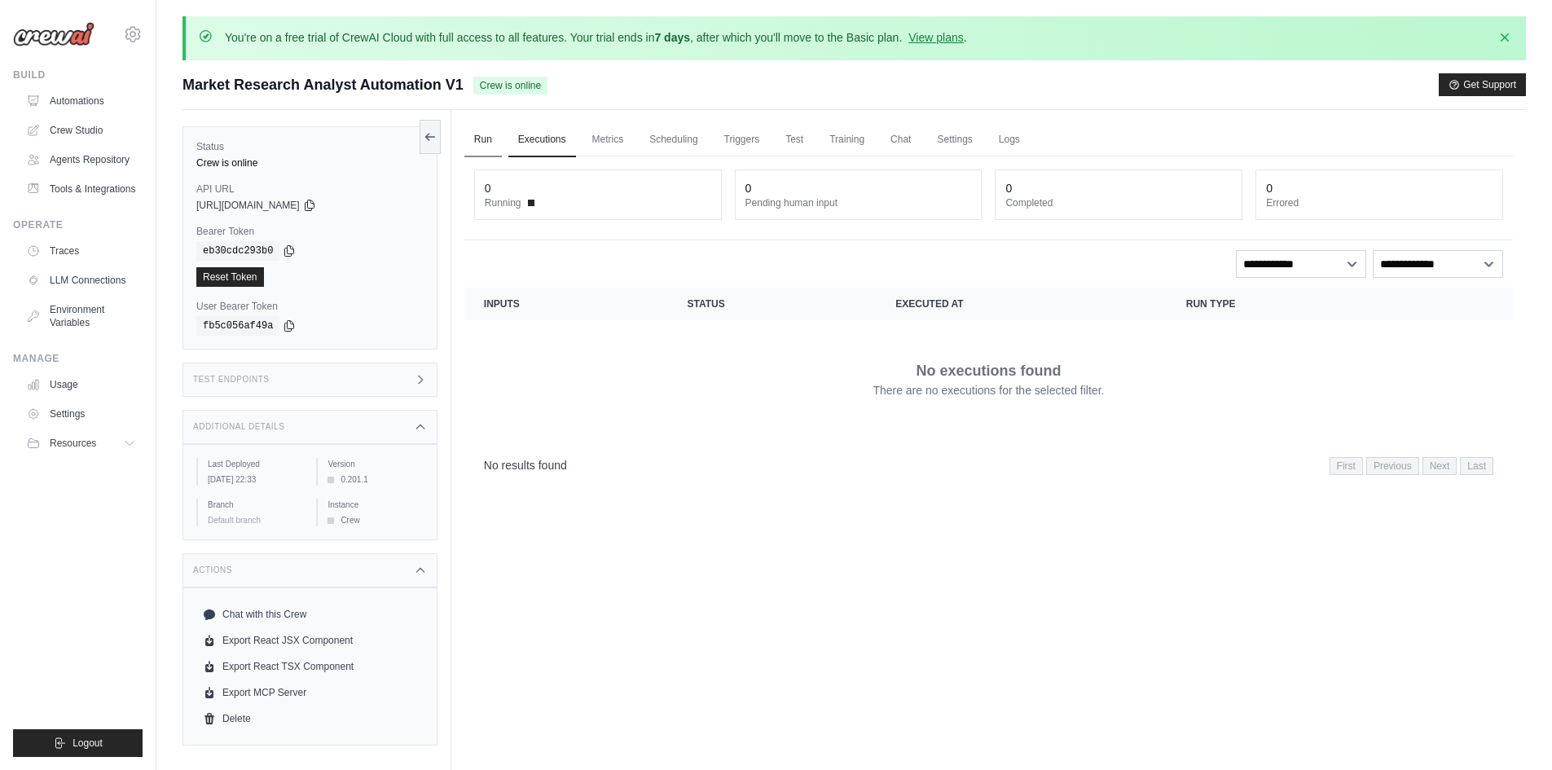
click at [486, 148] on link "Run" at bounding box center [483, 140] width 37 height 34
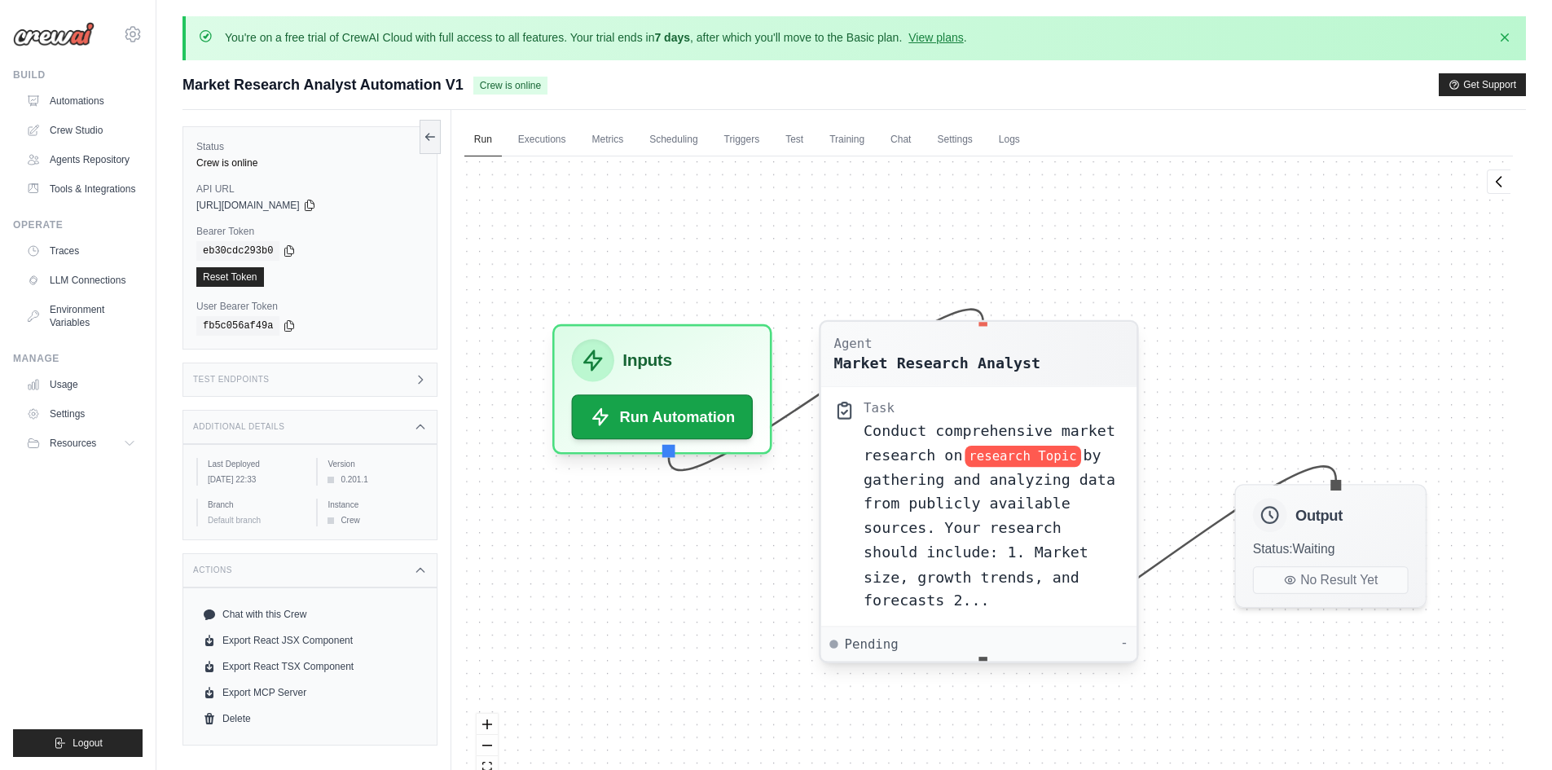
click at [977, 485] on span "by gathering and analyzing data from publicly available sources. Your research …" at bounding box center [990, 528] width 252 height 163
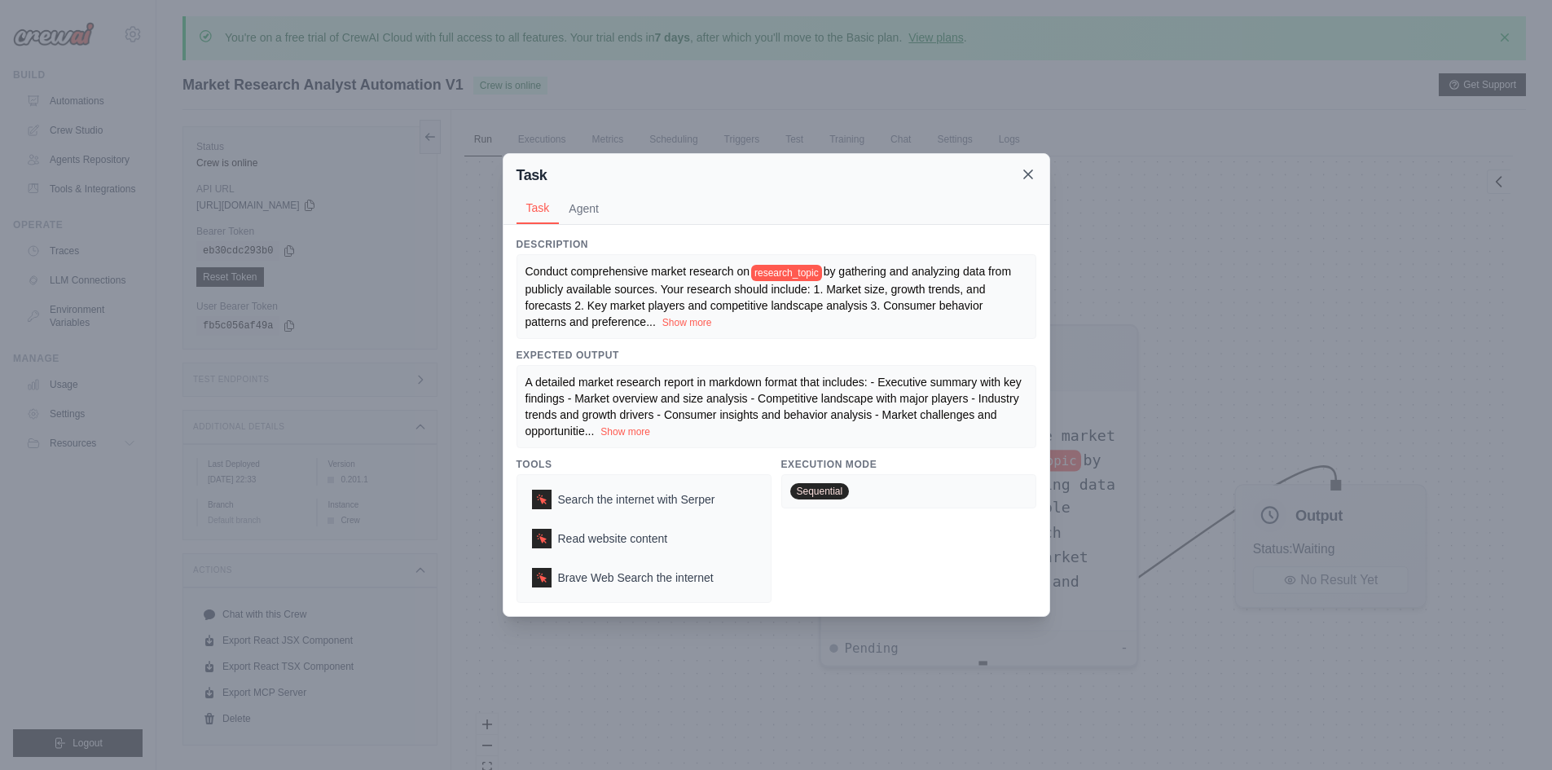
click at [1033, 172] on icon at bounding box center [1028, 174] width 16 height 16
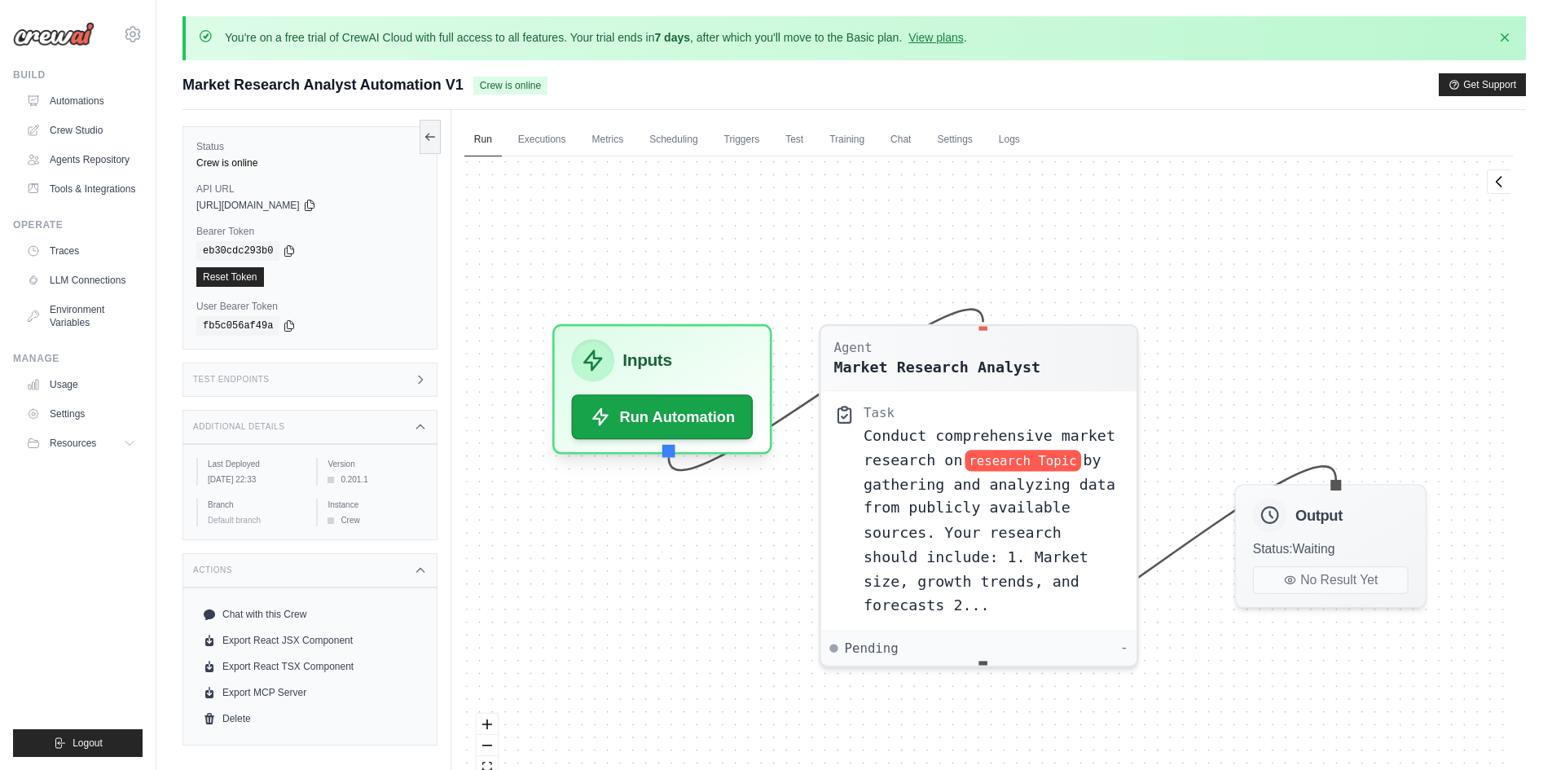
click at [561, 160] on div "Agent Market Research Analyst Task Conduct comprehensive market research on res…" at bounding box center [989, 483] width 1049 height 654
click at [558, 149] on link "Executions" at bounding box center [543, 140] width 68 height 34
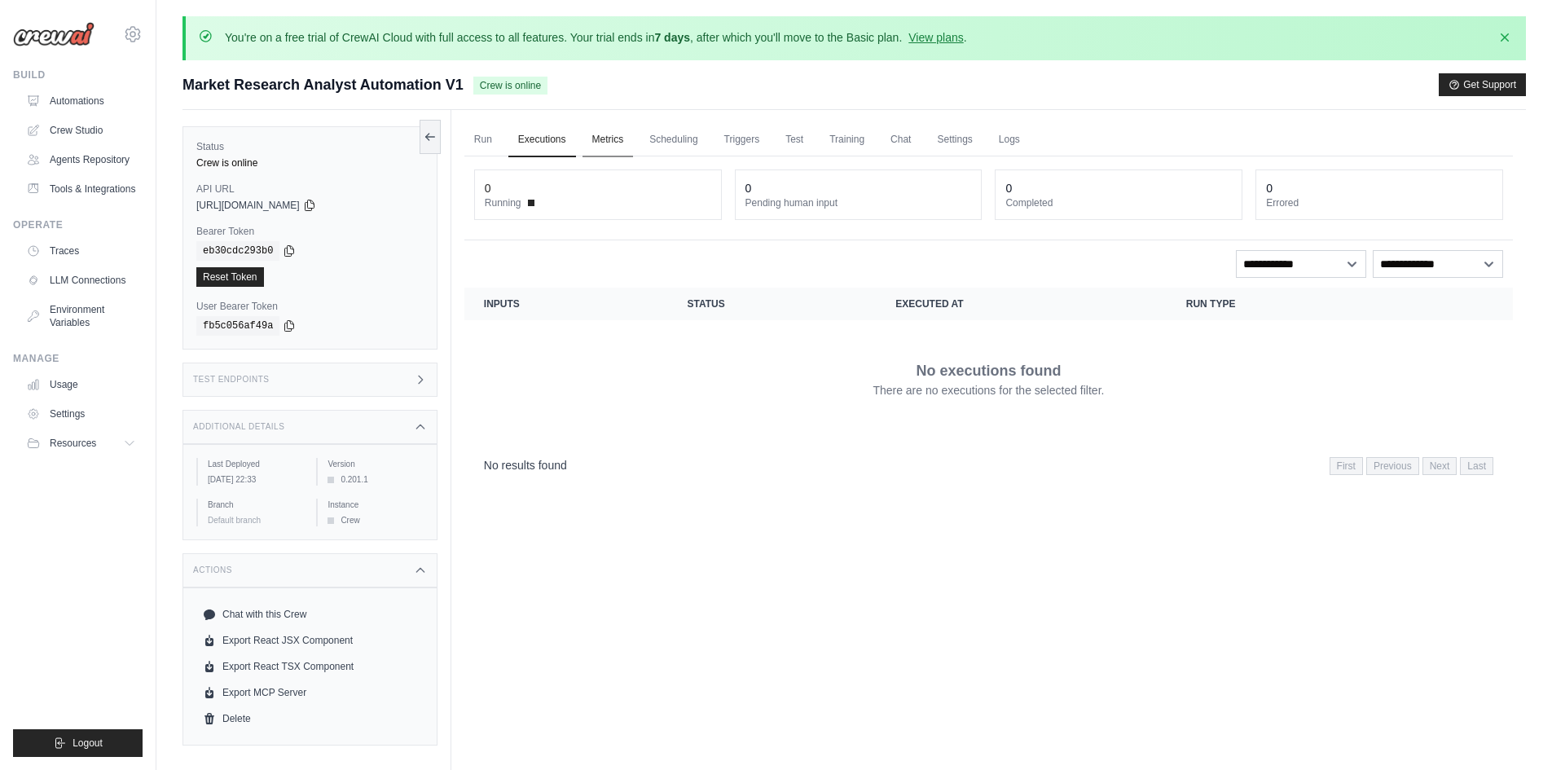
click at [610, 144] on link "Metrics" at bounding box center [608, 140] width 51 height 34
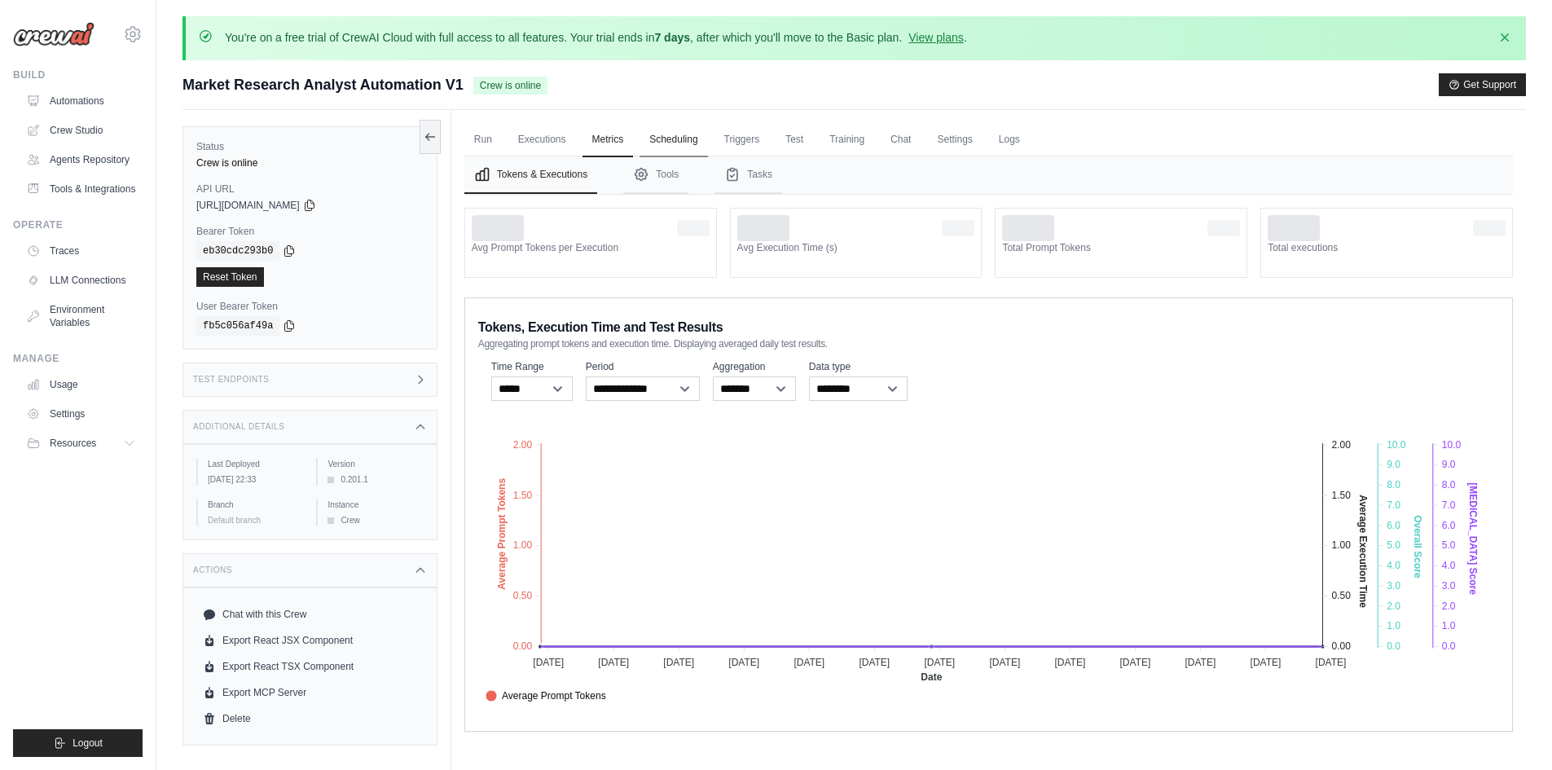
click at [697, 139] on link "Scheduling" at bounding box center [674, 140] width 68 height 34
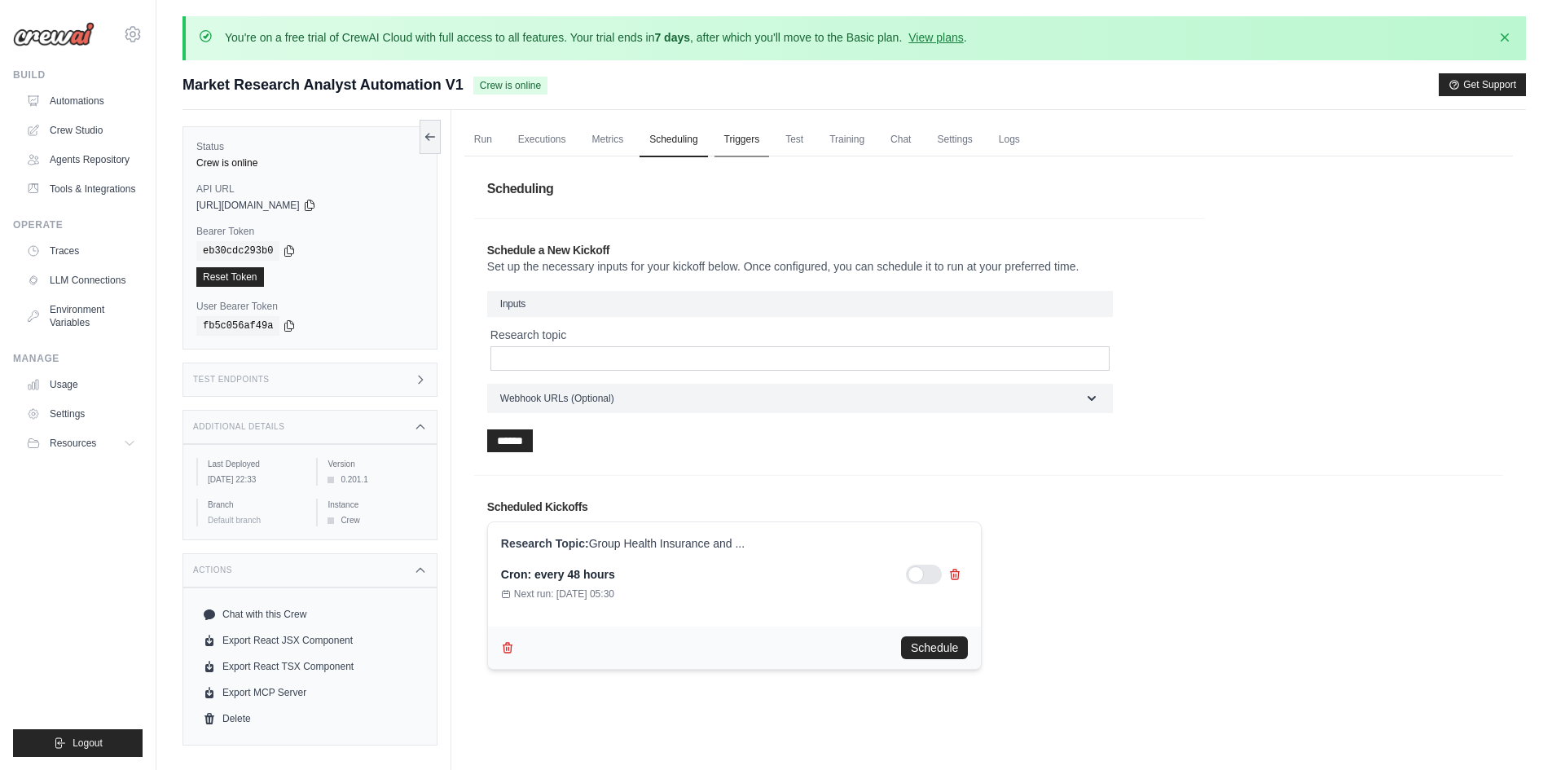
click at [733, 145] on link "Triggers" at bounding box center [742, 140] width 55 height 34
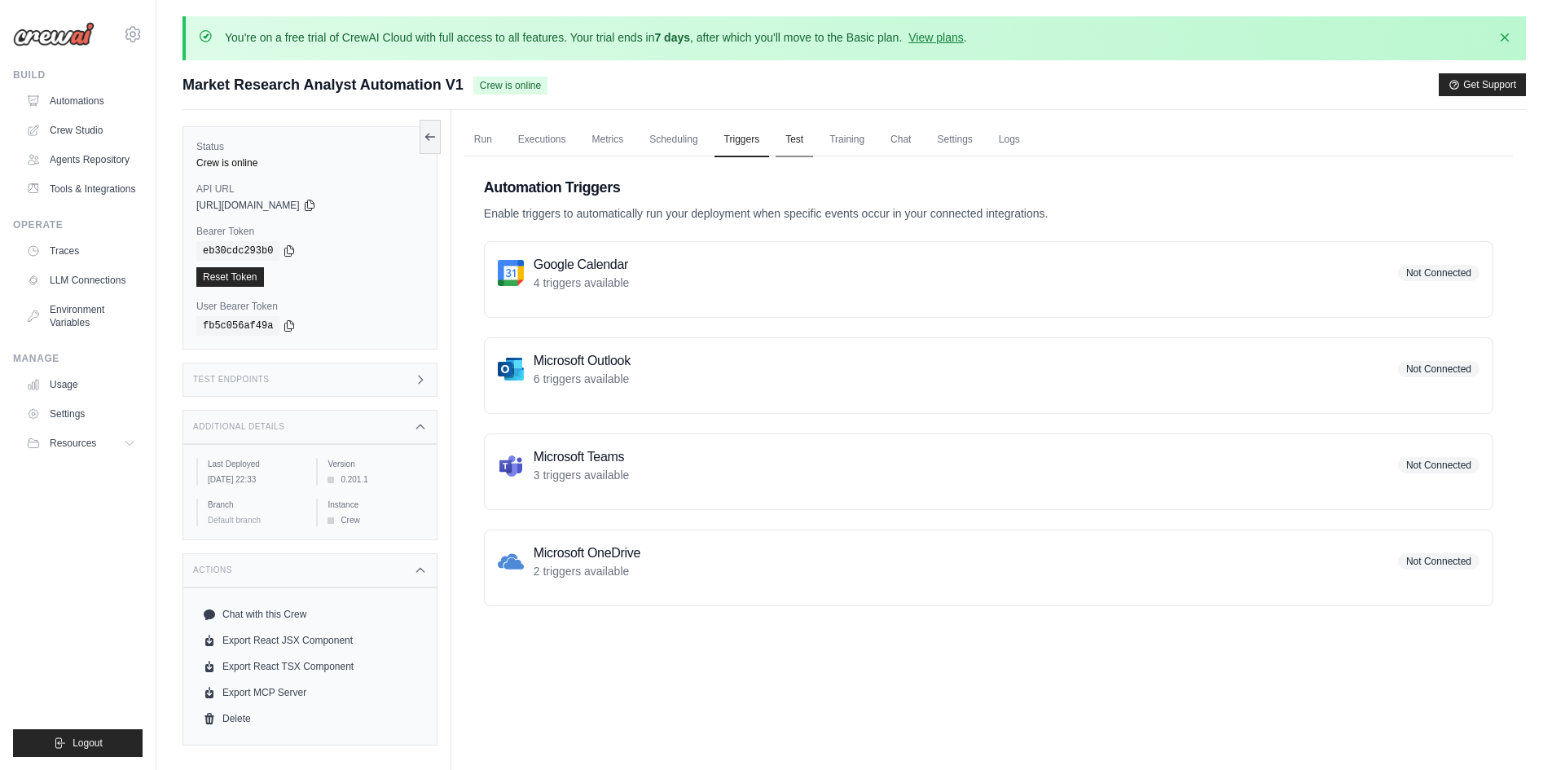
click at [791, 145] on link "Test" at bounding box center [794, 140] width 37 height 34
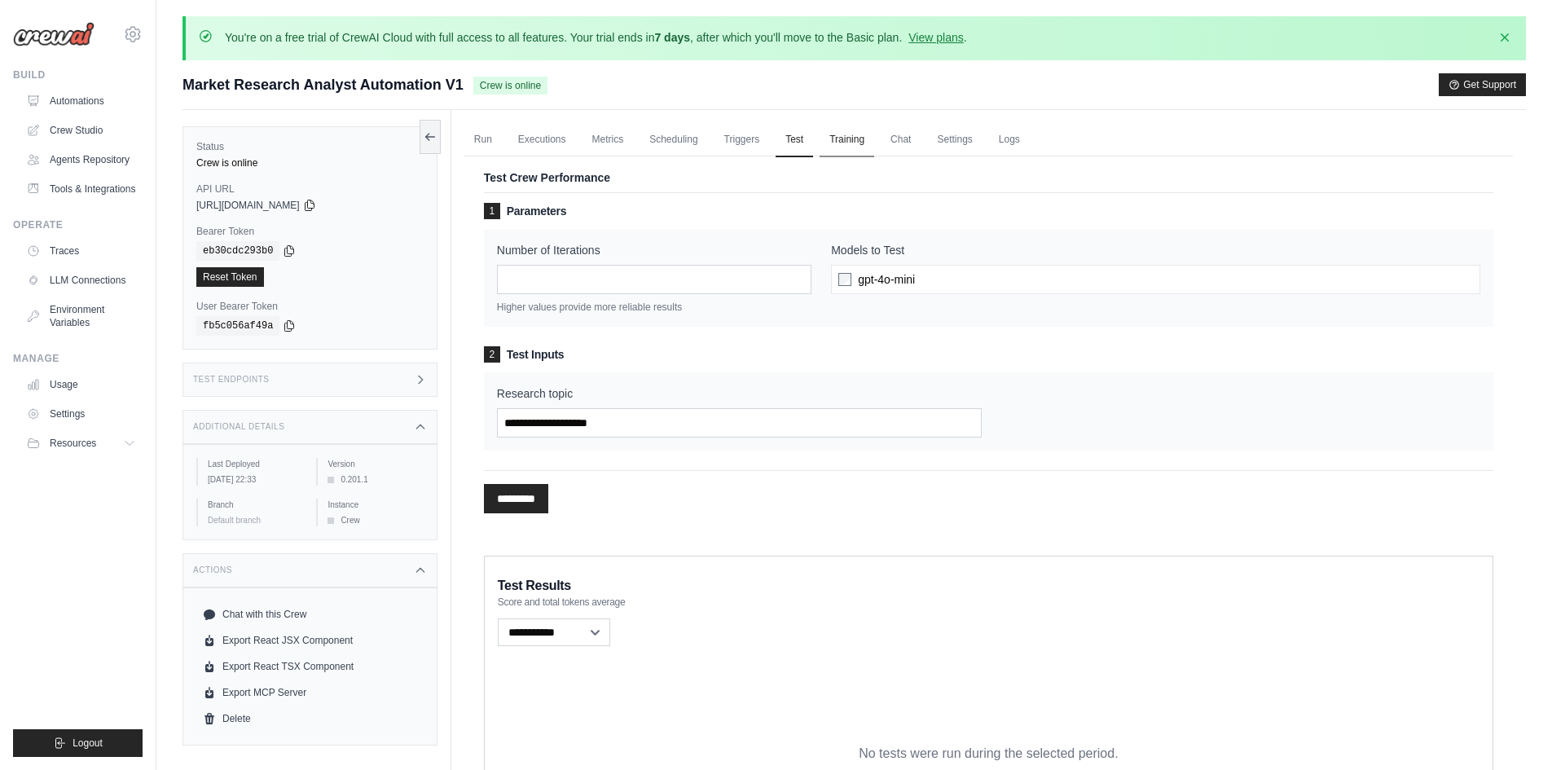
click at [844, 141] on link "Training" at bounding box center [847, 140] width 55 height 34
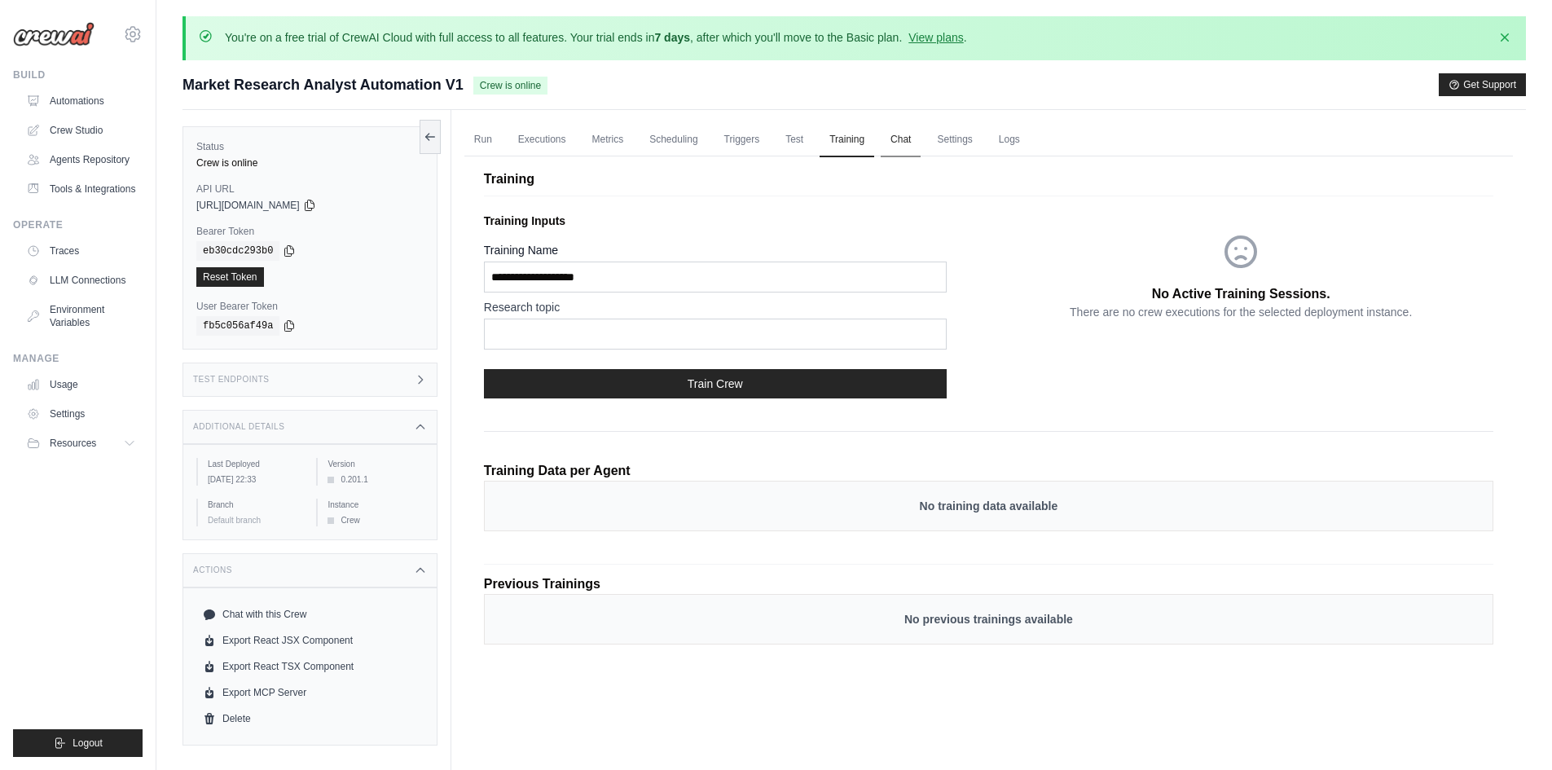
click at [921, 139] on link "Chat" at bounding box center [901, 140] width 40 height 34
click at [1025, 139] on link "Logs" at bounding box center [1009, 140] width 41 height 34
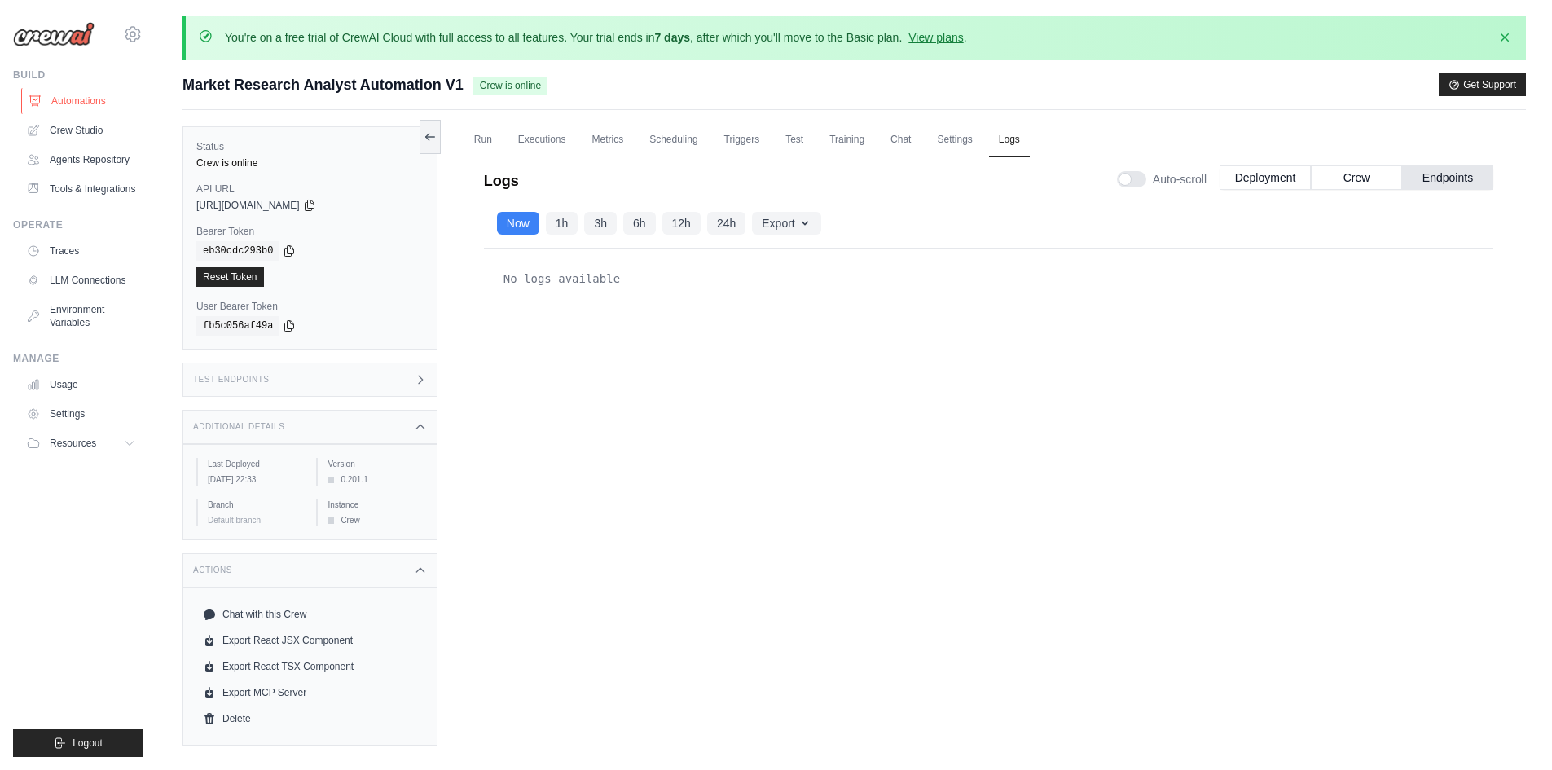
click at [119, 93] on link "Automations" at bounding box center [82, 101] width 123 height 26
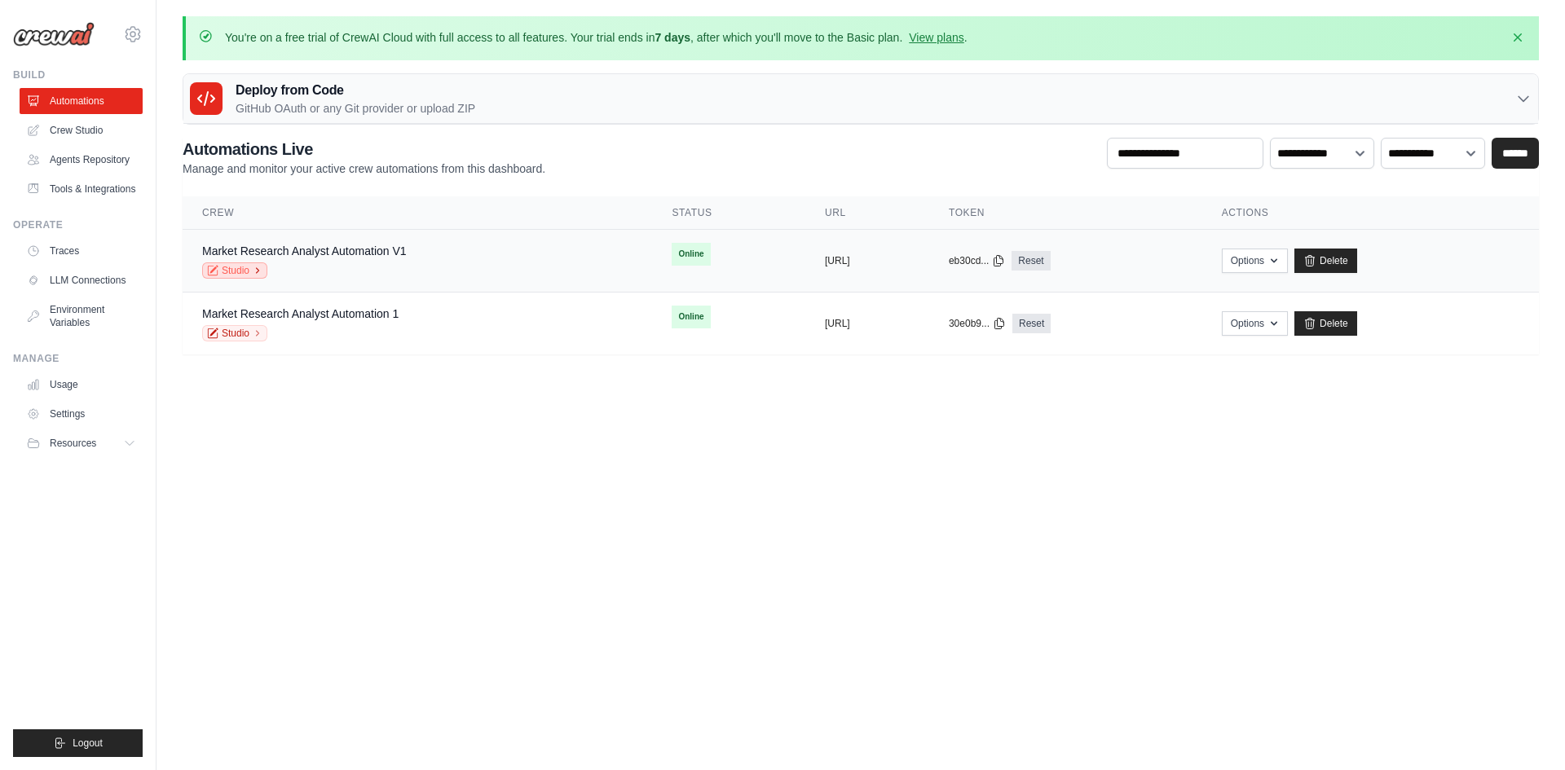
click at [230, 274] on link "Studio" at bounding box center [234, 270] width 65 height 16
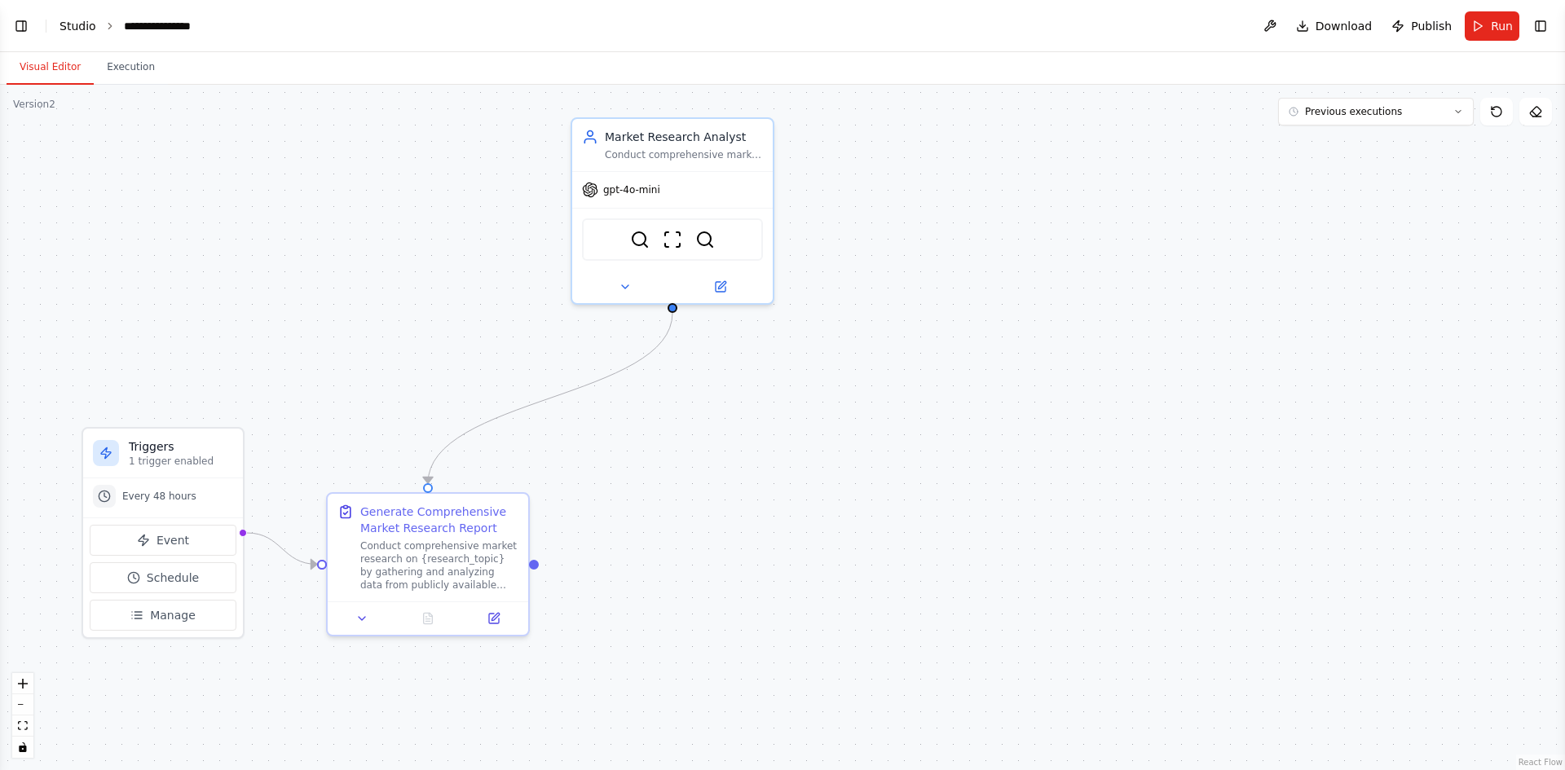
scroll to position [1085, 0]
click at [15, 36] on button "Toggle Left Sidebar" at bounding box center [21, 26] width 23 height 23
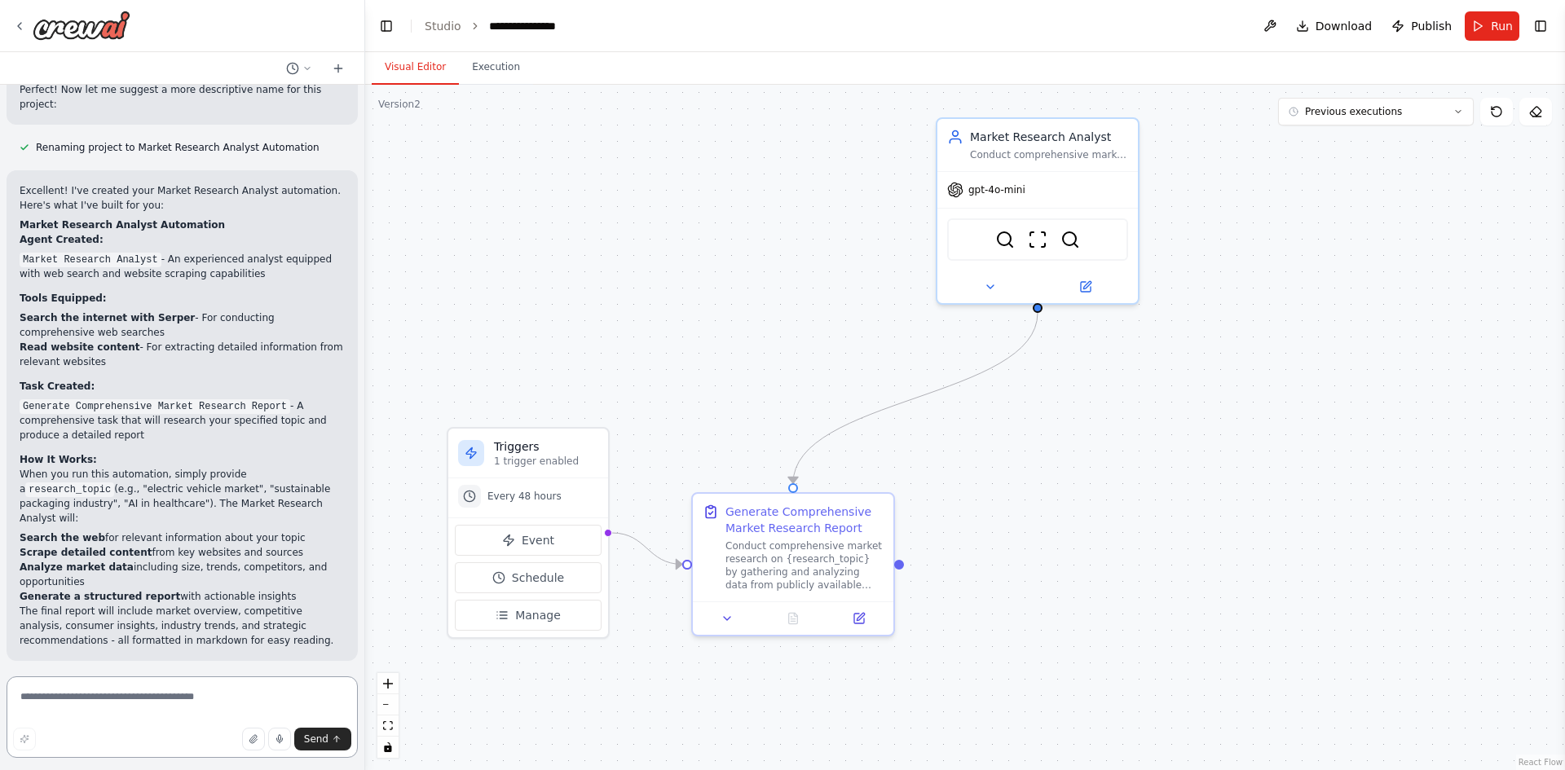
click at [137, 716] on textarea at bounding box center [182, 716] width 351 height 81
type textarea "**********"
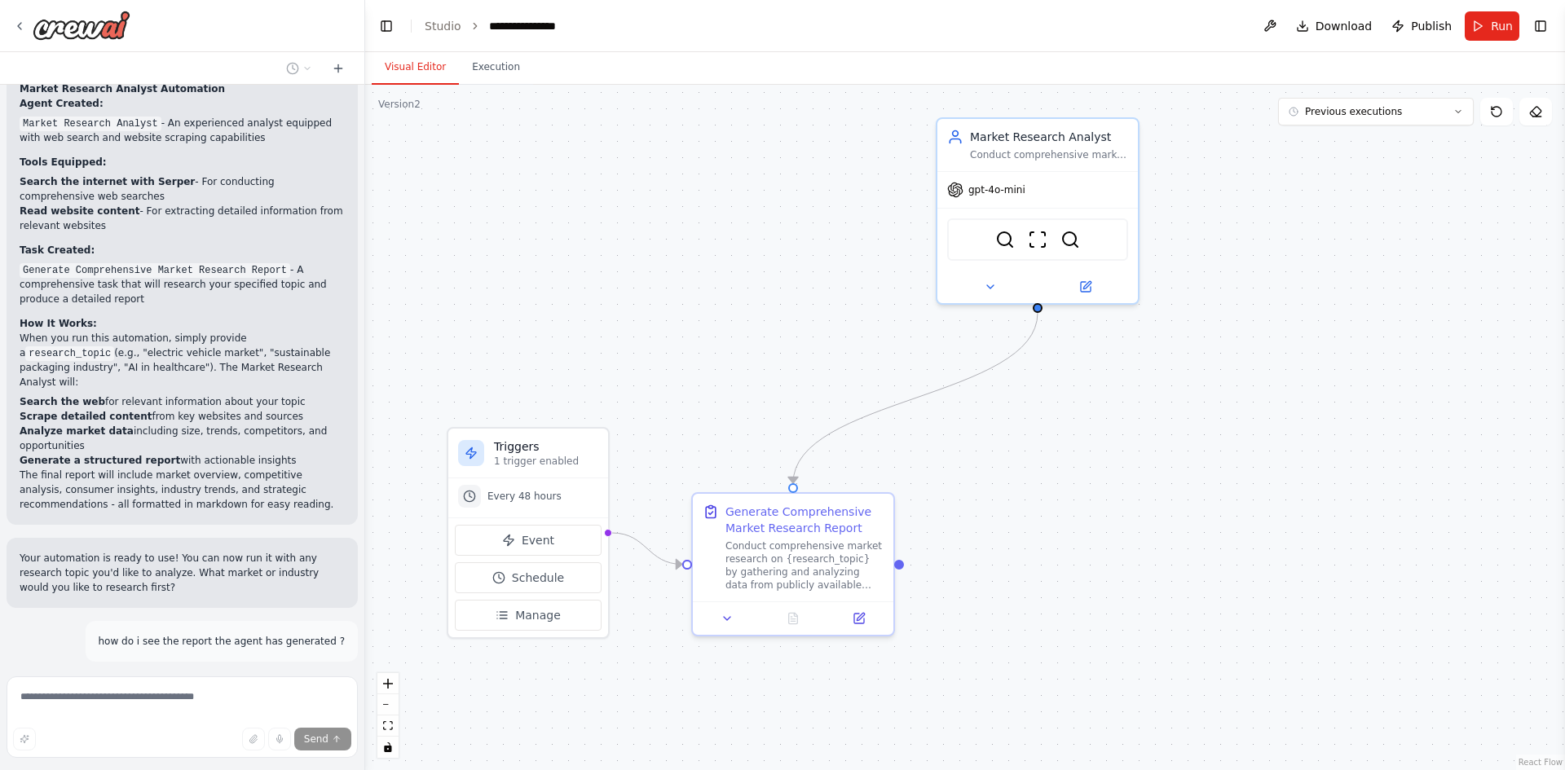
scroll to position [1228, 0]
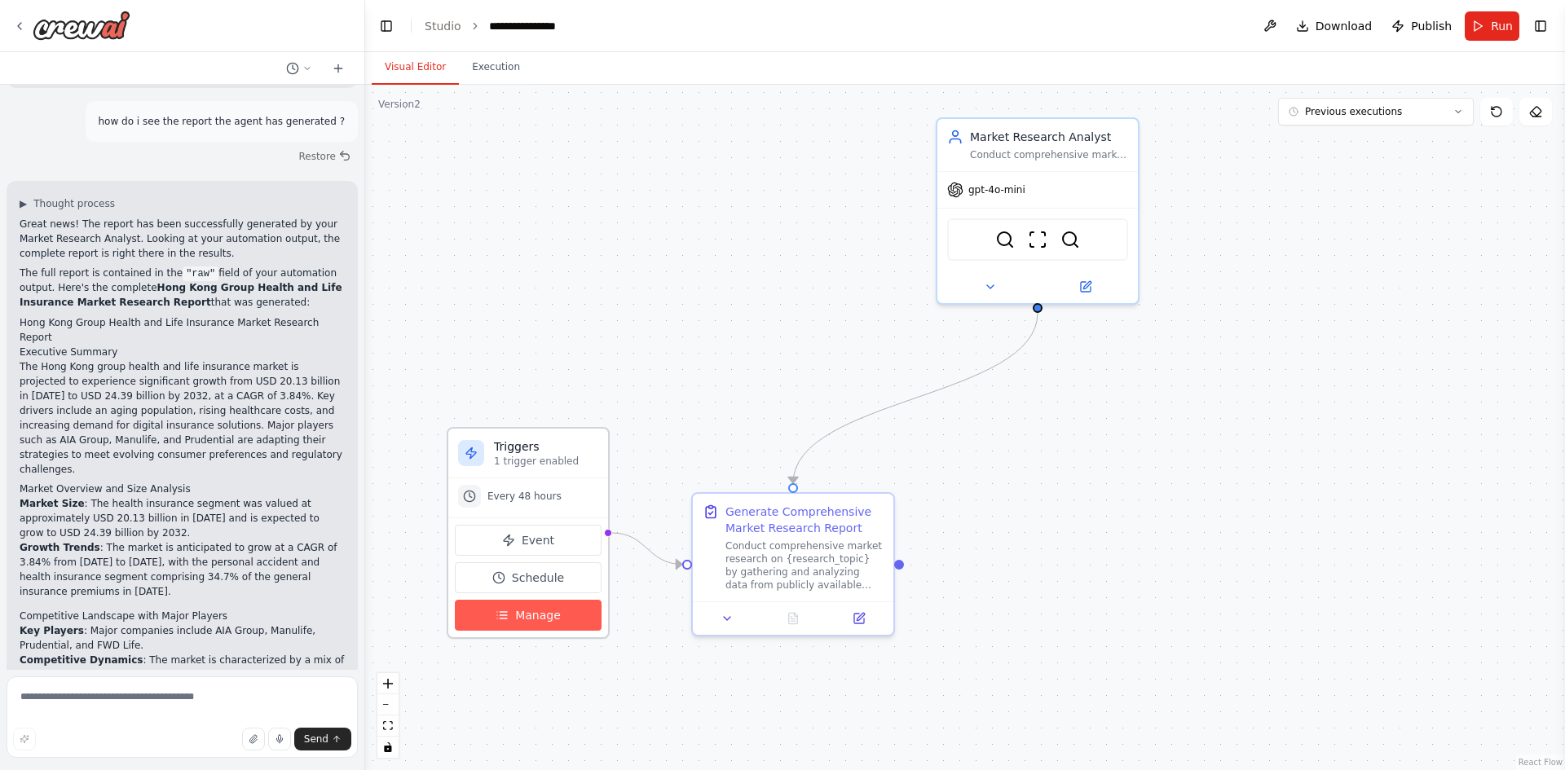
click at [549, 622] on span "Manage" at bounding box center [538, 615] width 46 height 16
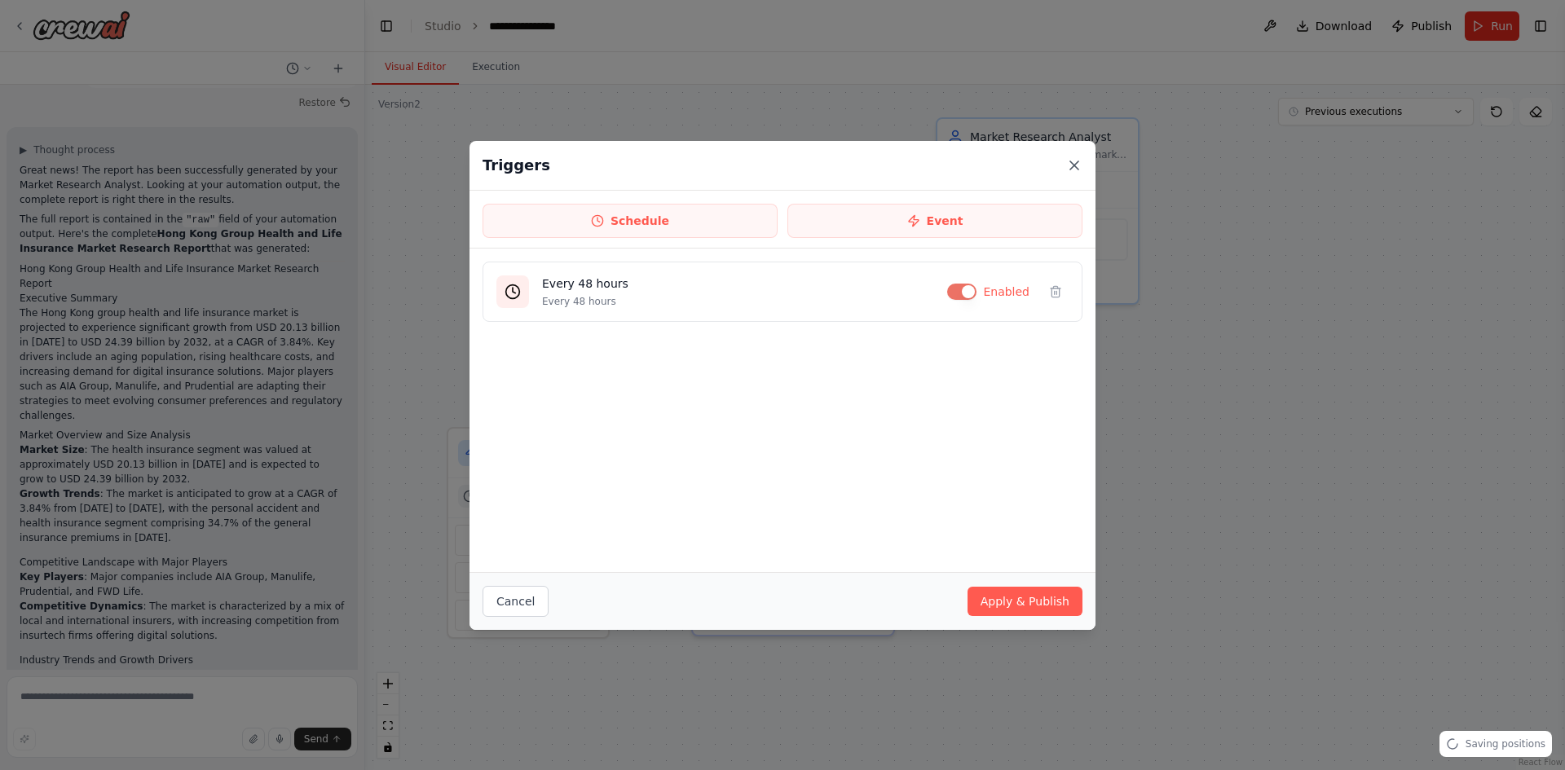
click at [1074, 161] on icon at bounding box center [1074, 165] width 16 height 16
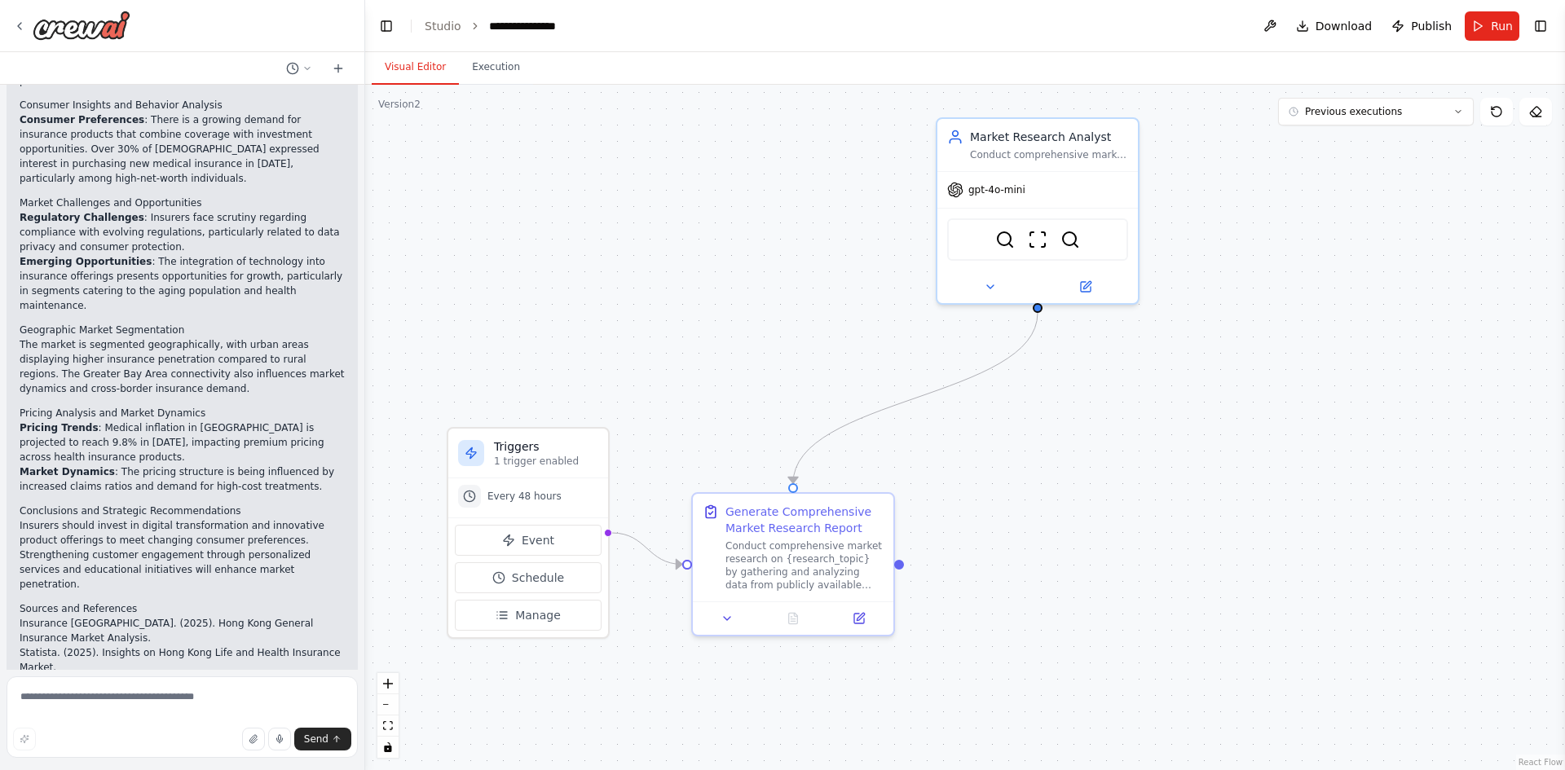
scroll to position [2455, 0]
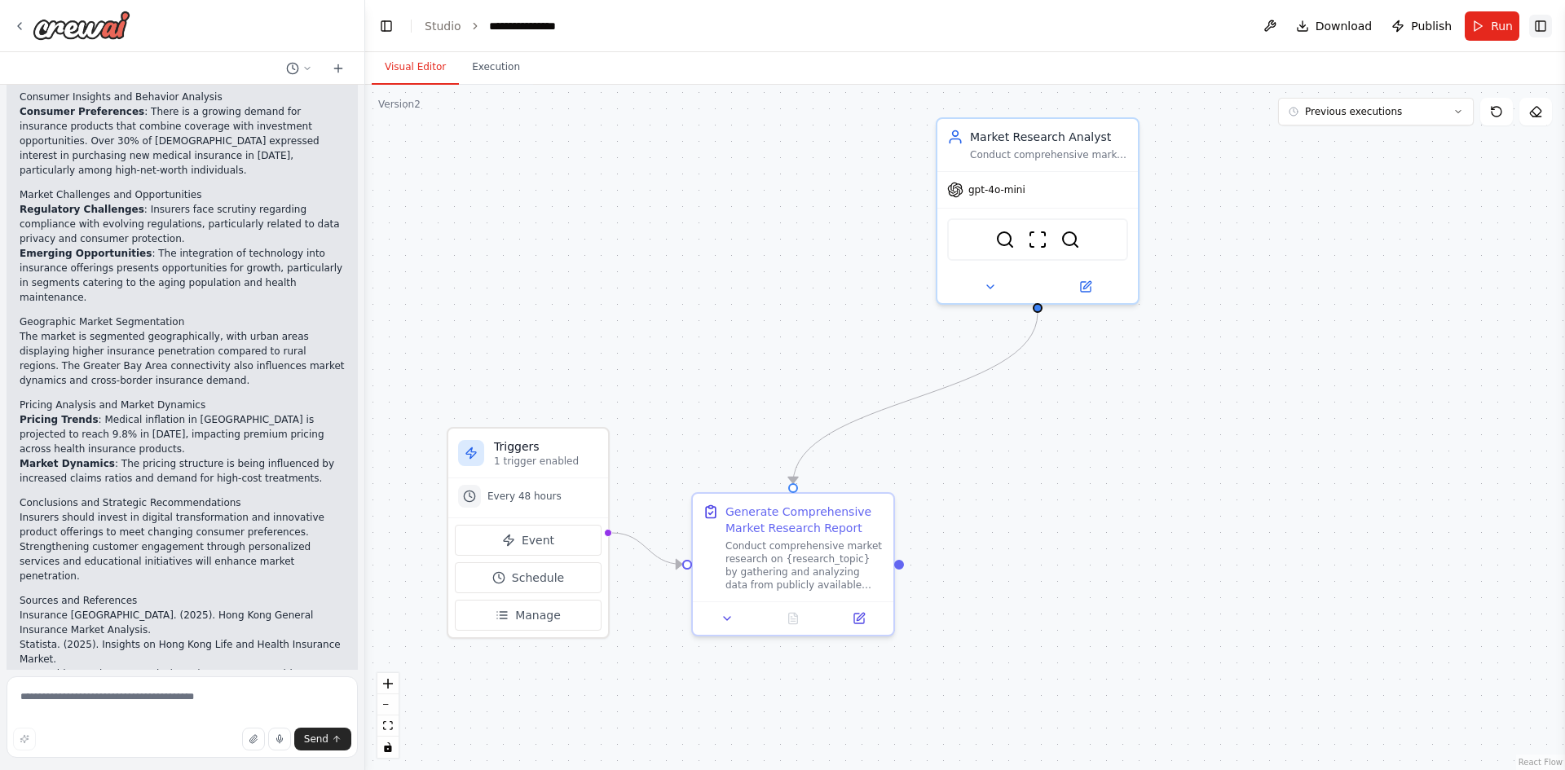
click at [1550, 27] on button "Toggle Right Sidebar" at bounding box center [1540, 26] width 23 height 23
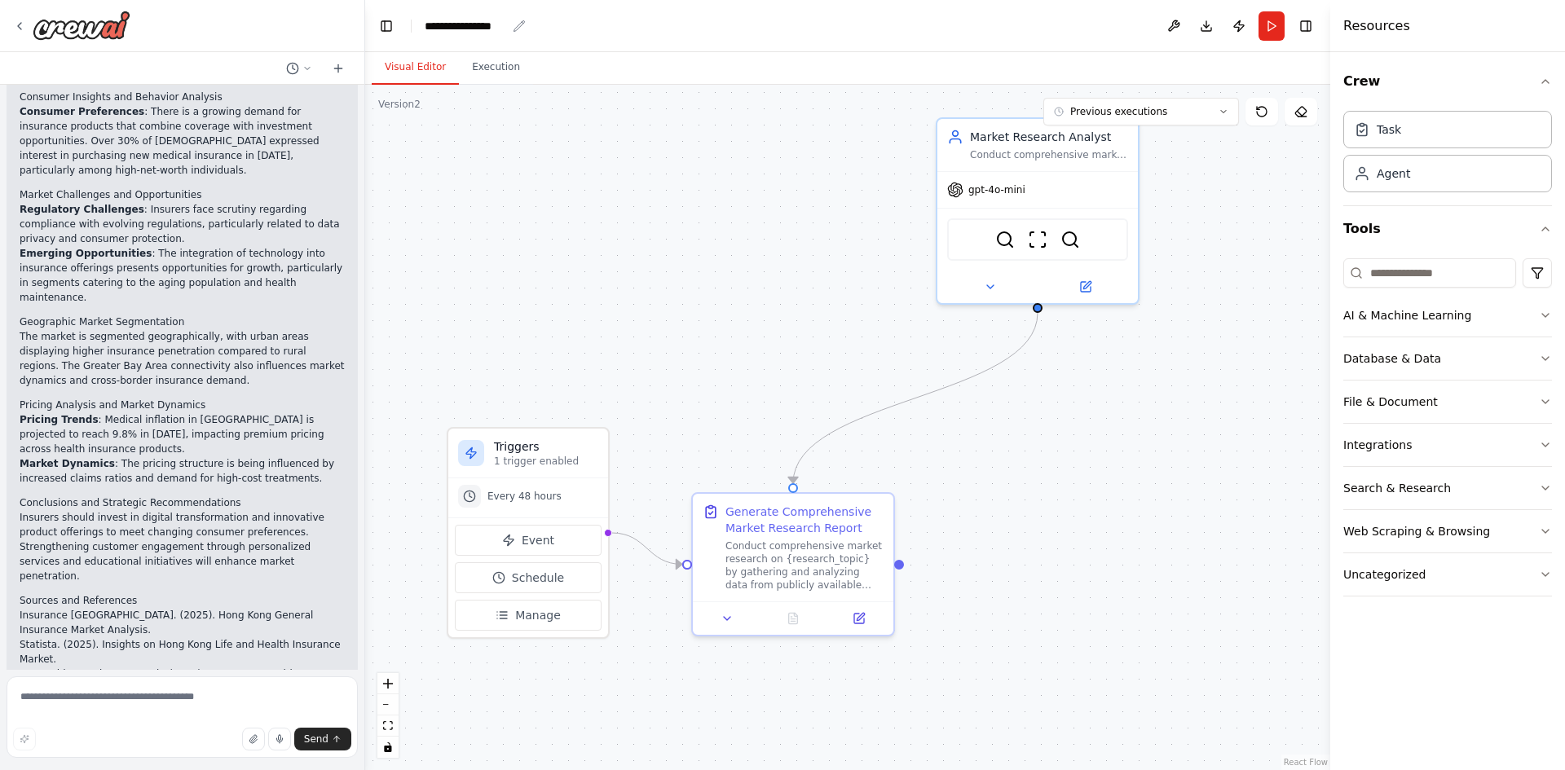
click at [449, 22] on div "**********" at bounding box center [465, 26] width 81 height 16
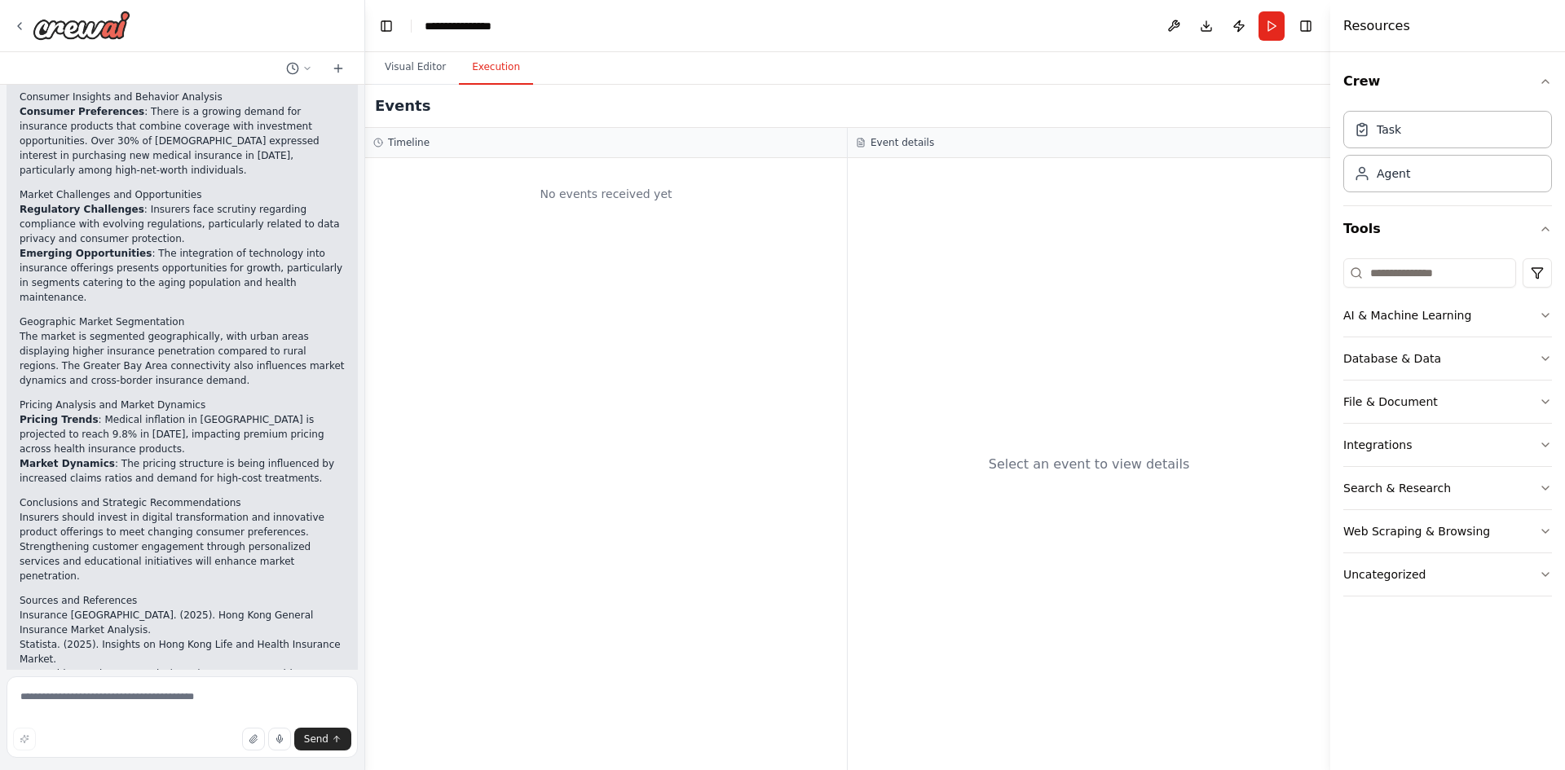
click at [489, 73] on button "Execution" at bounding box center [496, 68] width 74 height 34
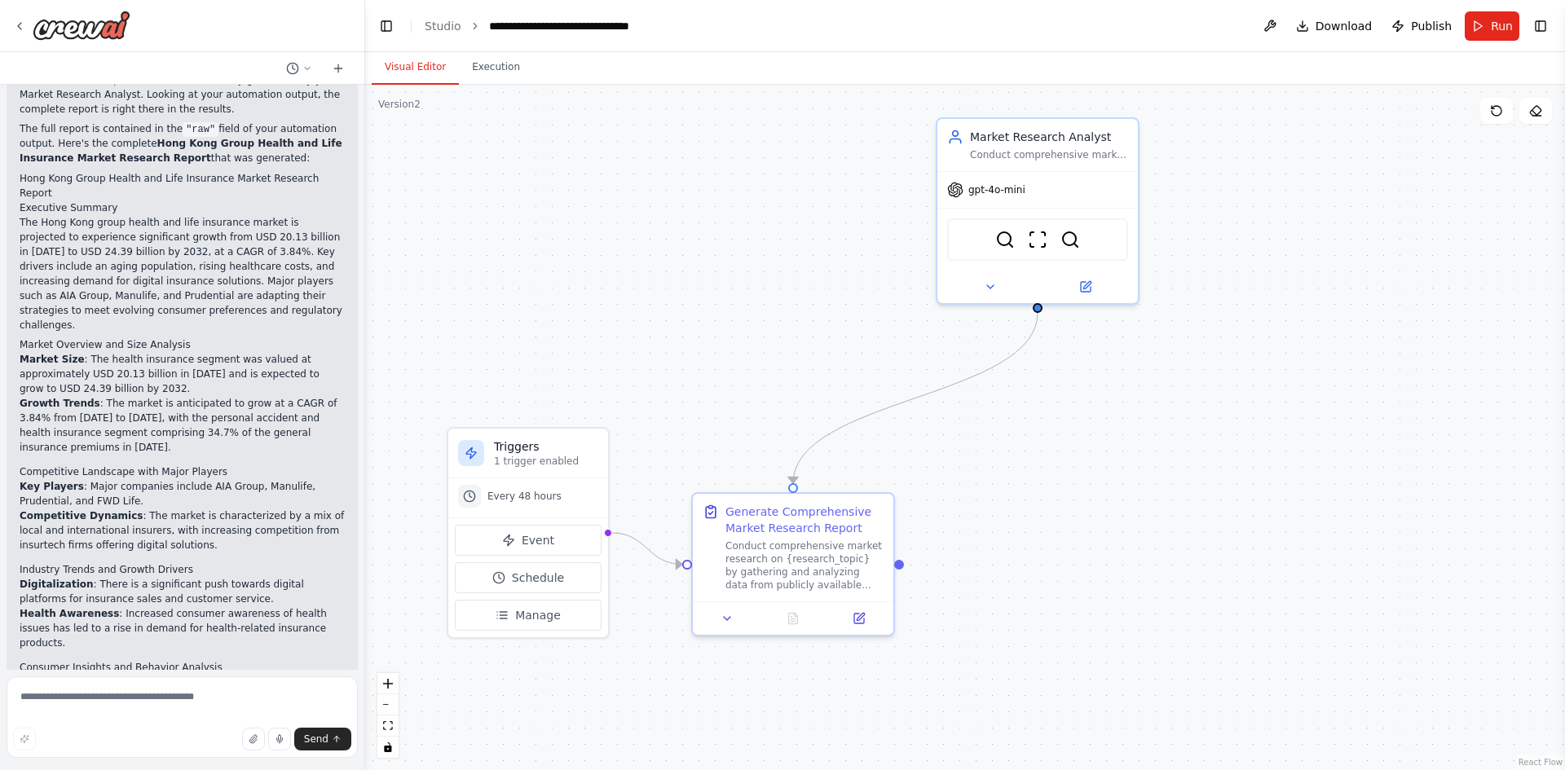
scroll to position [1559, 0]
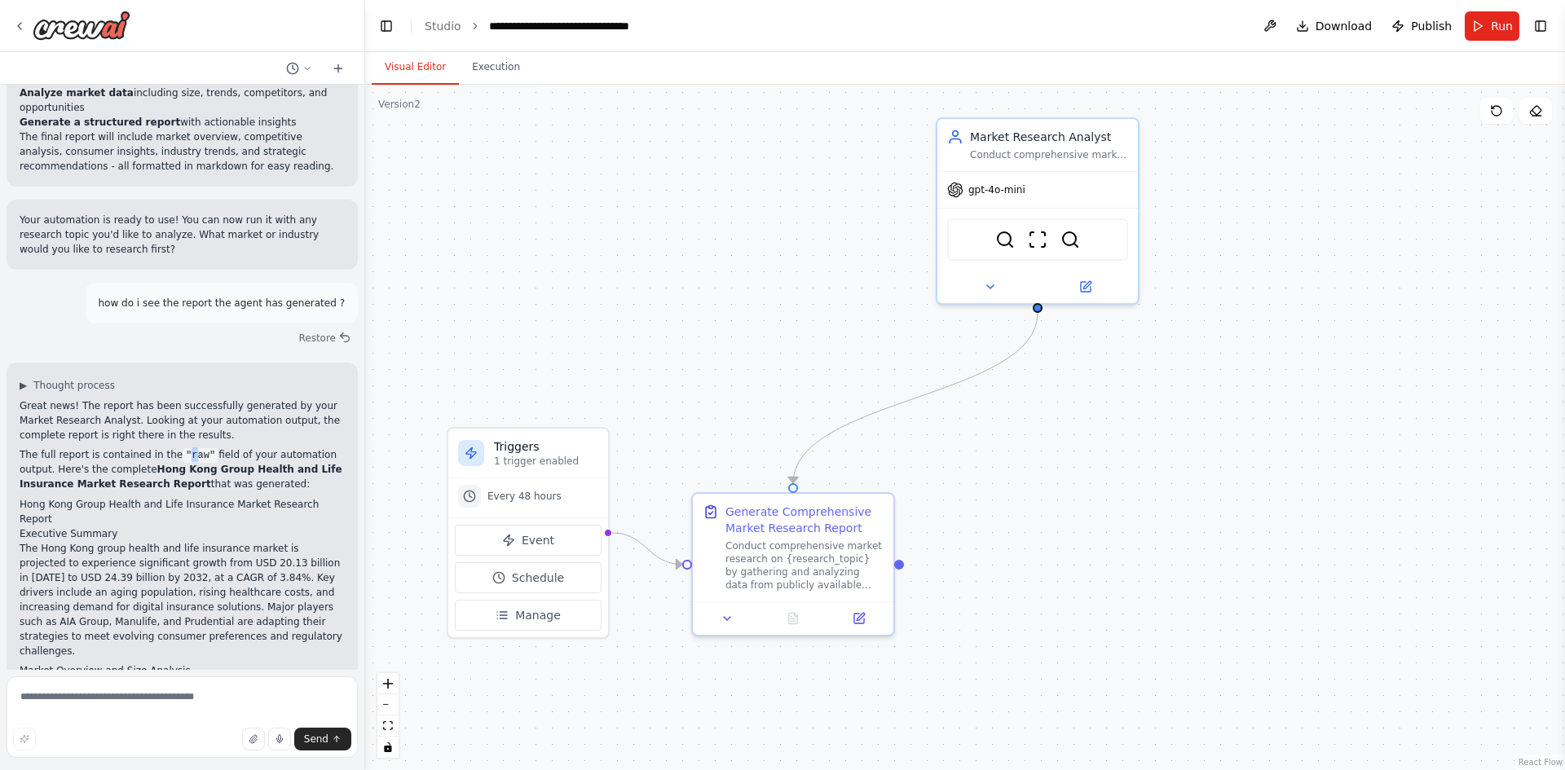
click at [183, 448] on code ""raw"" at bounding box center [201, 455] width 36 height 15
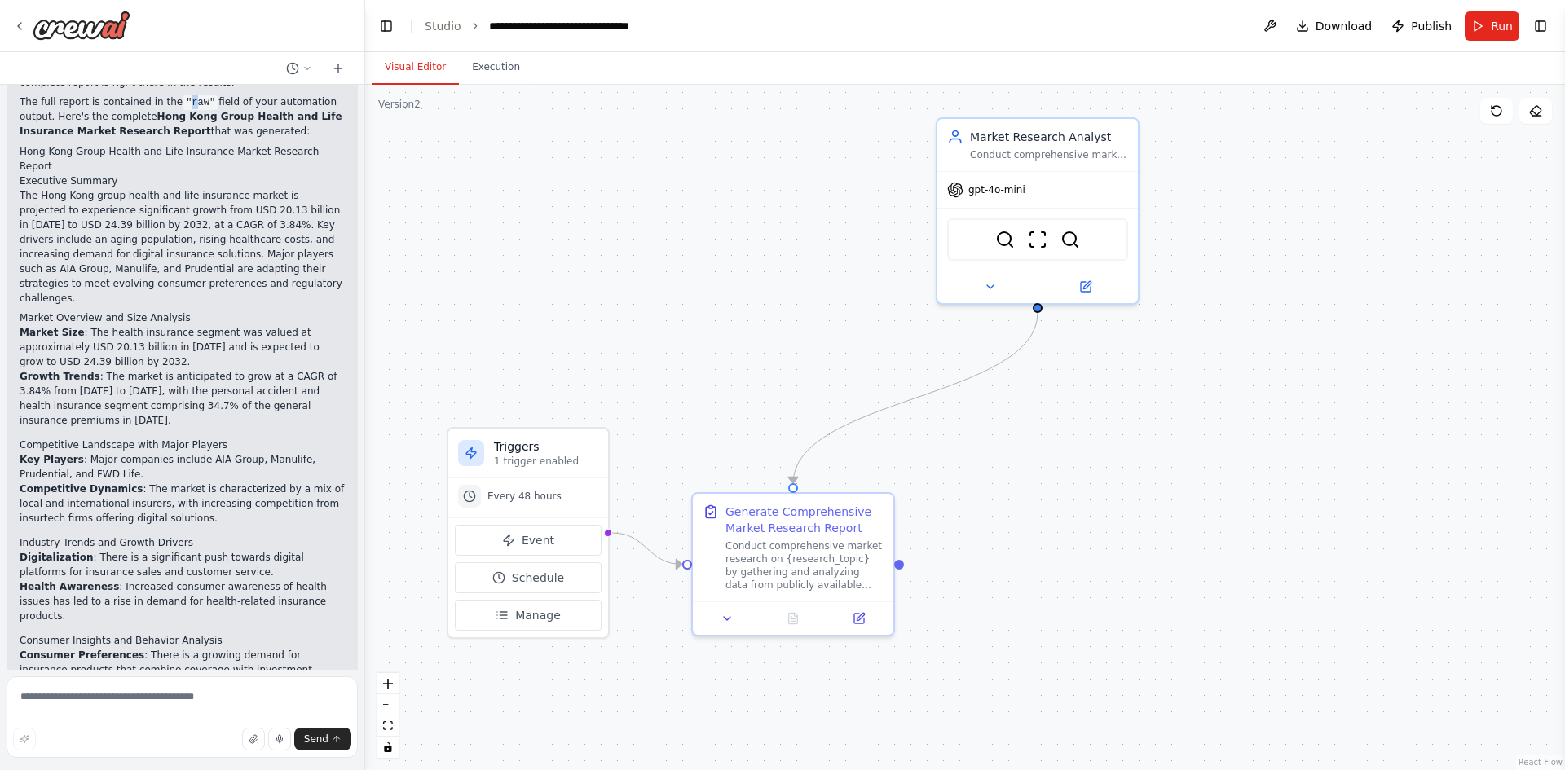
scroll to position [2455, 0]
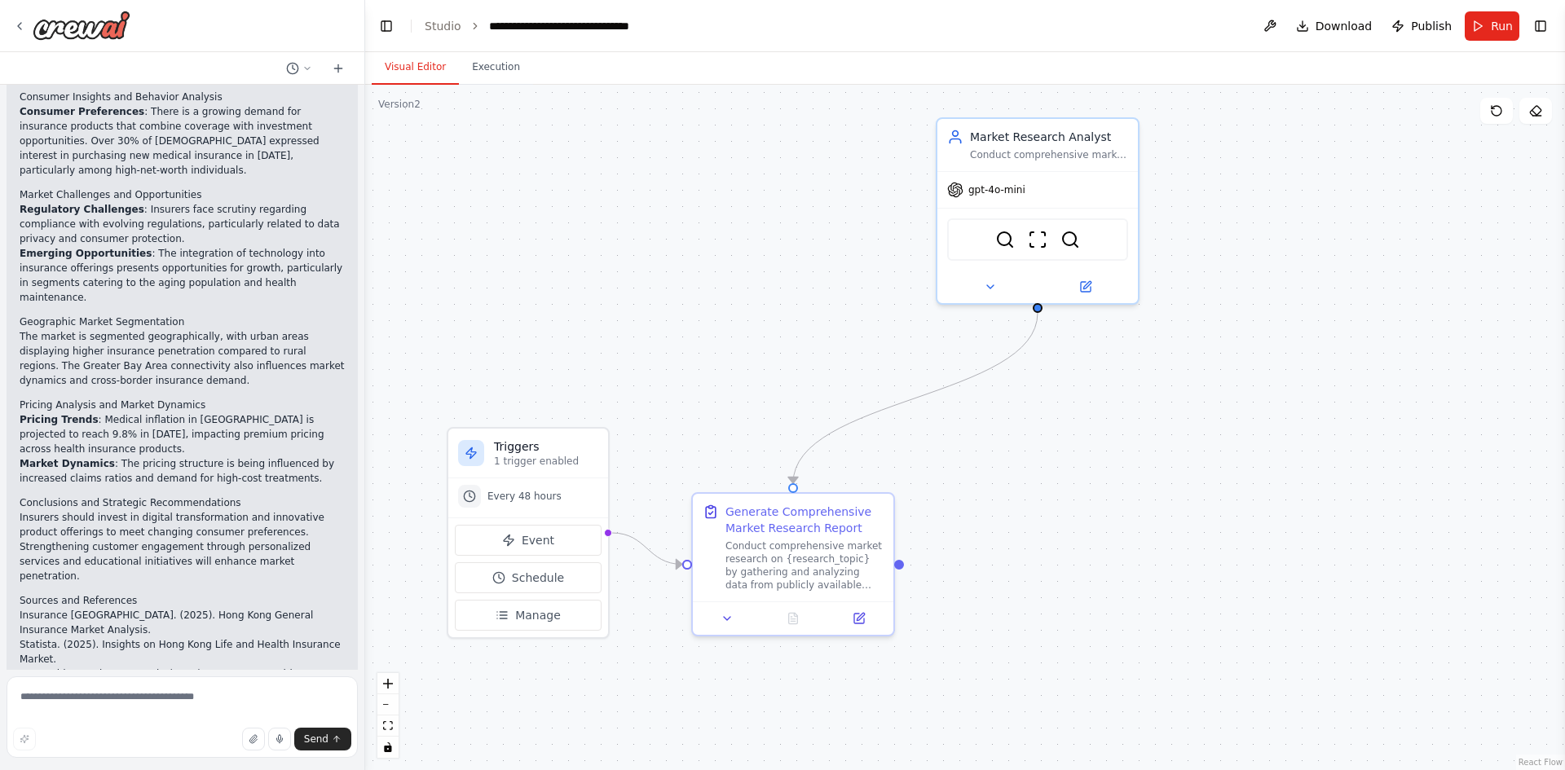
drag, startPoint x: 141, startPoint y: 137, endPoint x: 280, endPoint y: 530, distance: 416.8
click at [280, 530] on div "Great news! The report has been successfully generated by your Market Research …" at bounding box center [182, 175] width 325 height 1346
copy div "Hong Kong Group Health and Life Insurance Market Research Report that was gener…"
click at [1345, 28] on span "Download" at bounding box center [1343, 26] width 57 height 16
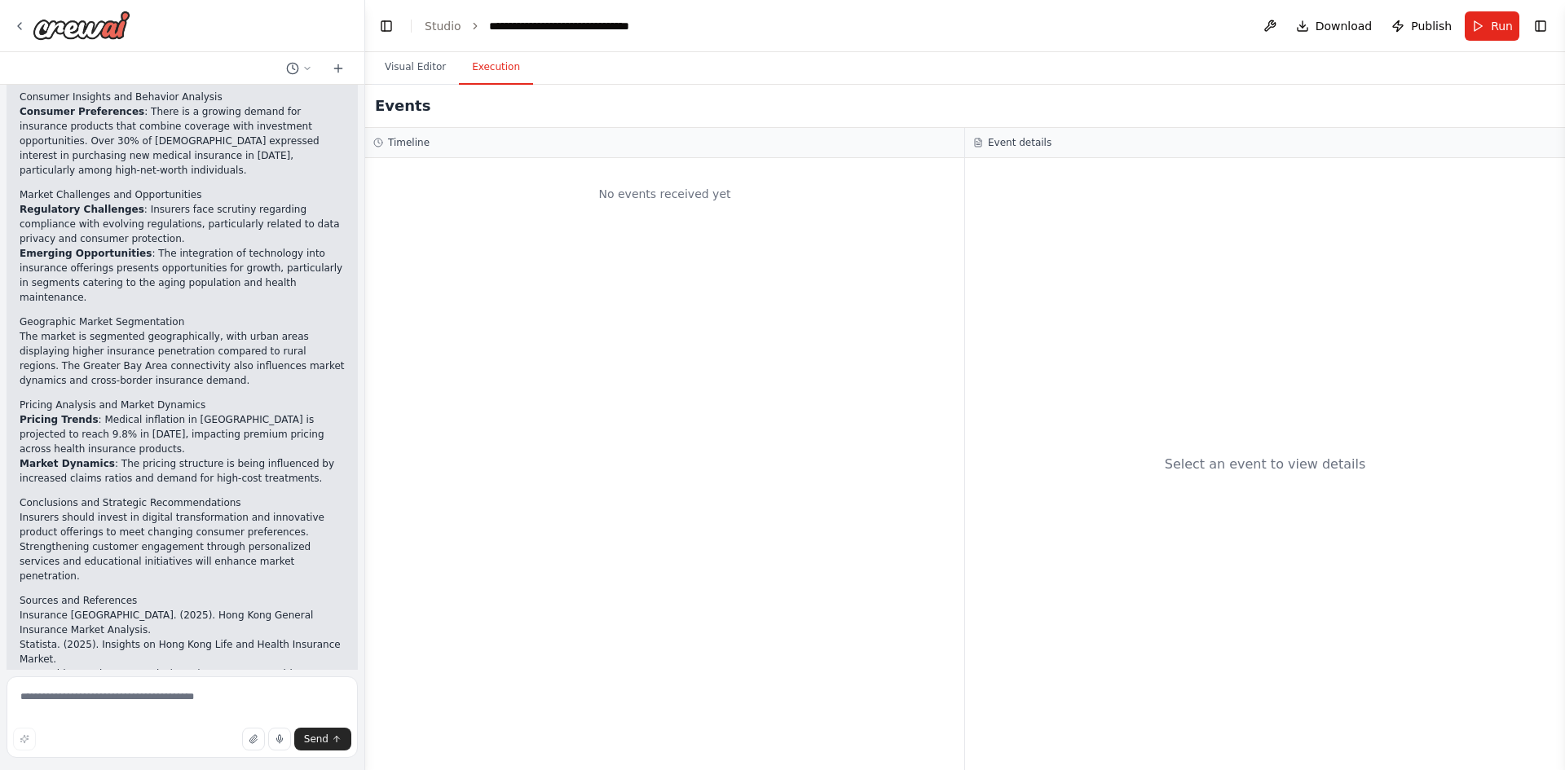
click at [467, 68] on button "Execution" at bounding box center [496, 68] width 74 height 34
click at [1534, 20] on button "Toggle Right Sidebar" at bounding box center [1540, 26] width 23 height 23
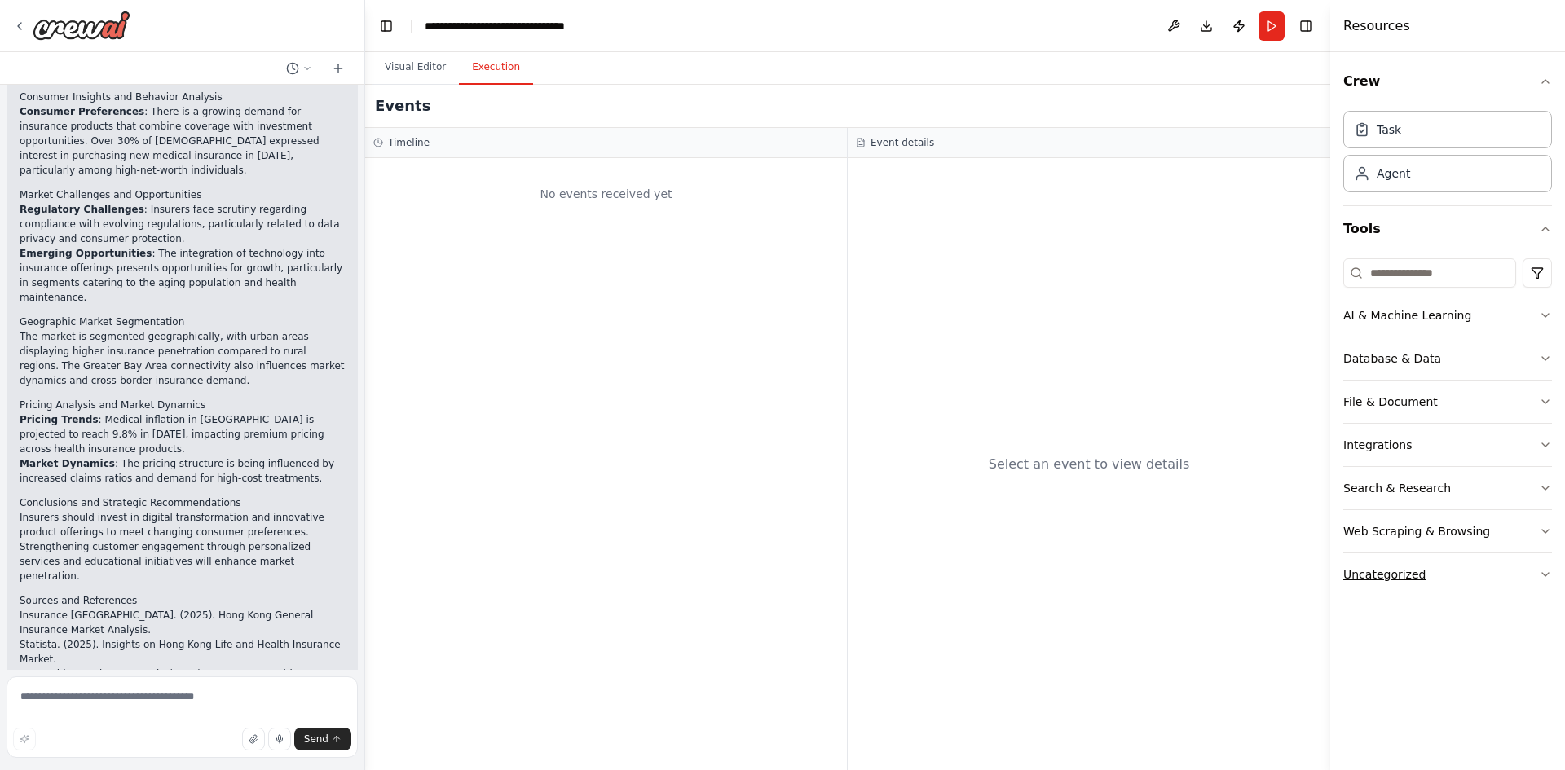
click at [1417, 573] on div "Uncategorized" at bounding box center [1384, 574] width 82 height 16
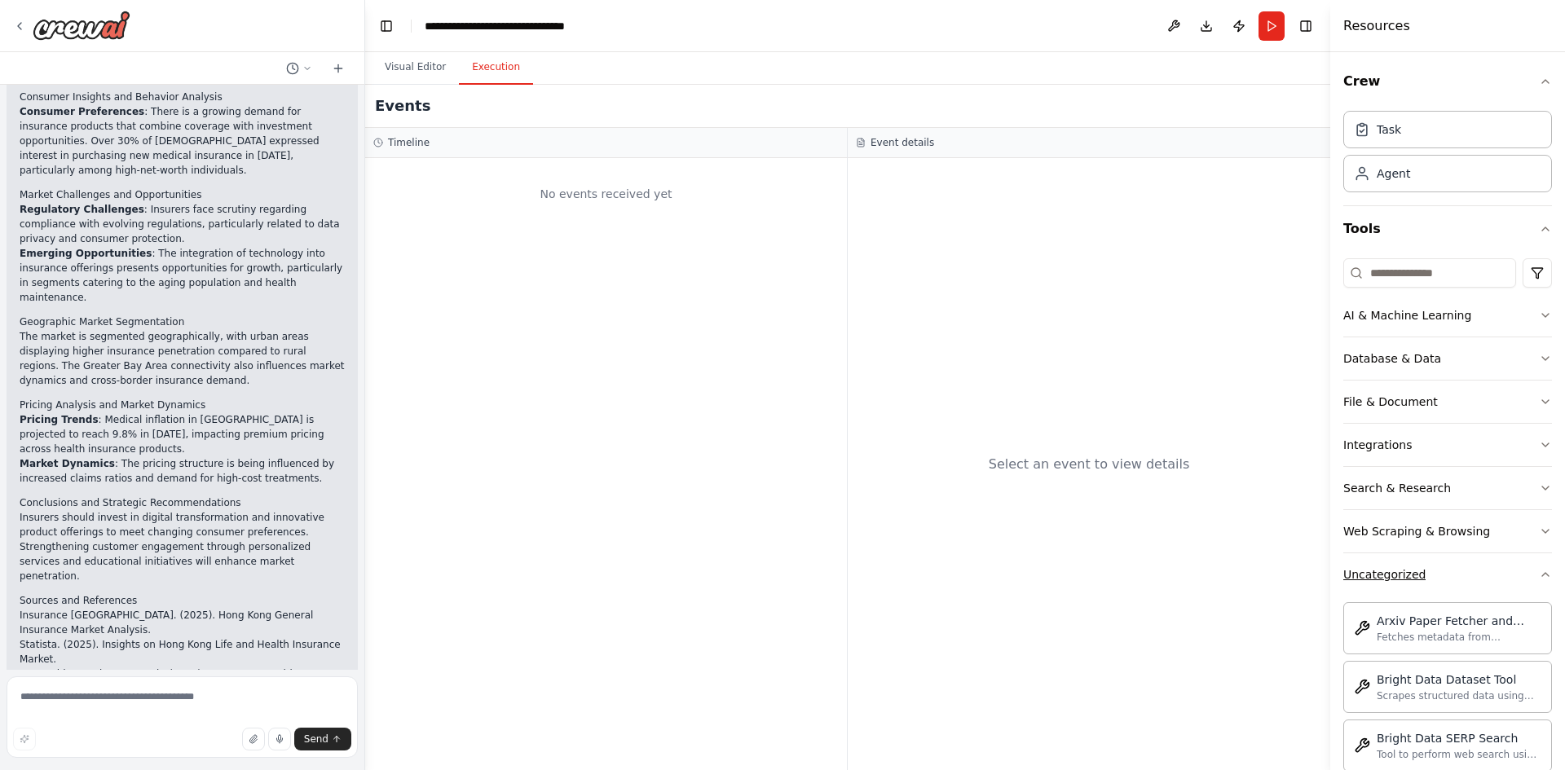
click at [1417, 573] on div "Uncategorized" at bounding box center [1384, 574] width 82 height 16
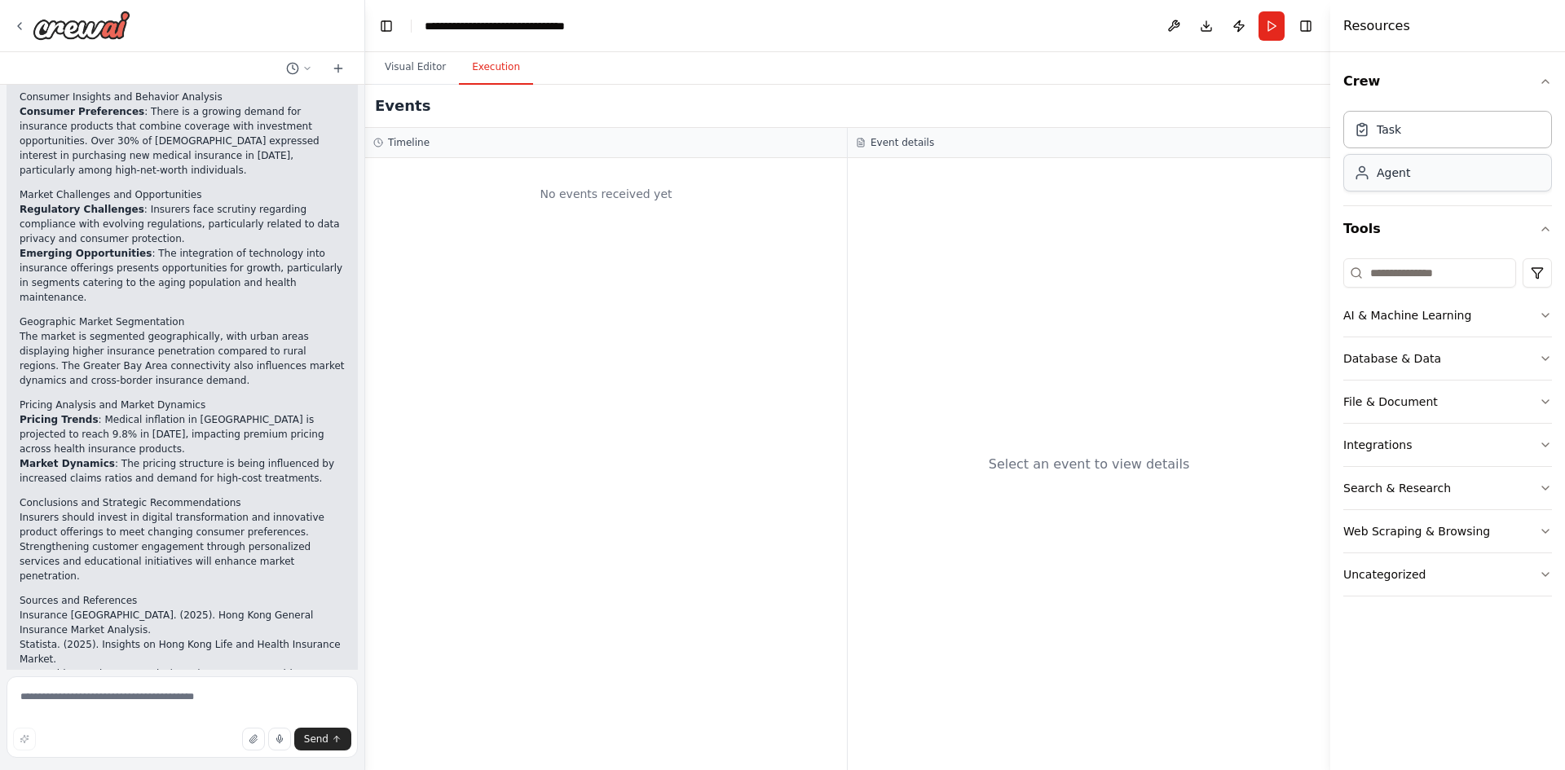
click at [1403, 187] on div "Agent" at bounding box center [1447, 172] width 209 height 37
click at [1089, 121] on div "Events" at bounding box center [847, 106] width 965 height 43
click at [1063, 101] on div "Events" at bounding box center [847, 106] width 965 height 43
click at [1174, 24] on button at bounding box center [1173, 25] width 26 height 29
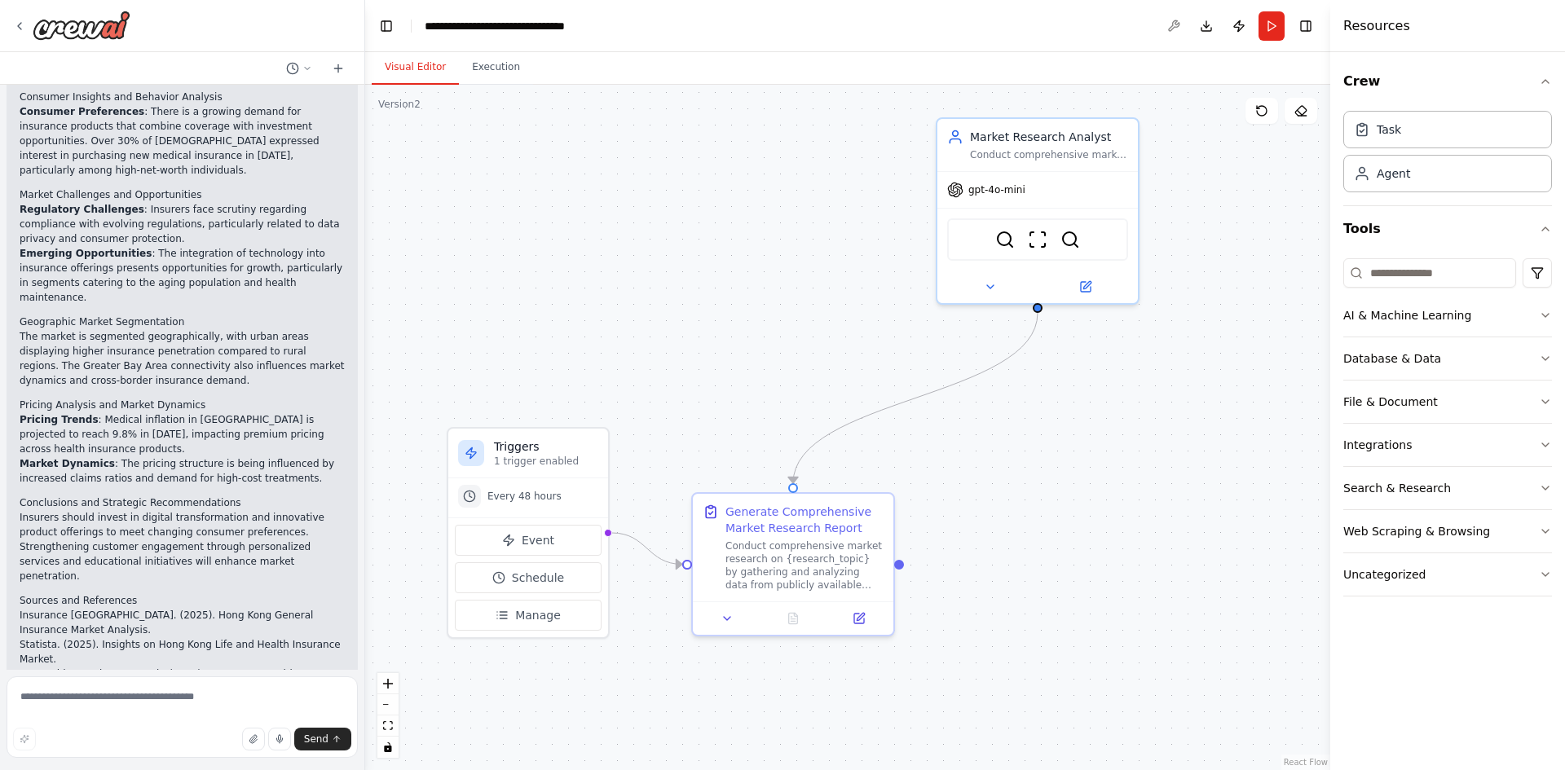
click at [436, 75] on button "Visual Editor" at bounding box center [415, 68] width 87 height 34
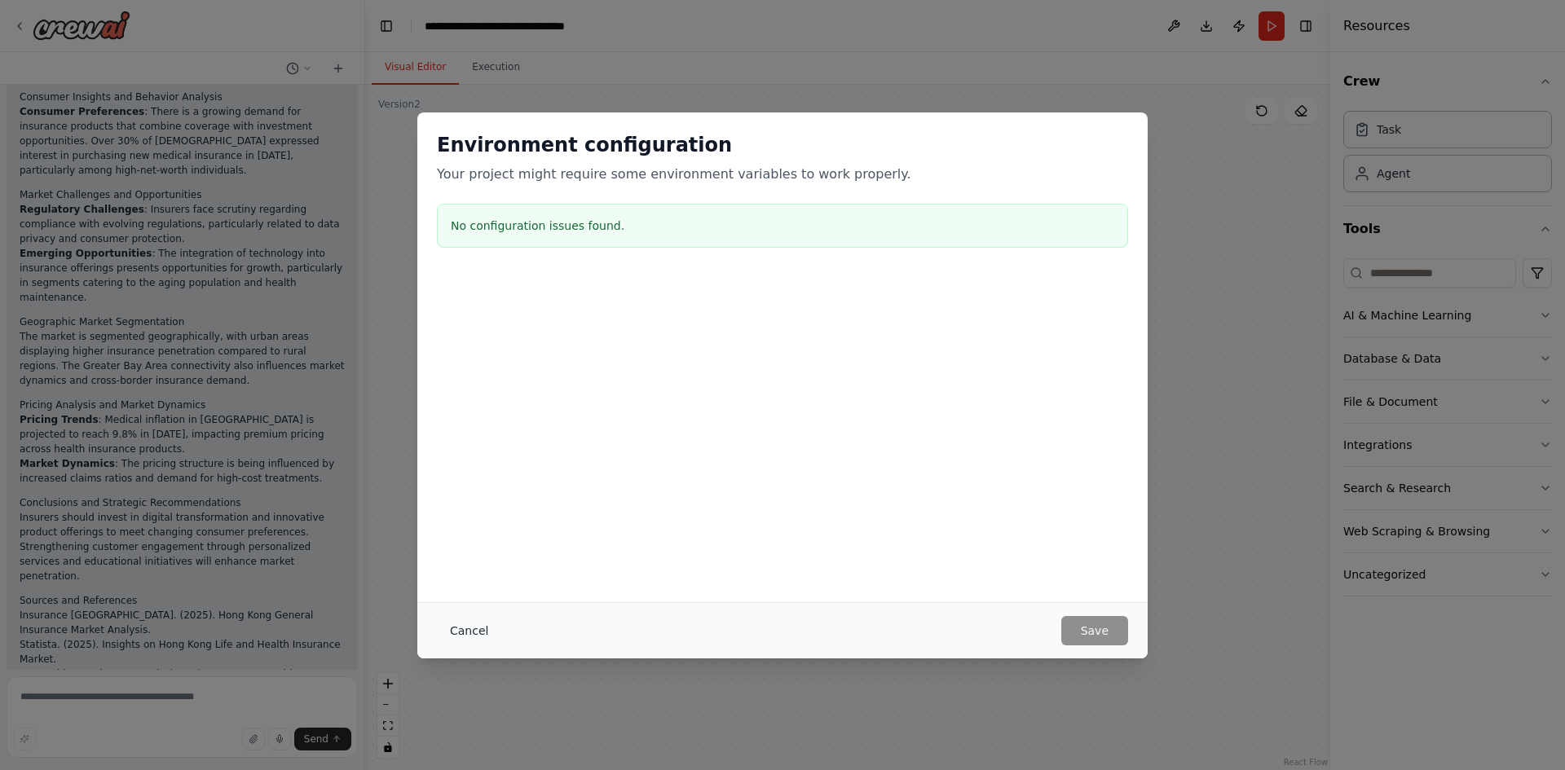
click at [465, 623] on button "Cancel" at bounding box center [469, 630] width 64 height 29
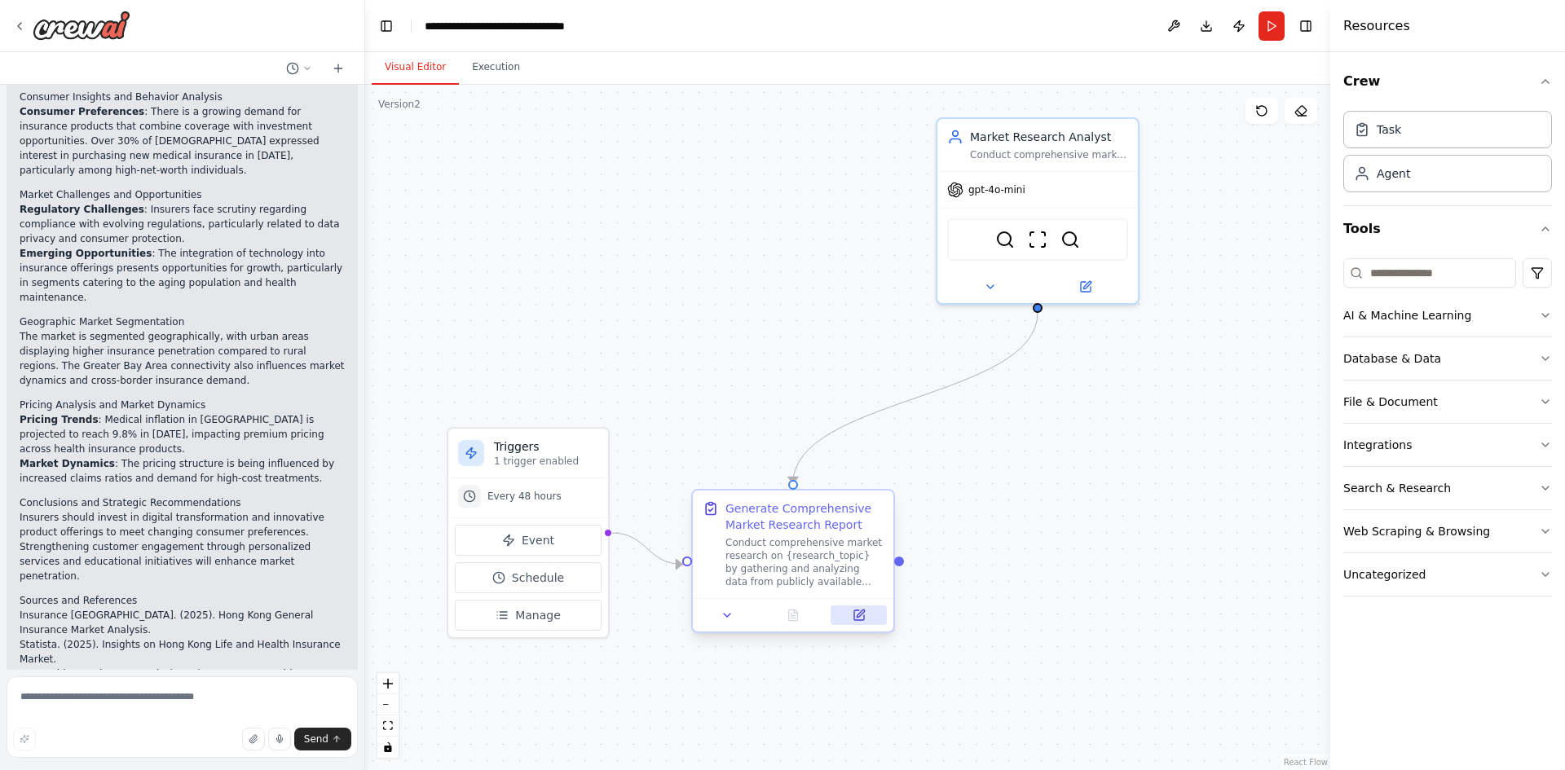
click at [867, 620] on button at bounding box center [858, 615] width 56 height 20
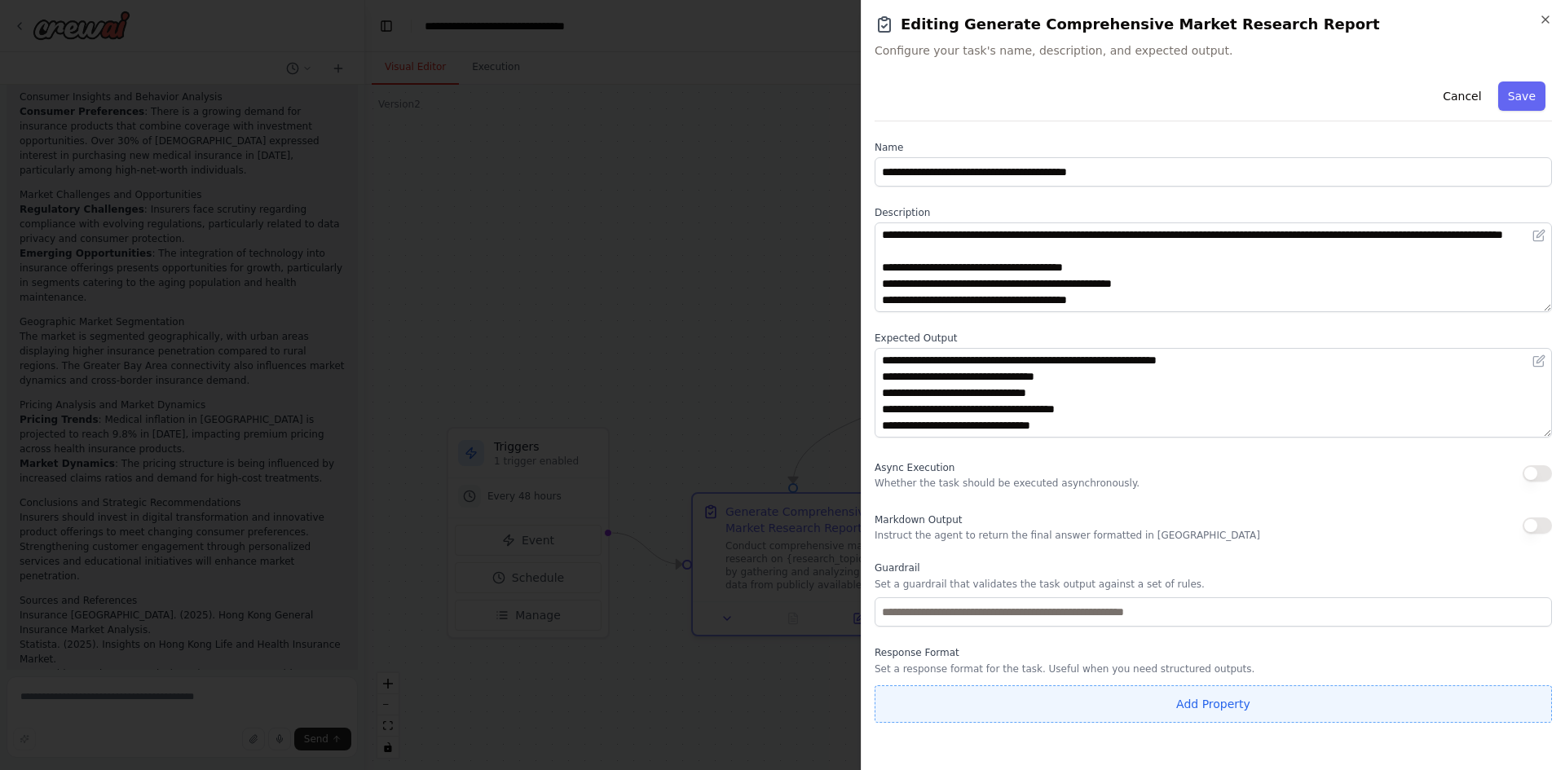
click at [1200, 709] on button "Add Property" at bounding box center [1212, 703] width 677 height 37
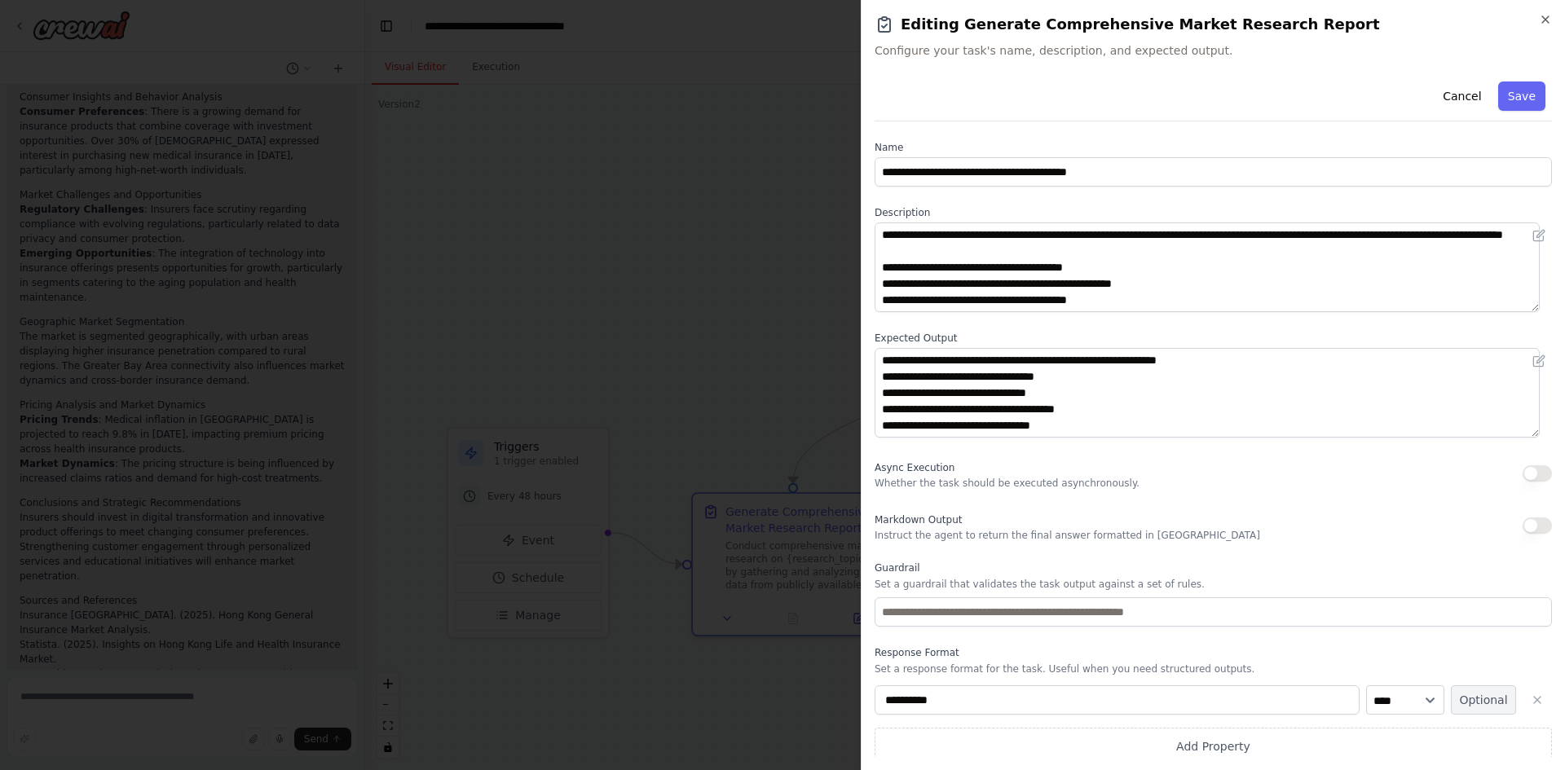
click at [1451, 703] on button "Optional" at bounding box center [1483, 699] width 65 height 29
click at [1388, 704] on select "**** ******* ******* **** ******" at bounding box center [1405, 699] width 78 height 29
click at [1366, 685] on select "**** ******* ******* **** ******" at bounding box center [1405, 699] width 78 height 29
click at [1534, 698] on icon "button" at bounding box center [1537, 700] width 7 height 7
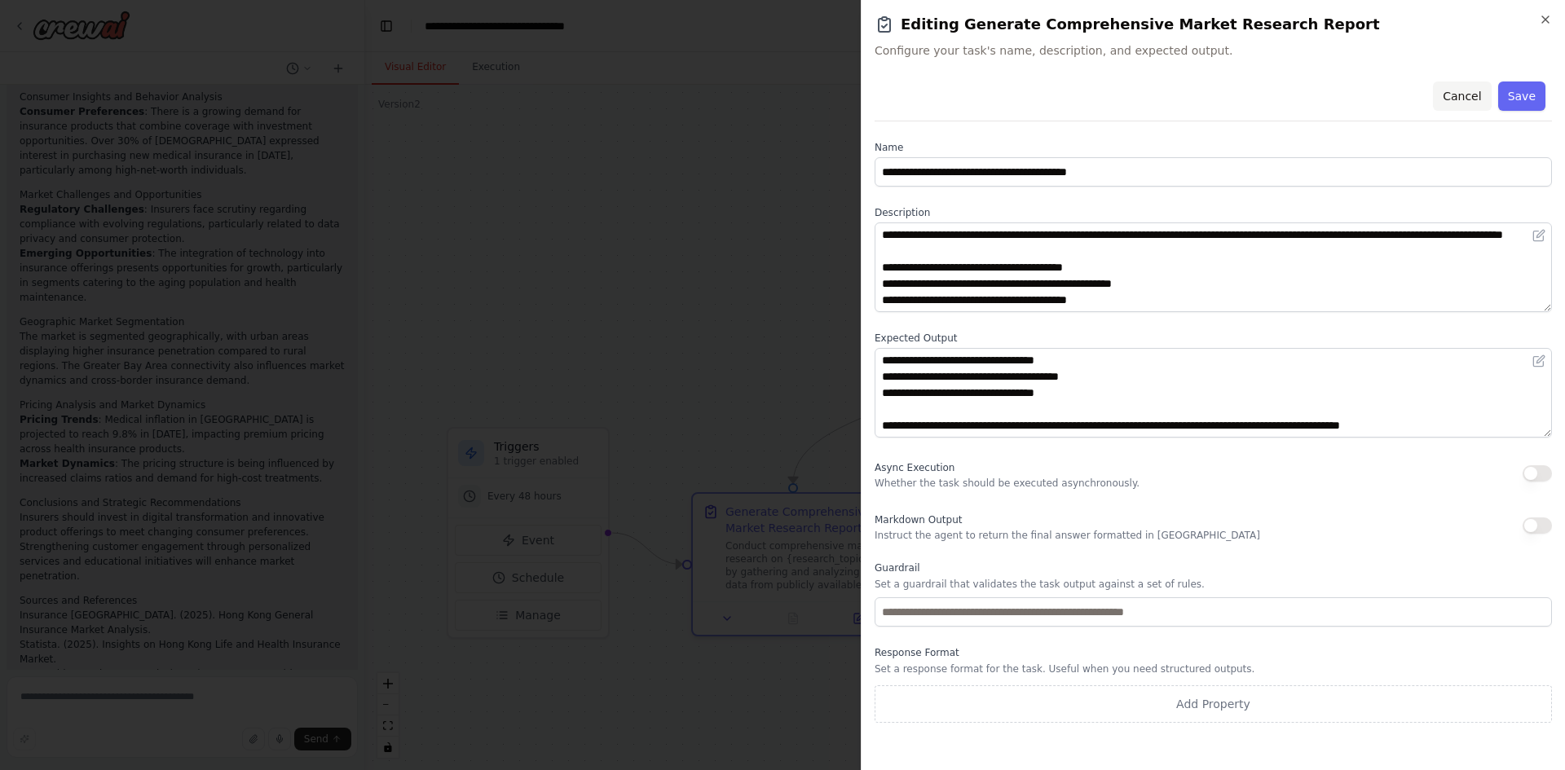
click at [1449, 102] on button "Cancel" at bounding box center [1462, 95] width 58 height 29
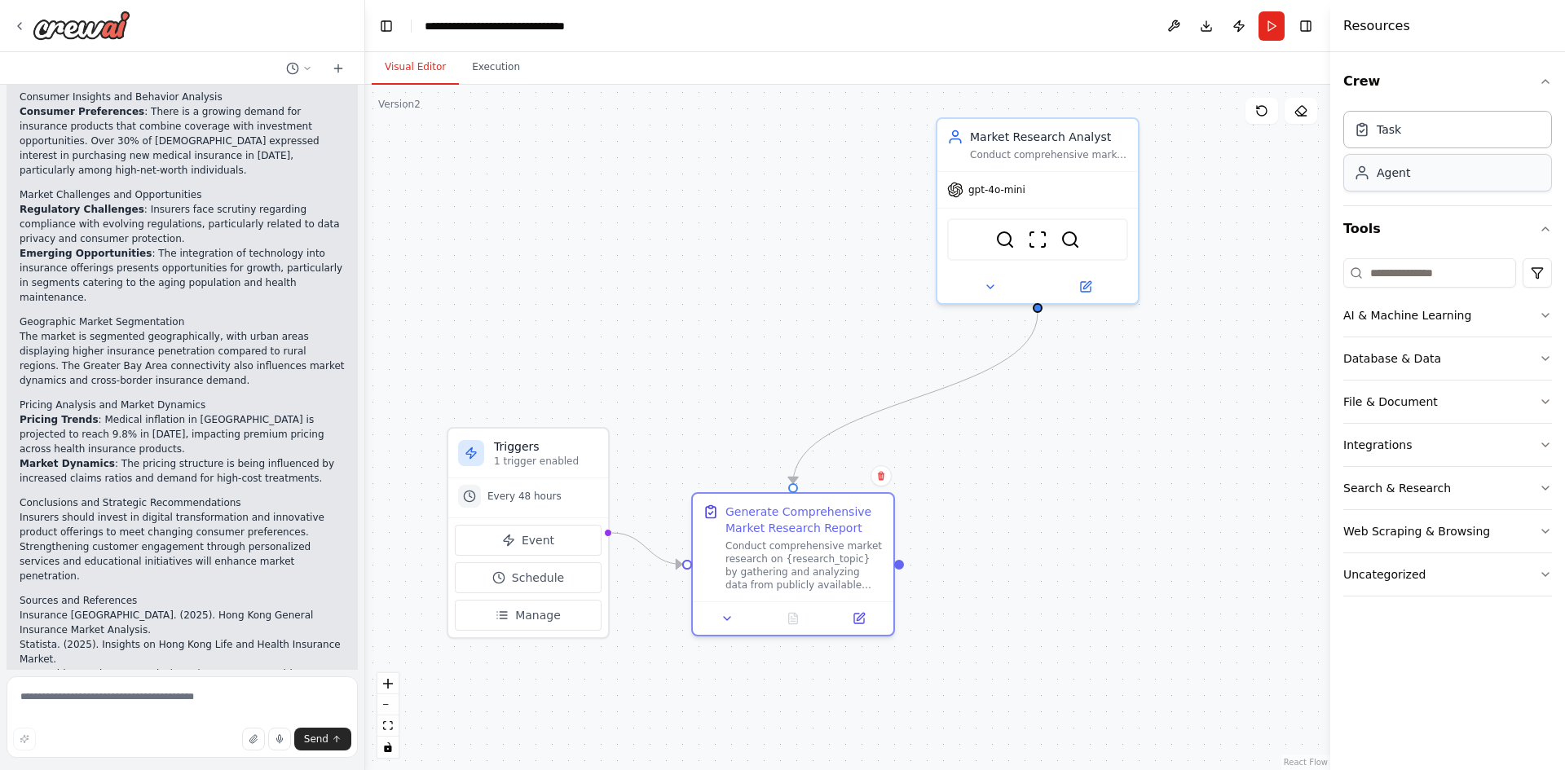
click at [1425, 177] on div "Agent" at bounding box center [1447, 172] width 209 height 37
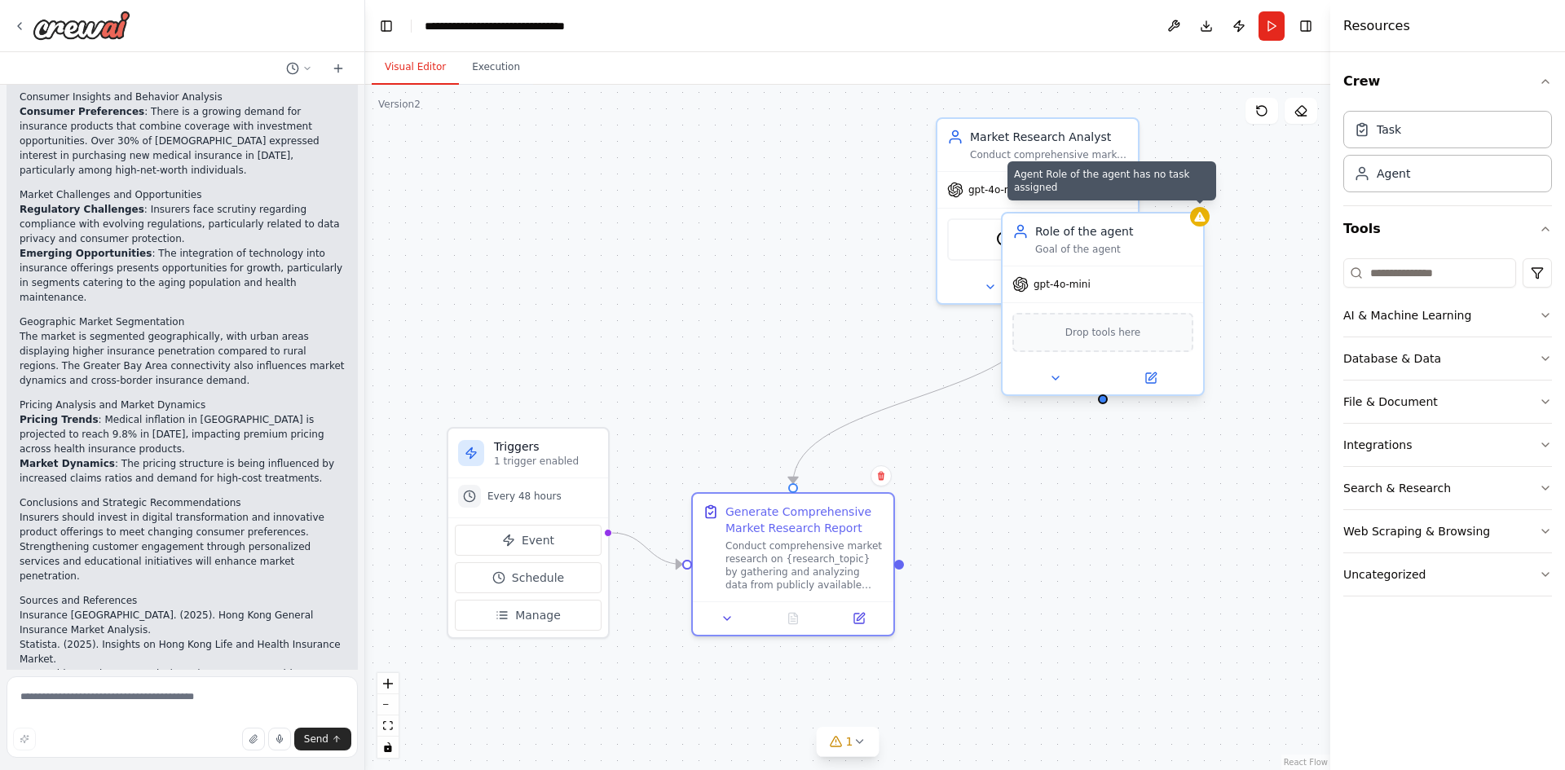
click at [1197, 222] on icon at bounding box center [1199, 216] width 13 height 13
click at [1192, 202] on button at bounding box center [1190, 197] width 21 height 21
click at [1192, 192] on button at bounding box center [1190, 197] width 21 height 21
click at [1154, 196] on button "Confirm" at bounding box center [1145, 197] width 58 height 20
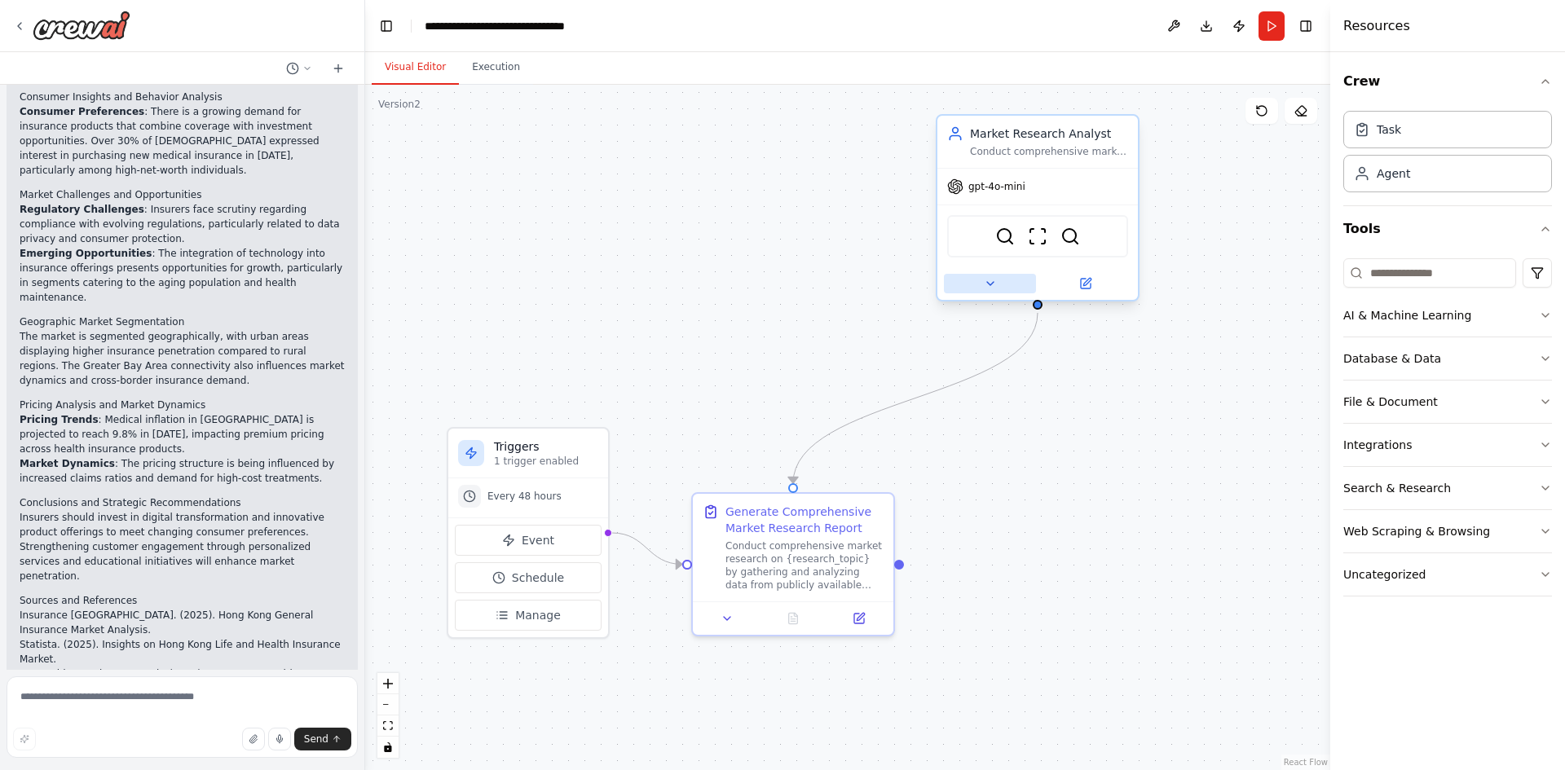
click at [994, 282] on icon at bounding box center [990, 283] width 13 height 13
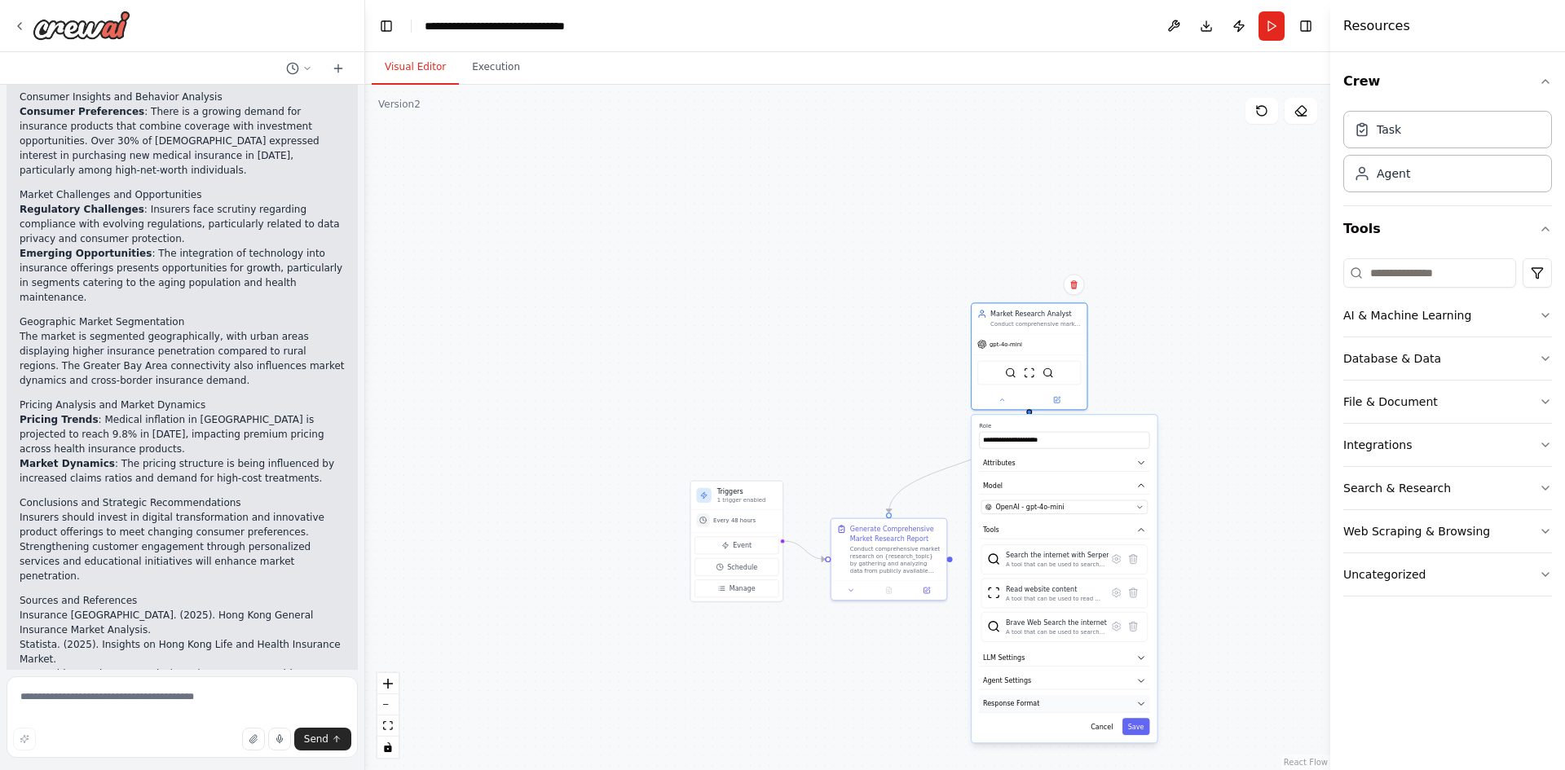
click at [1115, 697] on button "Response Format" at bounding box center [1064, 703] width 170 height 17
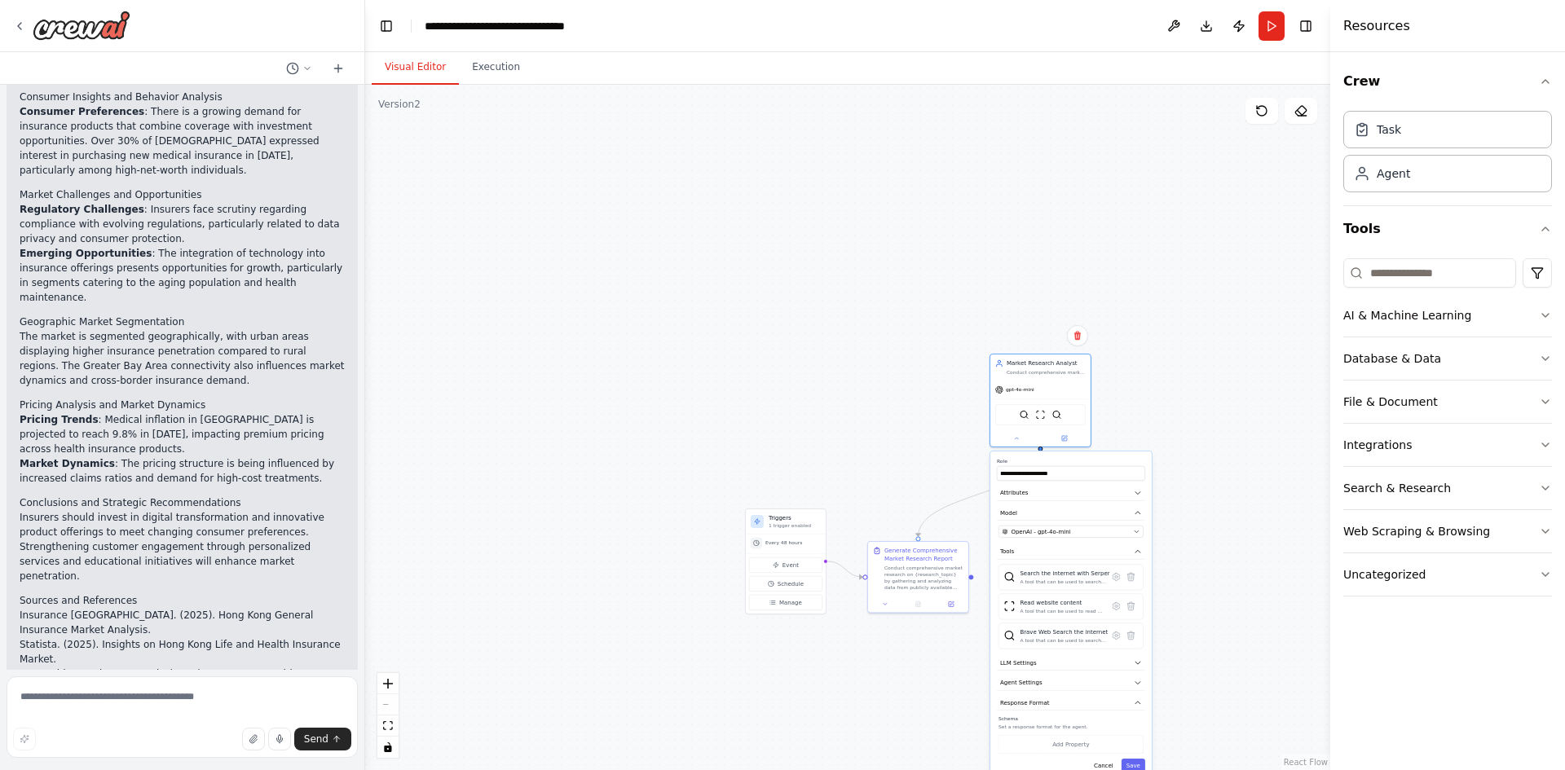
click at [1213, 550] on div ".deletable-edge-delete-btn { width: 20px; height: 20px; border: 0px solid #ffff…" at bounding box center [847, 427] width 965 height 685
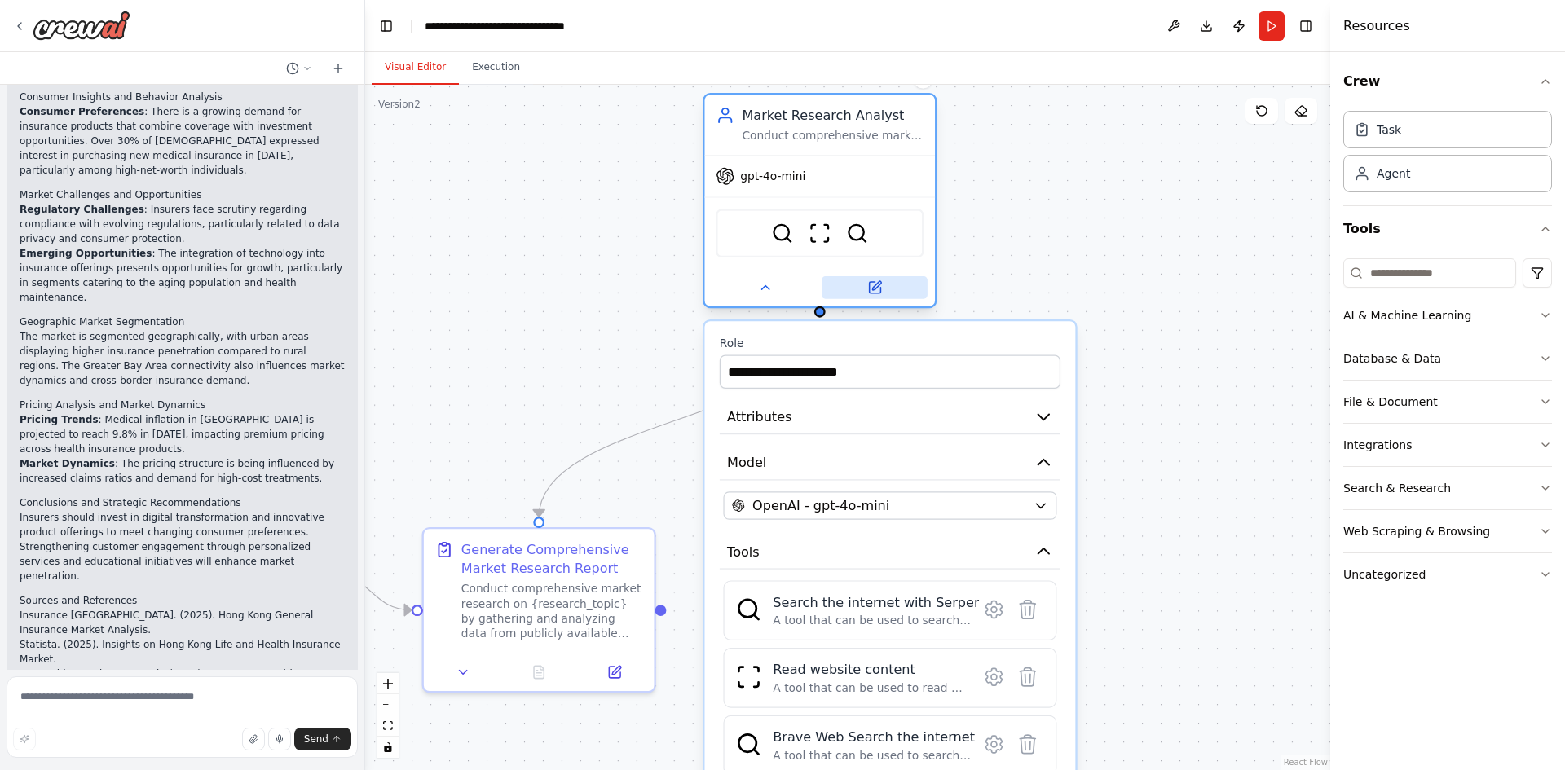
click at [874, 297] on button at bounding box center [874, 287] width 106 height 23
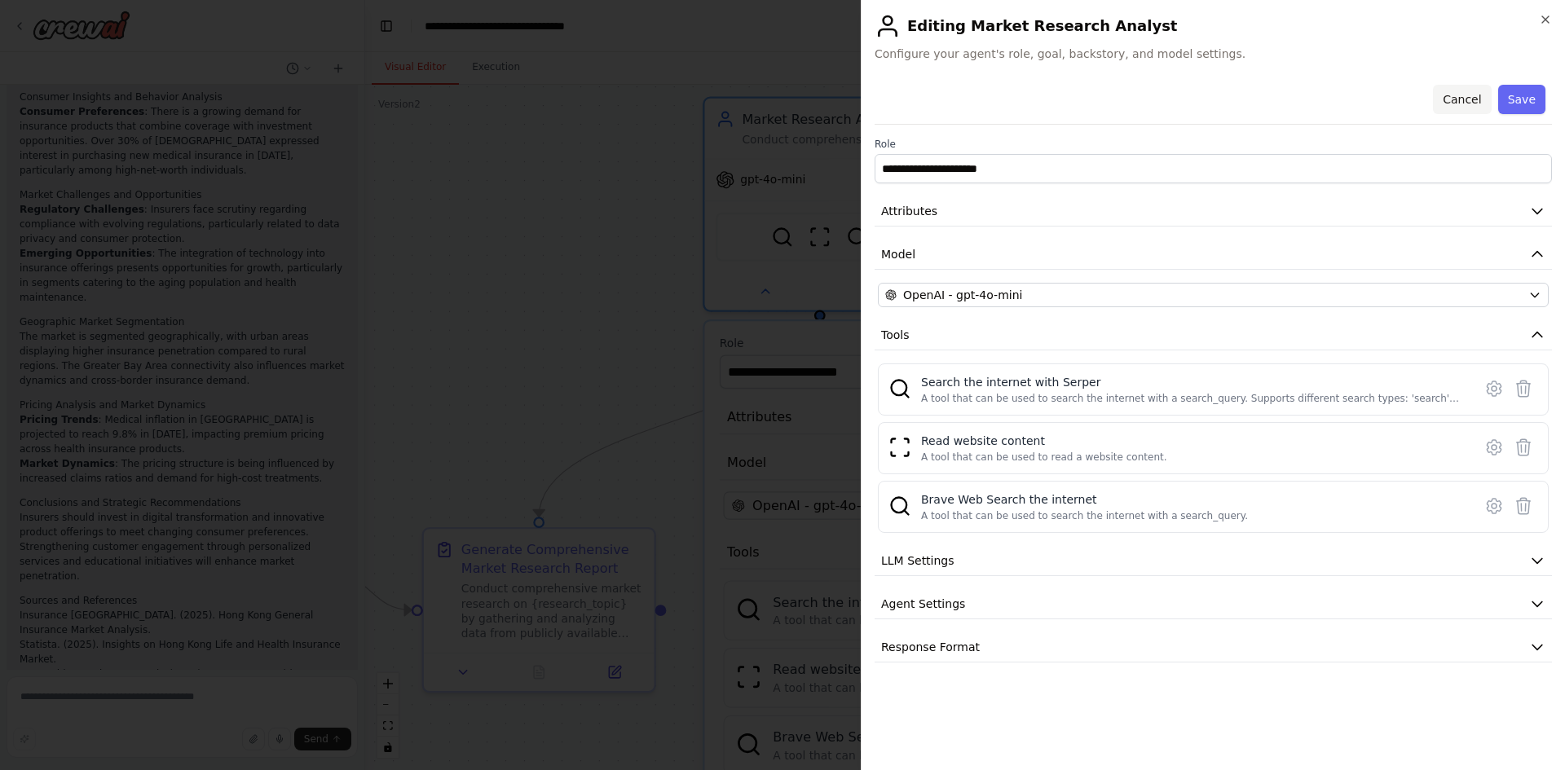
click at [1442, 99] on button "Cancel" at bounding box center [1462, 99] width 58 height 29
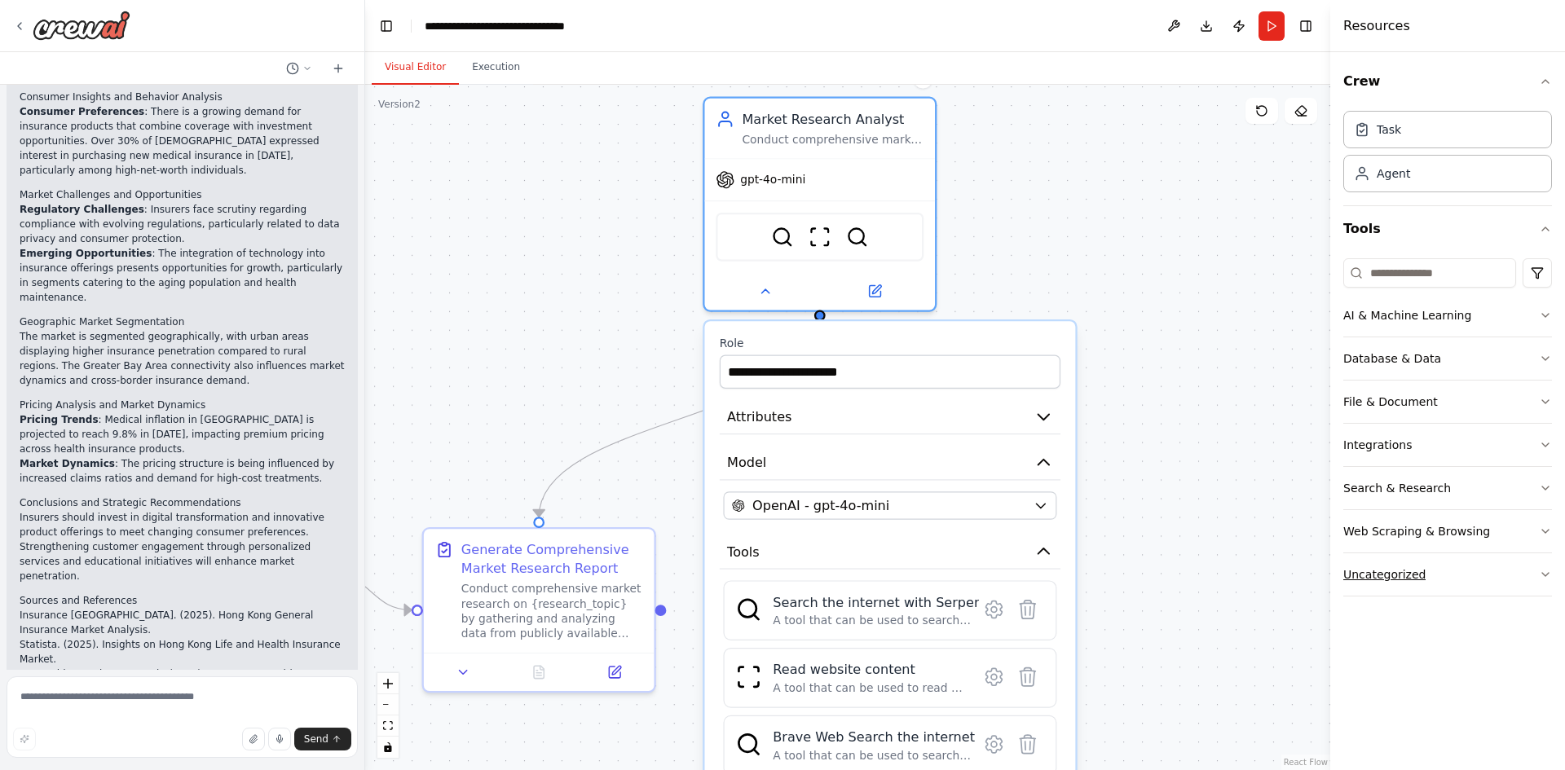
click at [1501, 575] on button "Uncategorized" at bounding box center [1447, 574] width 209 height 42
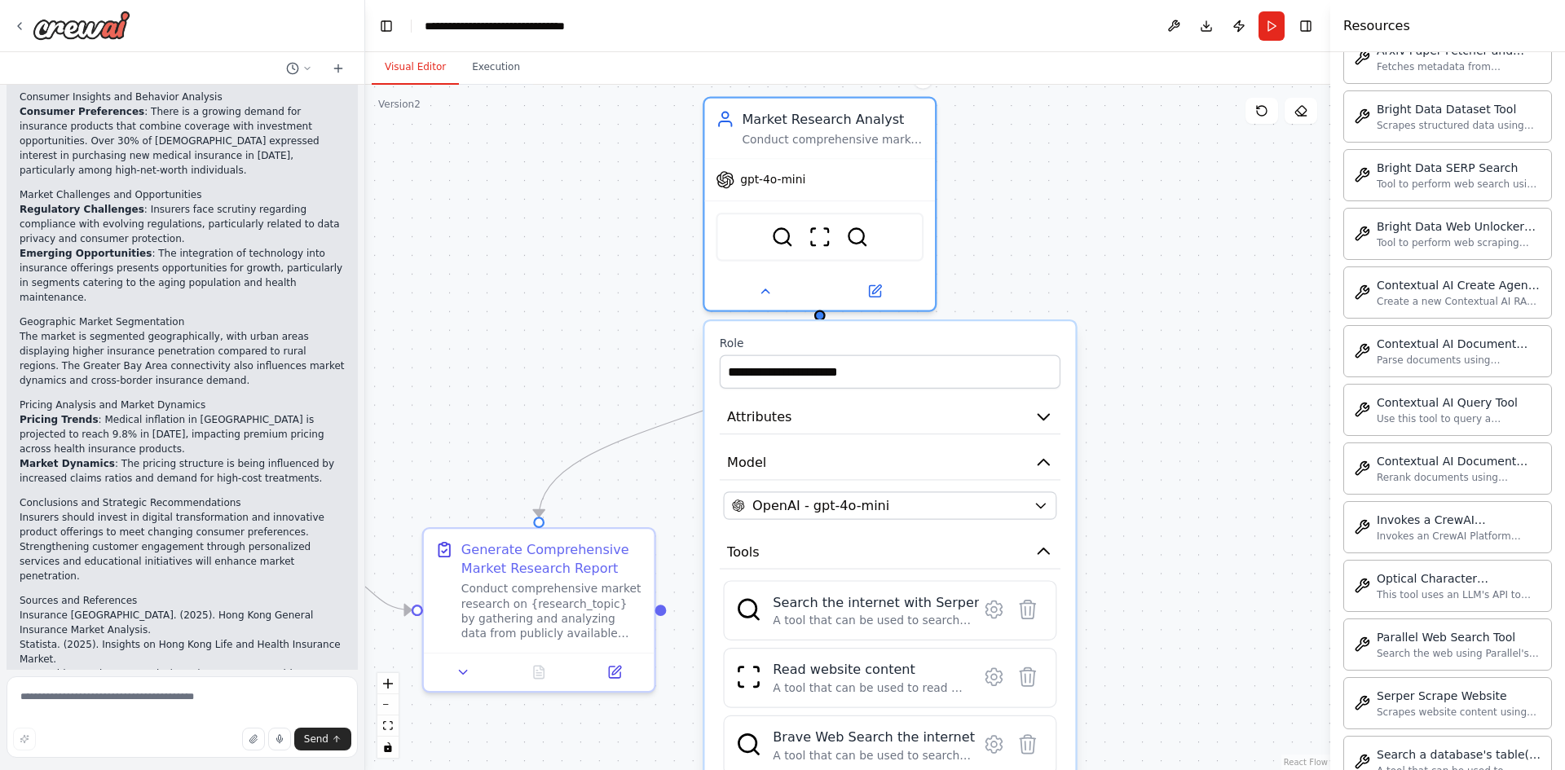
scroll to position [746, 0]
drag, startPoint x: 662, startPoint y: 612, endPoint x: 647, endPoint y: 625, distance: 19.6
click at [647, 625] on div "Generate Comprehensive Market Research Report Conduct comprehensive market rese…" at bounding box center [539, 605] width 234 height 165
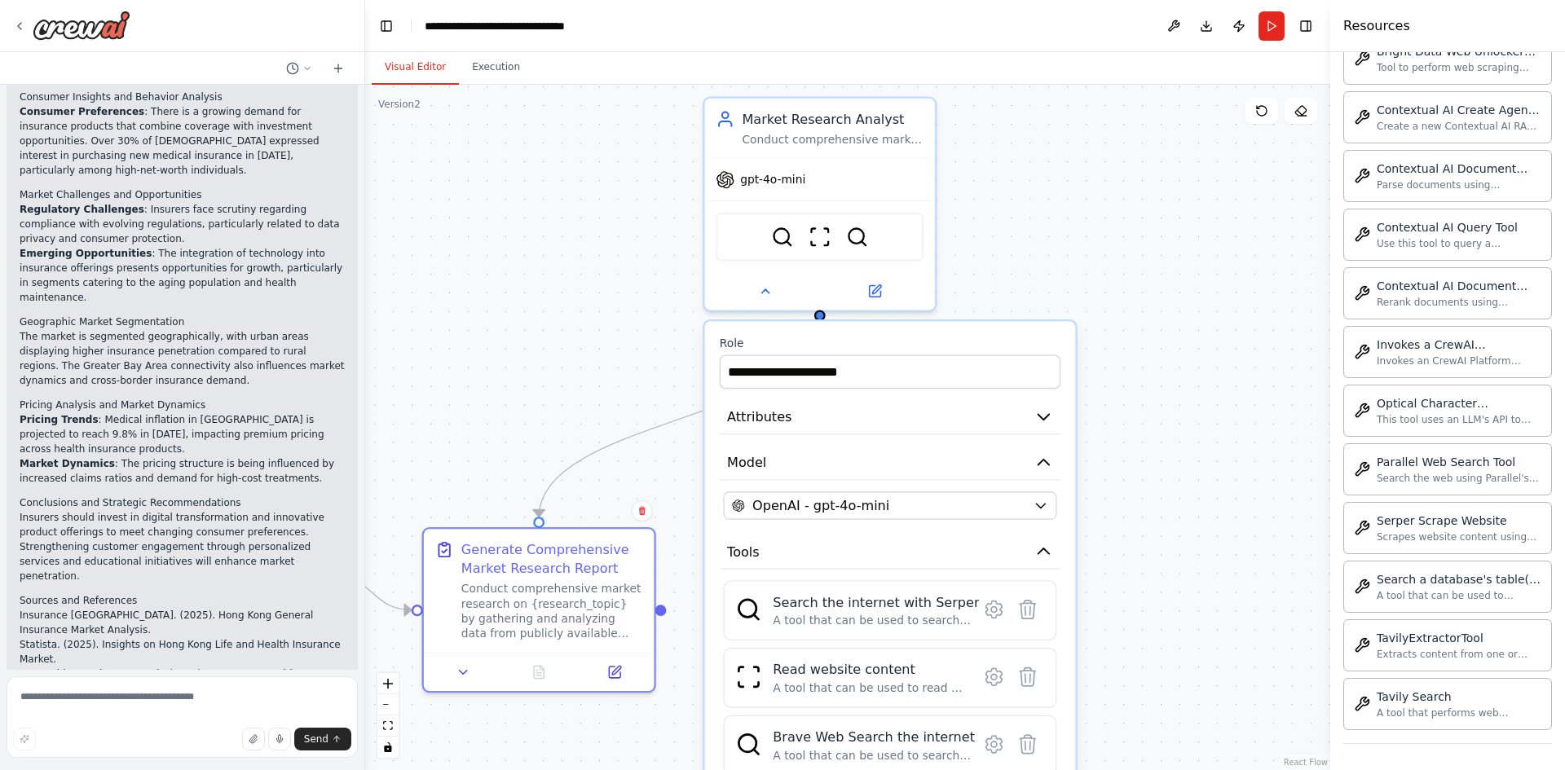
click at [680, 485] on div ".deletable-edge-delete-btn { width: 20px; height: 20px; border: 0px solid #ffff…" at bounding box center [847, 427] width 965 height 685
click at [796, 299] on div at bounding box center [819, 287] width 231 height 37
click at [760, 297] on button at bounding box center [765, 287] width 106 height 23
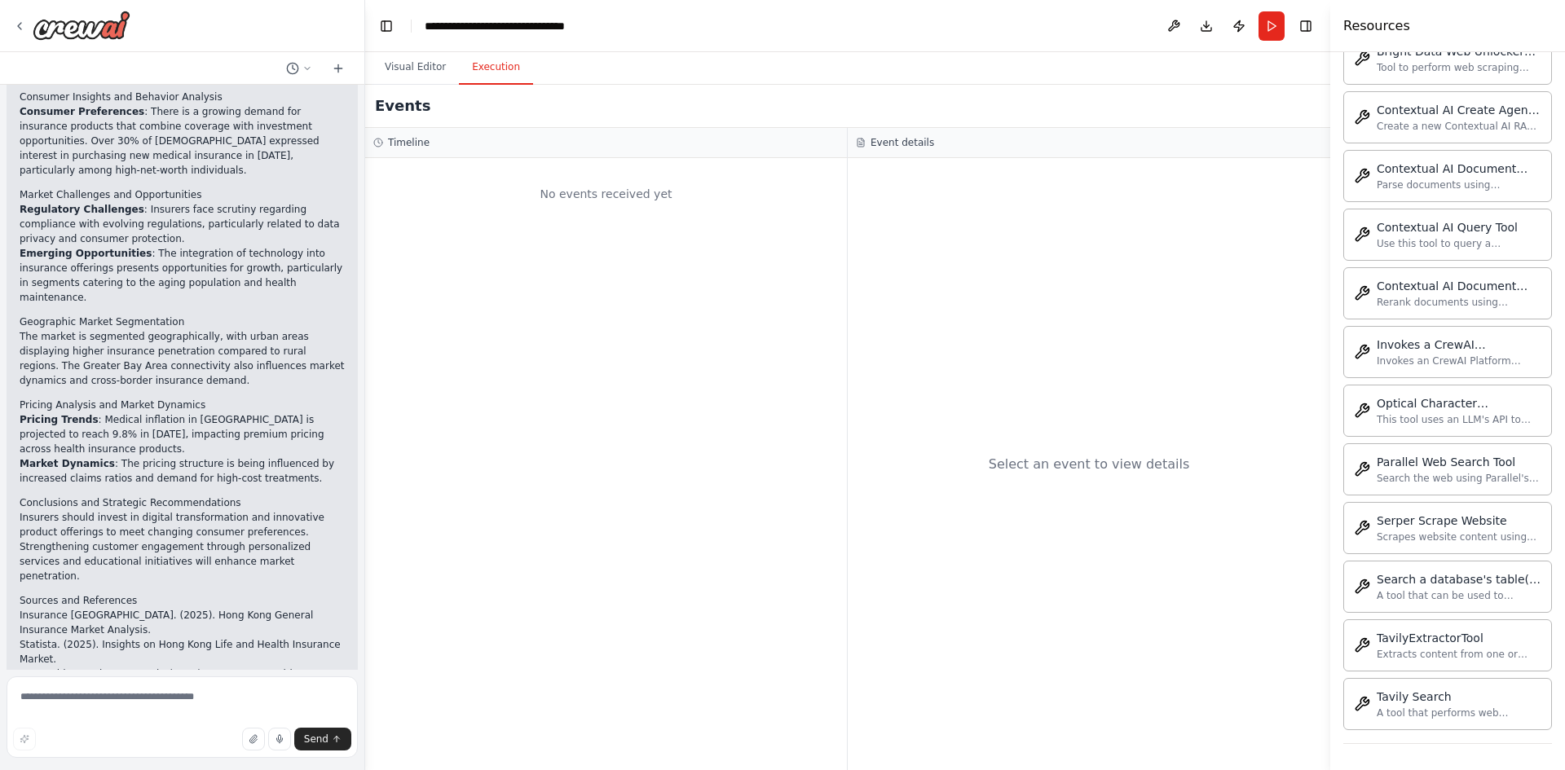
click at [487, 77] on button "Execution" at bounding box center [496, 68] width 74 height 34
click at [301, 72] on button at bounding box center [299, 69] width 39 height 20
drag, startPoint x: 110, startPoint y: 606, endPoint x: 86, endPoint y: 483, distance: 125.5
click at [86, 483] on div at bounding box center [182, 385] width 365 height 770
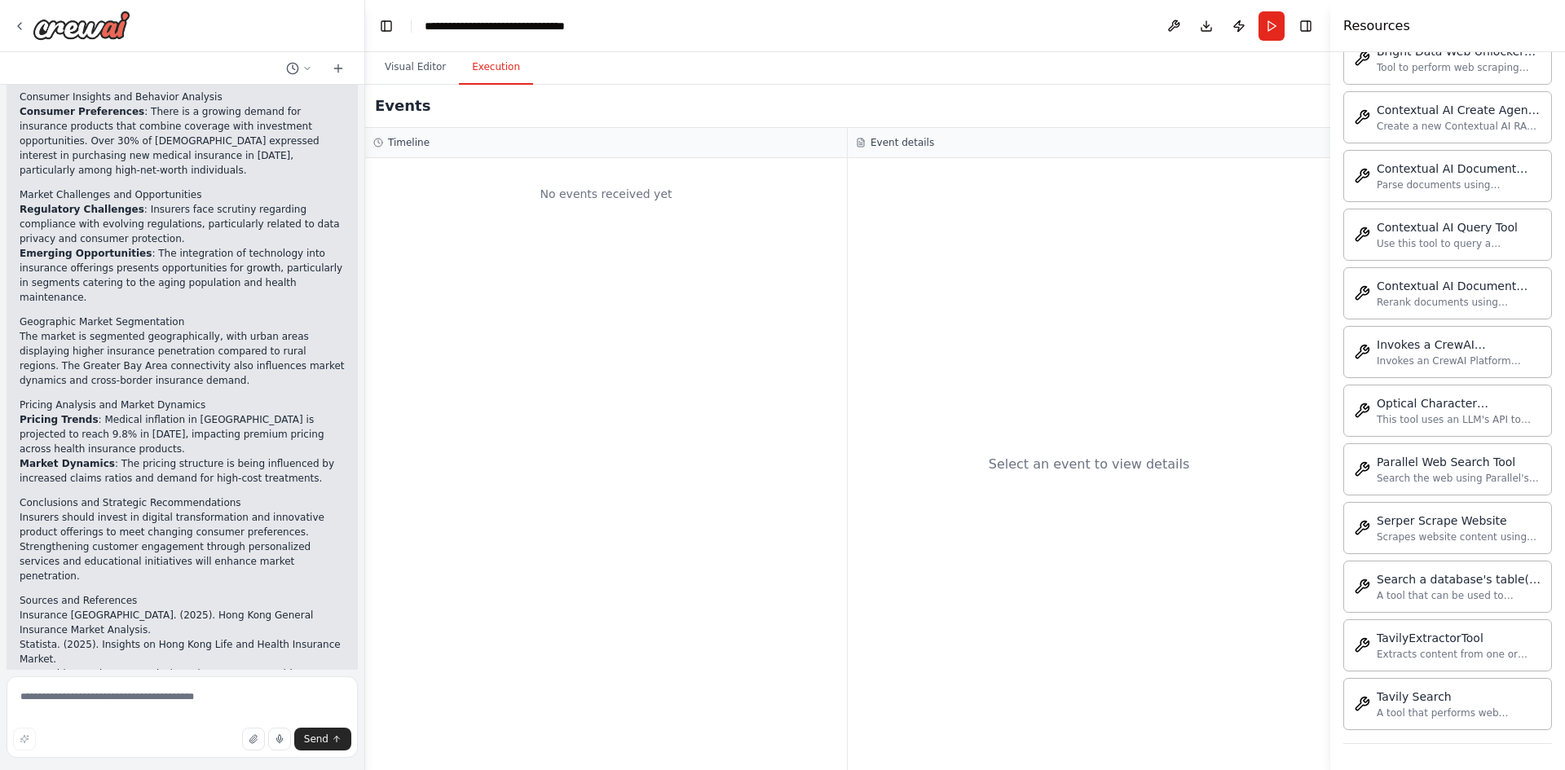
click at [106, 741] on p "The automation worked perfectly! Your Market Research Analyst successfully gath…" at bounding box center [182, 777] width 325 height 73
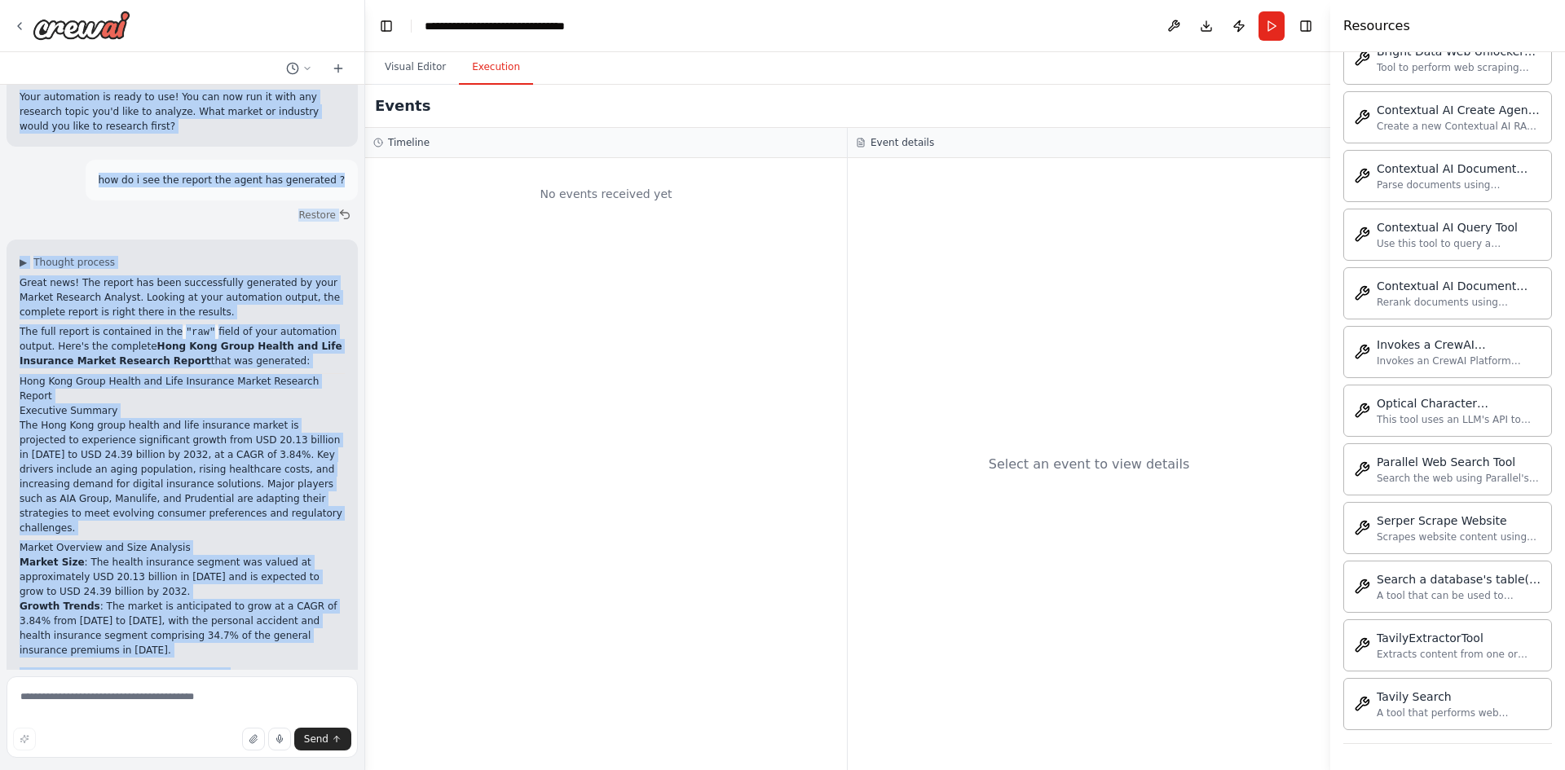
scroll to position [1477, 0]
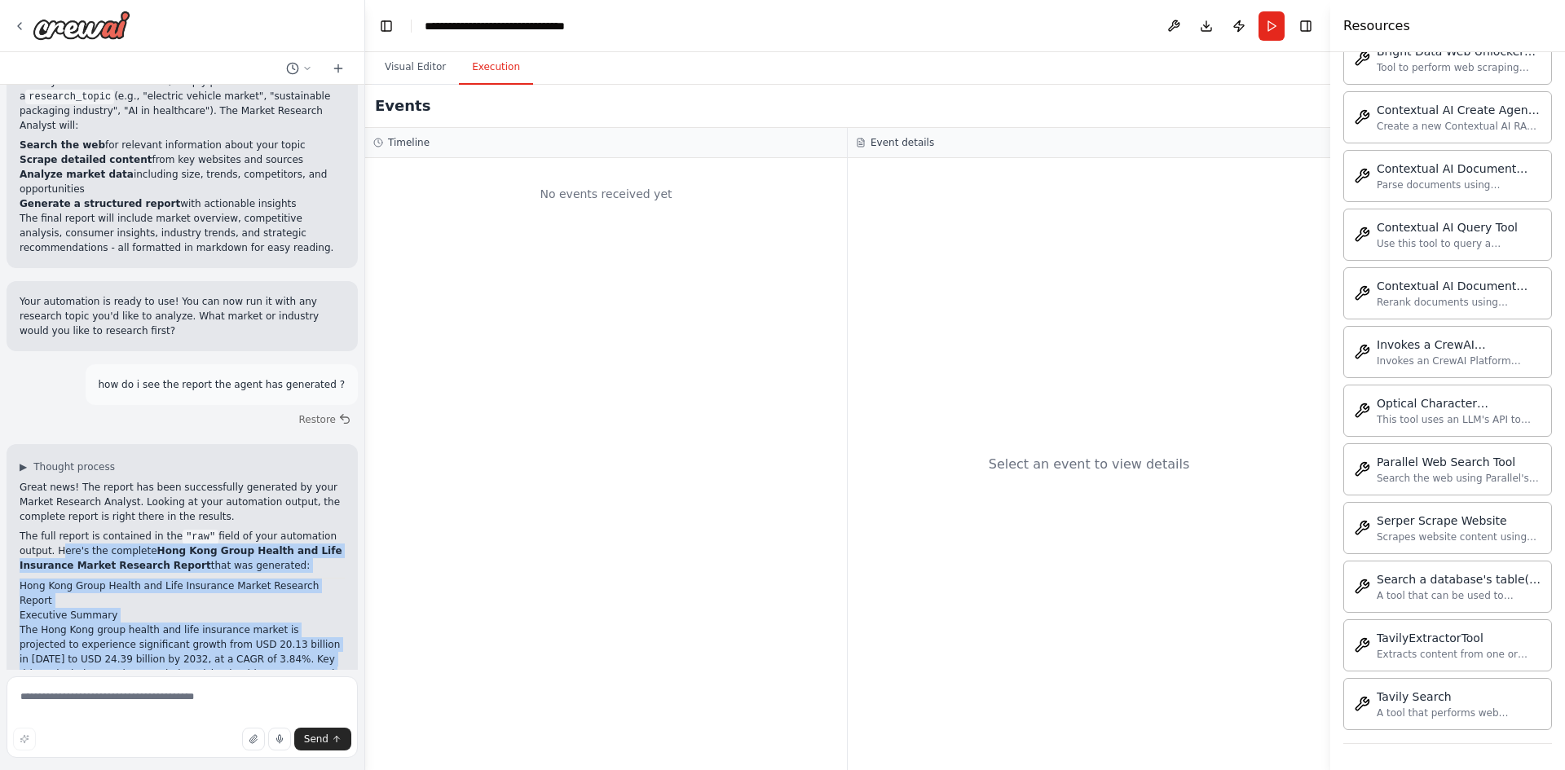
drag, startPoint x: 108, startPoint y: 605, endPoint x: 54, endPoint y: 468, distance: 147.4
copy div "Here's the complete Hong Kong Group Health and Life Insurance Market Research R…"
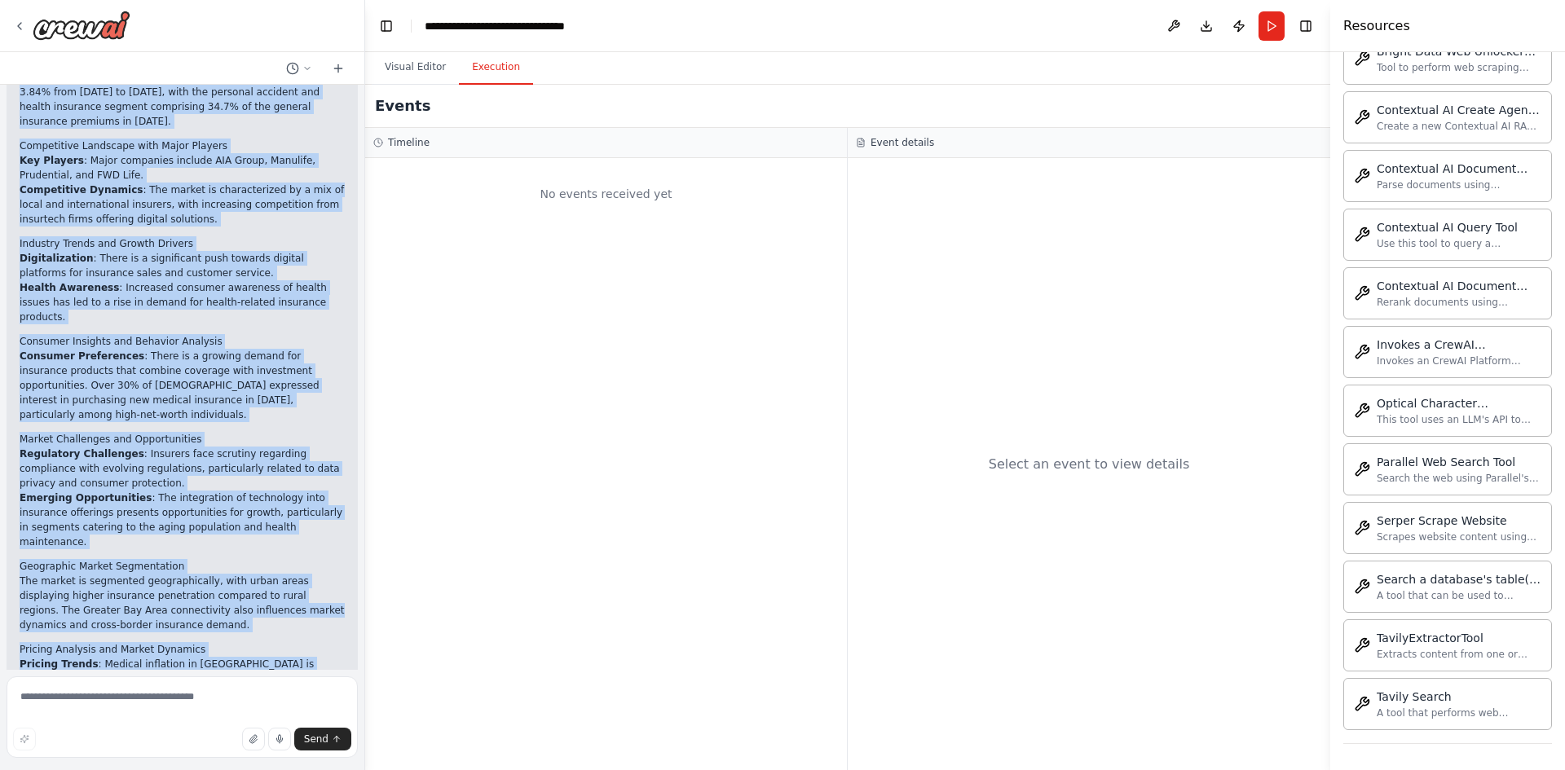
scroll to position [2455, 0]
